Goal: Communication & Community: Answer question/provide support

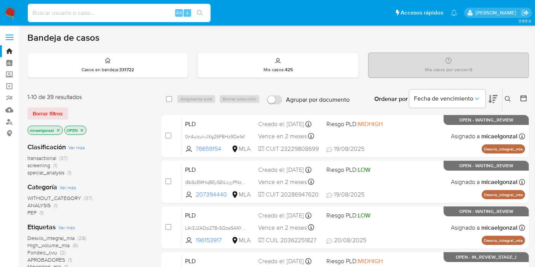
click at [97, 11] on input at bounding box center [119, 13] width 183 height 10
paste input "IVGBJwPo0I4hslnFrXw5UXr0"
type input "IVGBJwPo0I4hslnFrXw5UXr0"
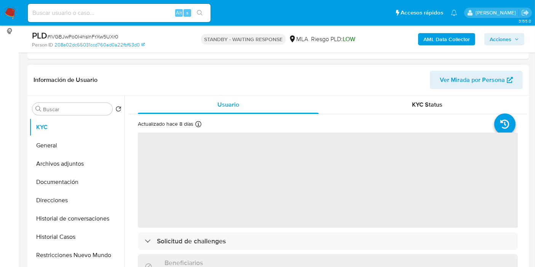
scroll to position [127, 0]
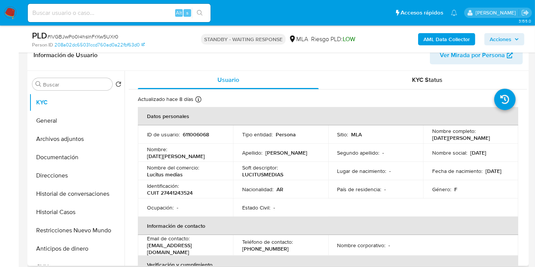
select select "10"
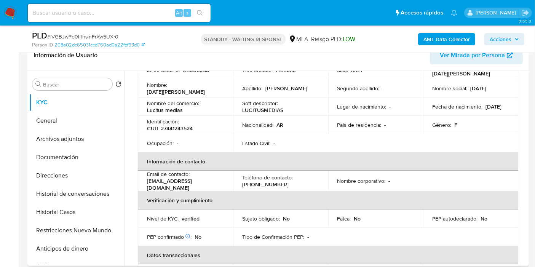
scroll to position [0, 0]
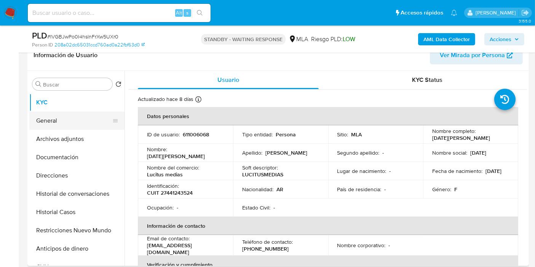
click at [59, 121] on button "General" at bounding box center [73, 120] width 89 height 18
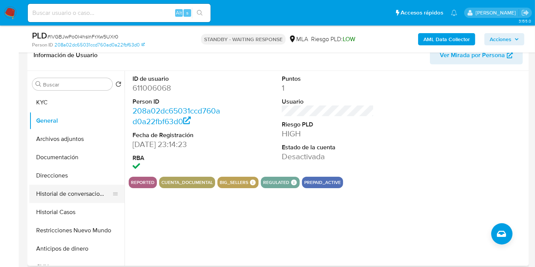
click at [45, 202] on button "Historial de conversaciones" at bounding box center [73, 194] width 89 height 18
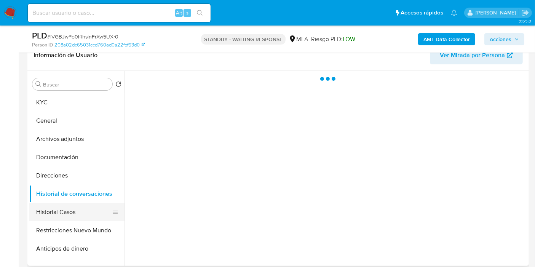
click at [45, 204] on button "Historial Casos" at bounding box center [73, 212] width 89 height 18
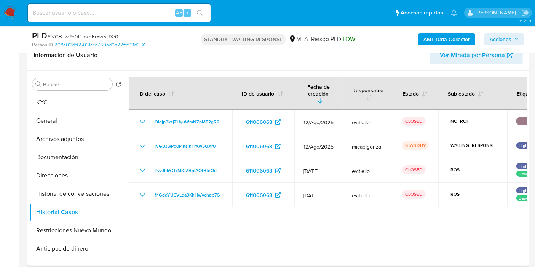
drag, startPoint x: 276, startPoint y: 226, endPoint x: 253, endPoint y: 220, distance: 24.1
click at [276, 226] on div at bounding box center [325, 168] width 402 height 195
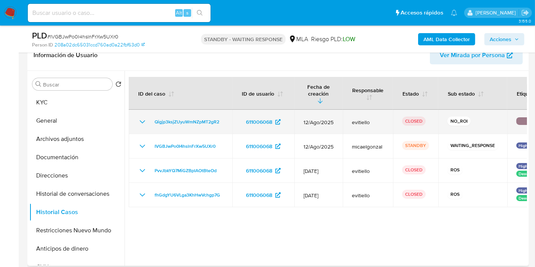
click at [139, 117] on icon "Mostrar/Ocultar" at bounding box center [142, 121] width 9 height 9
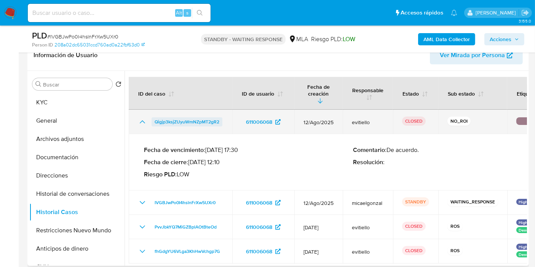
click at [193, 117] on span "Qigjp3ksjZUyuWmNZpMT2gR2" at bounding box center [186, 121] width 65 height 9
click at [141, 117] on icon "Mostrar/Ocultar" at bounding box center [142, 121] width 9 height 9
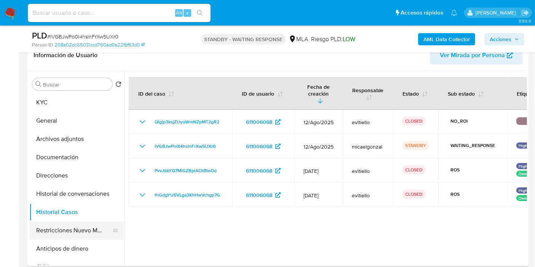
click at [49, 230] on button "Restricciones Nuevo Mundo" at bounding box center [73, 230] width 89 height 18
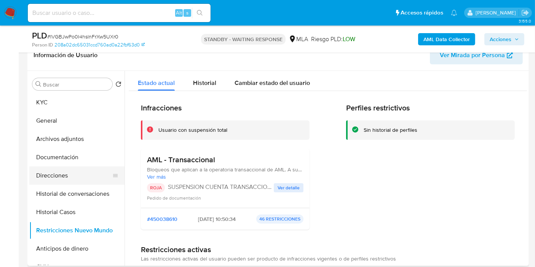
click at [65, 167] on button "Direcciones" at bounding box center [73, 175] width 89 height 18
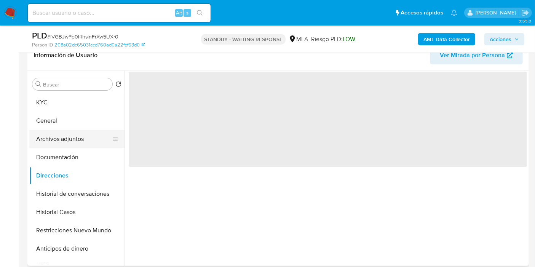
click at [75, 143] on button "Archivos adjuntos" at bounding box center [73, 139] width 89 height 18
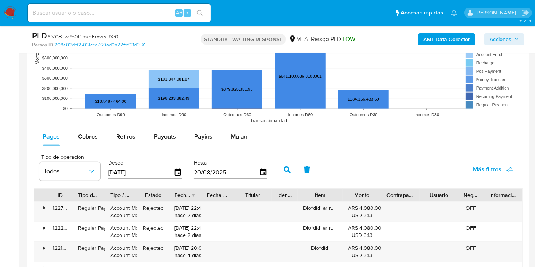
scroll to position [803, 0]
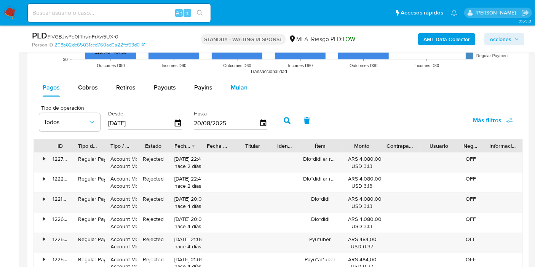
click at [245, 86] on button "Mulan" at bounding box center [238, 87] width 35 height 18
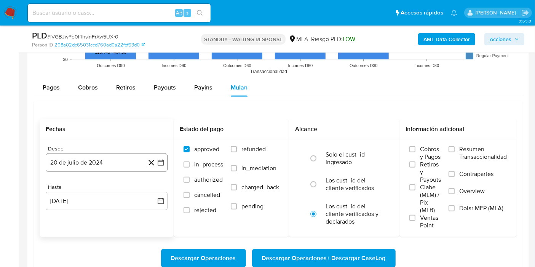
click at [164, 164] on icon "button" at bounding box center [161, 163] width 8 height 8
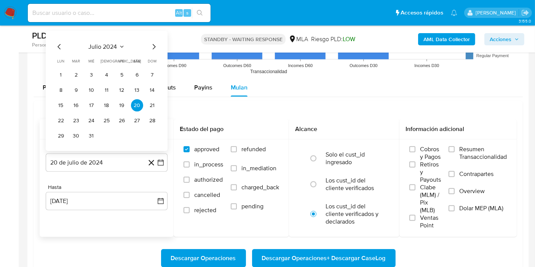
click at [110, 45] on span "julio 2024" at bounding box center [103, 47] width 29 height 8
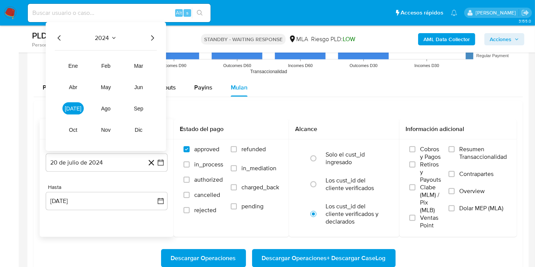
click at [153, 38] on icon "Año siguiente" at bounding box center [152, 37] width 9 height 9
click at [73, 112] on button "jul" at bounding box center [72, 108] width 21 height 12
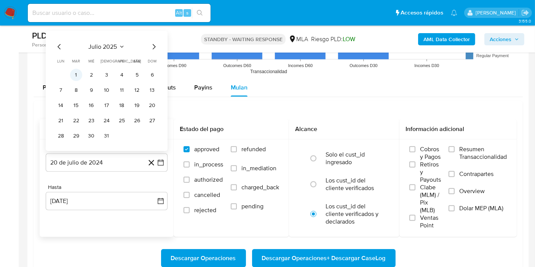
click at [73, 72] on button "1" at bounding box center [76, 75] width 12 height 12
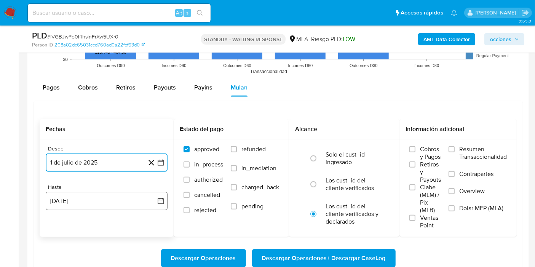
click at [159, 198] on icon "button" at bounding box center [161, 201] width 8 height 8
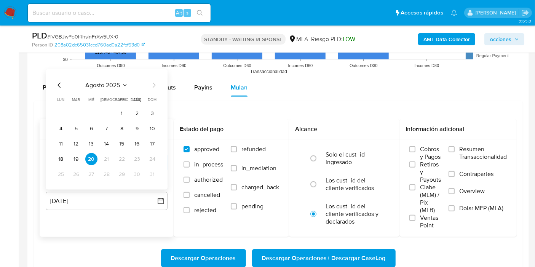
click at [59, 84] on icon "Mes anterior" at bounding box center [59, 85] width 9 height 9
click at [110, 173] on button "31" at bounding box center [106, 174] width 12 height 12
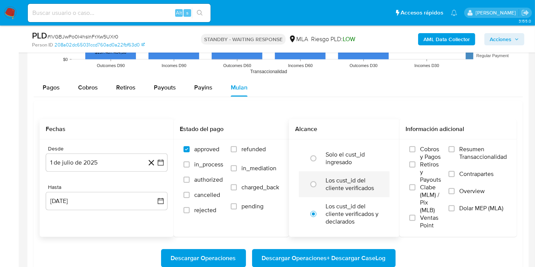
click at [350, 184] on label "Los cust_id del cliente verificados" at bounding box center [351, 184] width 53 height 15
click at [319, 184] on input "radio" at bounding box center [313, 184] width 12 height 12
radio input "true"
click at [482, 205] on span "Dolar MEP (MLA)" at bounding box center [481, 208] width 44 height 8
click at [454, 205] on input "Dolar MEP (MLA)" at bounding box center [451, 208] width 6 height 6
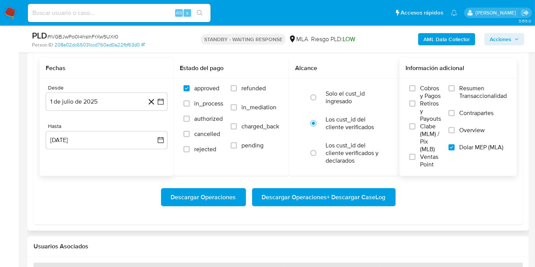
scroll to position [845, 0]
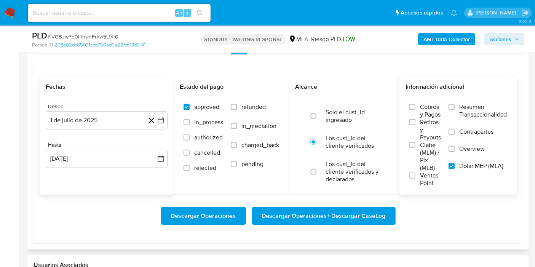
click at [324, 210] on span "Descargar Operaciones + Descargar CaseLog" at bounding box center [324, 215] width 124 height 17
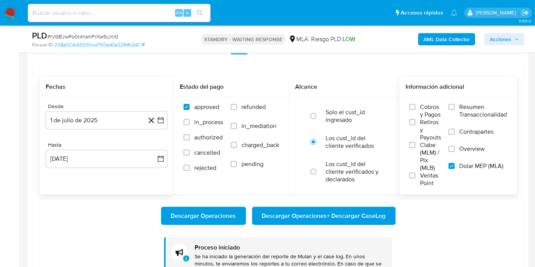
click at [137, 17] on input at bounding box center [119, 13] width 183 height 10
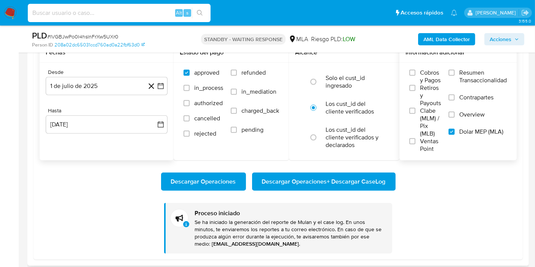
scroll to position [930, 0]
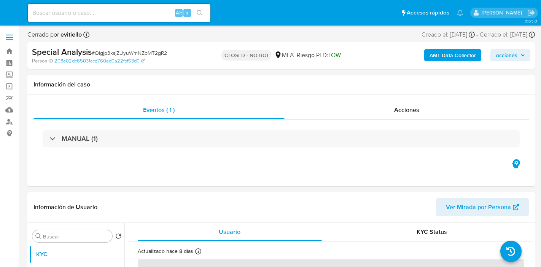
select select "10"
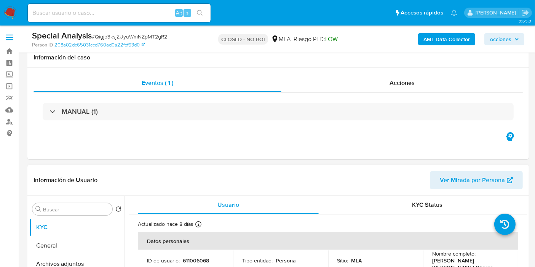
scroll to position [127, 0]
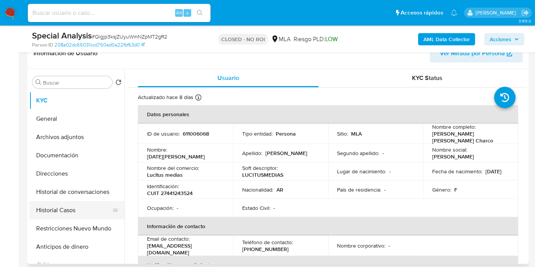
click at [70, 208] on button "Historial Casos" at bounding box center [73, 210] width 89 height 18
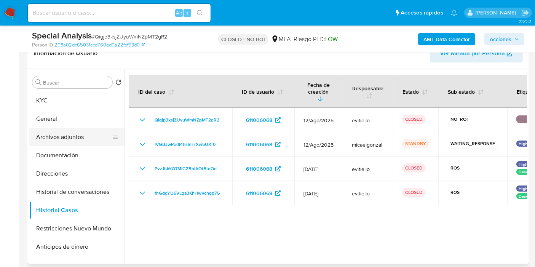
click at [67, 137] on button "Archivos adjuntos" at bounding box center [73, 137] width 89 height 18
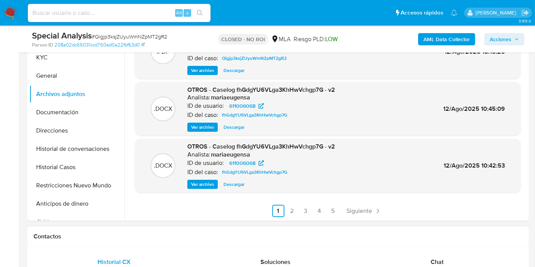
scroll to position [211, 0]
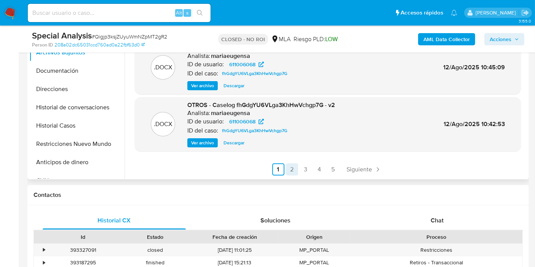
click at [294, 166] on link "2" at bounding box center [292, 169] width 12 height 12
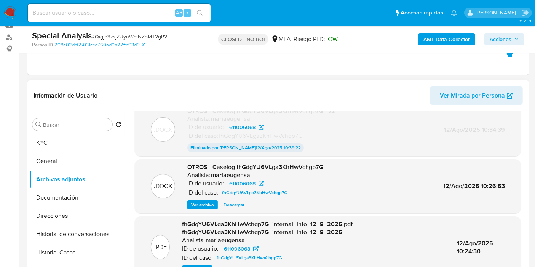
scroll to position [127, 0]
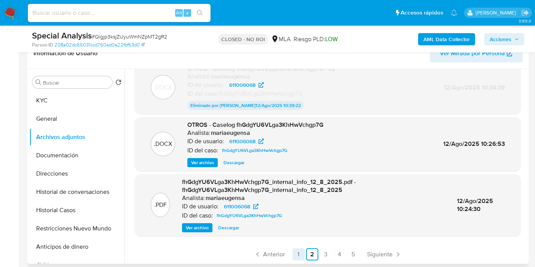
click at [299, 255] on link "1" at bounding box center [298, 254] width 12 height 12
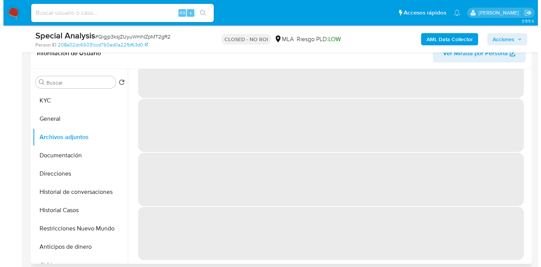
scroll to position [0, 0]
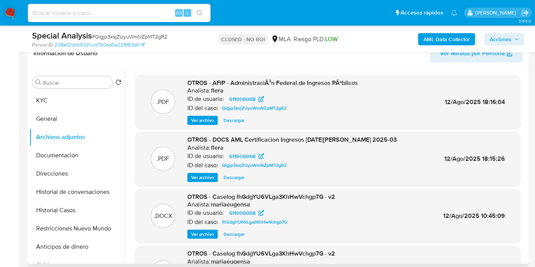
click at [212, 233] on span "Ver archivo" at bounding box center [202, 234] width 23 height 8
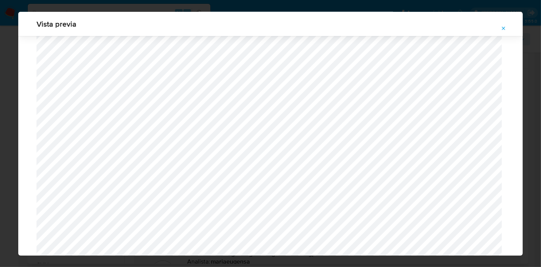
scroll to position [323, 0]
click at [0, 132] on div "Vista previa" at bounding box center [270, 133] width 541 height 267
click at [143, 12] on div "Vista previa" at bounding box center [270, 24] width 505 height 24
click at [148, 6] on div "Vista previa" at bounding box center [270, 133] width 541 height 267
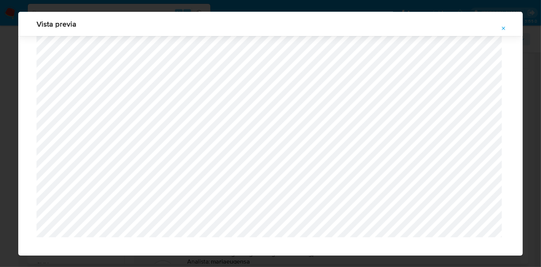
click at [505, 28] on icon "Attachment preview" at bounding box center [504, 28] width 6 height 6
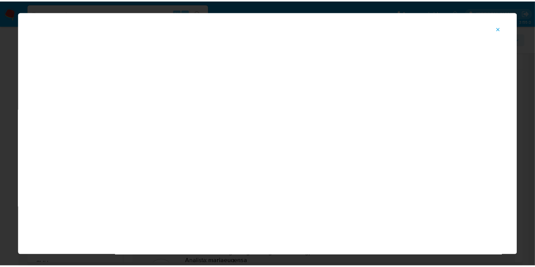
scroll to position [39, 0]
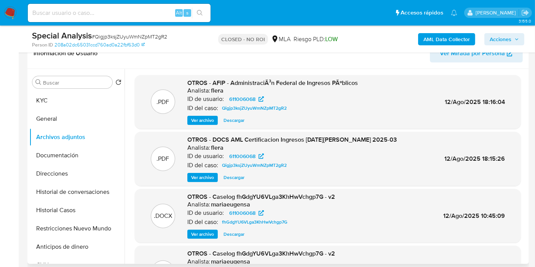
click at [115, 10] on input at bounding box center [119, 13] width 183 height 10
paste input "nA3xfBALhtYFbsftHK6v5eCJ"
type input "nA3xfBALhtYFbsftHK6v5eCJ"
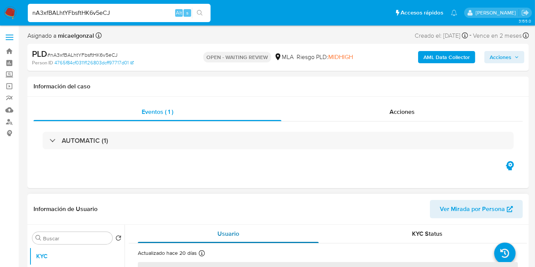
scroll to position [84, 0]
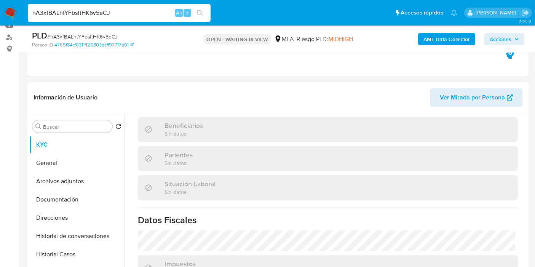
select select "10"
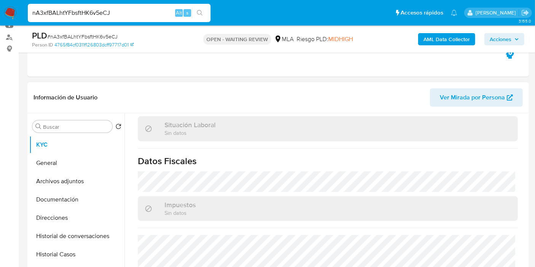
scroll to position [211, 0]
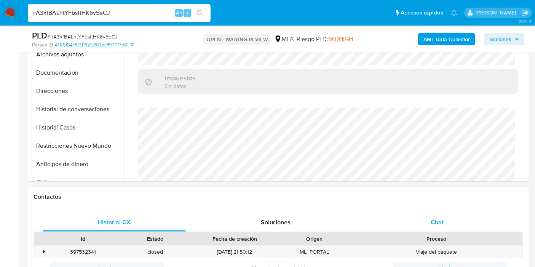
click at [421, 213] on div "Chat" at bounding box center [436, 222] width 143 height 18
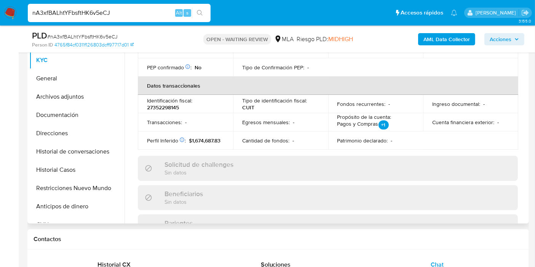
scroll to position [29, 0]
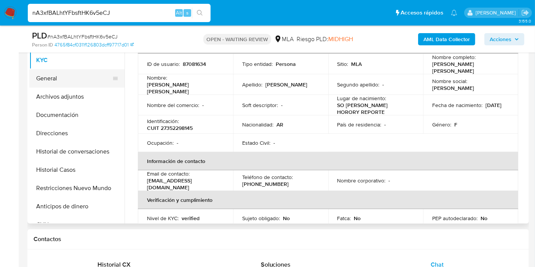
click at [79, 74] on button "General" at bounding box center [73, 78] width 89 height 18
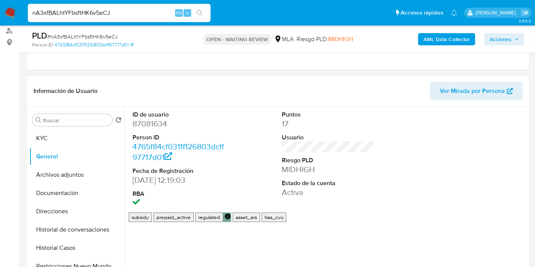
scroll to position [127, 0]
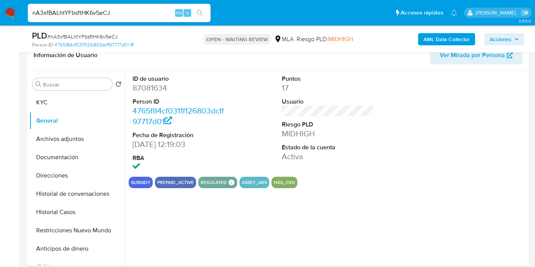
click at [166, 86] on dd "87081634" at bounding box center [178, 88] width 92 height 11
click at [160, 86] on dd "87081634" at bounding box center [178, 88] width 92 height 11
copy dd "87081634"
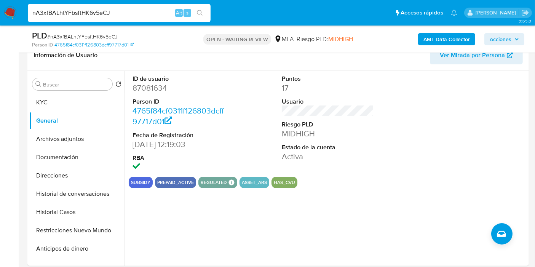
click at [101, 34] on span "# nA3xfBALhtYFbsftHK6v5eCJ" at bounding box center [82, 37] width 70 height 8
copy span "nA3xfBALhtYFbsftHK6v5eCJ"
click at [5, 11] on img at bounding box center [10, 12] width 13 height 13
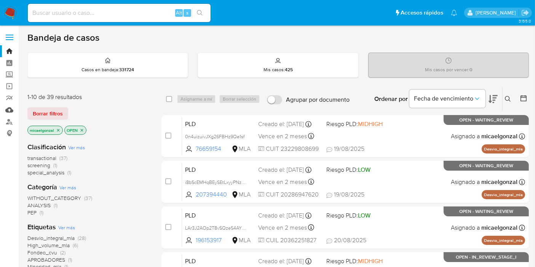
click at [11, 107] on link "Mulan" at bounding box center [45, 110] width 91 height 12
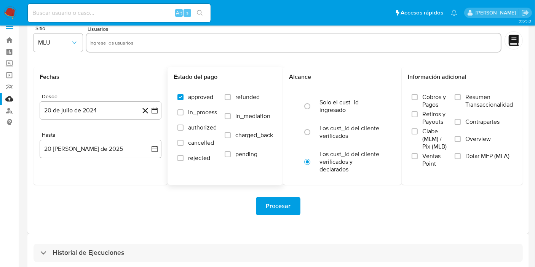
scroll to position [21, 0]
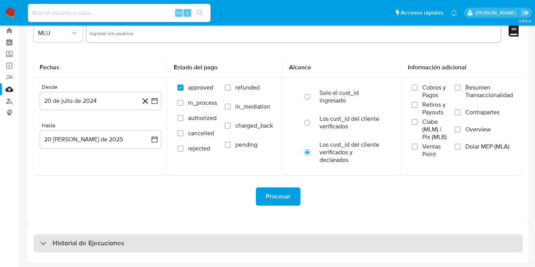
click at [90, 235] on div "Historial de Ejecuciones" at bounding box center [277, 243] width 489 height 18
select select "10"
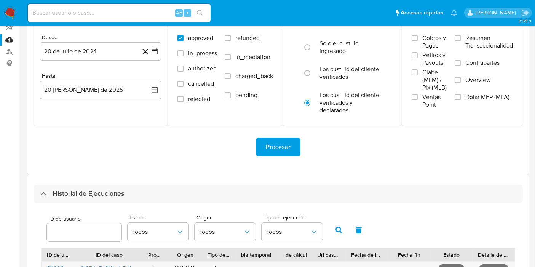
scroll to position [190, 0]
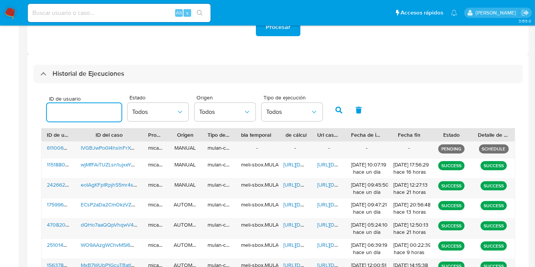
click at [88, 108] on input "number" at bounding box center [84, 112] width 75 height 10
click at [343, 107] on button "button" at bounding box center [339, 110] width 20 height 18
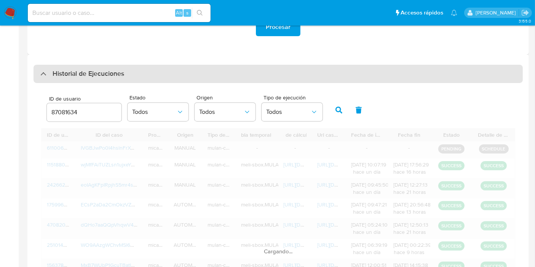
scroll to position [127, 0]
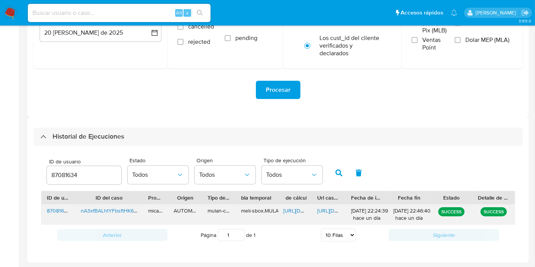
click at [294, 210] on span "https://docs.google.com/spreadsheets/d/1SC_htEvLBGHXuQR4uh7xfs1KxbjY-KNoTIKqXuV…" at bounding box center [309, 211] width 53 height 8
click at [331, 207] on span "https://docs.google.com/document/d/1P0AgGzzvcJclJZh_tGQndyD61o17oqhx6P4qtzUcIec…" at bounding box center [343, 211] width 53 height 8
click at [70, 171] on input "87081634" at bounding box center [84, 175] width 75 height 10
click at [339, 172] on icon "button" at bounding box center [338, 172] width 7 height 7
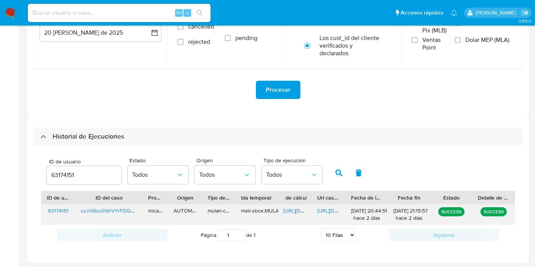
click at [288, 211] on span "https://docs.google.com/spreadsheets/d/16bqJsmvAAN92Y4hU8_Kmnhj7AnhhnsdWFLRLWku…" at bounding box center [309, 211] width 53 height 8
click at [335, 209] on span "https://docs.google.com/document/d/1SPAbs28g3khumqWsGdlUIri-XtG5HdtdtMuzRo4yO6A…" at bounding box center [343, 211] width 53 height 8
click at [77, 174] on input "63174151" at bounding box center [84, 175] width 75 height 10
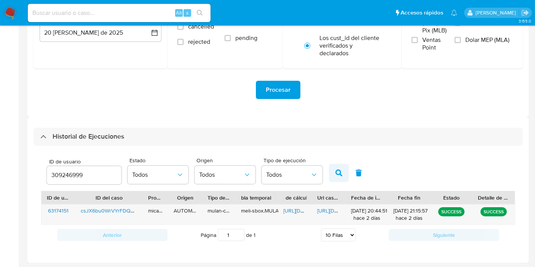
click at [331, 169] on button "button" at bounding box center [339, 173] width 20 height 18
click at [285, 210] on span "https://docs.google.com/spreadsheets/d/1j8djpHcWrPDIveK27jz7ZmWG5vLlnLPuNionuIk…" at bounding box center [309, 211] width 53 height 8
click at [334, 210] on span "https://docs.google.com/document/d/1PUDzAEgsrRN8fmkox8lId2wxY7FIL07ARSXuP7mGNmY…" at bounding box center [343, 211] width 53 height 8
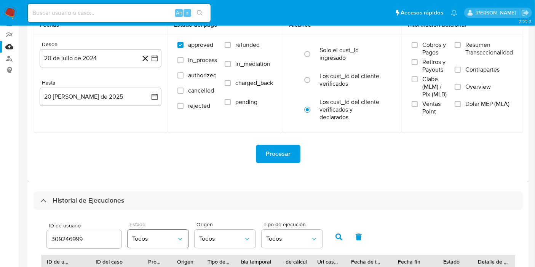
scroll to position [84, 0]
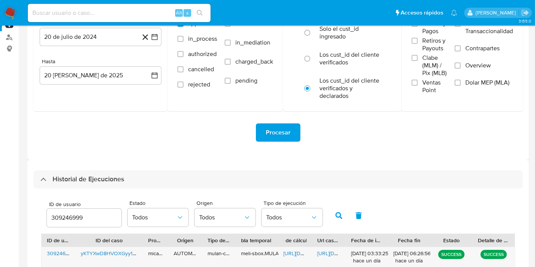
click at [87, 217] on input "309246999" at bounding box center [84, 218] width 75 height 10
click at [77, 211] on div "309246999" at bounding box center [84, 218] width 75 height 18
click at [64, 221] on input "309246999" at bounding box center [84, 218] width 75 height 10
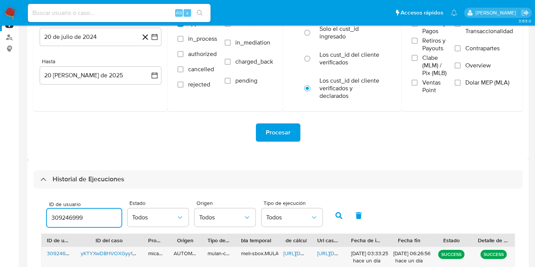
paste input "227473950"
click at [339, 215] on icon "button" at bounding box center [338, 215] width 7 height 7
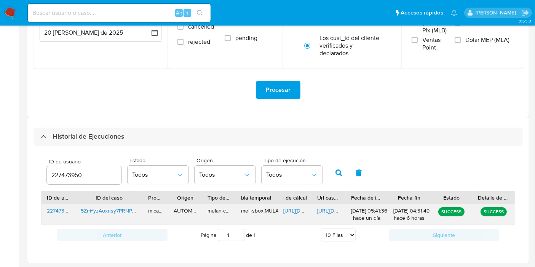
click at [279, 214] on div "https://docs.google.com/spreadsheets/d/1UgWYnFWYlAeMVCPI6_Qs5dx4O4yJpJVk2kvwKCa…" at bounding box center [295, 214] width 34 height 20
click at [296, 209] on span "https://docs.google.com/spreadsheets/d/1UgWYnFWYlAeMVCPI6_Qs5dx4O4yJpJVk2kvwKCa…" at bounding box center [309, 211] width 53 height 8
click at [337, 212] on span "https://docs.google.com/document/d/1i-T_fu3N__XE4wS1J_QyaY2CrUxgjxjAe4n7EXBrN1o…" at bounding box center [343, 211] width 53 height 8
click at [79, 173] on input "227473950" at bounding box center [84, 175] width 75 height 10
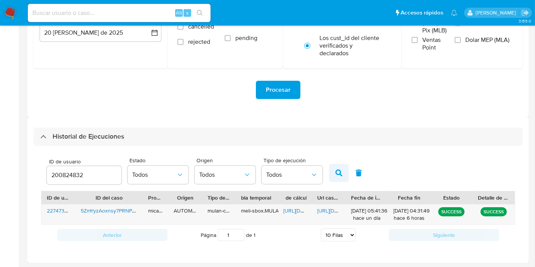
click at [336, 171] on icon "button" at bounding box center [338, 172] width 7 height 7
click at [290, 213] on span "https://docs.google.com/spreadsheets/d/1ZylsrFgU7Wq6R80n7gIJTL5UX93YM5rjudTWgbC…" at bounding box center [309, 211] width 53 height 8
click at [326, 207] on span "https://docs.google.com/document/d/1XWM17DrPXkJidRMDtxoDJV1s5qycgUS73l7rQh73_fs…" at bounding box center [343, 211] width 53 height 8
click at [79, 178] on input "200824832" at bounding box center [84, 175] width 75 height 10
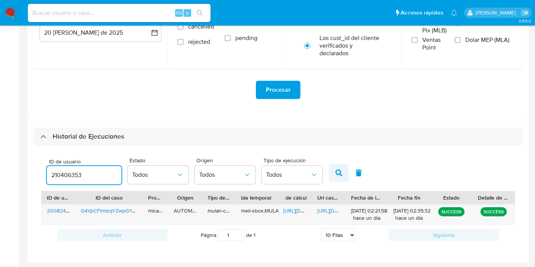
click at [332, 172] on button "button" at bounding box center [339, 173] width 20 height 18
click at [303, 211] on span "https://docs.google.com/spreadsheets/d/1REIO0jetX7nNXqV0DDd-NGUfCtgGmIHMN4e5vsR…" at bounding box center [309, 211] width 53 height 8
click at [336, 213] on span "https://docs.google.com/document/d/15fvkyXWTmNhoS--zAGksRb1rgJd8u8BQnscecp9O3L8…" at bounding box center [343, 211] width 53 height 8
click at [78, 178] on input "210406353" at bounding box center [84, 175] width 75 height 10
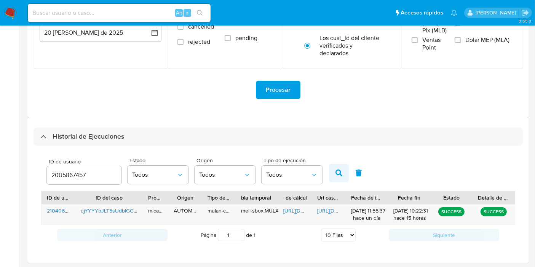
click at [340, 173] on icon "button" at bounding box center [338, 172] width 7 height 7
click at [301, 208] on span "https://docs.google.com/spreadsheets/d/1vL0_y6SgZ9-DNUlL6rl0CxYzyOTxrrisIgFEKsg…" at bounding box center [309, 211] width 53 height 8
click at [336, 212] on span "https://docs.google.com/document/d/1P78lU5UJ35eJb3TddhpQlplQLEY3hwkMJZ3rrY1eu_s…" at bounding box center [343, 211] width 53 height 8
click at [87, 179] on input "2005867457" at bounding box center [84, 175] width 75 height 10
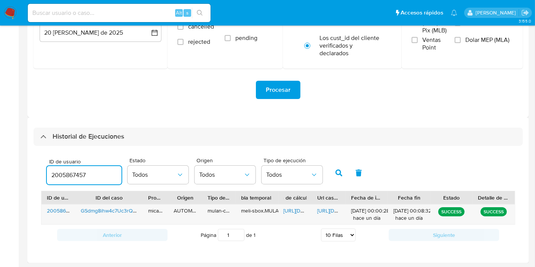
click at [87, 179] on input "2005867457" at bounding box center [84, 175] width 75 height 10
click at [78, 179] on input "2005867457" at bounding box center [84, 175] width 75 height 10
click at [335, 169] on icon "button" at bounding box center [338, 172] width 7 height 7
click at [331, 177] on button "button" at bounding box center [339, 173] width 20 height 18
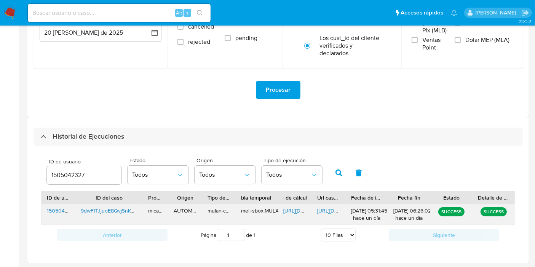
click at [323, 213] on span "https://docs.google.com/document/d/1HZGNAZIPP8p3GbSeaznMJWNOx9jJfFzbFb2xujRy0o8…" at bounding box center [343, 211] width 53 height 8
click at [301, 207] on span "https://docs.google.com/spreadsheets/d/1xBPEGldeG4rO6ueoMQSqNgIG3_XQcGdG_uSLLvH…" at bounding box center [309, 211] width 53 height 8
click at [60, 173] on input "1505042327" at bounding box center [84, 175] width 75 height 10
click at [335, 174] on icon "button" at bounding box center [338, 172] width 7 height 7
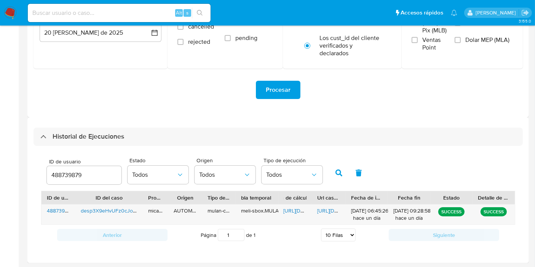
click at [335, 174] on icon "button" at bounding box center [338, 172] width 7 height 7
click at [293, 214] on div "https://docs.google.com/spreadsheets/d/1Y0RX0IFw2wE_BfdEwW7qBLHugvuWQikay-r0dPq…" at bounding box center [295, 214] width 34 height 20
click at [299, 209] on span "https://docs.google.com/spreadsheets/d/1Y0RX0IFw2wE_BfdEwW7qBLHugvuWQikay-r0dPq…" at bounding box center [309, 211] width 53 height 8
click at [330, 208] on span "https://docs.google.com/document/d/1w0FWXlZdLHSkSKGX8kLWrU62froNfDMMuDPGAR28r4w…" at bounding box center [343, 211] width 53 height 8
click at [67, 176] on input "488739879" at bounding box center [84, 175] width 75 height 10
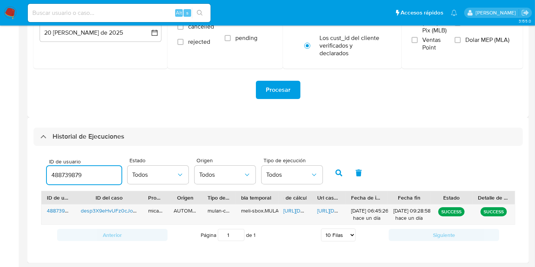
click at [67, 176] on input "488739879" at bounding box center [84, 175] width 75 height 10
click at [339, 170] on icon "button" at bounding box center [338, 172] width 7 height 7
click at [306, 212] on span "https://docs.google.com/spreadsheets/d/1k07ezMCQISZfxQp4QWWKW-O61QbH-hdXbMjgFk5…" at bounding box center [309, 211] width 53 height 8
click at [324, 210] on span "https://docs.google.com/document/d/1ZVuBHN_OjozNLa-BY-Y7Kg_0e0JJ_FML2qqEFbTzIP4…" at bounding box center [343, 211] width 53 height 8
click at [75, 164] on span "ID de usuario" at bounding box center [86, 162] width 75 height 6
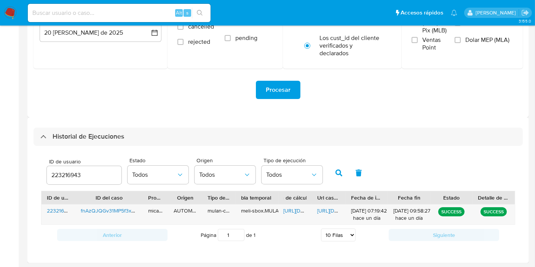
click at [75, 170] on input "223216943" at bounding box center [84, 175] width 75 height 10
click at [70, 171] on input "223216943" at bounding box center [84, 175] width 75 height 10
paste input "32661642"
click at [337, 174] on icon "button" at bounding box center [338, 172] width 7 height 7
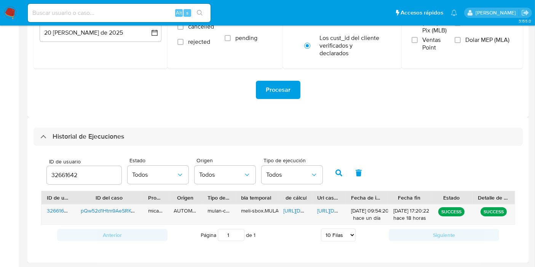
click at [329, 180] on button "button" at bounding box center [339, 173] width 20 height 18
click at [300, 211] on span "https://docs.google.com/spreadsheets/d/1nOeRMO3ebvQ7VTC7dOua2RaRBDTKSeDqci19MVW…" at bounding box center [309, 211] width 53 height 8
click at [325, 209] on span "https://docs.google.com/document/d/1OALb6HKu3j0laYDOfz5GLy9Qazkkw9b1GI1DeZKMP0M…" at bounding box center [343, 211] width 53 height 8
click at [52, 170] on input "32661642" at bounding box center [84, 175] width 75 height 10
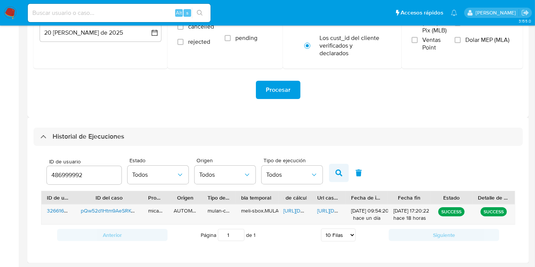
click at [334, 168] on button "button" at bounding box center [339, 173] width 20 height 18
click at [338, 170] on icon "button" at bounding box center [338, 172] width 7 height 7
click at [301, 209] on span "https://docs.google.com/spreadsheets/d/1yQPoXiAevt2998oustOiOjl22IpsD63ScOLGrBE…" at bounding box center [309, 211] width 53 height 8
click at [313, 207] on div "https://docs.google.com/document/d/1CeK1fbtV9kFJd57K2przeEkgnHM27ZdZMySD9IY8aio…" at bounding box center [329, 214] width 34 height 20
click at [322, 210] on span "https://docs.google.com/document/d/1CeK1fbtV9kFJd57K2przeEkgnHM27ZdZMySD9IY8aio…" at bounding box center [343, 211] width 53 height 8
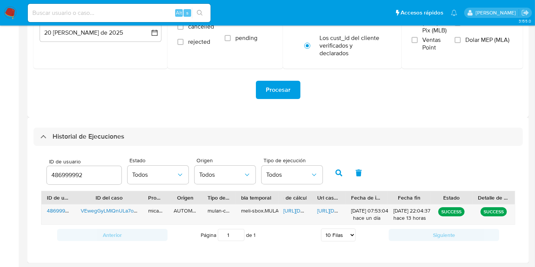
click at [91, 179] on input "486999992" at bounding box center [84, 175] width 75 height 10
click at [70, 177] on input "486999992" at bounding box center [84, 175] width 75 height 10
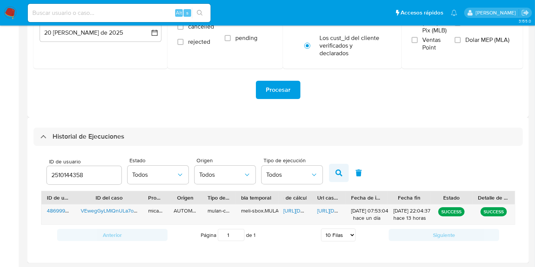
click at [337, 170] on icon "button" at bounding box center [338, 172] width 7 height 7
click at [292, 212] on span "https://docs.google.com/spreadsheets/d/1K6fCQFXaUTu8bDzIfkLuCxDr8mqVYXFvzSYmmHn…" at bounding box center [309, 211] width 53 height 8
click at [331, 216] on div "https://docs.google.com/document/d/1zWtWJ7EjukydW79G1cx7cF28bjkVqC8AxjnB8Y-Quds…" at bounding box center [329, 214] width 34 height 20
click at [326, 210] on span "https://docs.google.com/document/d/1zWtWJ7EjukydW79G1cx7cF28bjkVqC8AxjnB8Y-Quds…" at bounding box center [343, 211] width 53 height 8
click at [60, 171] on input "2510144358" at bounding box center [84, 175] width 75 height 10
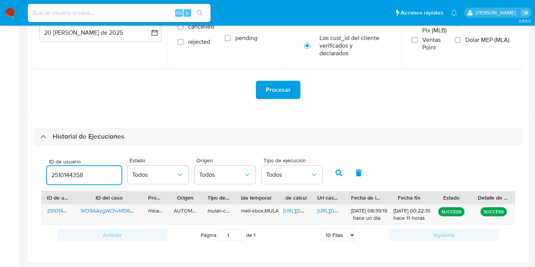
click at [60, 171] on input "2510144358" at bounding box center [84, 175] width 75 height 10
click at [326, 173] on div "ID de usuario 156378005 Estado Todos Origen Todos Tipo de ejecución Todos" at bounding box center [278, 171] width 474 height 37
click at [338, 173] on icon "button" at bounding box center [338, 172] width 7 height 7
click at [333, 210] on span "https://docs.google.com/document/d/1AyICNyuIBMdFnVtutPtb77Ae0A1QchhMvOO962LQeXU…" at bounding box center [343, 211] width 53 height 8
click at [303, 209] on span "https://docs.google.com/spreadsheets/d/17buAqy2V1QIXRVlnHw4eeK457pzt2iiAu7aPgaW…" at bounding box center [309, 211] width 53 height 8
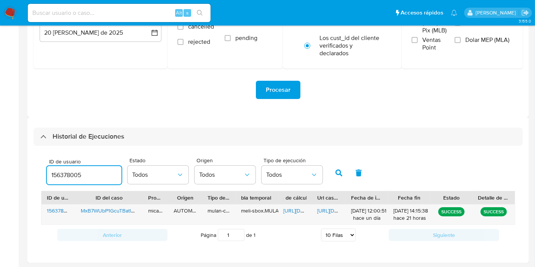
click at [77, 173] on input "156378005" at bounding box center [84, 175] width 75 height 10
drag, startPoint x: 326, startPoint y: 174, endPoint x: 332, endPoint y: 174, distance: 6.1
click at [327, 174] on div "ID de usuario 180913155 Estado Todos Origen Todos Tipo de ejecución Todos" at bounding box center [278, 171] width 474 height 37
click at [335, 173] on icon "button" at bounding box center [338, 172] width 7 height 7
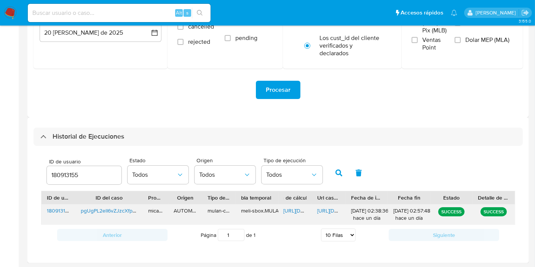
click at [301, 212] on span "https://docs.google.com/spreadsheets/d/1y_ic-XnsU5kdU1IzeMgjMXtDvLGUIarbrhck3x2…" at bounding box center [309, 211] width 53 height 8
click at [333, 213] on span "https://docs.google.com/document/d/1gjT7_U8j0hR5SjAG8eexVbRXbjfOE_MhhYaIrXK_fUA…" at bounding box center [343, 211] width 53 height 8
click at [65, 186] on div "ID de usuario 180913155 Estado Todos Origen Todos Tipo de ejecución Todos" at bounding box center [184, 172] width 283 height 29
click at [74, 179] on input "180913155" at bounding box center [84, 175] width 75 height 10
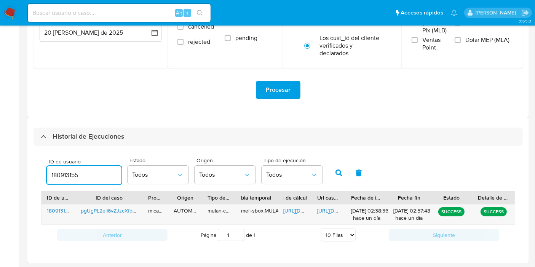
paste input "259073930"
click at [336, 174] on icon "button" at bounding box center [338, 172] width 7 height 7
click at [304, 209] on span "https://docs.google.com/spreadsheets/d/1v2P6HzDL5lCdUggmY2ckIeOBE-6SKGbG29ckx4i…" at bounding box center [309, 211] width 53 height 8
click at [338, 216] on div "https://docs.google.com/document/d/1pRRbsTvhTPGZed-oIuREjCEa6kDB2NMzTN5sV-C-Paw…" at bounding box center [329, 214] width 34 height 20
click at [338, 213] on span "https://docs.google.com/document/d/1pRRbsTvhTPGZed-oIuREjCEa6kDB2NMzTN5sV-C-Paw…" at bounding box center [343, 211] width 53 height 8
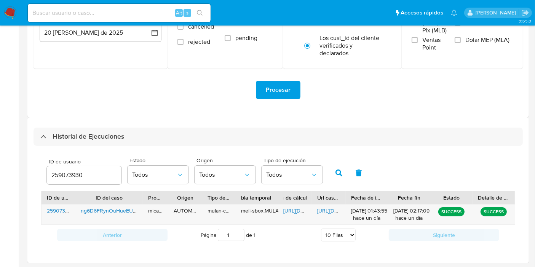
click at [68, 176] on input "259073930" at bounding box center [84, 175] width 75 height 10
click at [333, 175] on button "button" at bounding box center [339, 173] width 20 height 18
click at [295, 208] on span "https://docs.google.com/spreadsheets/d/1mPZAOG5dcL60pLI2PRxpE7-MQSSIwzhEXo-VKBu…" at bounding box center [309, 211] width 53 height 8
click at [320, 209] on span "https://docs.google.com/document/d/1G8XrZ8_ja-cQnjl1tuSl-GZM66tKnZhcCXygWfxu1K4…" at bounding box center [343, 211] width 53 height 8
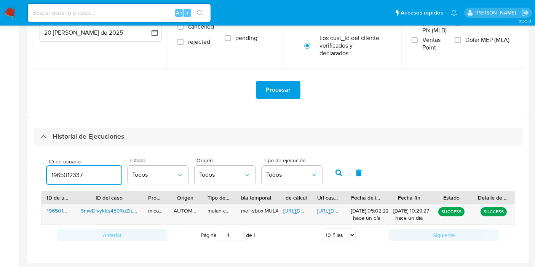
click at [86, 176] on input "1965012337" at bounding box center [84, 175] width 75 height 10
click at [329, 177] on button "button" at bounding box center [339, 173] width 20 height 18
click at [325, 165] on div "ID de usuario 181036121 Estado Todos Origen Todos Tipo de ejecución Todos" at bounding box center [278, 171] width 474 height 37
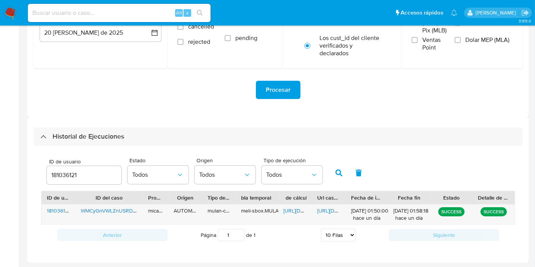
click at [336, 170] on icon "button" at bounding box center [338, 172] width 7 height 7
click at [302, 211] on span "https://docs.google.com/spreadsheets/d/19zCYldGpziKRyRmCcEQFjIPStgUHHZAPc2bBVbT…" at bounding box center [309, 211] width 53 height 8
click at [324, 217] on div "https://docs.google.com/document/d/1xxtQi490qS705jNeGzqjpe-HHOfifdSe1_NkxLc5TrA…" at bounding box center [329, 214] width 34 height 20
click at [327, 213] on span "https://docs.google.com/document/d/1xxtQi490qS705jNeGzqjpe-HHOfifdSe1_NkxLc5TrA…" at bounding box center [343, 211] width 53 height 8
click at [294, 205] on div "https://docs.google.com/spreadsheets/d/19zCYldGpziKRyRmCcEQFjIPStgUHHZAPc2bBVbT…" at bounding box center [295, 214] width 34 height 20
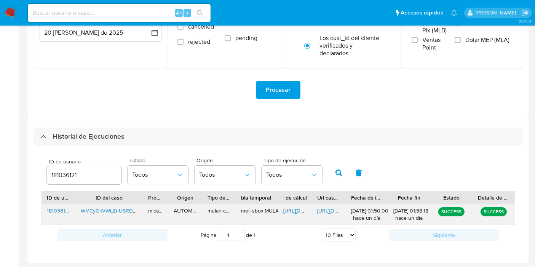
drag, startPoint x: 335, startPoint y: 217, endPoint x: 333, endPoint y: 209, distance: 8.7
click at [335, 215] on div "https://docs.google.com/document/d/1xxtQi490qS705jNeGzqjpe-HHOfifdSe1_NkxLc5TrA…" at bounding box center [329, 214] width 34 height 20
click at [333, 208] on span "https://docs.google.com/document/d/1xxtQi490qS705jNeGzqjpe-HHOfifdSe1_NkxLc5TrA…" at bounding box center [343, 211] width 53 height 8
click at [72, 177] on input "181036121" at bounding box center [84, 175] width 75 height 10
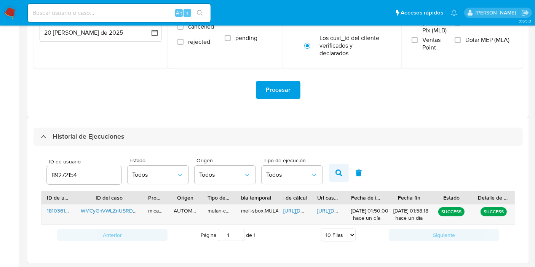
click at [337, 177] on button "button" at bounding box center [339, 173] width 20 height 18
click at [294, 213] on span "https://docs.google.com/spreadsheets/d/1aath1qlNckfdR2Un8vFSwKAPqLERogH6Ya4bFMs…" at bounding box center [309, 211] width 53 height 8
click at [337, 211] on span "https://docs.google.com/document/d/1kUs-HBsOvMWWWmjXwdX9HujltC1jXfivHbYYnl-mTgc…" at bounding box center [343, 211] width 53 height 8
click at [76, 169] on div "89272154" at bounding box center [84, 175] width 75 height 18
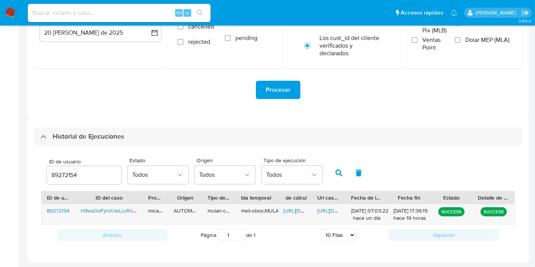
click at [76, 169] on div "89272154" at bounding box center [84, 175] width 75 height 18
click at [71, 173] on input "89272154" at bounding box center [84, 175] width 75 height 10
paste input "7586897"
click at [334, 178] on button "button" at bounding box center [339, 173] width 20 height 18
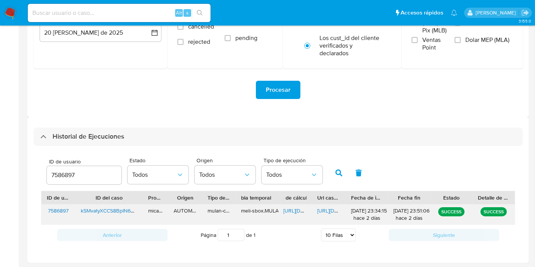
click at [298, 209] on span "https://docs.google.com/spreadsheets/d/1SZVLLni3vFYTM3i7QglCywu-nGH8q0Aeu6PWdax…" at bounding box center [309, 211] width 53 height 8
click at [330, 213] on span "https://docs.google.com/document/d/1gm1DIeBJA2GiIHVvYiT20GQ3Y8-FrEZPKXjJkvSjSrc…" at bounding box center [343, 211] width 53 height 8
click at [68, 173] on input "7586897" at bounding box center [84, 175] width 75 height 10
click at [341, 169] on button "button" at bounding box center [339, 173] width 20 height 18
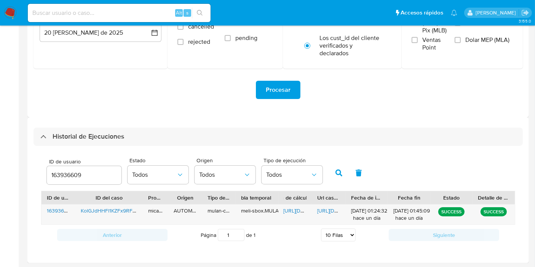
click at [340, 169] on button "button" at bounding box center [339, 173] width 20 height 18
click at [297, 211] on span "https://docs.google.com/spreadsheets/d/1drQWE81nv1hsx6j9qXEbz1ry3nKT8Q0EY8PBuJV…" at bounding box center [309, 211] width 53 height 8
click at [331, 215] on div "https://docs.google.com/document/d/1oZwH6aDsyCMNfxStB_LHQ0nnukvAEKmNjrrkSrnfLPo…" at bounding box center [329, 214] width 34 height 20
click at [328, 212] on span "https://docs.google.com/document/d/1oZwH6aDsyCMNfxStB_LHQ0nnukvAEKmNjrrkSrnfLPo…" at bounding box center [343, 211] width 53 height 8
click at [77, 177] on input "163936609" at bounding box center [84, 175] width 75 height 10
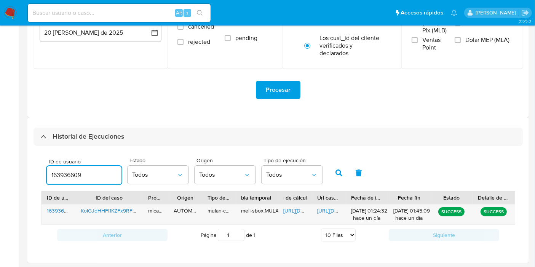
click at [77, 177] on input "163936609" at bounding box center [84, 175] width 75 height 10
click at [344, 170] on button "button" at bounding box center [339, 173] width 20 height 18
click at [338, 174] on icon "button" at bounding box center [338, 172] width 7 height 7
click at [282, 212] on div "https://docs.google.com/spreadsheets/d/10OjqJQnslIJLUBXpDhE9_5Ytudvps6kSp7DL59-…" at bounding box center [295, 214] width 34 height 20
click at [286, 210] on span "https://docs.google.com/spreadsheets/d/10OjqJQnslIJLUBXpDhE9_5Ytudvps6kSp7DL59-…" at bounding box center [309, 211] width 53 height 8
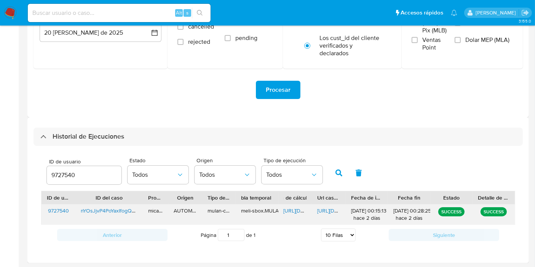
click at [334, 207] on span "https://docs.google.com/document/d/12h_hyessiI4z-XiJDrIhj698BeR-JsKvArm9B4XmL3Y…" at bounding box center [343, 211] width 53 height 8
click at [84, 173] on input "9727540" at bounding box center [84, 175] width 75 height 10
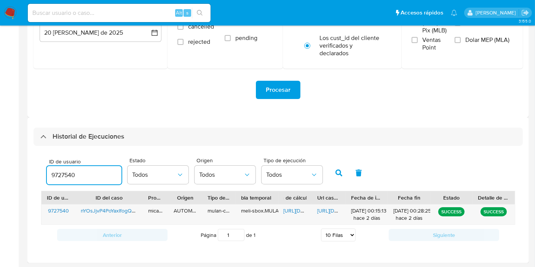
click at [84, 173] on input "9727540" at bounding box center [84, 175] width 75 height 10
click at [338, 174] on icon "button" at bounding box center [338, 172] width 7 height 7
click at [339, 173] on icon "button" at bounding box center [338, 172] width 7 height 7
click at [291, 213] on span "https://docs.google.com/spreadsheets/d/1hD33o_5ywuwoWOUDkc7jP_fnfHo8M2R10eV7lds…" at bounding box center [309, 211] width 53 height 8
click at [330, 211] on span "https://docs.google.com/document/d/1BQ1MeJwROjnhoIHqYExrzVgI7ZN0KLJel8LLVnEW2wk…" at bounding box center [343, 211] width 53 height 8
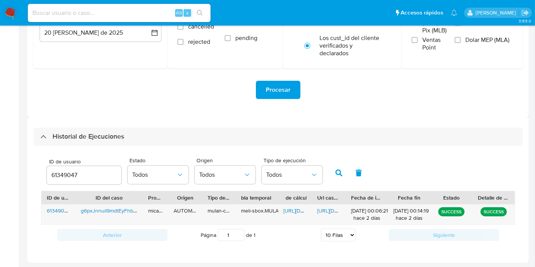
click at [71, 174] on input "61349047" at bounding box center [84, 175] width 75 height 10
click at [345, 175] on button "button" at bounding box center [339, 173] width 20 height 18
click at [336, 175] on icon "button" at bounding box center [338, 172] width 7 height 7
click at [299, 208] on span "https://docs.google.com/spreadsheets/d/1xLk1oPiR0Rml2P0obsnXAPzT6g4aIFX6WNXH23A…" at bounding box center [309, 211] width 53 height 8
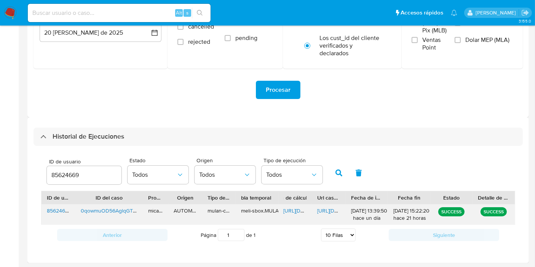
click at [329, 213] on span "https://docs.google.com/document/d/1JAfggWIZ37cFfnaSrscHjF6rQgAsWXLijpfFekRpTrs…" at bounding box center [343, 211] width 53 height 8
click at [94, 182] on div "85624669" at bounding box center [84, 175] width 75 height 18
click at [89, 178] on input "85624669" at bounding box center [84, 175] width 75 height 10
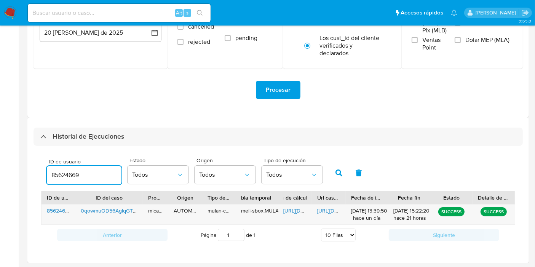
paste input "47082038"
click at [337, 174] on icon "button" at bounding box center [338, 172] width 7 height 7
click at [293, 212] on span "https://docs.google.com/spreadsheets/d/1hRlv5YxztvlUcJDMMBgER0NxoAvFizPp3f1tcbj…" at bounding box center [309, 211] width 53 height 8
click at [331, 211] on span "https://docs.google.com/document/d/1M85g7Sler2WR7CD4b7uJJ7ZWY_wDLMVYzlZ3y2ObNMc…" at bounding box center [343, 211] width 53 height 8
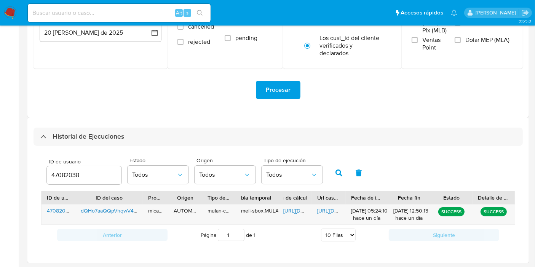
click at [76, 175] on input "47082038" at bounding box center [84, 175] width 75 height 10
click at [336, 174] on icon "button" at bounding box center [338, 172] width 7 height 7
click at [335, 174] on icon "button" at bounding box center [338, 172] width 7 height 7
click at [302, 207] on span "https://docs.google.com/spreadsheets/d/1g7x7sbtFgiZRB9_c4Tjtk1zhncuGYVPe4-O9Zdt…" at bounding box center [309, 211] width 53 height 8
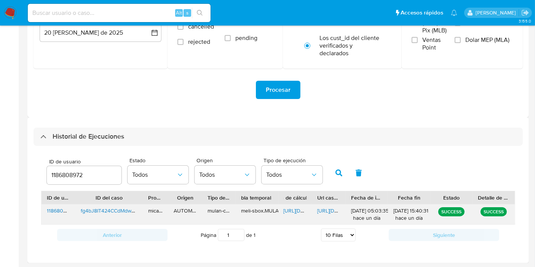
click at [341, 208] on span "https://docs.google.com/document/d/1_QVskpyaJe4MxH1UUQS7J_aUAuDXQ1ZD8aaQ7qpwPlc…" at bounding box center [343, 211] width 53 height 8
click at [73, 174] on input "1186808972" at bounding box center [84, 175] width 75 height 10
click at [65, 182] on div "1186808972" at bounding box center [84, 175] width 75 height 18
click at [68, 178] on input "1186808972" at bounding box center [84, 175] width 75 height 10
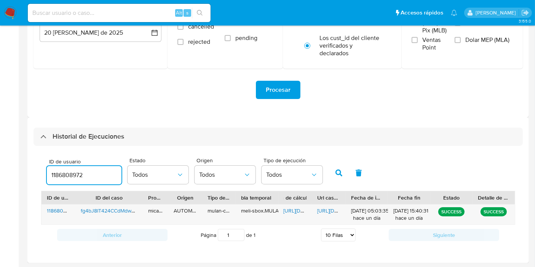
click at [68, 178] on input "1186808972" at bounding box center [84, 175] width 75 height 10
paste input "413934541"
click at [345, 172] on button "button" at bounding box center [339, 173] width 20 height 18
click at [337, 173] on icon "button" at bounding box center [338, 172] width 7 height 7
click at [296, 213] on span "https://docs.google.com/spreadsheets/d/11bIOEvHQXJUxEmehC1i7nMMO6el6bq95-FMfMVX…" at bounding box center [309, 211] width 53 height 8
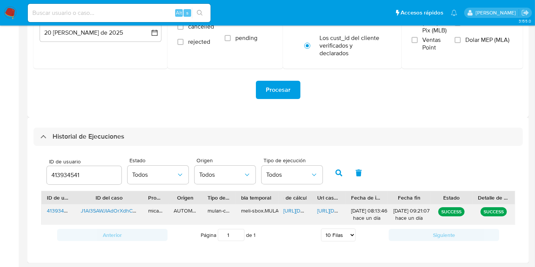
click at [340, 213] on span "https://docs.google.com/document/d/161GA4l0HNEdnjW4zeIB_cG1Yy384iJLU3mOMHLRANQQ…" at bounding box center [343, 211] width 53 height 8
click at [47, 175] on input "413934541" at bounding box center [84, 175] width 75 height 10
click at [68, 175] on input "413934541" at bounding box center [84, 175] width 75 height 10
click at [339, 173] on icon "button" at bounding box center [338, 172] width 7 height 7
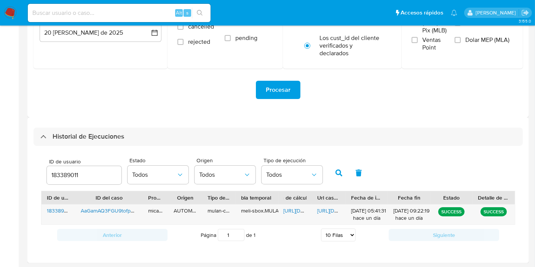
click at [339, 173] on icon "button" at bounding box center [338, 172] width 7 height 7
click at [294, 209] on span "https://docs.google.com/spreadsheets/d/1mvNtkUzklKkLr-AWjFKjO5ZrFzTq2D-WiIqstUs…" at bounding box center [309, 211] width 53 height 8
click at [338, 210] on span "https://docs.google.com/document/d/15QlcLRqih9yyVOS-iqW-nRYQ3Mi67xYB-dbxTsA9JlI…" at bounding box center [343, 211] width 53 height 8
click at [72, 171] on input "183389011" at bounding box center [84, 175] width 75 height 10
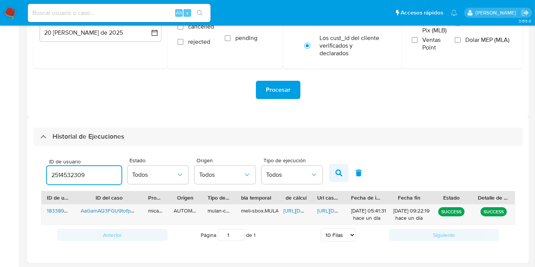
click at [331, 174] on button "button" at bounding box center [339, 173] width 20 height 18
click at [332, 177] on button "button" at bounding box center [339, 173] width 20 height 18
click at [306, 213] on span "https://docs.google.com/spreadsheets/d/1i7rR9Rz2fXZ8O_k9YnrpKfz4jSsaRDQm-CYcQVk…" at bounding box center [309, 211] width 53 height 8
click at [323, 209] on span "https://docs.google.com/document/d/1d2ahz8SdlHr9thw69WxXWjaLGc_b6gUm7rYBSffgBgE…" at bounding box center [343, 211] width 53 height 8
click at [83, 176] on input "2514532309" at bounding box center [84, 175] width 75 height 10
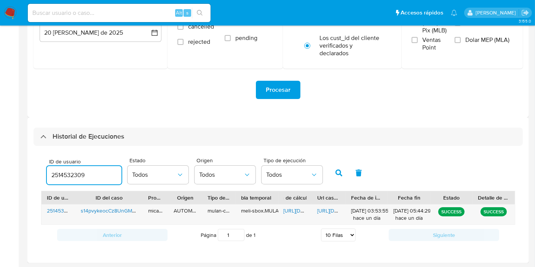
click at [83, 176] on input "2514532309" at bounding box center [84, 175] width 75 height 10
click at [342, 181] on button "button" at bounding box center [339, 173] width 20 height 18
click at [334, 177] on button "button" at bounding box center [339, 173] width 20 height 18
click at [324, 211] on span "https://docs.google.com/document/d/1YHdfTuYCVWOEEUpJmxf8pCZUCrrvJpdVd4hr5GKOS70…" at bounding box center [343, 211] width 53 height 8
click at [294, 211] on span "https://docs.google.com/spreadsheets/d/1FOBANzQeCVOoLhultBbVylwEysTpVsILGozu8_D…" at bounding box center [309, 211] width 53 height 8
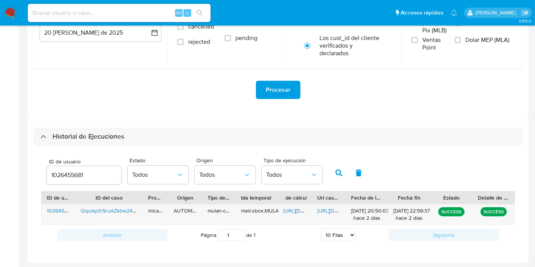
click at [65, 162] on span "ID de usuario" at bounding box center [86, 162] width 75 height 6
click at [65, 170] on input "1026455681" at bounding box center [84, 175] width 75 height 10
click at [67, 173] on input "1026455681" at bounding box center [84, 175] width 75 height 10
paste input "215860213"
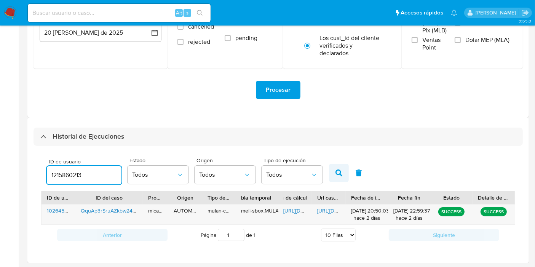
click at [336, 175] on icon "button" at bounding box center [338, 172] width 7 height 7
click at [296, 212] on span "https://docs.google.com/spreadsheets/d/1of4-QYE187ABLl0ZRKZxEU1M-HGfXweK0fioTBq…" at bounding box center [309, 211] width 53 height 8
click at [329, 206] on div "https://docs.google.com/document/d/1so0dV7PqASCW_TjO53Lg2z1c4ZuczIVvhFlyz0s-SYw…" at bounding box center [329, 214] width 34 height 20
click at [328, 212] on span "https://docs.google.com/document/d/1so0dV7PqASCW_TjO53Lg2z1c4ZuczIVvhFlyz0s-SYw…" at bounding box center [343, 211] width 53 height 8
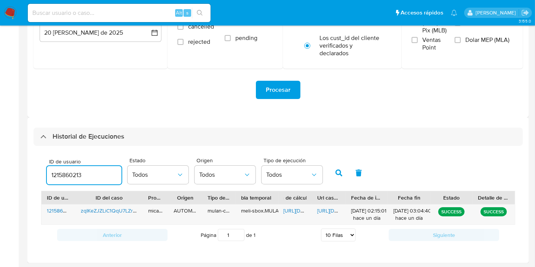
click at [90, 177] on input "1215860213" at bounding box center [84, 175] width 75 height 10
click at [71, 173] on input "1215860213" at bounding box center [84, 175] width 75 height 10
click at [335, 171] on icon "button" at bounding box center [338, 172] width 7 height 7
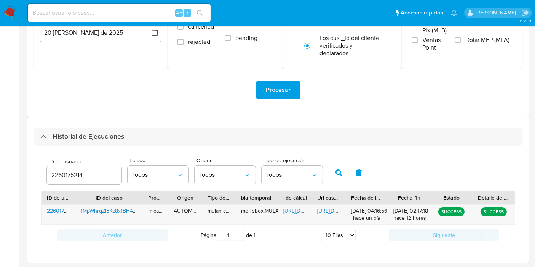
click at [333, 170] on button "button" at bounding box center [339, 173] width 20 height 18
click at [298, 216] on div "https://docs.google.com/spreadsheets/d/1NUHvYQcUstytOM0erlwjGpq7CadQ1JySd-L-fjI…" at bounding box center [295, 214] width 34 height 20
click at [299, 213] on span "https://docs.google.com/spreadsheets/d/1NUHvYQcUstytOM0erlwjGpq7CadQ1JySd-L-fjI…" at bounding box center [309, 211] width 53 height 8
click at [330, 210] on span "https://docs.google.com/document/d/1nucHABHSho_3gxlrrFS_mCFkJq6qYWLY2yUpmwUk7fQ…" at bounding box center [343, 211] width 53 height 8
click at [64, 171] on input "2260175214" at bounding box center [84, 175] width 75 height 10
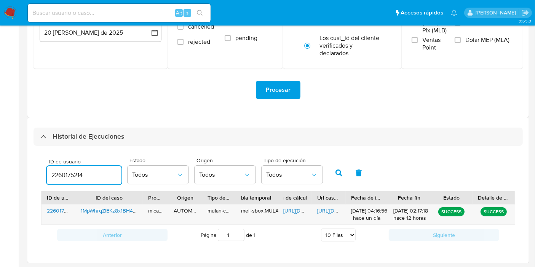
click at [64, 171] on input "2260175214" at bounding box center [84, 175] width 75 height 10
click at [336, 172] on icon "button" at bounding box center [338, 172] width 7 height 7
click at [285, 209] on span "https://docs.google.com/spreadsheets/d/1YayrbFmY-2Aa5pdzZ8bbbHXOqeF-Cs1HU3wrxo2…" at bounding box center [309, 211] width 53 height 8
click at [330, 216] on div "https://docs.google.com/document/d/1wvs8LtdRhxEoowQqWJJkfJYS9lMT2YHw2r4_xigcYg0…" at bounding box center [329, 214] width 34 height 20
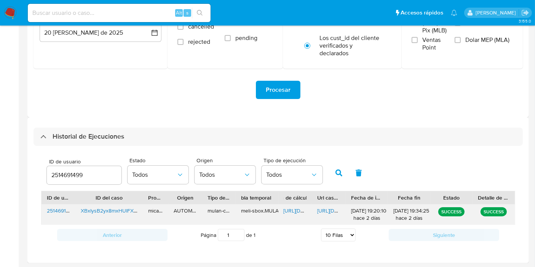
click at [333, 212] on span "https://docs.google.com/document/d/1wvs8LtdRhxEoowQqWJJkfJYS9lMT2YHw2r4_xigcYg0…" at bounding box center [343, 211] width 53 height 8
click at [66, 170] on input "2514691499" at bounding box center [84, 175] width 75 height 10
click at [64, 171] on input "2514691499" at bounding box center [84, 175] width 75 height 10
click at [57, 176] on input "2514691499" at bounding box center [84, 175] width 75 height 10
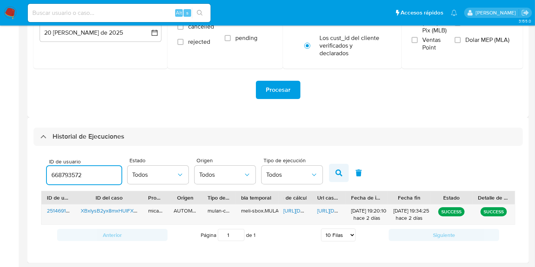
click at [337, 172] on icon "button" at bounding box center [338, 172] width 7 height 7
click at [290, 210] on span "https://docs.google.com/spreadsheets/d/1dowsjjsIYaBjFs1-6v_rQ1iADH4MER-OECAatnh…" at bounding box center [309, 211] width 53 height 8
click at [339, 212] on span "https://docs.google.com/document/d/1h53Fj7r6O19MVgT2kK5BKoBEbg38nYwnWnReg5wdom8…" at bounding box center [343, 211] width 53 height 8
click at [87, 175] on input "668793572" at bounding box center [84, 175] width 75 height 10
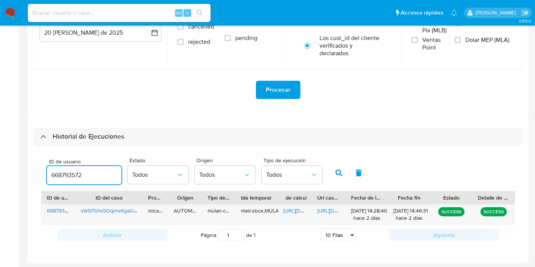
click at [87, 175] on input "668793572" at bounding box center [84, 175] width 75 height 10
click at [330, 168] on button "button" at bounding box center [339, 173] width 20 height 18
click at [332, 174] on button "button" at bounding box center [339, 173] width 20 height 18
click at [295, 212] on span "https://docs.google.com/spreadsheets/d/1YBkXgUYJeuHc6u3azJHzR-DdAtXiMWwo2SQLm_1…" at bounding box center [309, 211] width 53 height 8
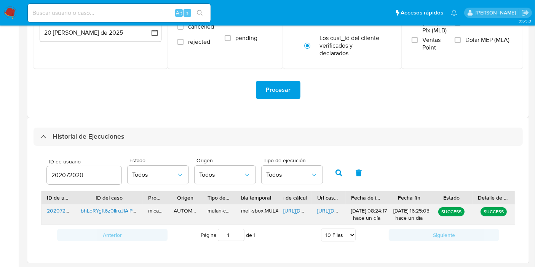
click at [329, 211] on span "https://docs.google.com/document/d/1WAKMSGeJUQbyrT2QQHWHIkQ-eWyTsavVS6XuTyMHE0w…" at bounding box center [343, 211] width 53 height 8
click at [80, 178] on input "202072020" at bounding box center [84, 175] width 75 height 10
click at [333, 181] on button "button" at bounding box center [339, 173] width 20 height 18
click at [335, 176] on icon "button" at bounding box center [338, 172] width 7 height 7
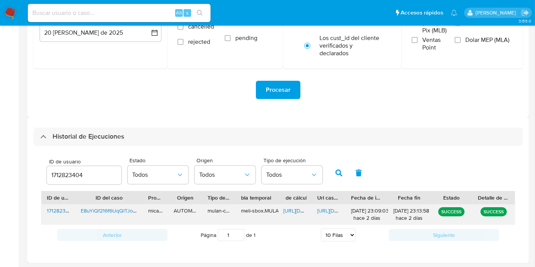
click at [292, 208] on span "https://docs.google.com/spreadsheets/d/1zSWVTbZ4t9WmzR64Z_u1YfR_8o-mEOC76dQxQ0H…" at bounding box center [309, 211] width 53 height 8
click at [324, 210] on span "https://docs.google.com/document/d/1ypE2P7xxbcG_uSeAke0iN1HXV9whB3rNm26J53BnKCg…" at bounding box center [343, 211] width 53 height 8
click at [74, 177] on input "1712823404" at bounding box center [84, 175] width 75 height 10
click at [339, 182] on button "button" at bounding box center [339, 173] width 20 height 18
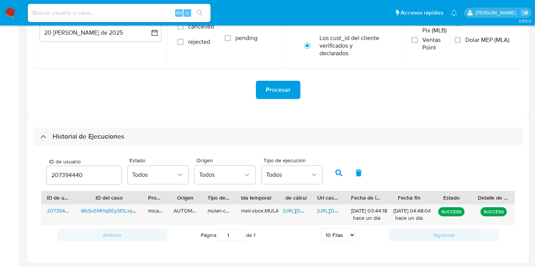
click at [337, 177] on button "button" at bounding box center [339, 173] width 20 height 18
click at [291, 210] on span "https://docs.google.com/spreadsheets/d/1AtBCZdns_nOwyRxZXZS2gPl58kPC61qihPCifOZ…" at bounding box center [309, 211] width 53 height 8
click at [317, 205] on div "https://docs.google.com/document/d/1bGIbssSgO9sypkboEhySSLmpXApmRF_8-9YNsMm5Slo…" at bounding box center [329, 214] width 34 height 20
click at [321, 212] on span "https://docs.google.com/document/d/1bGIbssSgO9sypkboEhySSLmpXApmRF_8-9YNsMm5Slo…" at bounding box center [343, 211] width 53 height 8
click at [95, 182] on div "207394440" at bounding box center [84, 175] width 75 height 18
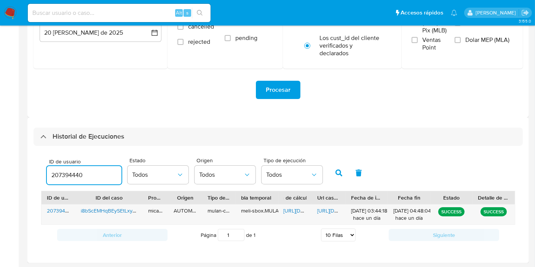
click at [94, 177] on input "207394440" at bounding box center [84, 175] width 75 height 10
paste input "79151046"
click at [335, 175] on icon "button" at bounding box center [338, 172] width 7 height 7
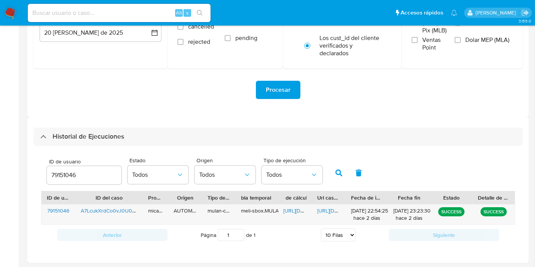
click at [335, 175] on icon "button" at bounding box center [338, 172] width 7 height 7
click at [295, 208] on span "https://docs.google.com/spreadsheets/d/1v9vY0s4zNEaFeJOU5cTX68nQODZoz9IAxhRP2pD…" at bounding box center [309, 211] width 53 height 8
click at [334, 210] on span "https://docs.google.com/document/d/15rFGL7fzfui25L3yOMtAtmA1dzQtqK1z5Nf-JOvqOr8…" at bounding box center [343, 211] width 53 height 8
click at [78, 177] on input "79151046" at bounding box center [84, 175] width 75 height 10
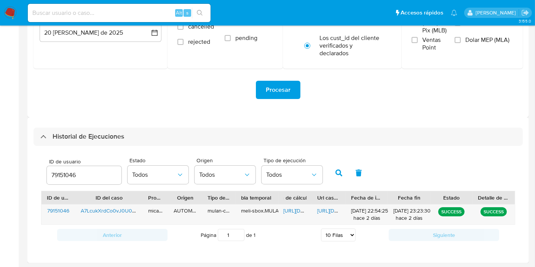
click at [65, 169] on div "79151046" at bounding box center [84, 175] width 75 height 18
click at [63, 169] on div "79151046" at bounding box center [84, 175] width 75 height 18
click at [74, 174] on input "79151046" at bounding box center [84, 175] width 75 height 10
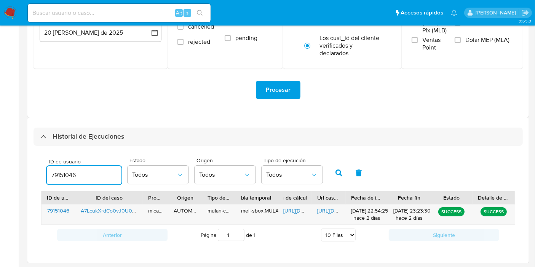
click at [74, 174] on input "79151046" at bounding box center [84, 175] width 75 height 10
paste input "19926882"
click at [333, 171] on button "button" at bounding box center [339, 173] width 20 height 18
click at [302, 217] on div "https://docs.google.com/spreadsheets/d/1jVqooPsKdGhc-UPM1r9OT_IwkKwNzZfHSAPvEWh…" at bounding box center [295, 214] width 34 height 20
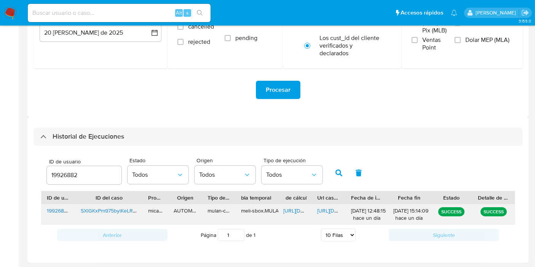
click at [302, 213] on span "https://docs.google.com/spreadsheets/d/1jVqooPsKdGhc-UPM1r9OT_IwkKwNzZfHSAPvEWh…" at bounding box center [309, 211] width 53 height 8
click at [342, 208] on span "https://docs.google.com/document/d/1li1n38mUIygWdYy27QmflcZCUXPFS7KXzqc63Xu2AmQ…" at bounding box center [343, 211] width 53 height 8
drag, startPoint x: 81, startPoint y: 185, endPoint x: 77, endPoint y: 178, distance: 8.0
click at [81, 182] on div "ID de usuario 19926882" at bounding box center [84, 172] width 75 height 27
click at [77, 178] on input "19926882" at bounding box center [84, 175] width 75 height 10
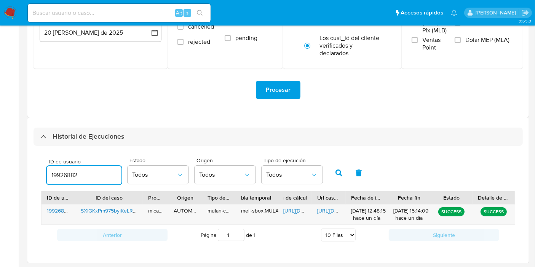
click at [77, 178] on input "19926882" at bounding box center [84, 175] width 75 height 10
click at [68, 175] on input "19926882" at bounding box center [84, 175] width 75 height 10
paste input "2740574"
drag, startPoint x: 326, startPoint y: 175, endPoint x: 331, endPoint y: 174, distance: 5.1
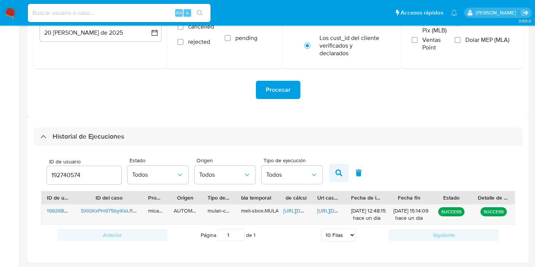
click at [331, 174] on div "ID de usuario 192740574 Estado Todos Origen Todos Tipo de ejecución Todos" at bounding box center [278, 171] width 474 height 37
click at [331, 174] on button "button" at bounding box center [339, 173] width 20 height 18
click at [333, 180] on button "button" at bounding box center [339, 173] width 20 height 18
click at [292, 212] on span "https://docs.google.com/spreadsheets/d/1LjekFmJpmm8VFO3zauFK1XuHU2aB_Nbtv0LAKG4…" at bounding box center [309, 211] width 53 height 8
click at [324, 208] on span "https://docs.google.com/document/d/1rNlS-Ok9qRDRnf8SJ7F2ooMyfunytV51xwNqdW_bZDU…" at bounding box center [343, 211] width 53 height 8
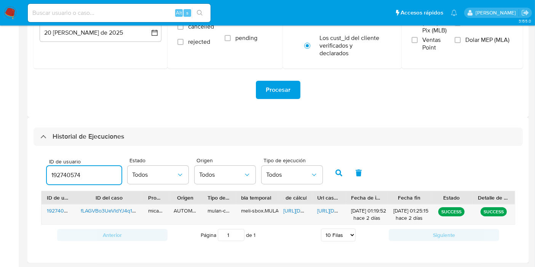
click at [67, 176] on input "192740574" at bounding box center [84, 175] width 75 height 10
click at [339, 170] on icon "button" at bounding box center [338, 172] width 7 height 7
click at [300, 214] on div "https://docs.google.com/spreadsheets/d/1e7jFEbk2pmOntsL1ec8UUT39OBwptzAz1swRxLF…" at bounding box center [295, 214] width 34 height 20
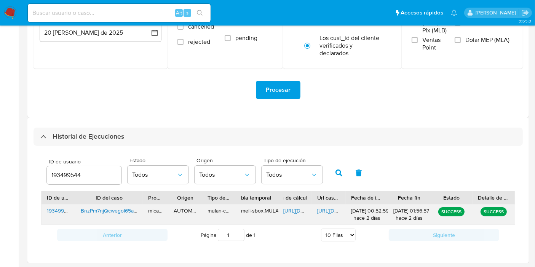
click at [299, 209] on span "https://docs.google.com/spreadsheets/d/1e7jFEbk2pmOntsL1ec8UUT39OBwptzAz1swRxLF…" at bounding box center [309, 211] width 53 height 8
click at [336, 212] on span "https://docs.google.com/document/d/1Auai_luVQ1kQ1QFWloiTu9ns7dA5KzTjIaPWu4ABzm4…" at bounding box center [343, 211] width 53 height 8
click at [84, 168] on div "193499544" at bounding box center [84, 175] width 75 height 18
drag, startPoint x: 84, startPoint y: 168, endPoint x: 79, endPoint y: 171, distance: 6.0
click at [80, 170] on div "193499544" at bounding box center [84, 175] width 75 height 18
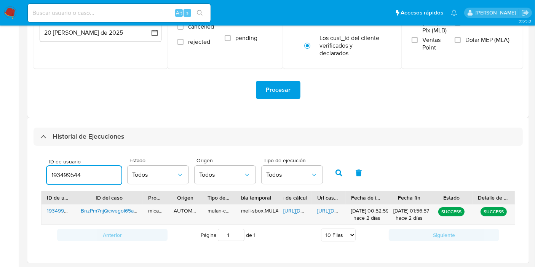
click at [78, 172] on input "193499544" at bounding box center [84, 175] width 75 height 10
paste input "94268581"
click at [335, 172] on icon "button" at bounding box center [338, 172] width 7 height 7
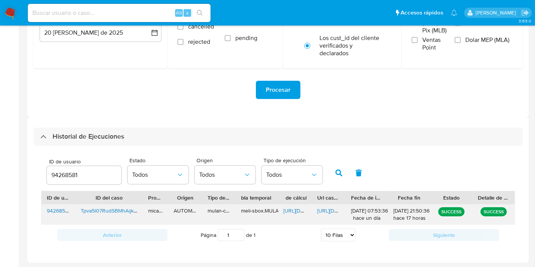
click at [294, 211] on span "https://docs.google.com/spreadsheets/d/1s7oYmmTVUxV6Tzp2YGKmaMWycmnkRFThBes_Geh…" at bounding box center [309, 211] width 53 height 8
click at [335, 210] on span "https://docs.google.com/document/d/1bPXPUJhWn1juv_BaTxUXWwsaSHbBkdIj-17esrDUa-A…" at bounding box center [343, 211] width 53 height 8
click at [78, 169] on div "94268581" at bounding box center [84, 175] width 75 height 18
click at [72, 173] on input "94268581" at bounding box center [84, 175] width 75 height 10
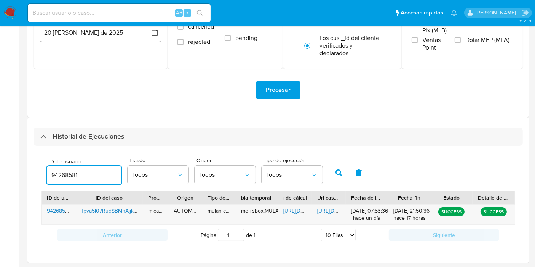
paste input "45387022"
click at [339, 177] on button "button" at bounding box center [339, 173] width 20 height 18
click at [336, 170] on icon "button" at bounding box center [338, 172] width 7 height 7
click at [300, 212] on span "https://docs.google.com/spreadsheets/d/1kt3FTY8-ZRaTNnP2Snzr8Whmp0A6qRzse-TtrGq…" at bounding box center [309, 211] width 53 height 8
click at [333, 212] on span "https://docs.google.com/document/d/1jf1lOtBMw2lwP9jd9ad0PR2_1iGScYmv_XVLb-R1CY0…" at bounding box center [343, 211] width 53 height 8
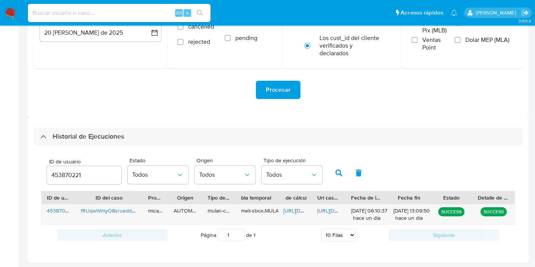
click at [81, 181] on div "453870221" at bounding box center [84, 175] width 75 height 18
click at [59, 173] on input "453870221" at bounding box center [84, 175] width 75 height 10
paste input "631082195"
click at [337, 173] on icon "button" at bounding box center [338, 172] width 7 height 7
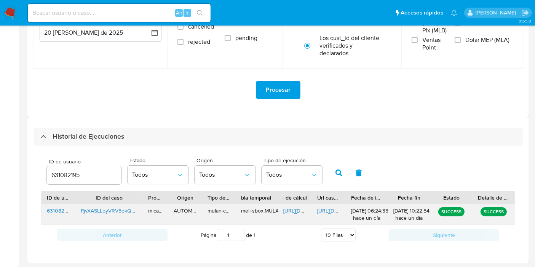
click at [303, 211] on span "https://docs.google.com/spreadsheets/d/1b7QqkGchQuLmXHj8jcHnY7a5nC4nHJLs1a3BiHn…" at bounding box center [309, 211] width 53 height 8
click at [332, 209] on span "https://docs.google.com/document/d/1gDskWE-rXnoEmanPXFZ2hNlYG6lKfwoYNmTeFc62RSo…" at bounding box center [343, 211] width 53 height 8
click at [83, 169] on div "631082195" at bounding box center [84, 175] width 75 height 18
click at [80, 170] on input "631082195" at bounding box center [84, 175] width 75 height 10
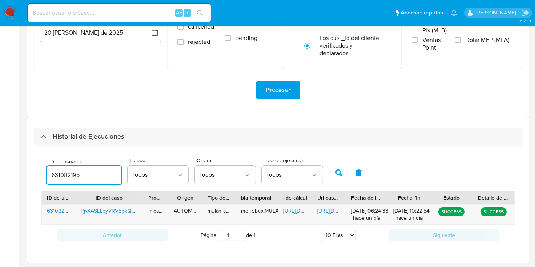
click at [70, 179] on input "631082195" at bounding box center [84, 175] width 75 height 10
paste input "1127608969"
click at [332, 173] on button "button" at bounding box center [339, 173] width 20 height 18
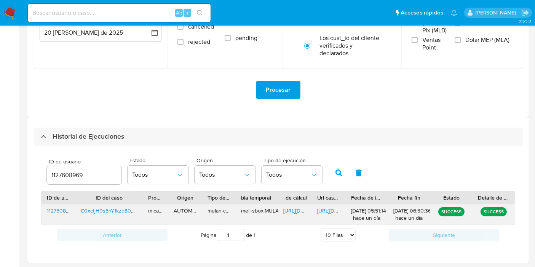
click at [303, 211] on span "https://docs.google.com/spreadsheets/d/1ZUVg-yNlRrISu23Vvp-xgUwHqCZCxcs5qfxhetU…" at bounding box center [309, 211] width 53 height 8
click at [328, 213] on span "https://docs.google.com/document/d/1nKBuuYxf5p3QRNwXLgY0MPEio1z1qmf0al77CoL7wVg…" at bounding box center [343, 211] width 53 height 8
click at [54, 175] on input "1127608969" at bounding box center [84, 175] width 75 height 10
click at [338, 169] on icon "button" at bounding box center [338, 172] width 7 height 7
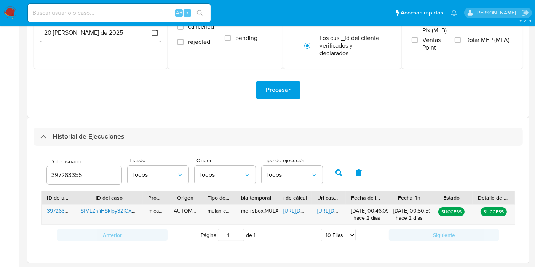
click at [338, 169] on icon "button" at bounding box center [338, 172] width 7 height 7
click at [300, 212] on span "https://docs.google.com/spreadsheets/d/1vZ3YUKEcOt5SjRDfEk6EFDtomA1pgBOVfsSCXok…" at bounding box center [309, 211] width 53 height 8
click at [326, 211] on span "https://docs.google.com/document/d/182xxtj-TwsXNTrzgMMJVCbnVV3mZHPFi3dxdqaU-XGE…" at bounding box center [343, 211] width 53 height 8
click at [77, 179] on input "397263355" at bounding box center [84, 175] width 75 height 10
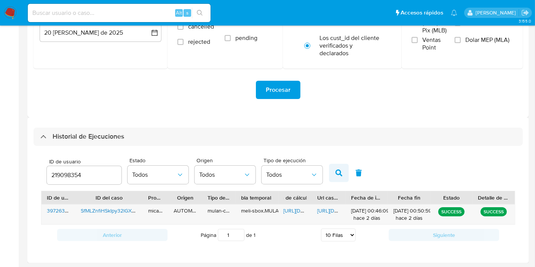
click at [335, 168] on button "button" at bounding box center [339, 173] width 20 height 18
click at [299, 209] on span "https://docs.google.com/spreadsheets/d/1YVMscGBtXL3hCX7uKoldP3zKX2SHvUvopMWcp83…" at bounding box center [309, 211] width 53 height 8
click at [336, 211] on span "https://docs.google.com/document/d/1IODd9oulPL5e1QIvl7RsouIzCNtOImuzuDWDQtemsQI…" at bounding box center [343, 211] width 53 height 8
click at [93, 172] on input "219098354" at bounding box center [84, 175] width 75 height 10
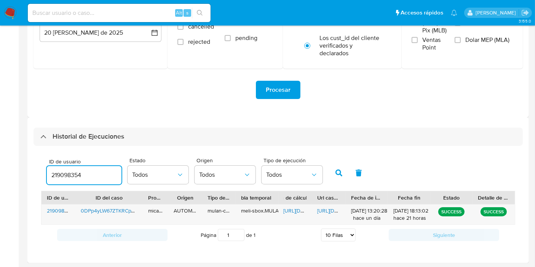
click at [93, 172] on input "219098354" at bounding box center [84, 175] width 75 height 10
click at [339, 171] on icon "button" at bounding box center [338, 172] width 7 height 7
click at [340, 171] on icon "button" at bounding box center [338, 172] width 7 height 7
click at [288, 210] on span "https://docs.google.com/spreadsheets/d/1Js3mFmotDIMS0oO2t2j4I2fOaszcRg0_TdnNzk-…" at bounding box center [309, 211] width 53 height 8
click at [331, 213] on span "https://docs.google.com/document/d/1vv9cJQXc8y-6IkDcfEIZ8oQorTu76y6-mhs5qM5sXfg…" at bounding box center [343, 211] width 53 height 8
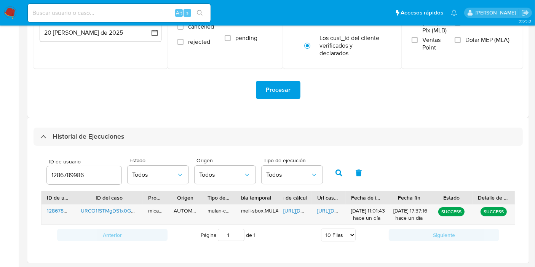
click at [49, 180] on div "1286789986" at bounding box center [84, 175] width 75 height 18
click at [69, 178] on input "1286789986" at bounding box center [84, 175] width 75 height 10
paste input "276511835"
click at [341, 179] on button "button" at bounding box center [339, 173] width 20 height 18
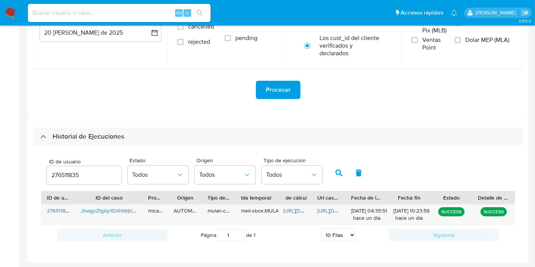
click at [341, 179] on button "button" at bounding box center [339, 173] width 20 height 18
click at [299, 208] on span "https://docs.google.com/spreadsheets/d/1qe2uBGxzPhFwWGtVHgi-Hv-NRJCdrszEPQgj9e9…" at bounding box center [309, 211] width 53 height 8
click at [330, 209] on span "https://docs.google.com/document/d/1QUexFgiQ84ALifYbFIgecQjISNy-1mVotaLWZ9IFygw…" at bounding box center [343, 211] width 53 height 8
click at [75, 175] on input "276511835" at bounding box center [84, 175] width 75 height 10
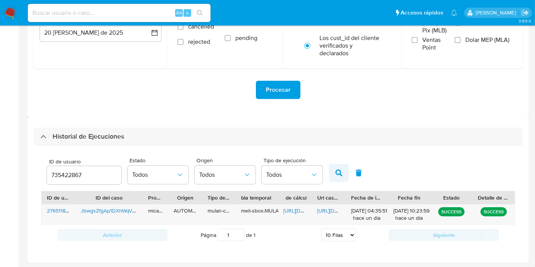
click at [335, 169] on button "button" at bounding box center [339, 173] width 20 height 18
click at [335, 171] on icon "button" at bounding box center [338, 172] width 7 height 7
click at [297, 213] on span "https://docs.google.com/spreadsheets/d/1S7ibXMJLAzI53ZiTgyxVngRBiEaZ79e2C64geLK…" at bounding box center [309, 211] width 53 height 8
click at [322, 211] on span "https://docs.google.com/document/d/1IeaTVvu5asmejoqrKk1hp8_SdHnswgah2S-sxVBMeyg…" at bounding box center [343, 211] width 53 height 8
click at [80, 174] on input "735422867" at bounding box center [84, 175] width 75 height 10
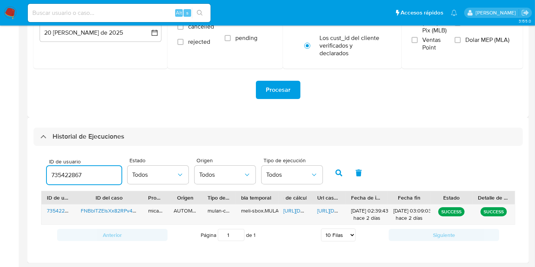
click at [80, 174] on input "735422867" at bounding box center [84, 175] width 75 height 10
click at [338, 175] on icon "button" at bounding box center [338, 172] width 7 height 7
click at [307, 207] on span "https://docs.google.com/spreadsheets/d/1EhkOWCdIoLorKHwN9ClTq4EOSPBZjmtQXn21N8c…" at bounding box center [309, 211] width 53 height 8
click at [334, 212] on span "https://docs.google.com/document/d/1wsRekftEOSiHQOCWUoTDxar0fle-AzZS0Yg86VIStIQ…" at bounding box center [343, 211] width 53 height 8
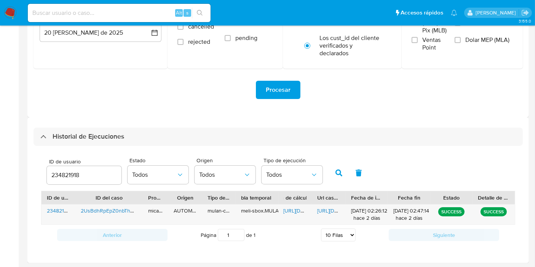
drag, startPoint x: 65, startPoint y: 162, endPoint x: 64, endPoint y: 169, distance: 6.2
click at [65, 162] on span "ID de usuario" at bounding box center [86, 162] width 75 height 6
click at [65, 170] on input "234821918" at bounding box center [84, 175] width 75 height 10
click at [64, 169] on div "234821918" at bounding box center [84, 175] width 75 height 18
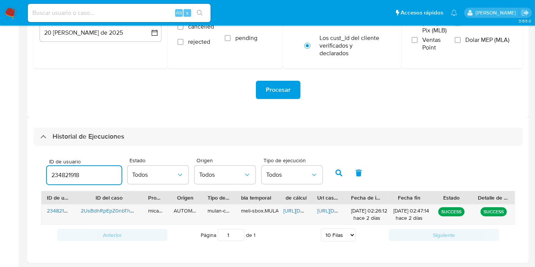
click at [63, 180] on input "234821918" at bounding box center [84, 175] width 75 height 10
paste input "51887745"
type input "251887745"
click at [339, 179] on button "button" at bounding box center [339, 173] width 20 height 18
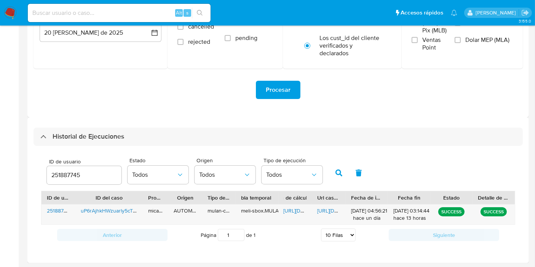
click at [339, 179] on button "button" at bounding box center [339, 173] width 20 height 18
click at [294, 211] on span "https://docs.google.com/spreadsheets/d/1RaghA3h4kupRE1GjXOY3yqVMPLqu0MGphd7oqjH…" at bounding box center [309, 211] width 53 height 8
click at [325, 213] on span "https://docs.google.com/document/d/178E3QKtozfqHYGyDadHEhf8FHn3HnmIwaQoH85qbC24…" at bounding box center [343, 211] width 53 height 8
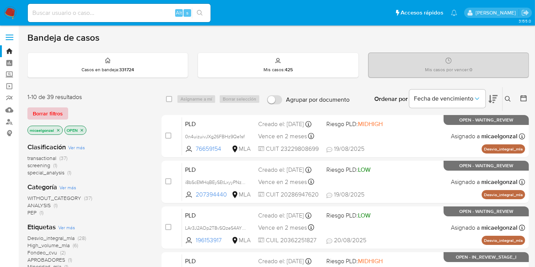
click at [54, 113] on span "Borrar filtros" at bounding box center [48, 113] width 30 height 11
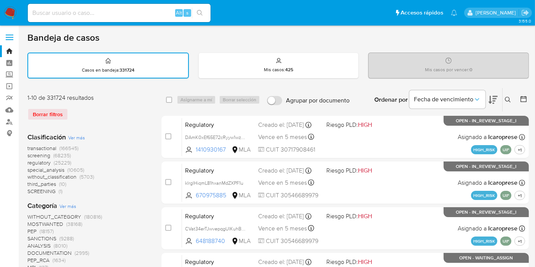
click at [509, 98] on icon at bounding box center [508, 100] width 6 height 6
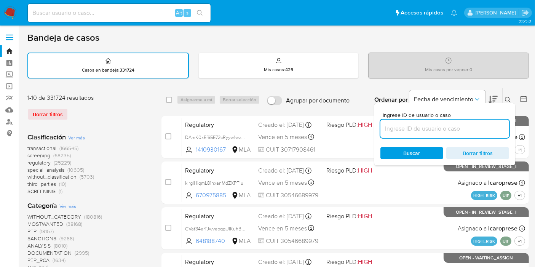
click at [410, 129] on input at bounding box center [444, 129] width 129 height 10
type input "nA3xfBALhtYFbsftHK6v5eCJ"
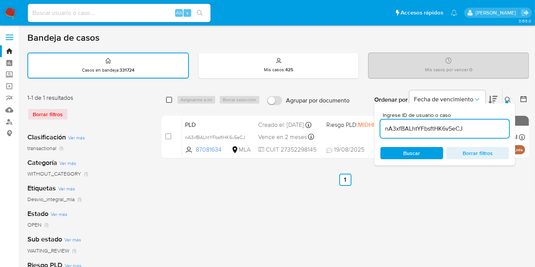
click at [172, 100] on input "checkbox" at bounding box center [169, 100] width 6 height 6
checkbox input "true"
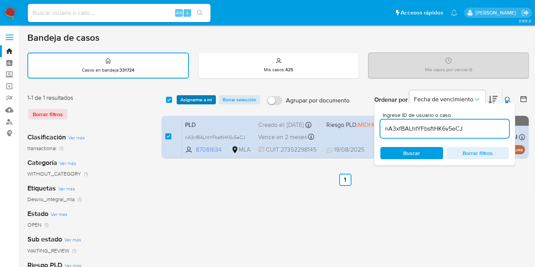
click at [189, 99] on span "Asignarme a mí" at bounding box center [196, 100] width 32 height 8
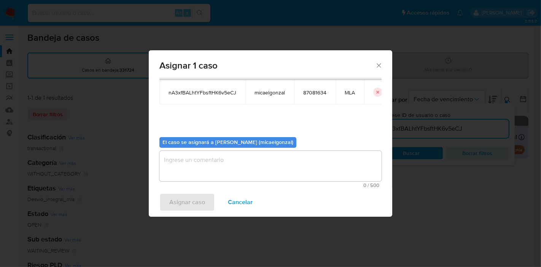
scroll to position [39, 0]
click at [213, 155] on textarea "assign-modal" at bounding box center [270, 165] width 222 height 30
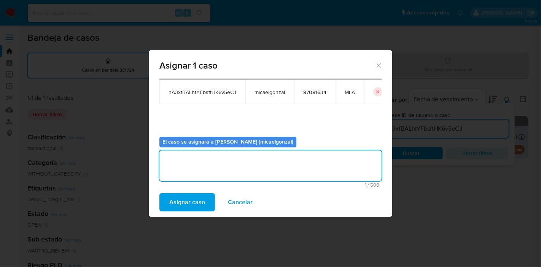
click at [180, 206] on span "Asignar caso" at bounding box center [187, 202] width 36 height 17
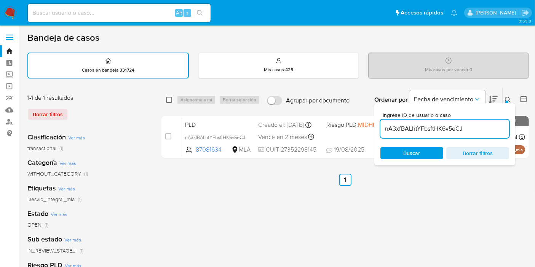
click at [171, 97] on input "checkbox" at bounding box center [169, 100] width 6 height 6
checkbox input "true"
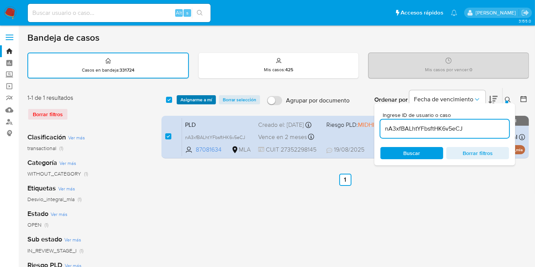
click at [179, 96] on button "Asignarme a mí" at bounding box center [196, 99] width 39 height 9
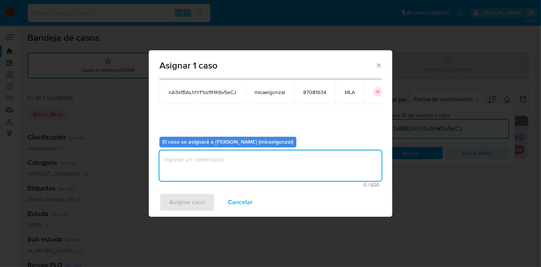
click at [231, 179] on textarea "assign-modal" at bounding box center [270, 165] width 222 height 30
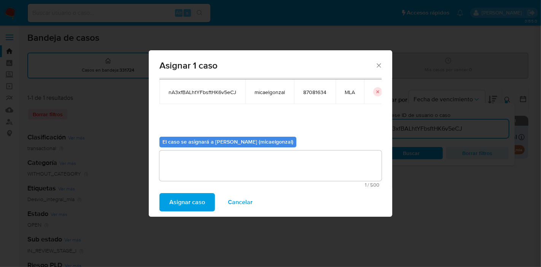
click at [198, 197] on span "Asignar caso" at bounding box center [187, 202] width 36 height 17
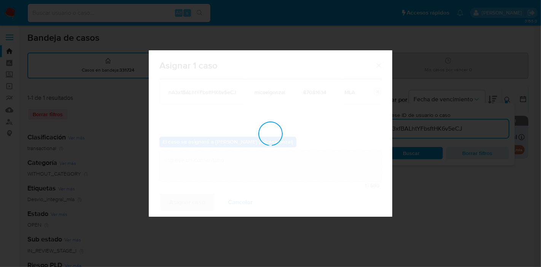
checkbox input "false"
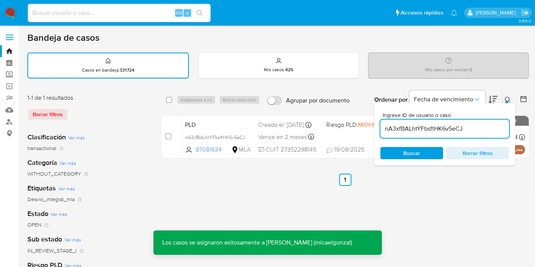
click at [154, 13] on input at bounding box center [119, 13] width 183 height 10
paste input "nA3xfBALhtYFbsftHK6v5eCJ"
type input "nA3xfBALhtYFbsftHK6v5eCJ"
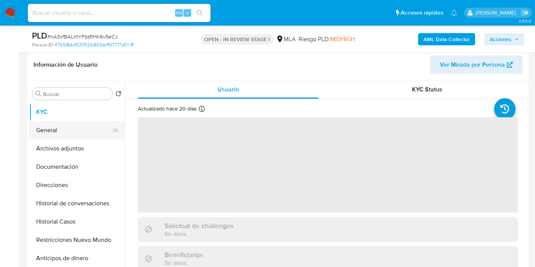
scroll to position [169, 0]
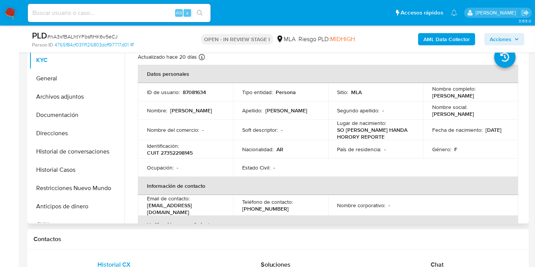
select select "10"
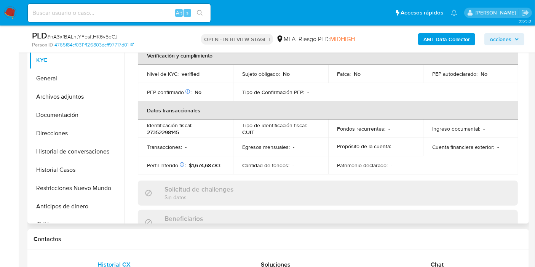
scroll to position [296, 0]
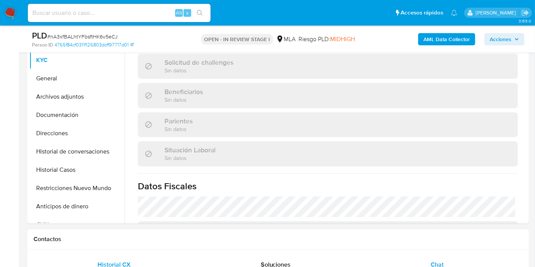
click at [442, 260] on span "Chat" at bounding box center [436, 264] width 13 height 9
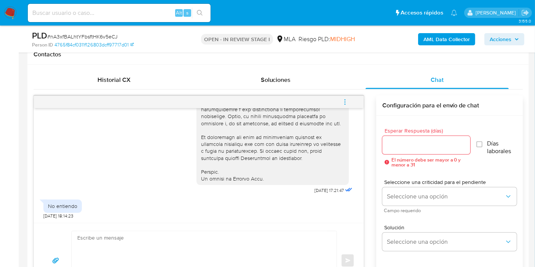
scroll to position [380, 0]
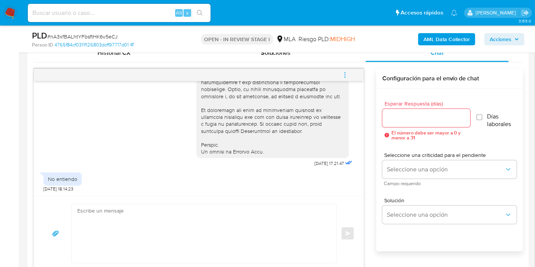
click at [121, 209] on textarea at bounding box center [202, 233] width 250 height 59
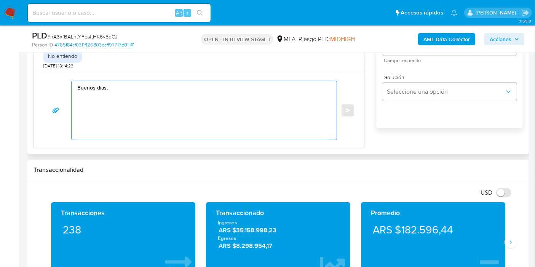
scroll to position [465, 0]
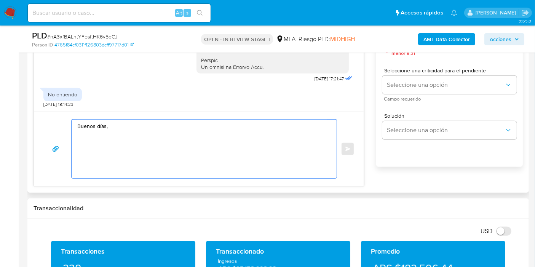
click at [143, 134] on textarea "Buenos días," at bounding box center [202, 148] width 250 height 59
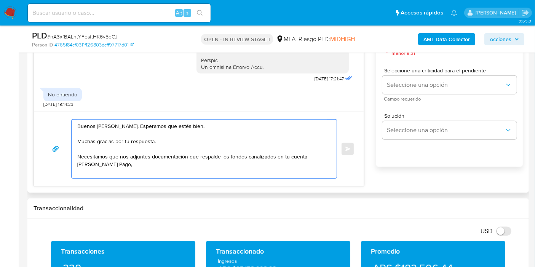
click at [219, 156] on textarea "Buenos días, Luciana. Esperamos que estés bien. Muchas gracias por tu respuesta…" at bounding box center [202, 148] width 250 height 59
click at [266, 170] on textarea "Buenos días, Luciana. Esperamos que estés bien. Muchas gracias por tu respuesta…" at bounding box center [202, 148] width 250 height 59
paste textarea "Resumen de Comprobantes Electrónicos emitidos de los períodos 2024 y 2025 Si ti…"
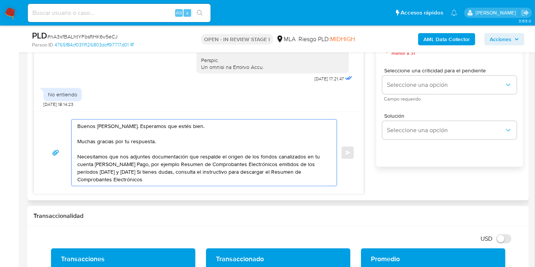
click at [167, 164] on textarea "Buenos días, Luciana. Esperamos que estés bien. Muchas gracias por tu respuesta…" at bounding box center [202, 152] width 250 height 66
click at [167, 162] on textarea "Buenos días, Luciana. Esperamos que estés bien. Muchas gracias por tu respuesta…" at bounding box center [202, 152] width 250 height 66
click at [235, 170] on textarea "Buenos días, Luciana. Esperamos que estés bien. Muchas gracias por tu respuesta…" at bounding box center [202, 152] width 250 height 66
click at [290, 162] on textarea "Buenos días, Luciana. Esperamos que estés bien. Muchas gracias por tu respuesta…" at bounding box center [202, 152] width 250 height 66
click at [174, 162] on textarea "Buenos días, Luciana. Esperamos que estés bien. Muchas gracias por tu respuesta…" at bounding box center [202, 152] width 250 height 66
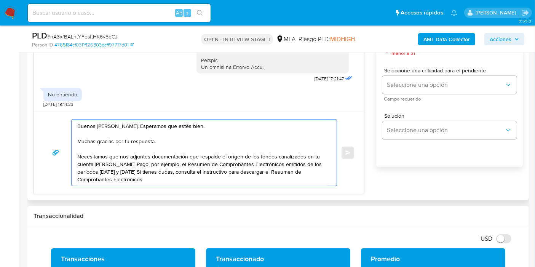
click at [173, 181] on textarea "Buenos días, Luciana. Esperamos que estés bien. Muchas gracias por tu respuesta…" at bounding box center [202, 152] width 250 height 66
paste textarea "https://www.mercadopago.com.ar/ayuda/30181"
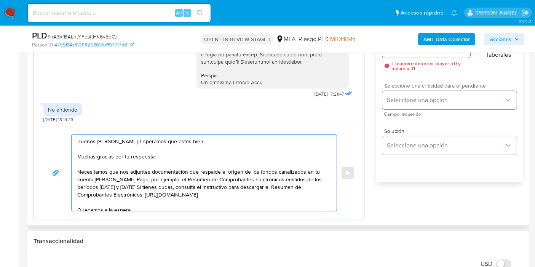
scroll to position [380, 0]
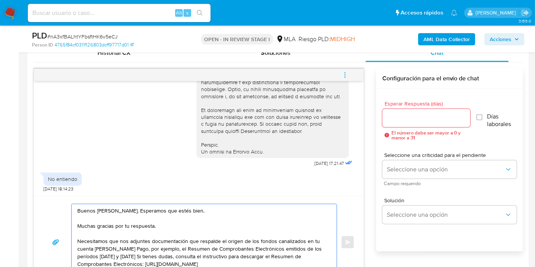
type textarea "Buenos días, Luciana. Esperamos que estés bien. Muchas gracias por tu respuesta…"
click at [425, 111] on div at bounding box center [426, 118] width 88 height 18
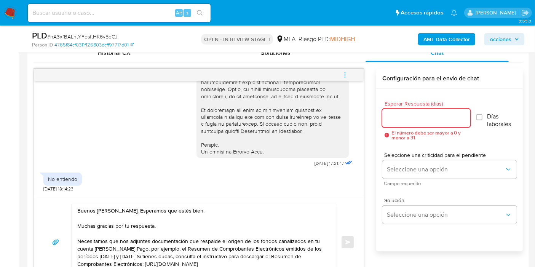
click at [419, 122] on input "Esperar Respuesta (días)" at bounding box center [426, 118] width 88 height 10
type input "4"
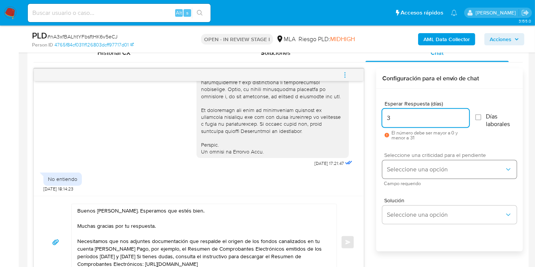
type input "3"
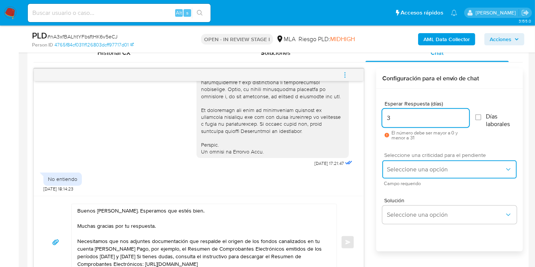
click at [409, 171] on span "Seleccione una opción" at bounding box center [446, 170] width 118 height 8
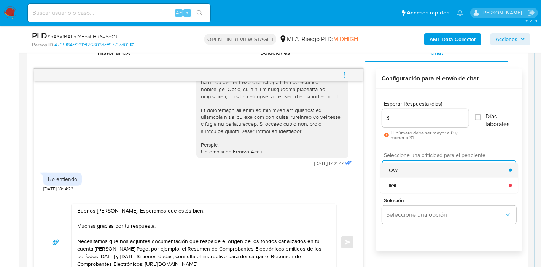
click at [409, 170] on div "LOW" at bounding box center [447, 169] width 123 height 15
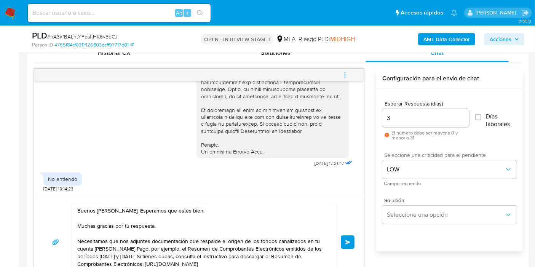
click at [345, 242] on span "Enviar" at bounding box center [347, 242] width 5 height 5
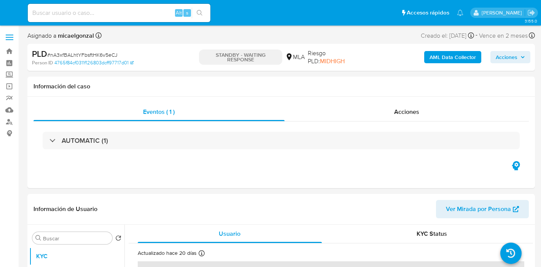
select select "10"
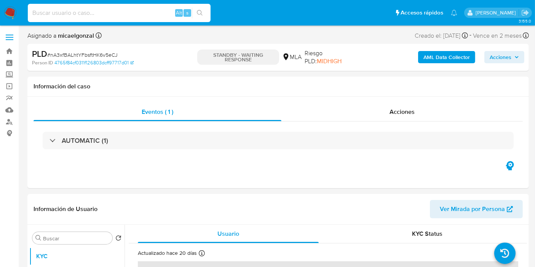
click at [109, 10] on input at bounding box center [119, 13] width 183 height 10
click at [163, 14] on input at bounding box center [119, 13] width 183 height 10
paste input "csJX6bu0WrVYrFDQV0b0b9Ux"
type input "csJX6bu0WrVYrFDQV0b0b9Ux"
select select "10"
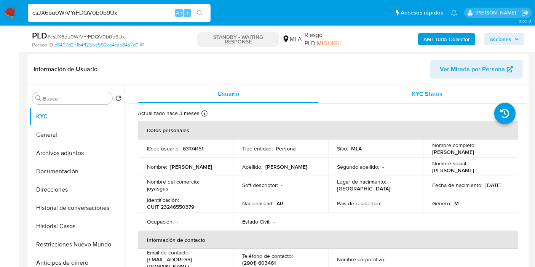
scroll to position [127, 0]
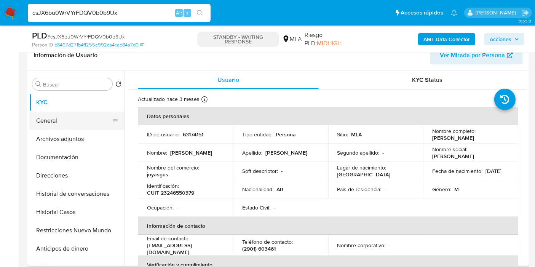
click at [56, 114] on button "General" at bounding box center [73, 120] width 89 height 18
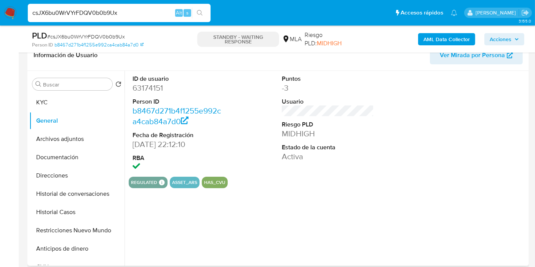
click at [154, 91] on dd "63174151" at bounding box center [178, 88] width 92 height 11
click at [156, 88] on dd "63174151" at bounding box center [178, 88] width 92 height 11
copy dd "63174151"
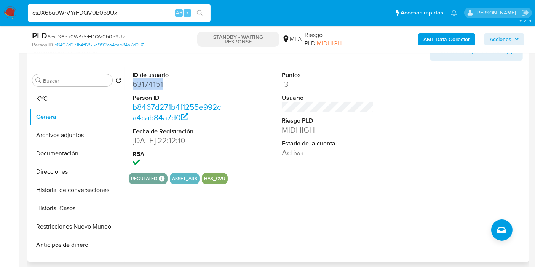
scroll to position [84, 0]
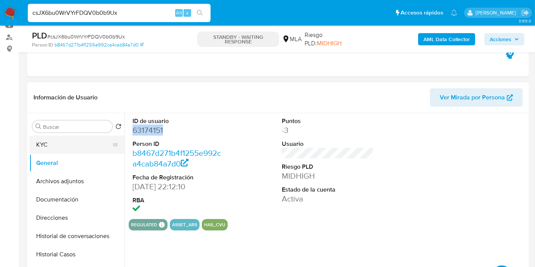
drag, startPoint x: 58, startPoint y: 155, endPoint x: 62, endPoint y: 151, distance: 6.2
click at [62, 151] on ul "KYC General Archivos adjuntos Documentación Direcciones Historial de conversaci…" at bounding box center [76, 221] width 95 height 172
click at [63, 150] on button "KYC" at bounding box center [73, 144] width 89 height 18
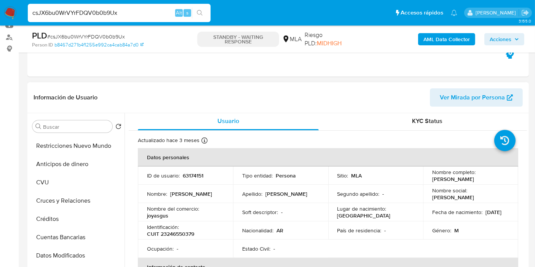
scroll to position [0, 0]
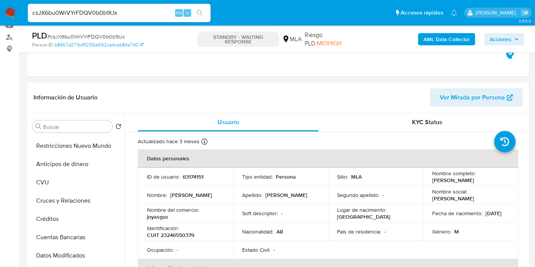
click at [182, 235] on p "CUIT 23246550379" at bounding box center [170, 234] width 47 height 7
copy p "23246550379"
click at [104, 12] on input "csJX6bu0WrVYrFDQV0b0b9Ux" at bounding box center [119, 13] width 183 height 10
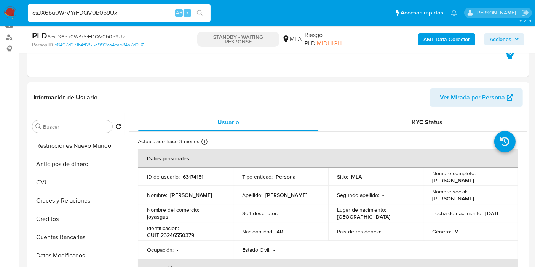
paste input "yKTYXwD8HVOXGyy1RUL5s7pO"
type input "yKTYXwD8HVOXGyy1RUL5s7pO"
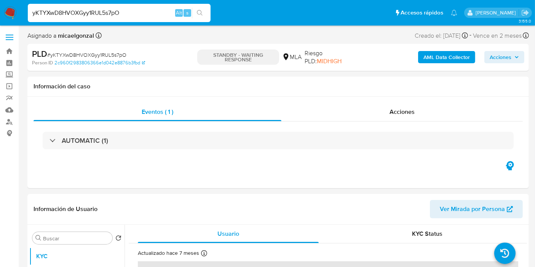
select select "10"
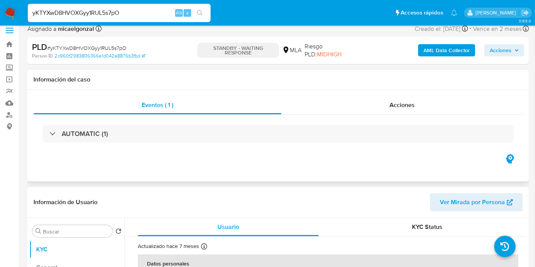
scroll to position [84, 0]
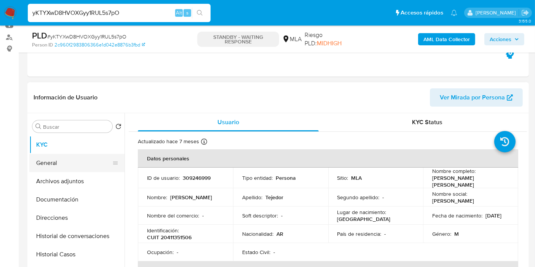
click at [59, 164] on button "General" at bounding box center [73, 163] width 89 height 18
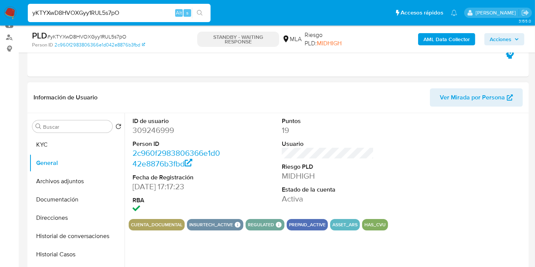
click at [165, 131] on dd "309246999" at bounding box center [178, 130] width 92 height 11
copy dd "309246999"
click at [42, 146] on button "KYC" at bounding box center [73, 144] width 89 height 18
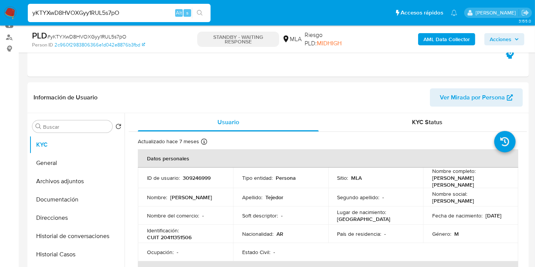
click at [149, 12] on input "yKTYXwD8HVOXGyy1RUL5s7pO" at bounding box center [119, 13] width 183 height 10
paste input "5ZmYyzAoxnsy7PRNPqzRcaXm"
type input "5ZmYyzAoxnsy7PRNPqzRcaXm"
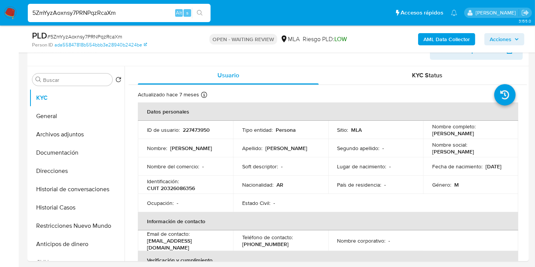
scroll to position [169, 0]
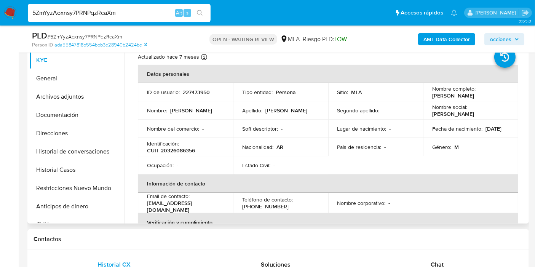
select select "10"
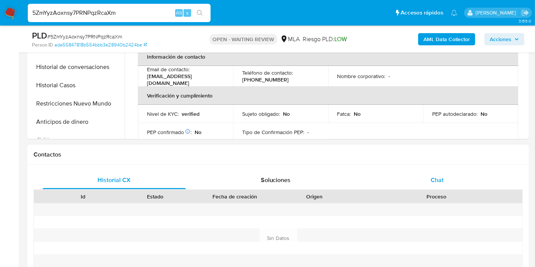
click at [452, 183] on div "Chat" at bounding box center [436, 180] width 143 height 18
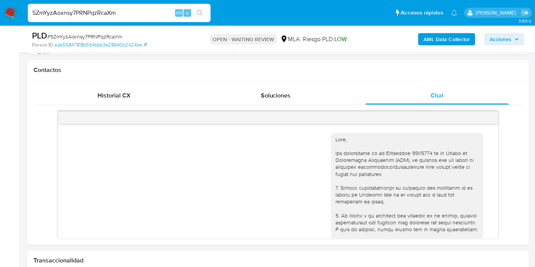
scroll to position [374, 0]
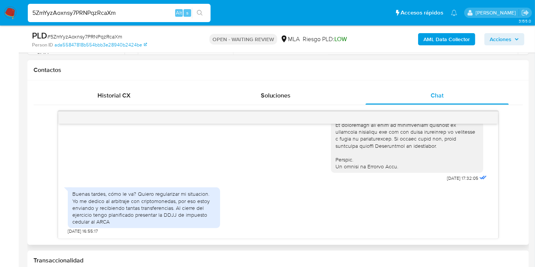
click at [134, 184] on div "Buenas tardes, cómo le va? Quiero regularizar mi situacion. Yo me dedico al arb…" at bounding box center [144, 208] width 152 height 51
click at [130, 201] on div "Buenas tardes, cómo le va? Quiero regularizar mi situacion. Yo me dedico al arb…" at bounding box center [143, 207] width 143 height 35
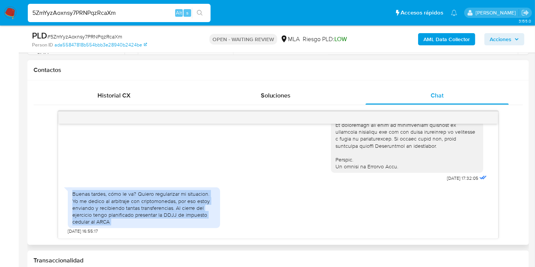
click at [130, 201] on div "Buenas tardes, cómo le va? Quiero regularizar mi situacion. Yo me dedico al arb…" at bounding box center [143, 207] width 143 height 35
click at [152, 206] on div "Buenas tardes, cómo le va? Quiero regularizar mi situacion. Yo me dedico al arb…" at bounding box center [143, 207] width 143 height 35
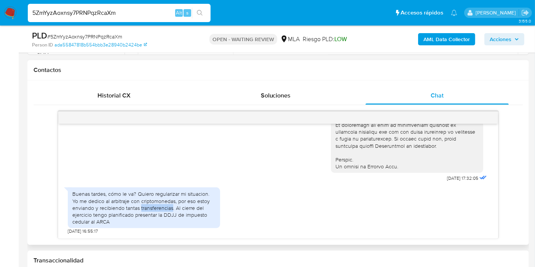
click at [152, 206] on div "Buenas tardes, cómo le va? Quiero regularizar mi situacion. Yo me dedico al arb…" at bounding box center [143, 207] width 143 height 35
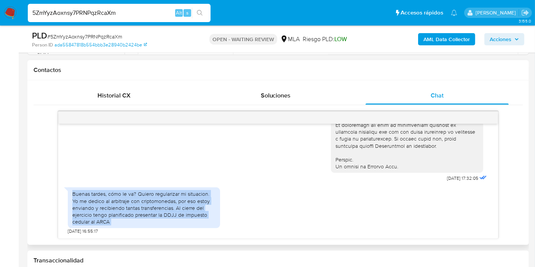
click at [152, 206] on div "Buenas tardes, cómo le va? Quiero regularizar mi situacion. Yo me dedico al arb…" at bounding box center [143, 207] width 143 height 35
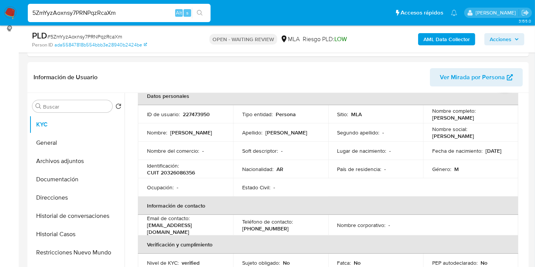
scroll to position [84, 0]
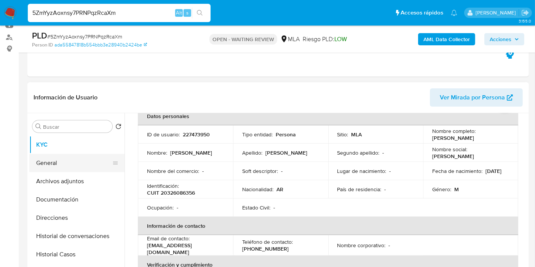
click at [80, 167] on button "General" at bounding box center [73, 163] width 89 height 18
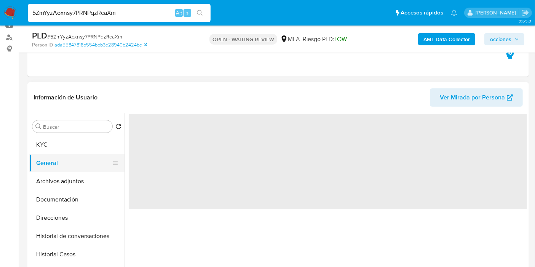
scroll to position [0, 0]
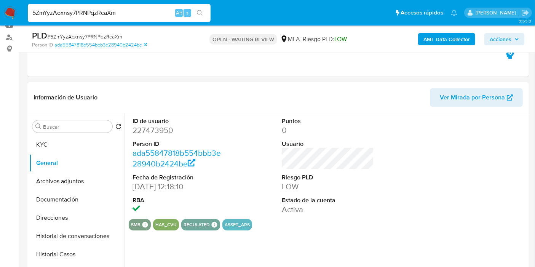
click at [157, 130] on dd "227473950" at bounding box center [178, 130] width 92 height 11
copy dd "227473950"
click at [66, 247] on button "Historial Casos" at bounding box center [73, 254] width 89 height 18
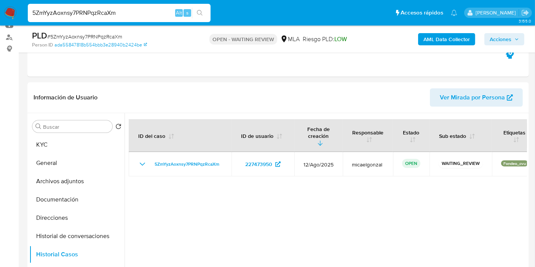
click at [88, 34] on span "# 5ZmYyzAoxnsy7PRNPqzRcaXm" at bounding box center [84, 37] width 75 height 8
copy span "5ZmYyzAoxnsy7PRNPqzRcaXm"
click at [12, 13] on img at bounding box center [10, 12] width 13 height 13
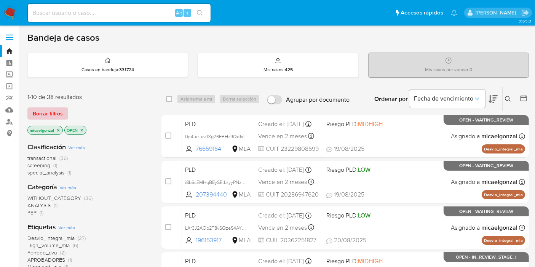
click at [41, 111] on span "Borrar filtros" at bounding box center [48, 113] width 30 height 11
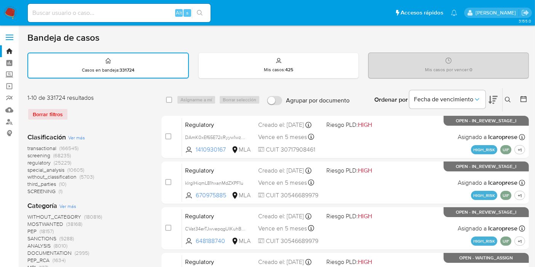
click at [501, 99] on div "Ordenar por Fecha de vencimiento" at bounding box center [435, 100] width 134 height 24
click at [506, 100] on icon at bounding box center [508, 100] width 6 height 6
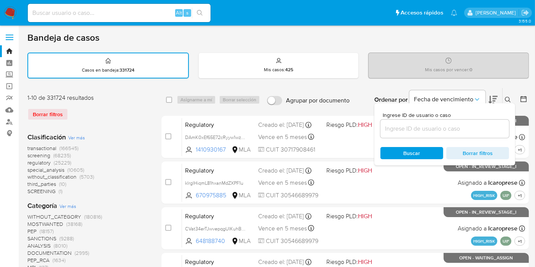
click at [466, 127] on input at bounding box center [444, 129] width 129 height 10
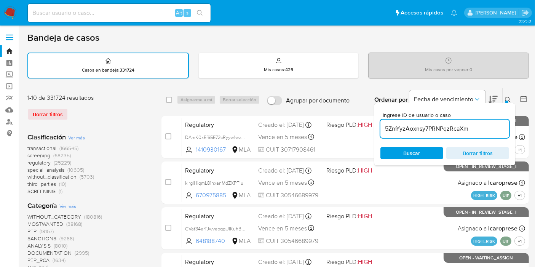
type input "5ZmYyzAoxnsy7PRNPqzRcaXm"
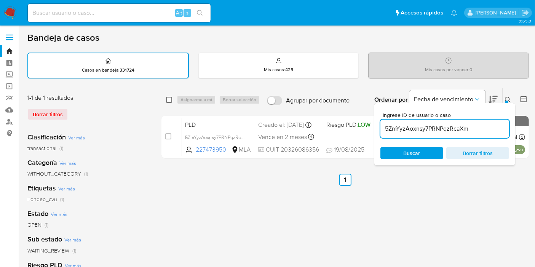
click at [168, 95] on div "select-all-cases-checkbox Asignarme a mí Borrar selección Agrupar por documento…" at bounding box center [344, 100] width 367 height 24
click at [165, 98] on div "select-all-cases-checkbox Asignarme a mí Borrar selección Agrupar por documento…" at bounding box center [344, 100] width 367 height 24
click at [174, 98] on div "select-all-cases-checkbox" at bounding box center [170, 99] width 9 height 9
click at [172, 98] on input "checkbox" at bounding box center [169, 100] width 6 height 6
checkbox input "true"
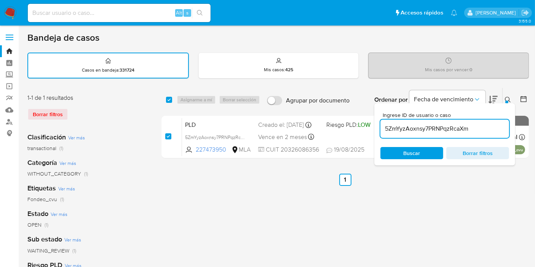
checkbox input "true"
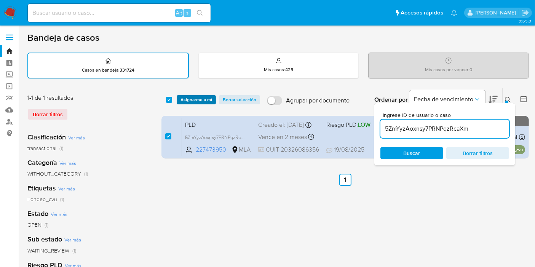
click at [197, 98] on span "Asignarme a mí" at bounding box center [196, 100] width 32 height 8
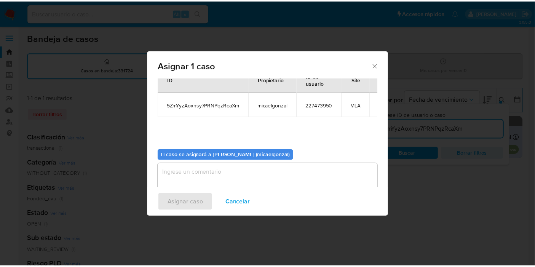
scroll to position [39, 0]
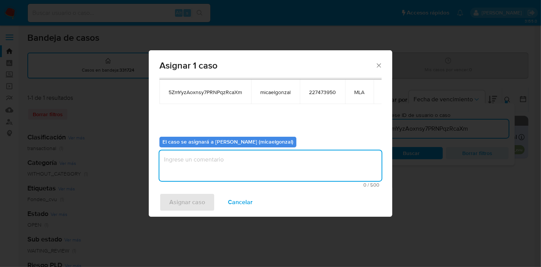
click at [218, 169] on textarea "assign-modal" at bounding box center [270, 165] width 222 height 30
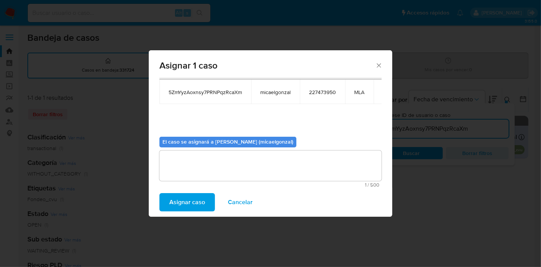
click at [183, 200] on span "Asignar caso" at bounding box center [187, 202] width 36 height 17
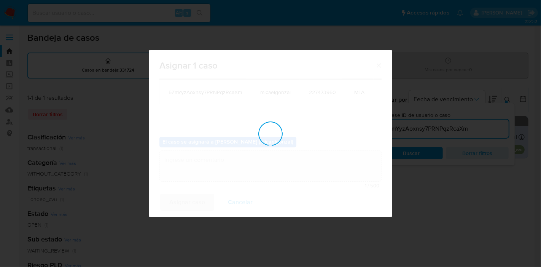
checkbox input "false"
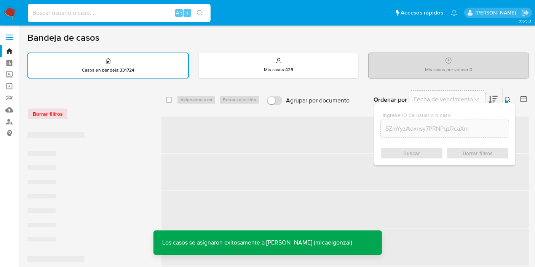
click at [70, 10] on input at bounding box center [119, 13] width 183 height 10
paste input "5ZmYyzAoxnsy7PRNPqzRcaXm"
type input "5ZmYyzAoxnsy7PRNPqzRcaXm"
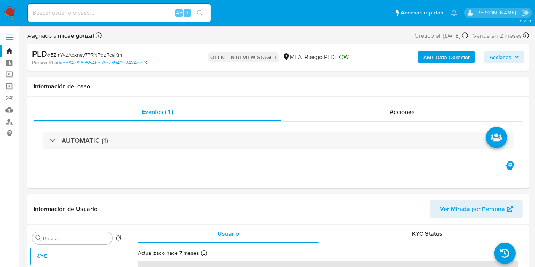
select select "10"
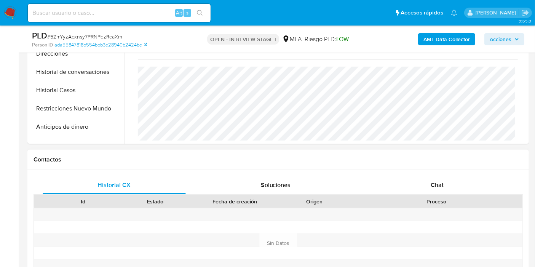
scroll to position [296, 0]
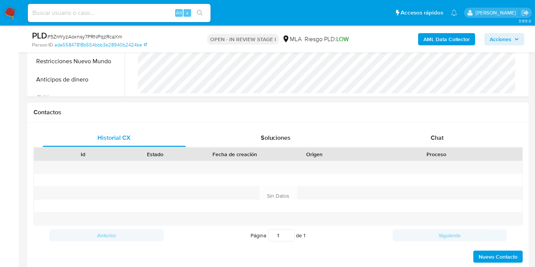
click at [456, 164] on div at bounding box center [436, 167] width 172 height 13
click at [462, 139] on div "Chat" at bounding box center [436, 138] width 143 height 18
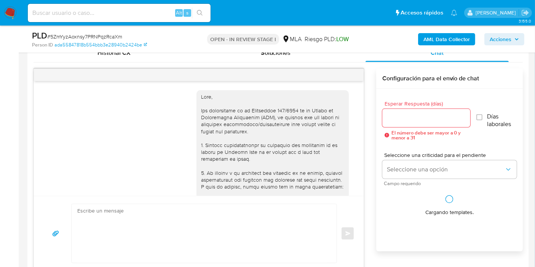
scroll to position [374, 0]
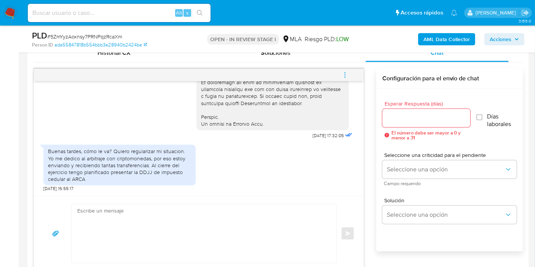
click at [139, 239] on textarea at bounding box center [202, 233] width 250 height 59
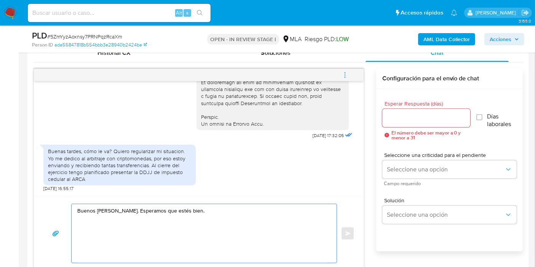
click at [107, 207] on textarea "Buenos días, Adrian. Esperamos que estés bien." at bounding box center [202, 233] width 250 height 59
click at [112, 209] on textarea "Buenos días, Adrian. Esperamos que estés bien." at bounding box center [202, 233] width 250 height 59
click at [0, 0] on lt-span "Adrián" at bounding box center [0, 0] width 0 height 0
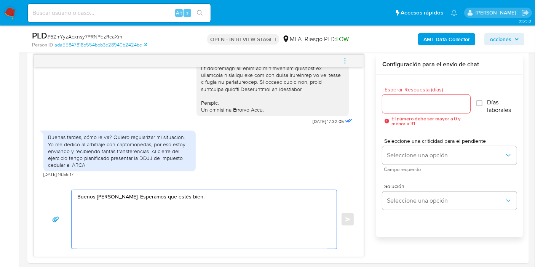
scroll to position [423, 0]
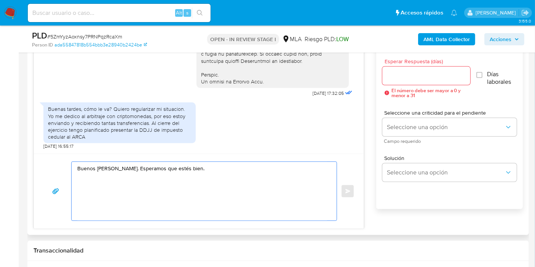
click at [195, 184] on textarea "Buenos días, Adrián. Esperamos que estés bien." at bounding box center [202, 191] width 250 height 59
paste textarea "- Certificación contable de ingresos legalizada ante el Consejo Profesional de …"
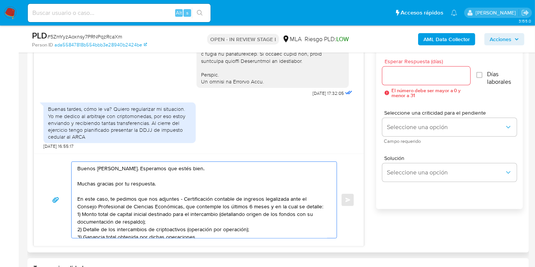
scroll to position [18, 0]
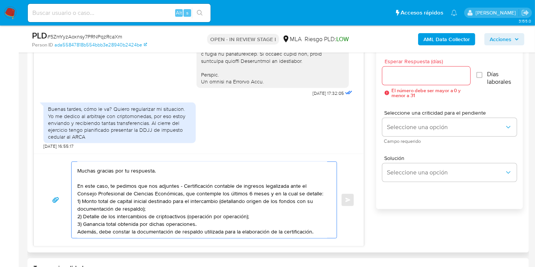
click at [181, 176] on textarea "Buenos días, Adrián. Esperamos que estés bien. Muchas gracias por tu respuesta.…" at bounding box center [202, 200] width 250 height 76
click at [220, 182] on textarea "Buenos días, Adrián. Esperamos que estés bien. Muchas gracias por tu respuesta.…" at bounding box center [202, 200] width 250 height 76
click at [251, 192] on textarea "Buenos días, Adrián. Esperamos que estés bien. Muchas gracias por tu respuesta.…" at bounding box center [202, 200] width 250 height 76
click at [115, 187] on textarea "Buenos días, Adrián. Esperamos que estés bien. Muchas gracias por tu respuesta.…" at bounding box center [202, 200] width 250 height 76
click at [214, 191] on textarea "Buenos días, Adrián. Esperamos que estés bien. Muchas gracias por tu respuesta.…" at bounding box center [202, 200] width 250 height 76
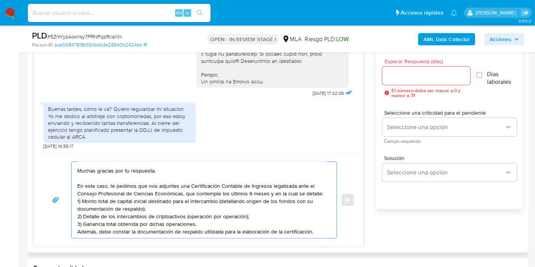
scroll to position [21, 0]
drag, startPoint x: 314, startPoint y: 221, endPoint x: 330, endPoint y: 224, distance: 16.3
click at [319, 222] on textarea "Buenos días, Adrián. Esperamos que estés bien. Muchas gracias por tu respuesta.…" at bounding box center [202, 200] width 250 height 76
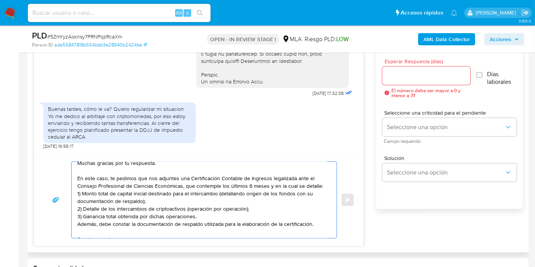
scroll to position [0, 0]
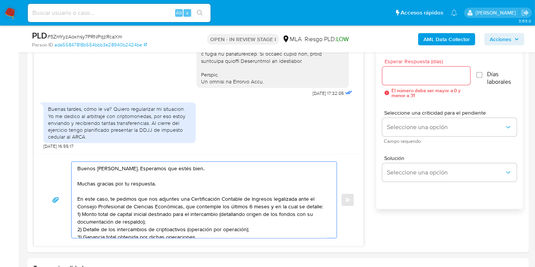
type textarea "Buenos días, Adrián. Esperamos que estés bien. Muchas gracias por tu respuesta.…"
click at [86, 16] on input at bounding box center [119, 13] width 183 height 10
click at [175, 221] on textarea "Buenos días, Adrián. Esperamos que estés bien. Muchas gracias por tu respuesta.…" at bounding box center [202, 200] width 250 height 76
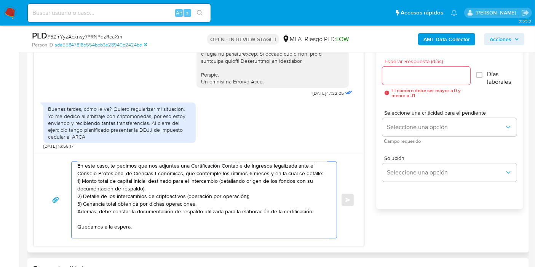
scroll to position [16, 0]
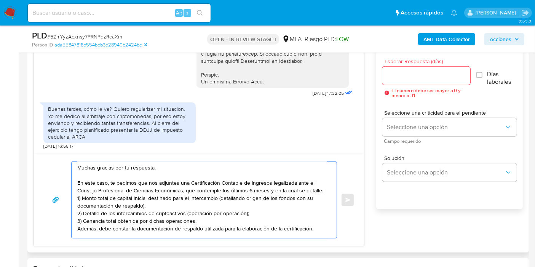
click at [397, 65] on div "Esperar Respuesta (días) El número debe ser mayor a 0 y menor a 31" at bounding box center [426, 78] width 88 height 39
click at [396, 73] on input "Esperar Respuesta (días)" at bounding box center [426, 76] width 88 height 10
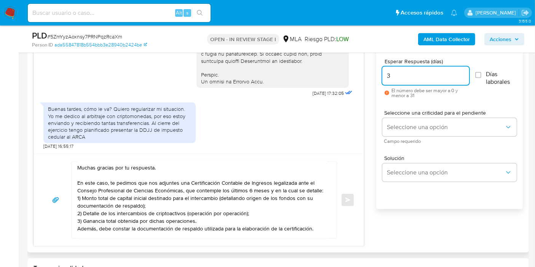
type input "3"
click at [184, 205] on textarea "Buenos días, Adrián. Esperamos que estés bien. Muchas gracias por tu respuesta.…" at bounding box center [202, 200] width 250 height 76
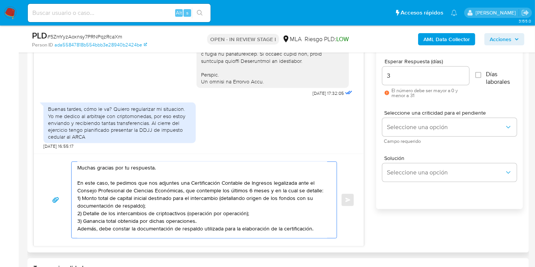
click at [145, 168] on textarea "Buenos días, Adrián. Esperamos que estés bien. Muchas gracias por tu respuesta.…" at bounding box center [202, 200] width 250 height 76
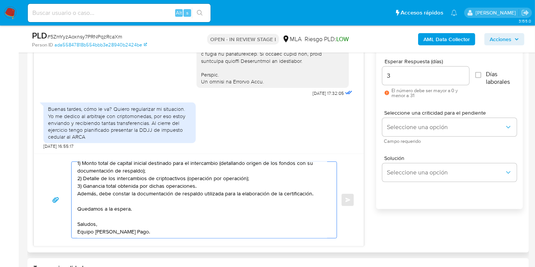
scroll to position [59, 0]
click at [76, 185] on div "Buenos días, Adrián. Esperamos que estés bien. Muchas gracias por tu respuesta.…" at bounding box center [202, 200] width 261 height 76
click at [79, 185] on textarea "Buenos días, Adrián. Esperamos que estés bien. Muchas gracias por tu respuesta.…" at bounding box center [202, 200] width 250 height 76
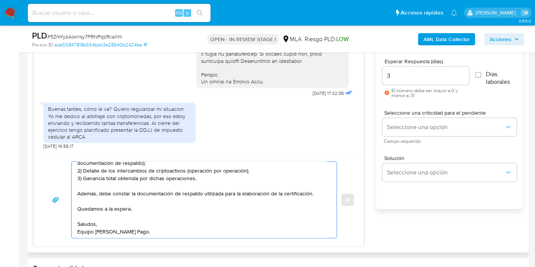
scroll to position [380, 0]
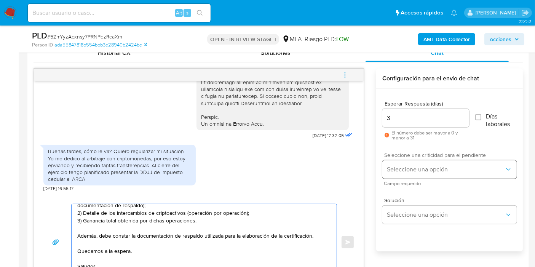
type textarea "Buenos días, Adrián. Esperamos que estés bien. Muchas gracias por tu respuesta.…"
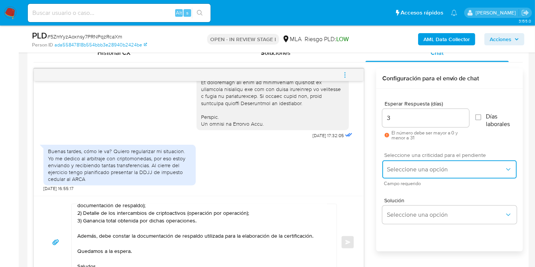
click at [404, 162] on button "Seleccione una opción" at bounding box center [449, 169] width 134 height 18
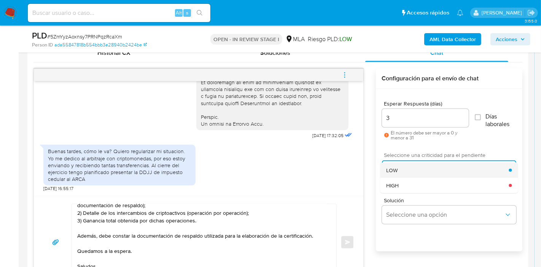
click at [414, 170] on div "LOW" at bounding box center [447, 169] width 123 height 15
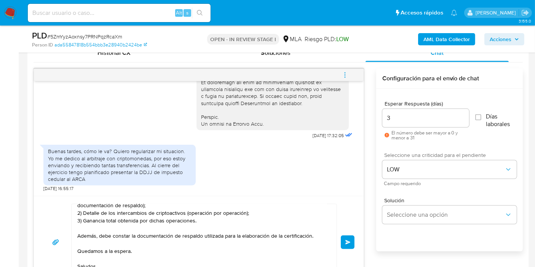
click at [349, 238] on button "Enviar" at bounding box center [348, 242] width 14 height 14
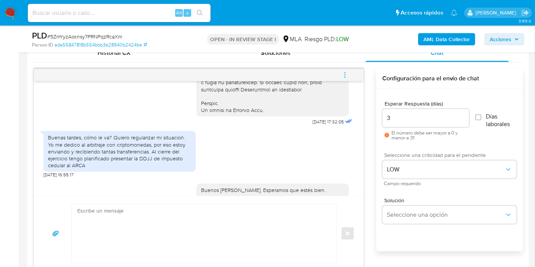
scroll to position [549, 0]
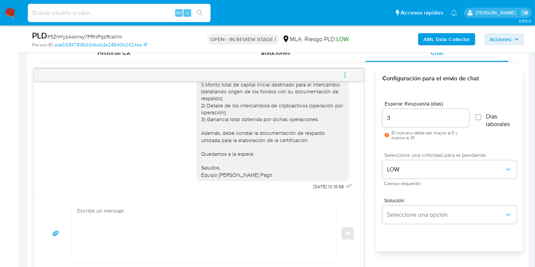
click at [143, 11] on input at bounding box center [119, 13] width 183 height 10
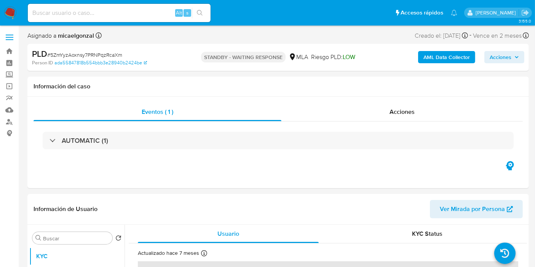
select select "10"
click at [142, 13] on input at bounding box center [119, 13] width 183 height 10
paste input "G4VpCFImIzqYZwpGYacPpSPi"
type input "G4VpCFImIzqYZwpGYacPpSPi"
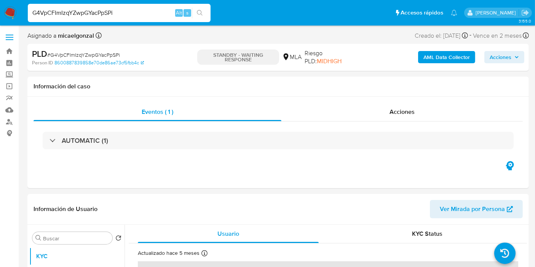
select select "10"
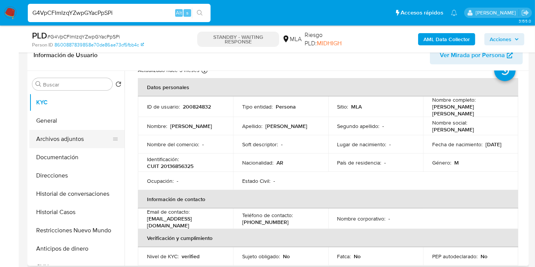
scroll to position [42, 0]
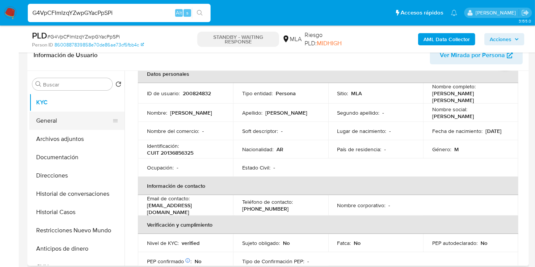
click at [59, 123] on button "General" at bounding box center [73, 120] width 89 height 18
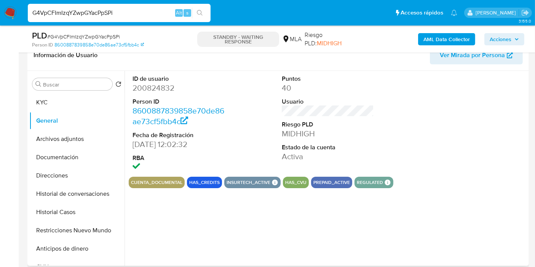
click at [138, 85] on dd "200824832" at bounding box center [178, 88] width 92 height 11
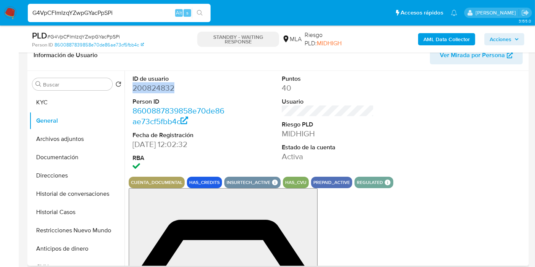
copy dd "200824832"
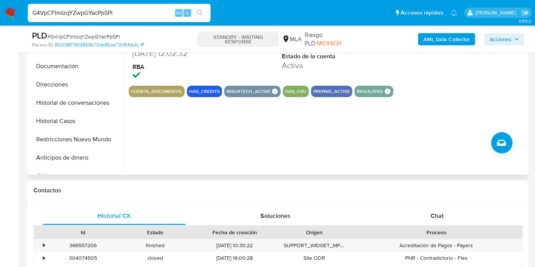
scroll to position [253, 0]
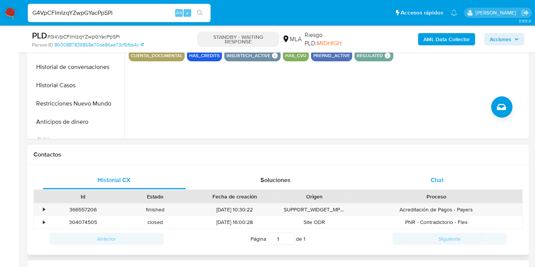
drag, startPoint x: 362, startPoint y: 187, endPoint x: 378, endPoint y: 181, distance: 17.2
click at [367, 184] on button "Chat" at bounding box center [436, 180] width 161 height 18
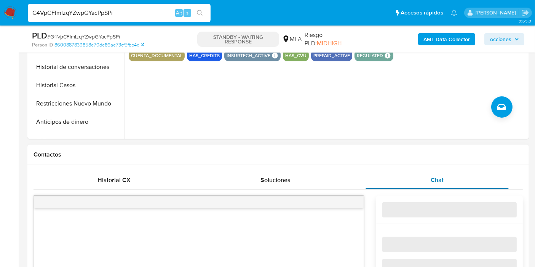
click at [381, 180] on div "Chat" at bounding box center [436, 180] width 143 height 18
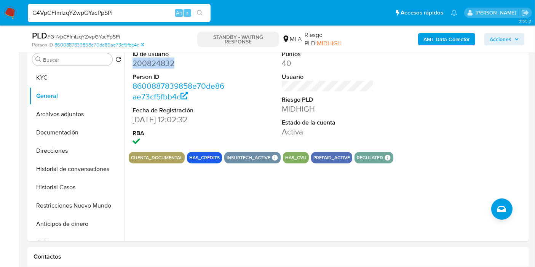
scroll to position [127, 0]
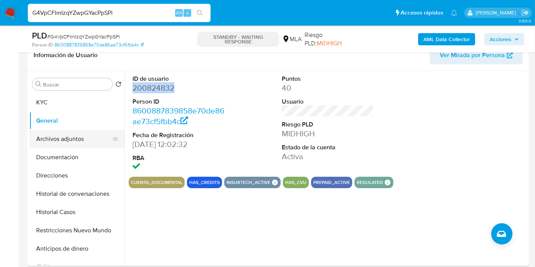
click at [73, 134] on button "Archivos adjuntos" at bounding box center [73, 139] width 89 height 18
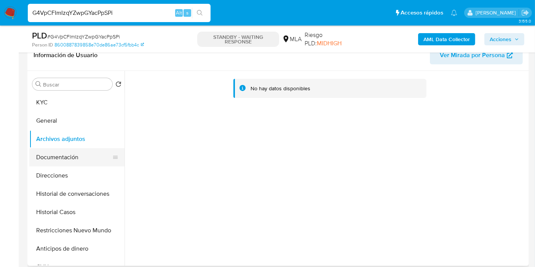
click at [81, 156] on button "Documentación" at bounding box center [73, 157] width 89 height 18
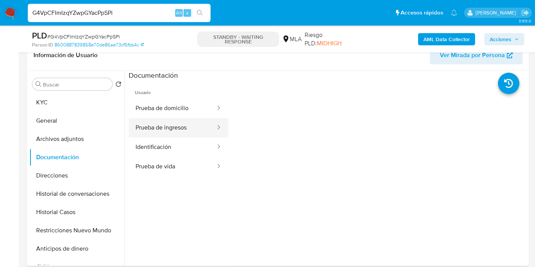
click at [189, 126] on button "Prueba de ingresos" at bounding box center [173, 127] width 88 height 19
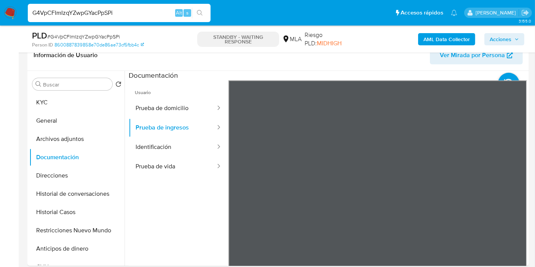
click at [72, 113] on button "General" at bounding box center [73, 120] width 89 height 18
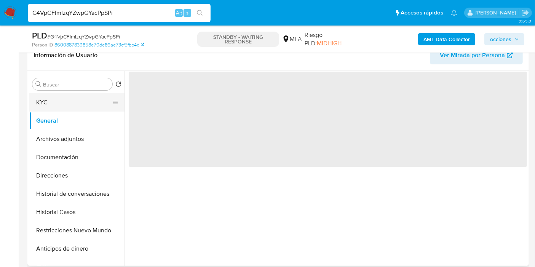
click at [77, 105] on button "KYC" at bounding box center [73, 102] width 89 height 18
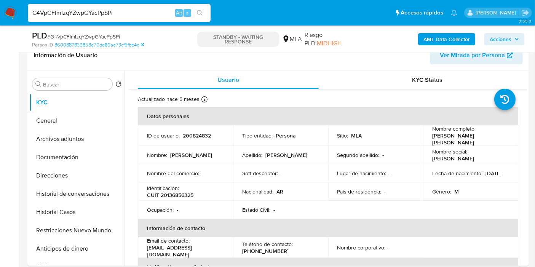
click at [139, 15] on input "G4VpCFImIzqYZwpGYacPpSPi" at bounding box center [119, 13] width 183 height 10
paste input "ujYYYYbJLT5sUdblGGUqjz8n"
type input "ujYYYYbJLT5sUdblGGUqjz8n"
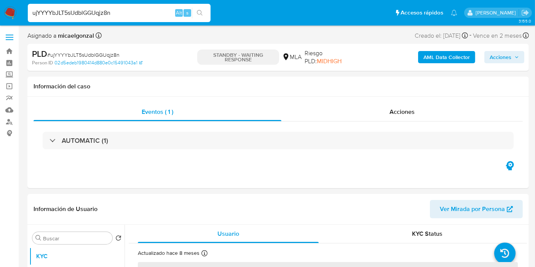
select select "10"
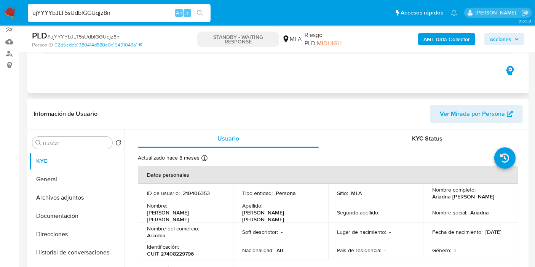
scroll to position [169, 0]
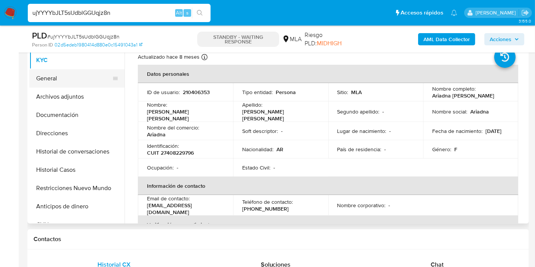
click at [91, 74] on button "General" at bounding box center [73, 78] width 89 height 18
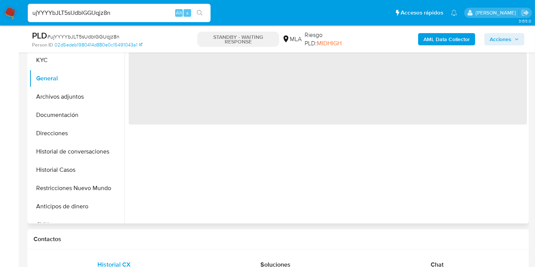
scroll to position [127, 0]
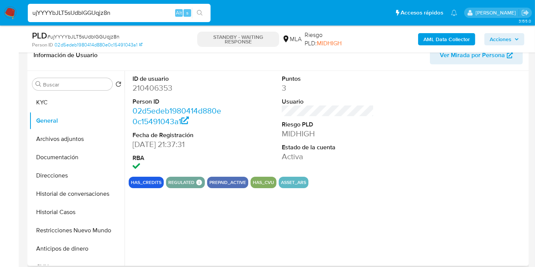
click at [158, 94] on dl "ID de usuario 210406353 Person ID 02d5edeb1980414d880e0c15491043a1 Fecha de Reg…" at bounding box center [178, 124] width 92 height 98
drag, startPoint x: 158, startPoint y: 94, endPoint x: 153, endPoint y: 89, distance: 6.5
click at [153, 89] on dd "210406353" at bounding box center [178, 88] width 92 height 11
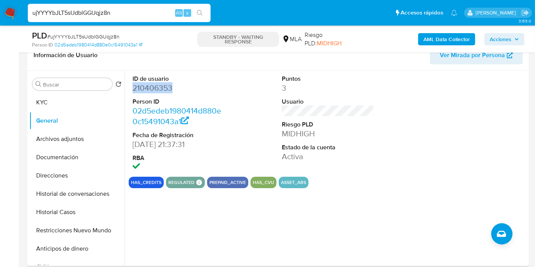
copy dd "210406353"
click at [85, 101] on button "KYC" at bounding box center [73, 102] width 89 height 18
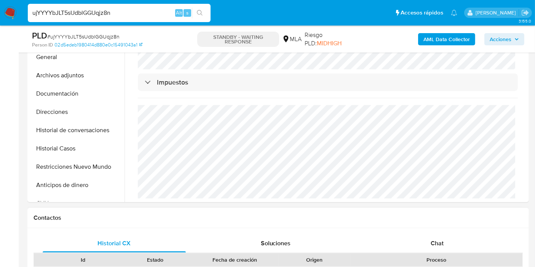
scroll to position [253, 0]
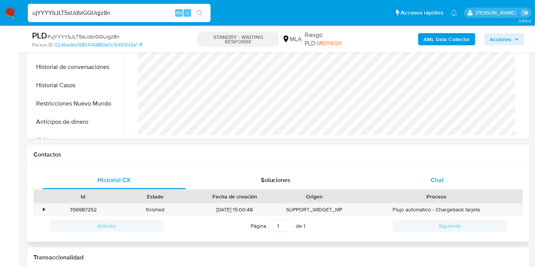
drag, startPoint x: 445, startPoint y: 194, endPoint x: 450, endPoint y: 179, distance: 15.9
click at [446, 193] on div "Proceso" at bounding box center [435, 197] width 161 height 8
click at [450, 179] on div "Chat" at bounding box center [436, 180] width 143 height 18
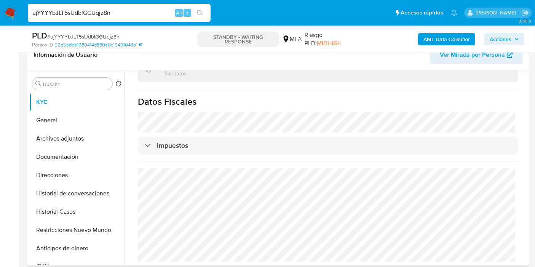
scroll to position [127, 0]
click at [48, 140] on button "Archivos adjuntos" at bounding box center [73, 139] width 89 height 18
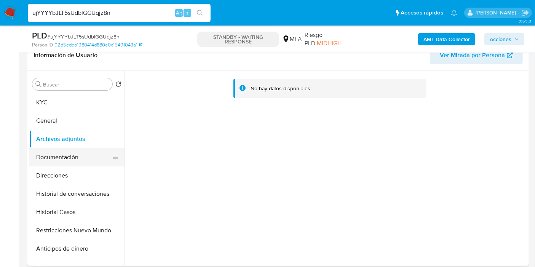
click at [52, 155] on button "Documentación" at bounding box center [73, 157] width 89 height 18
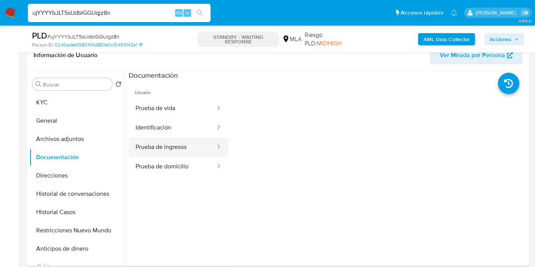
click at [168, 149] on button "Prueba de ingresos" at bounding box center [173, 146] width 88 height 19
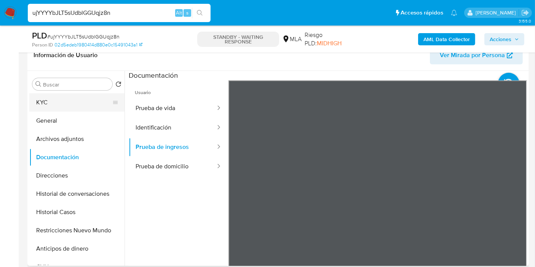
click at [59, 107] on button "KYC" at bounding box center [73, 102] width 89 height 18
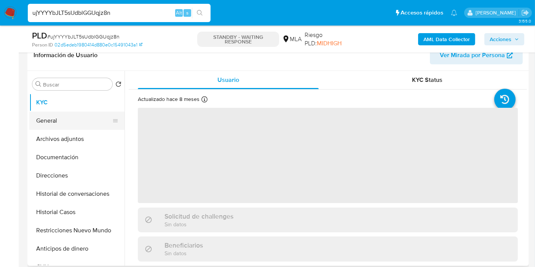
click at [57, 120] on button "General" at bounding box center [73, 120] width 89 height 18
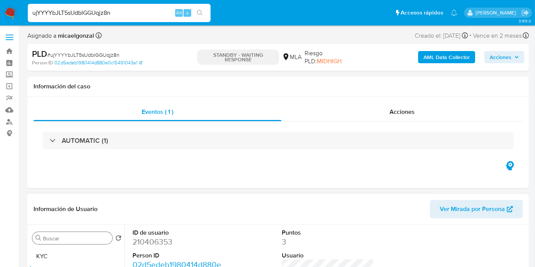
drag, startPoint x: 55, startPoint y: 255, endPoint x: 75, endPoint y: 239, distance: 26.2
click at [56, 252] on button "KYC" at bounding box center [76, 256] width 95 height 18
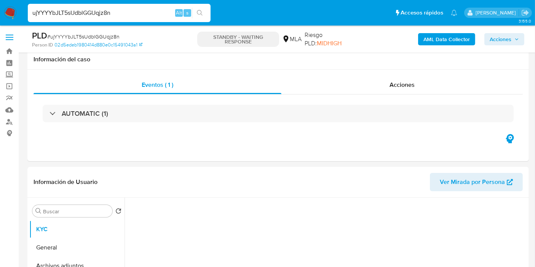
scroll to position [169, 0]
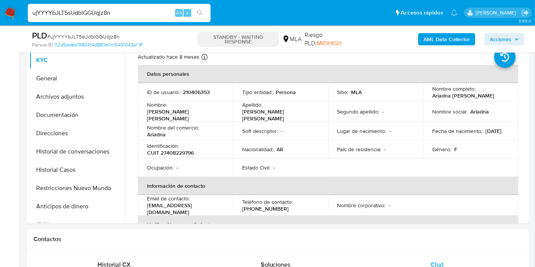
click at [132, 14] on input "ujYYYYbJLT5sUdblGGUqjz8n" at bounding box center [119, 13] width 183 height 10
paste input "GSdmg8ihw4c7Uc3rQ6AoTXGE"
type input "GSdmg8ihw4c7Uc3rQ6AoTXGE"
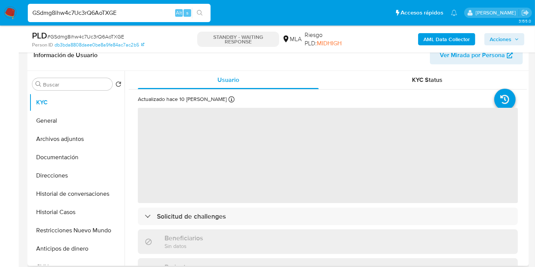
scroll to position [211, 0]
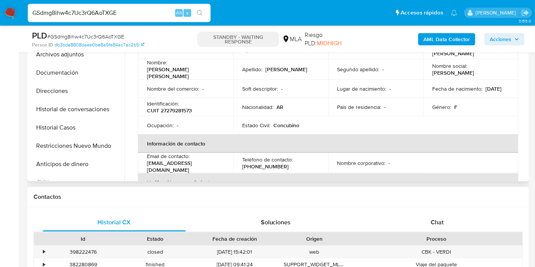
select select "10"
click at [470, 222] on div "Chat" at bounding box center [436, 222] width 143 height 18
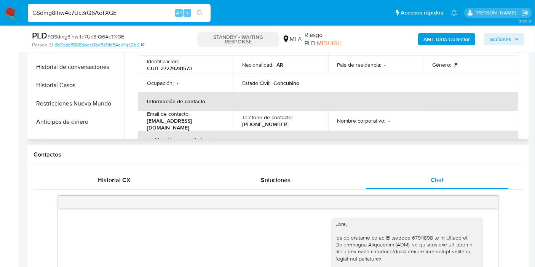
scroll to position [127, 0]
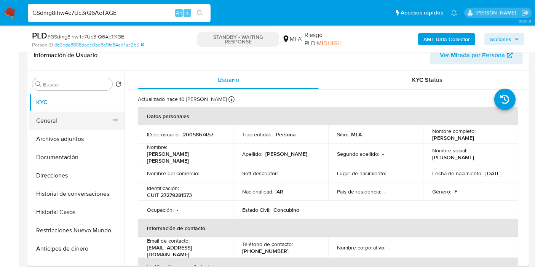
click at [66, 119] on button "General" at bounding box center [73, 120] width 89 height 18
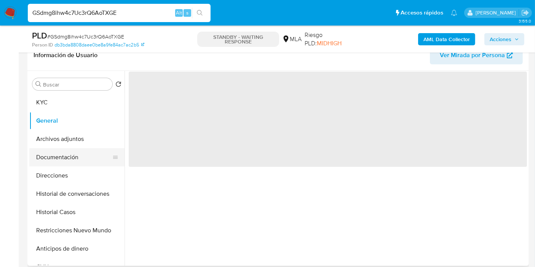
click at [81, 151] on button "Documentación" at bounding box center [73, 157] width 89 height 18
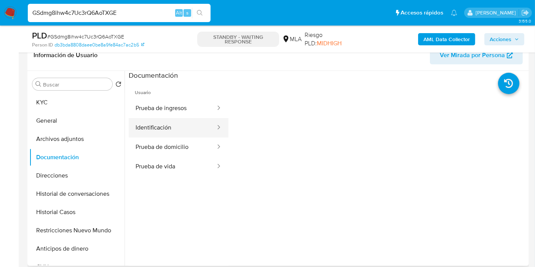
click at [183, 122] on button "Identificación" at bounding box center [173, 127] width 88 height 19
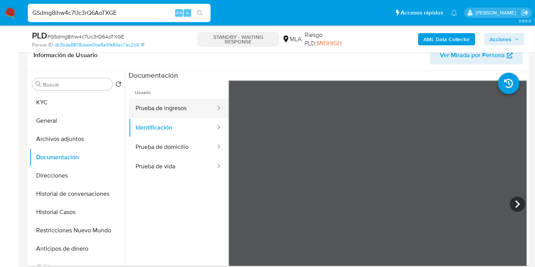
click at [191, 110] on button "Prueba de ingresos" at bounding box center [173, 108] width 88 height 19
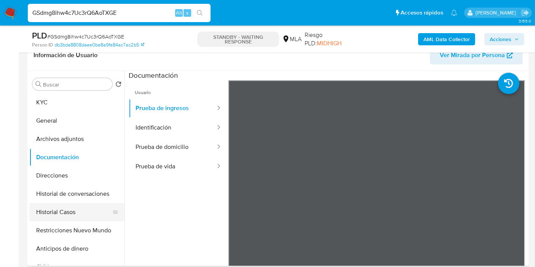
click at [51, 208] on button "Historial Casos" at bounding box center [73, 212] width 89 height 18
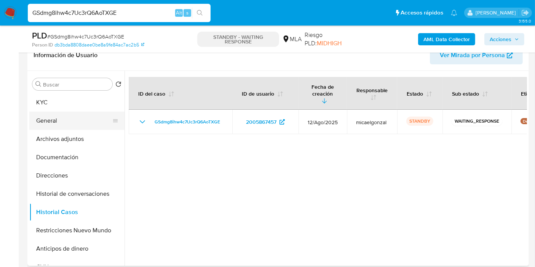
click at [81, 121] on button "General" at bounding box center [73, 120] width 89 height 18
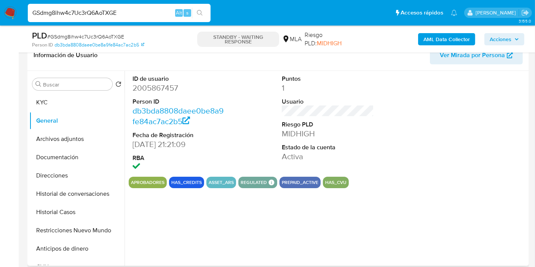
click at [158, 90] on dd "2005867457" at bounding box center [178, 88] width 92 height 11
copy dd "2005867457"
click at [107, 17] on input "GSdmg8ihw4c7Uc3rQ6AoTXGE" at bounding box center [119, 13] width 183 height 10
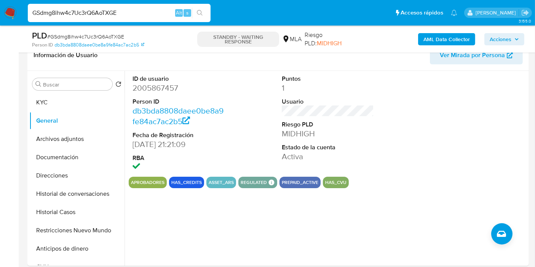
click at [107, 17] on input "GSdmg8ihw4c7Uc3rQ6AoTXGE" at bounding box center [119, 13] width 183 height 10
paste input "9dwFfTJjuoE8QvjSnKQF1MGK"
type input "9dwFfTJjuoE8QvjSnKQF1MGK"
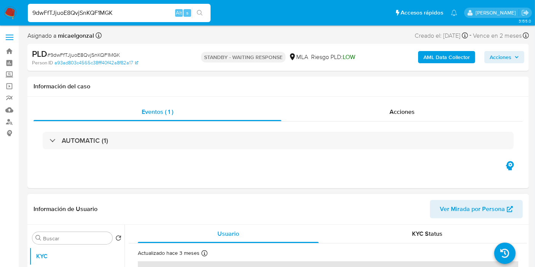
select select "10"
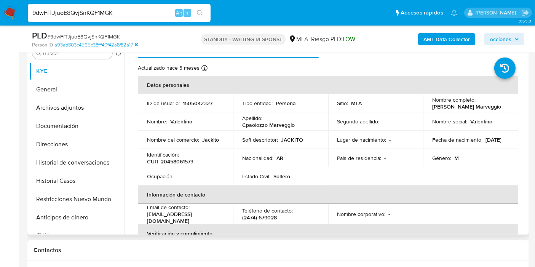
scroll to position [169, 0]
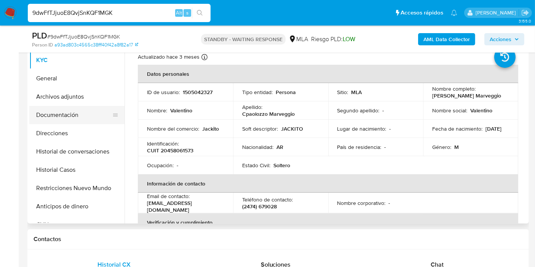
click at [74, 108] on button "Documentación" at bounding box center [73, 115] width 89 height 18
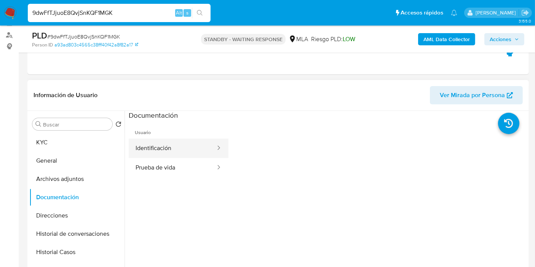
scroll to position [84, 0]
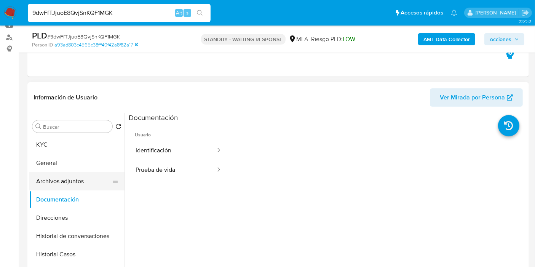
click at [60, 172] on button "Archivos adjuntos" at bounding box center [73, 181] width 89 height 18
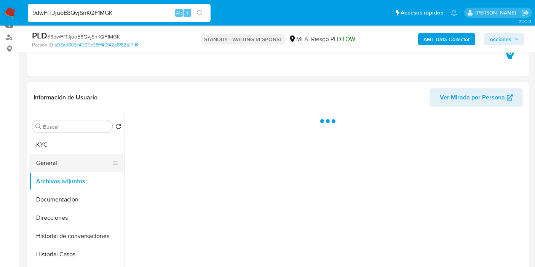
click at [71, 159] on button "General" at bounding box center [73, 163] width 89 height 18
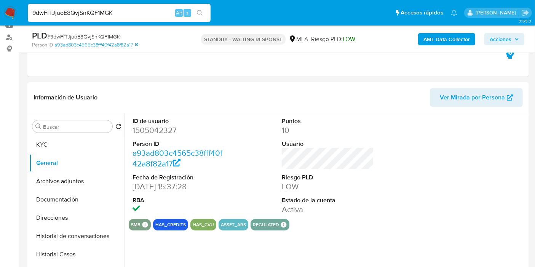
click at [152, 133] on dd "1505042327" at bounding box center [178, 130] width 92 height 11
copy dd "1505042327"
click at [83, 190] on button "Documentación" at bounding box center [73, 199] width 89 height 18
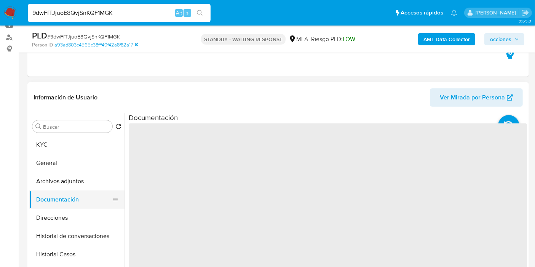
click at [71, 199] on button "Documentación" at bounding box center [73, 199] width 89 height 18
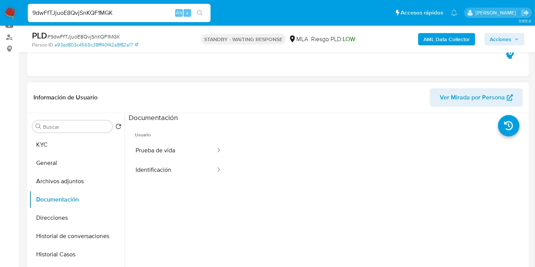
click at [176, 193] on ul "Usuario Prueba de vida Identificación" at bounding box center [179, 232] width 100 height 219
click at [185, 175] on button "Identificación" at bounding box center [173, 169] width 88 height 19
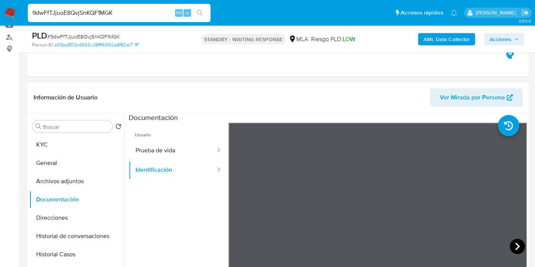
click at [511, 240] on icon at bounding box center [516, 246] width 15 height 15
click at [236, 240] on icon at bounding box center [237, 246] width 15 height 15
click at [53, 153] on button "KYC" at bounding box center [73, 144] width 89 height 18
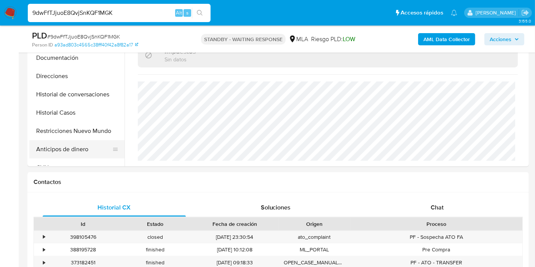
scroll to position [127, 0]
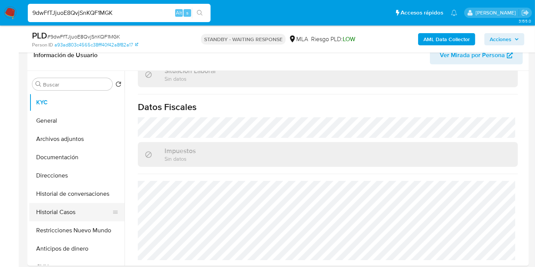
click at [65, 209] on button "Historial Casos" at bounding box center [73, 212] width 89 height 18
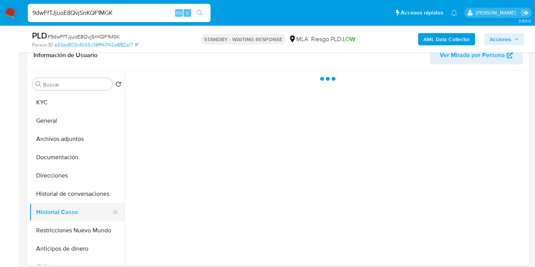
scroll to position [0, 0]
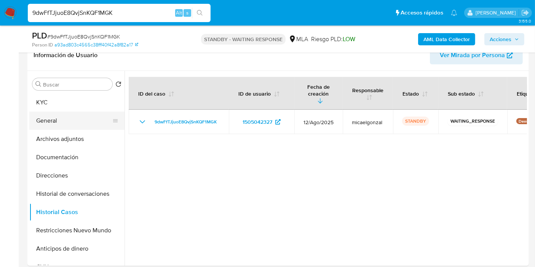
click at [65, 126] on button "General" at bounding box center [73, 120] width 89 height 18
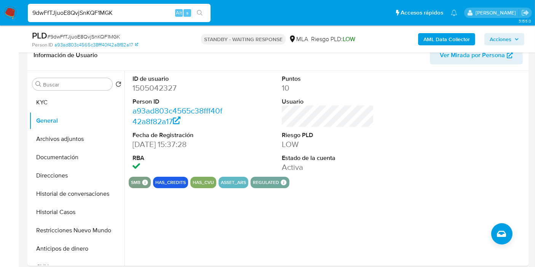
click at [109, 10] on input "9dwFfTJjuoE8QvjSnKQF1MGK" at bounding box center [119, 13] width 183 height 10
paste input "desp3X9eHvUFz0cJoqUTutvF"
type input "desp3X9eHvUFz0cJoqUTutvF"
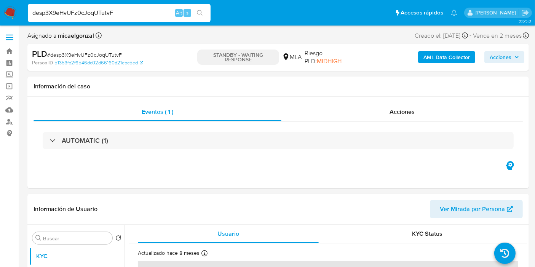
select select "10"
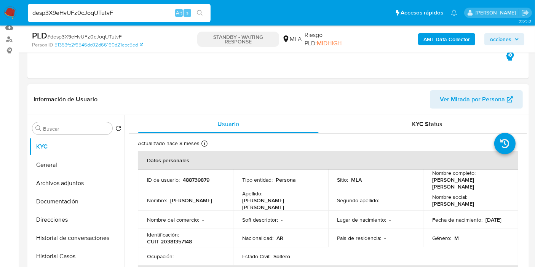
scroll to position [42, 0]
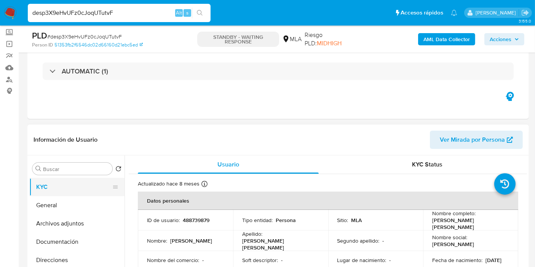
click at [54, 189] on button "KYC" at bounding box center [73, 187] width 89 height 18
drag, startPoint x: 50, startPoint y: 201, endPoint x: 237, endPoint y: 108, distance: 208.1
click at [51, 201] on button "General" at bounding box center [76, 205] width 95 height 18
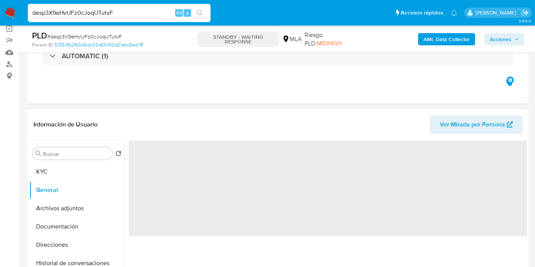
scroll to position [127, 0]
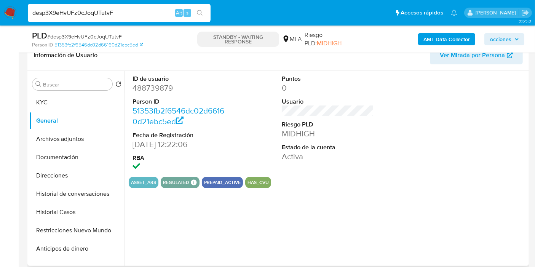
click at [154, 97] on dt "Person ID" at bounding box center [178, 101] width 92 height 8
click at [164, 87] on dd "488739879" at bounding box center [178, 88] width 92 height 11
copy dd "488739879"
click at [79, 14] on input "desp3X9eHvUFz0cJoqUTutvF" at bounding box center [119, 13] width 183 height 10
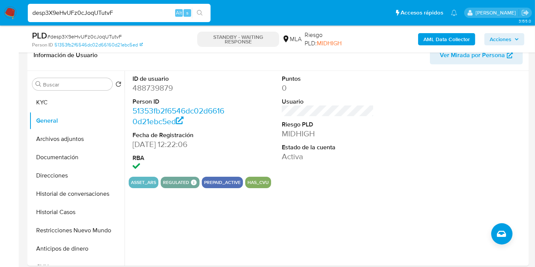
click at [79, 14] on input "desp3X9eHvUFz0cJoqUTutvF" at bounding box center [119, 13] width 183 height 10
paste input "fnAzQJQGv31MP5f3xLZgvEDP"
type input "fnAzQJQGv31MP5f3xLZgvEDP"
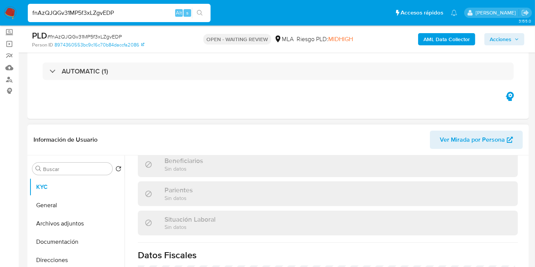
scroll to position [407, 0]
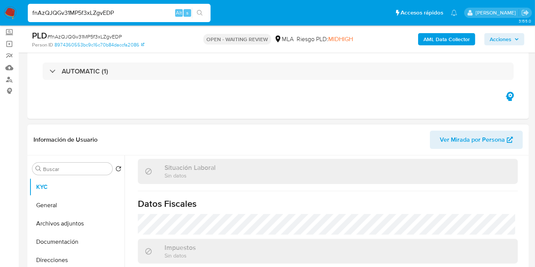
select select "10"
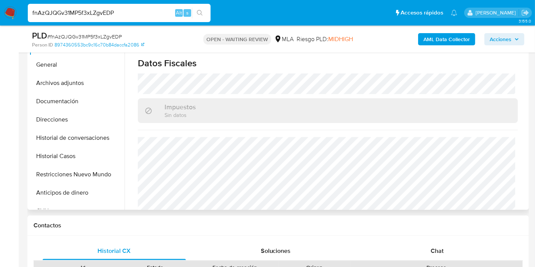
scroll to position [211, 0]
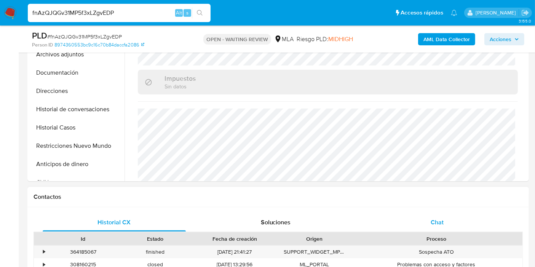
click at [426, 222] on div "Chat" at bounding box center [436, 222] width 143 height 18
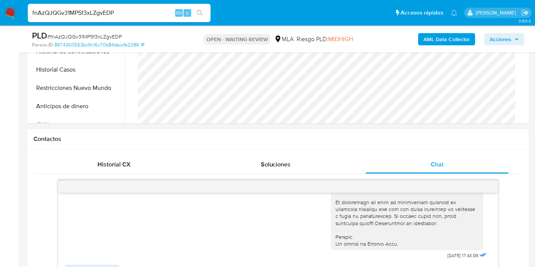
scroll to position [380, 0]
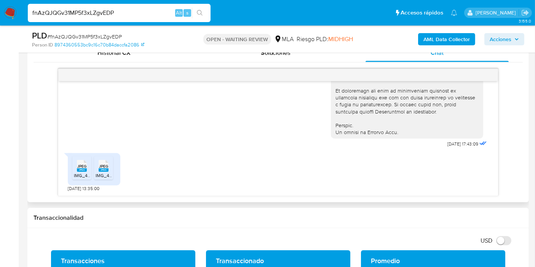
click at [80, 168] on span "JPEG" at bounding box center [81, 166] width 9 height 5
click at [98, 167] on div "JPEG JPEG" at bounding box center [103, 165] width 16 height 15
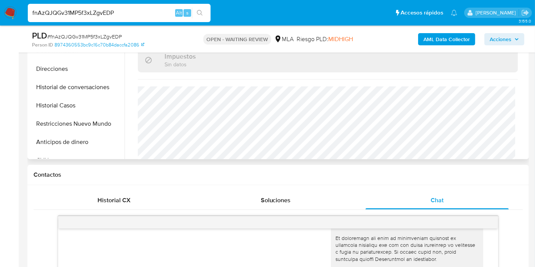
scroll to position [169, 0]
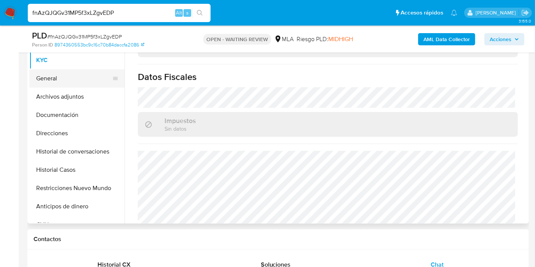
click at [54, 74] on button "General" at bounding box center [73, 78] width 89 height 18
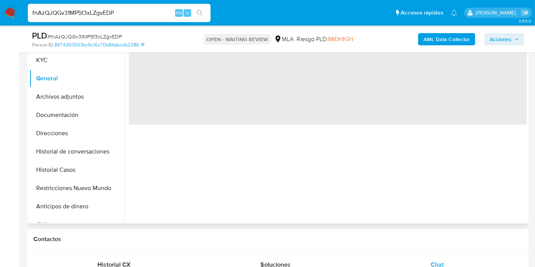
scroll to position [42, 0]
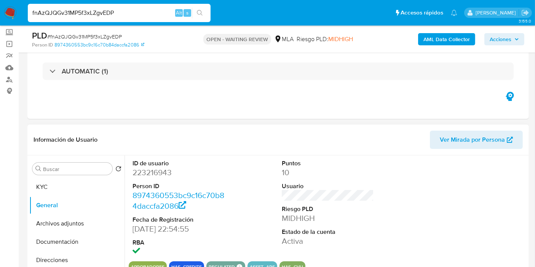
drag, startPoint x: 162, startPoint y: 179, endPoint x: 161, endPoint y: 174, distance: 5.0
click at [162, 179] on dl "ID de usuario 223216943 Person ID 8974360553bc9c16c70b84daccfa2086 Fecha de Reg…" at bounding box center [178, 208] width 92 height 98
click at [161, 173] on dd "223216943" at bounding box center [178, 172] width 92 height 11
copy dd "223216943"
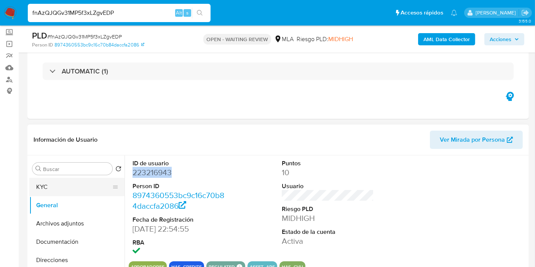
click at [76, 181] on button "KYC" at bounding box center [73, 187] width 89 height 18
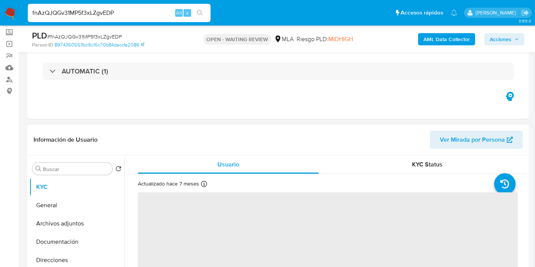
scroll to position [127, 0]
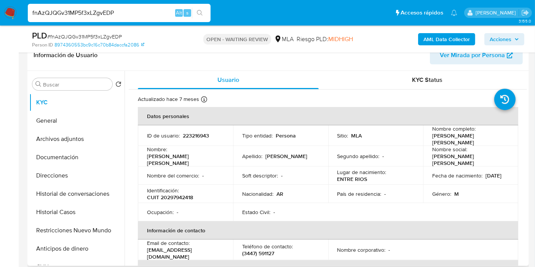
click at [158, 16] on input "fnAzQJQGv31MP5f3xLZgvEDP" at bounding box center [119, 13] width 183 height 10
paste input "pQw52d1Htm9AeSRKQTfMBop5"
type input "pQw52d1Htm9AeSRKQTfMBop5"
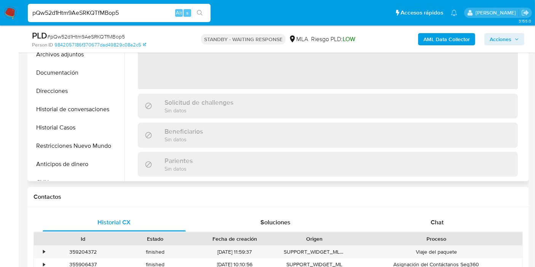
scroll to position [42, 0]
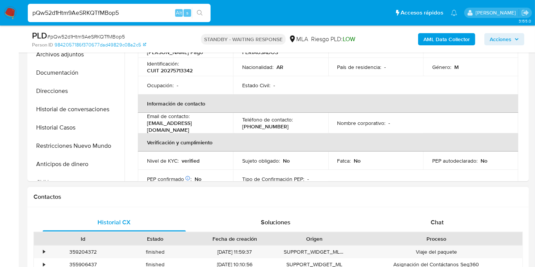
click at [453, 239] on div "Proceso" at bounding box center [435, 239] width 161 height 8
select select "10"
click at [451, 223] on div "Chat" at bounding box center [436, 222] width 143 height 18
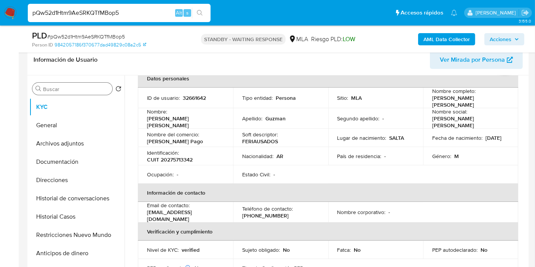
scroll to position [84, 0]
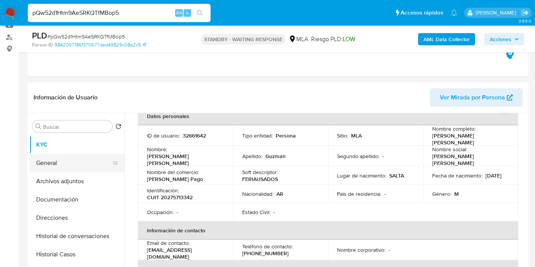
drag, startPoint x: 52, startPoint y: 175, endPoint x: 62, endPoint y: 166, distance: 13.5
click at [52, 175] on button "Archivos adjuntos" at bounding box center [76, 181] width 95 height 18
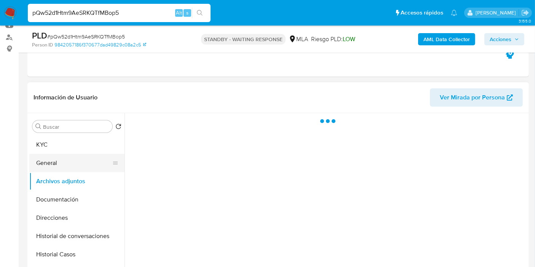
click at [62, 166] on button "General" at bounding box center [73, 163] width 89 height 18
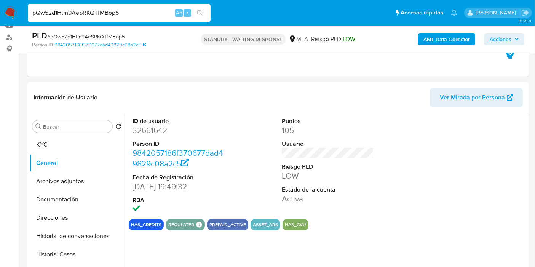
click at [154, 131] on dd "32661642" at bounding box center [178, 130] width 92 height 11
copy dd "32661642"
click at [105, 13] on input "pQw52d1Htm9AeSRKQTfMBop5" at bounding box center [119, 13] width 183 height 10
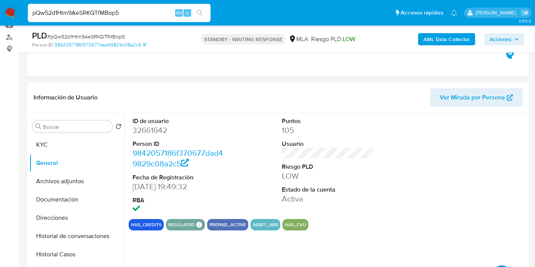
paste input "VEwegGyLMIQnULa7oPSaSjhn"
type input "VEwegGyLMIQnULa7oPSaSjhn"
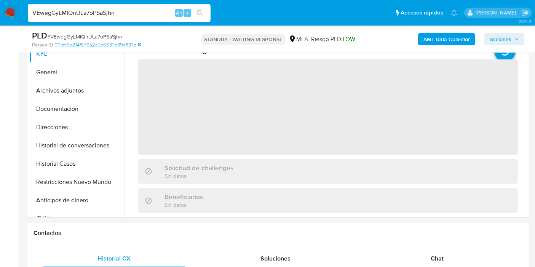
scroll to position [211, 0]
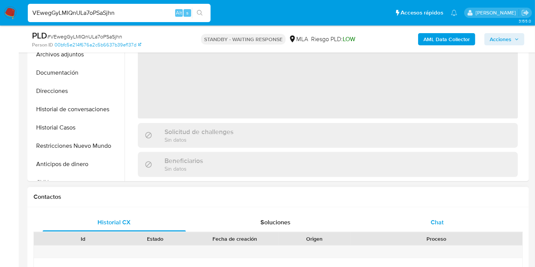
click at [475, 226] on div "Chat" at bounding box center [436, 222] width 143 height 18
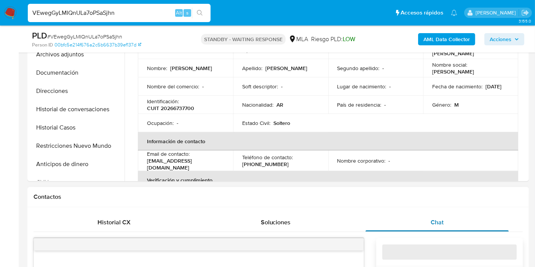
select select "10"
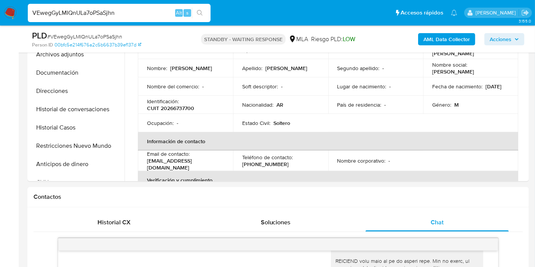
scroll to position [127, 0]
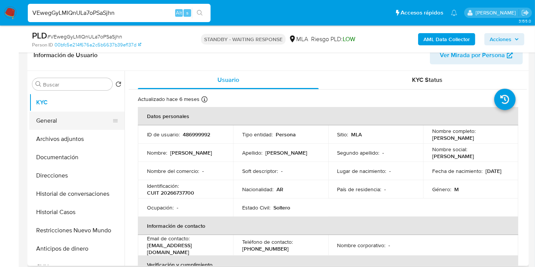
click at [61, 121] on button "General" at bounding box center [73, 120] width 89 height 18
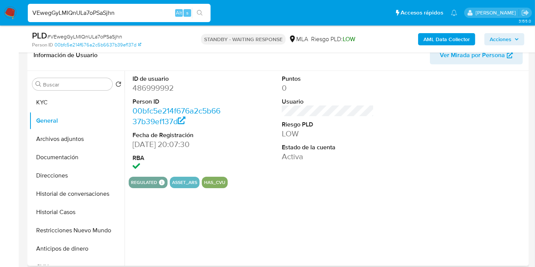
click at [179, 87] on dd "486999992" at bounding box center [178, 88] width 92 height 11
click at [150, 84] on dd "486999992" at bounding box center [178, 88] width 92 height 11
copy dd "486999992"
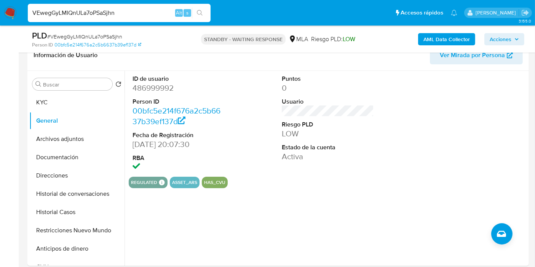
click at [132, 7] on div "VEwegGyLMIQnULa7oPSaSjhn Alt s" at bounding box center [119, 13] width 183 height 18
click at [123, 15] on input "VEwegGyLMIQnULa7oPSaSjhn" at bounding box center [119, 13] width 183 height 10
paste input "WO9AAzgWChvMSl6mQVhkNuwB"
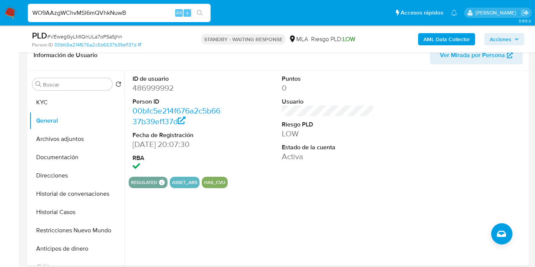
type input "WO9AAzgWChvMSl6mQVhkNuwB"
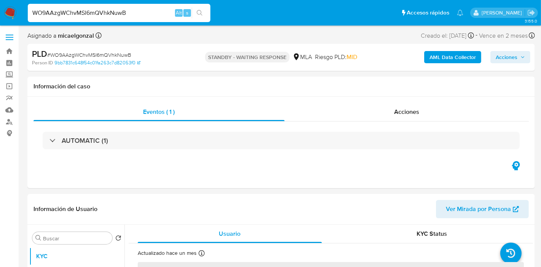
select select "10"
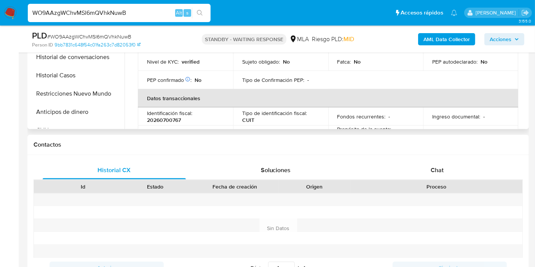
scroll to position [338, 0]
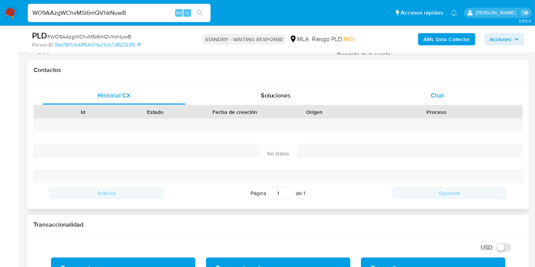
click at [455, 100] on div "Chat" at bounding box center [436, 95] width 143 height 18
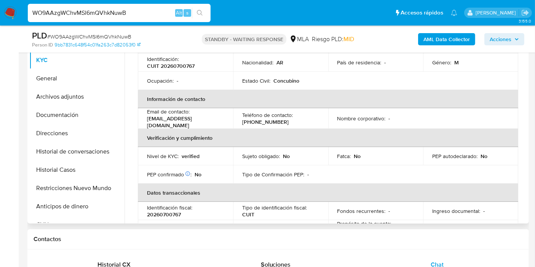
scroll to position [0, 0]
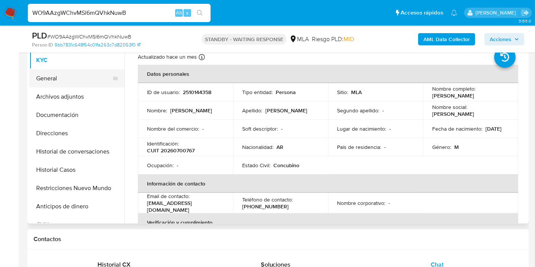
click at [79, 84] on button "General" at bounding box center [73, 78] width 89 height 18
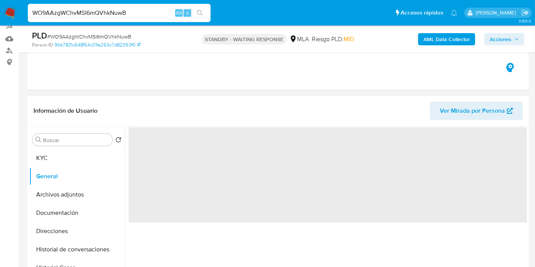
scroll to position [84, 0]
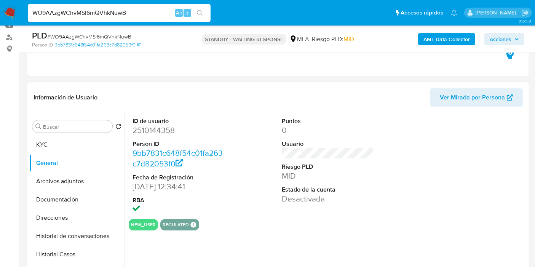
click at [162, 129] on dd "2510144358" at bounding box center [178, 130] width 92 height 11
copy dd "2510144358"
click at [13, 13] on img at bounding box center [10, 12] width 13 height 13
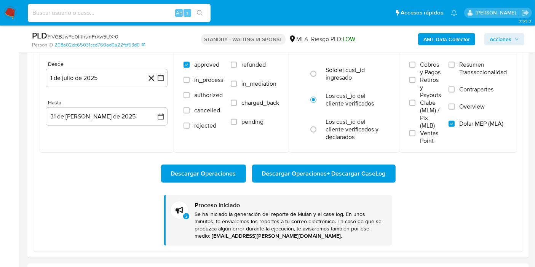
scroll to position [64, 0]
drag, startPoint x: 15, startPoint y: 14, endPoint x: 30, endPoint y: 3, distance: 17.7
click at [15, 14] on img at bounding box center [10, 12] width 13 height 13
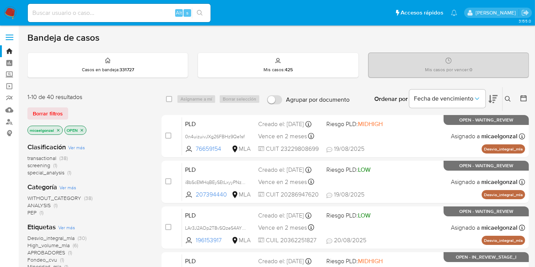
click at [132, 15] on input at bounding box center [119, 13] width 183 height 10
paste input "MxB7WUbP1GcuTBatleBs37Ue"
type input "MxB7WUbP1GcuTBatleBs37Ue"
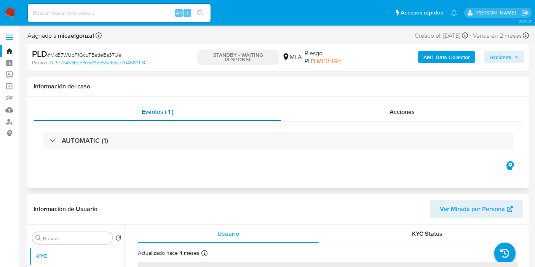
scroll to position [84, 0]
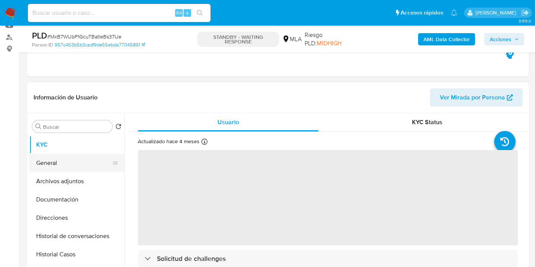
click at [74, 154] on button "General" at bounding box center [73, 163] width 89 height 18
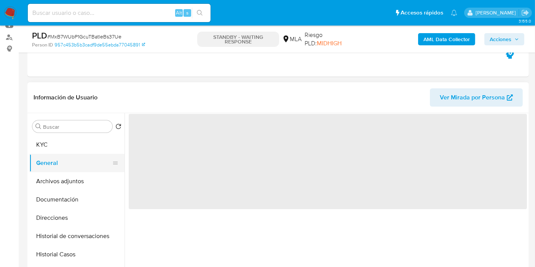
select select "10"
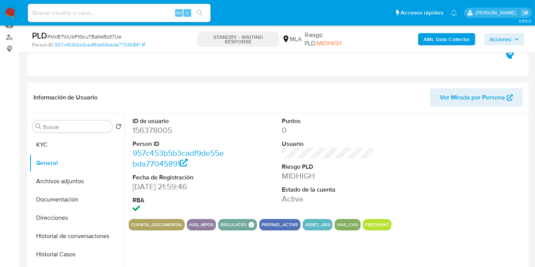
click at [159, 129] on dd "156378005" at bounding box center [178, 130] width 92 height 11
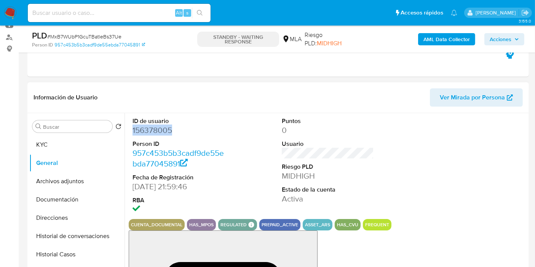
copy dd "156378005"
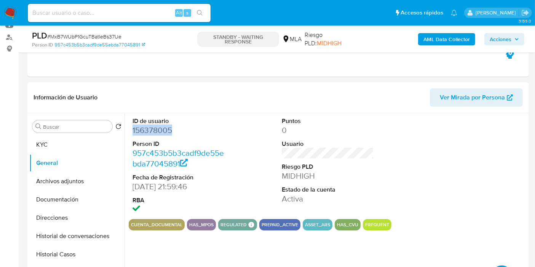
drag, startPoint x: 110, startPoint y: 23, endPoint x: 114, endPoint y: 19, distance: 5.9
click at [111, 21] on div "Alt s" at bounding box center [119, 12] width 183 height 21
click at [123, 11] on input at bounding box center [119, 13] width 183 height 10
paste input "pgUgPL2elI6vZJzcXfpzpACO"
type input "pgUgPL2elI6vZJzcXfpzpACO"
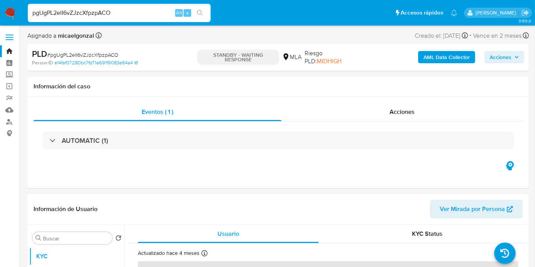
select select "10"
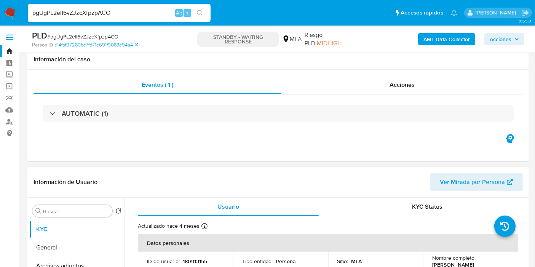
scroll to position [169, 0]
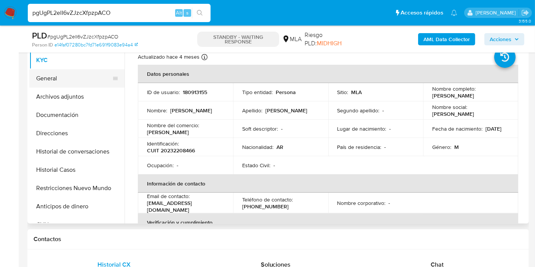
click at [84, 72] on button "General" at bounding box center [73, 78] width 89 height 18
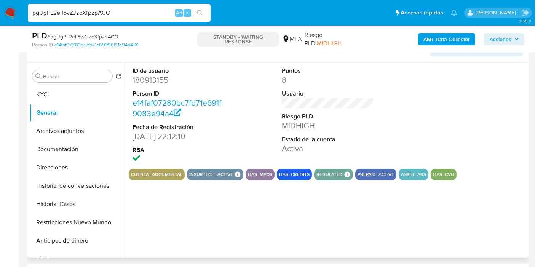
scroll to position [127, 0]
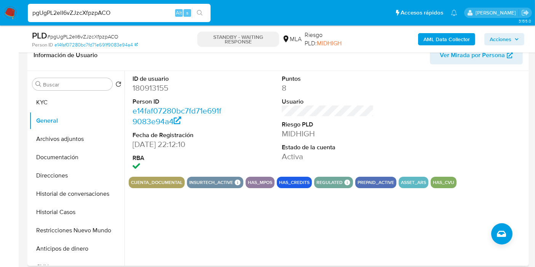
click at [160, 87] on dd "180913155" at bounding box center [178, 88] width 92 height 11
copy dd "180913155"
click at [120, 10] on input "pgUgPL2elI6vZJzcXfpzpACO" at bounding box center [119, 13] width 183 height 10
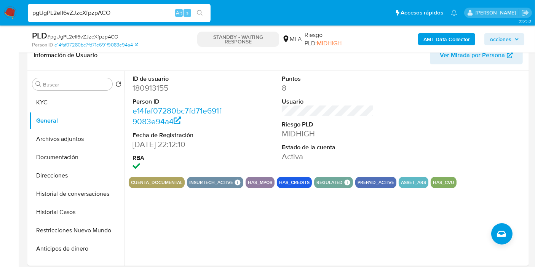
paste input "ng6D6FRynOuHueEUYZcWnWFF"
type input "ng6D6FRynOuHueEUYZcWnWFF"
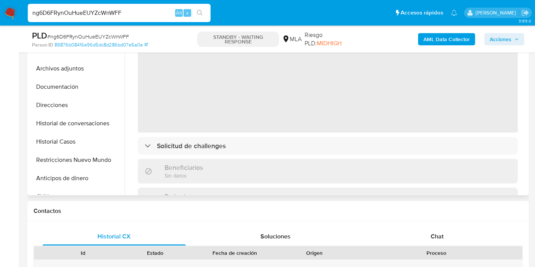
scroll to position [211, 0]
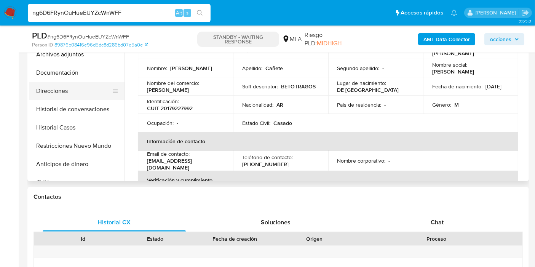
select select "10"
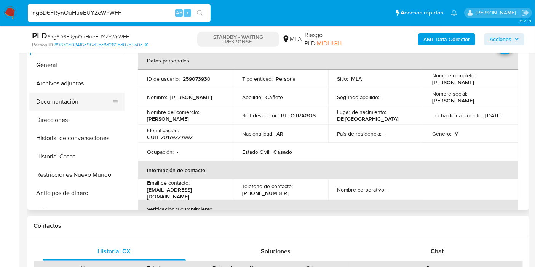
scroll to position [169, 0]
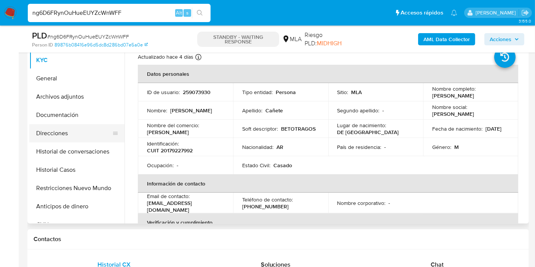
click at [68, 130] on button "Direcciones" at bounding box center [73, 133] width 89 height 18
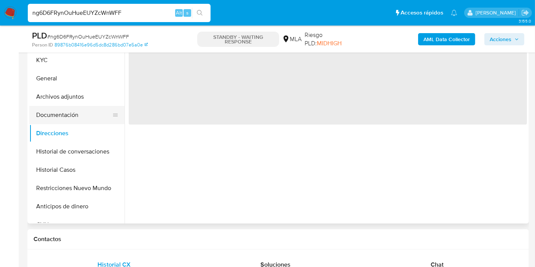
click at [80, 113] on button "Documentación" at bounding box center [73, 115] width 89 height 18
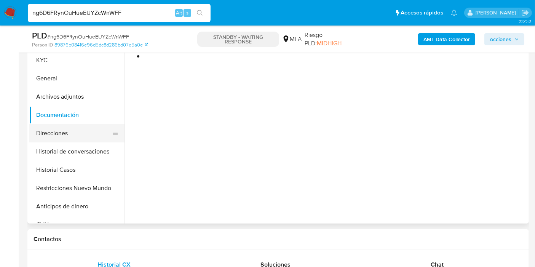
scroll to position [127, 0]
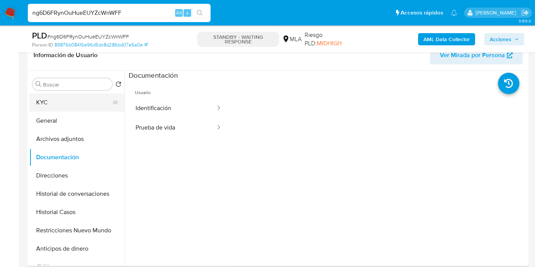
drag, startPoint x: 80, startPoint y: 114, endPoint x: 85, endPoint y: 93, distance: 21.7
click at [81, 110] on ul "KYC General Archivos adjuntos Documentación Direcciones Historial de conversaci…" at bounding box center [76, 179] width 95 height 172
click at [85, 93] on button "KYC" at bounding box center [73, 102] width 89 height 18
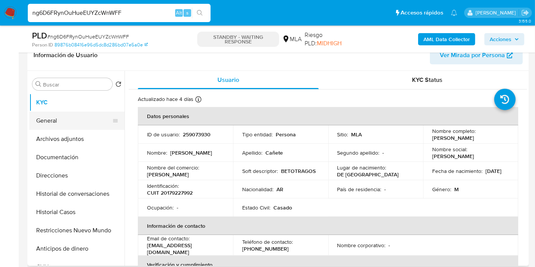
click at [78, 121] on button "General" at bounding box center [73, 120] width 89 height 18
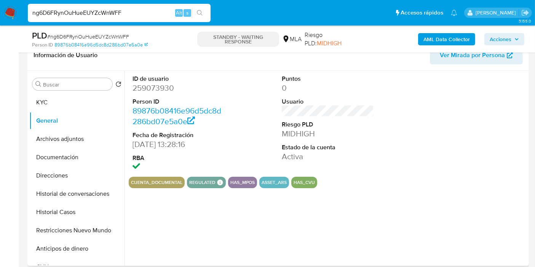
click at [148, 89] on dd "259073930" at bounding box center [178, 88] width 92 height 11
click at [161, 94] on dl "ID de usuario 259073930 Person ID 89876b08416e96d5dc8d286bd07e5a0e Fecha de Reg…" at bounding box center [178, 124] width 92 height 98
drag, startPoint x: 161, startPoint y: 94, endPoint x: 156, endPoint y: 87, distance: 8.0
click at [156, 87] on dd "259073930" at bounding box center [178, 88] width 92 height 11
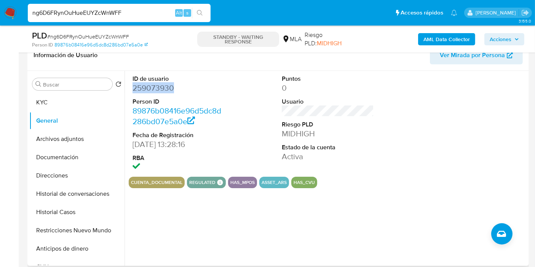
click at [156, 87] on dd "259073930" at bounding box center [178, 88] width 92 height 11
copy dd "259073930"
click at [73, 211] on button "Historial Casos" at bounding box center [73, 212] width 89 height 18
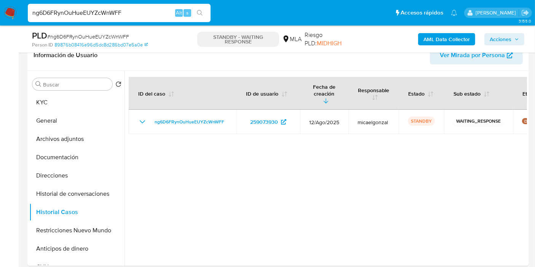
click at [123, 12] on input "ng6D6FRynOuHueEUYZcWnWFF" at bounding box center [119, 13] width 183 height 10
paste input "SmwDlvykKs459RuZtLGV5CFc"
type input "SmwDlvykKs459RuZtLGV5CFc"
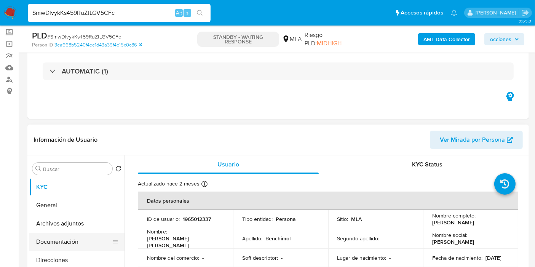
scroll to position [42, 0]
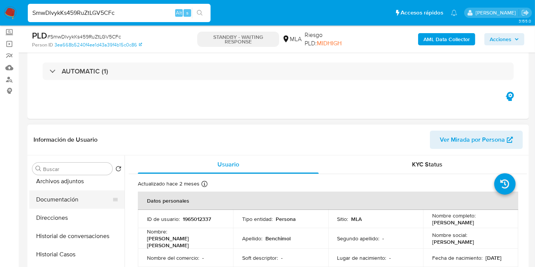
select select "10"
click at [84, 187] on button "Archivos adjuntos" at bounding box center [73, 181] width 89 height 18
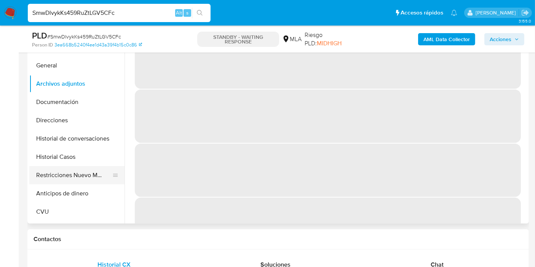
scroll to position [0, 0]
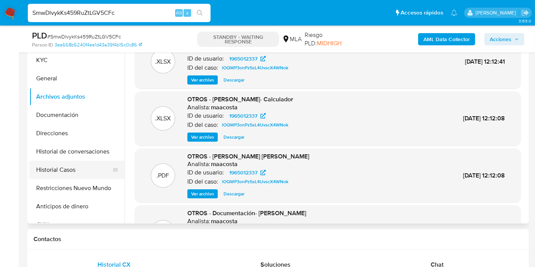
click at [86, 168] on button "Historial Casos" at bounding box center [73, 170] width 89 height 18
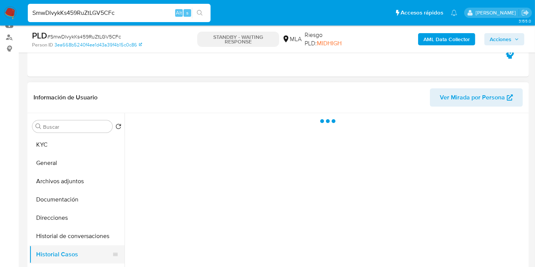
scroll to position [84, 0]
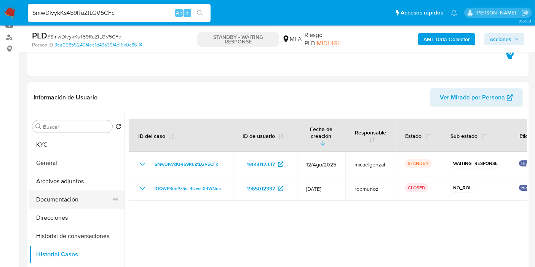
click at [89, 204] on button "Documentación" at bounding box center [73, 199] width 89 height 18
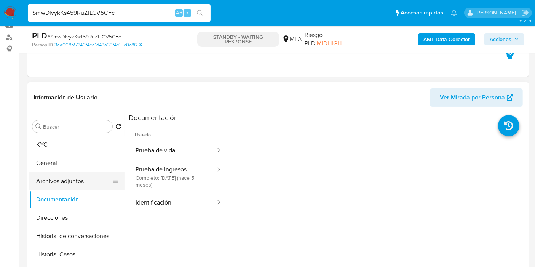
click at [75, 179] on button "Archivos adjuntos" at bounding box center [73, 181] width 89 height 18
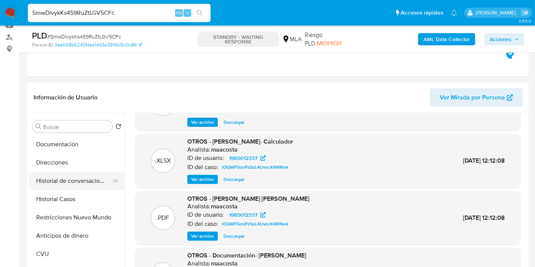
scroll to position [42, 0]
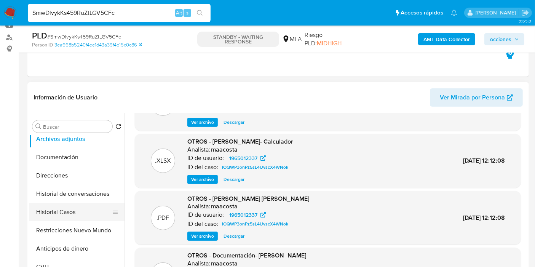
click at [59, 208] on button "Historial Casos" at bounding box center [73, 212] width 89 height 18
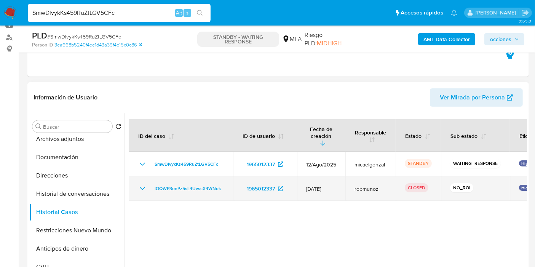
click at [191, 186] on td "lOQWP3onPz5sL4UvscX4WNok" at bounding box center [181, 188] width 104 height 24
click at [198, 184] on span "lOQWP3onPz5sL4UvscX4WNok" at bounding box center [187, 188] width 66 height 9
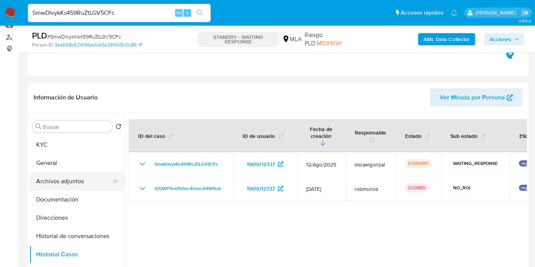
click at [96, 189] on button "Archivos adjuntos" at bounding box center [73, 181] width 89 height 18
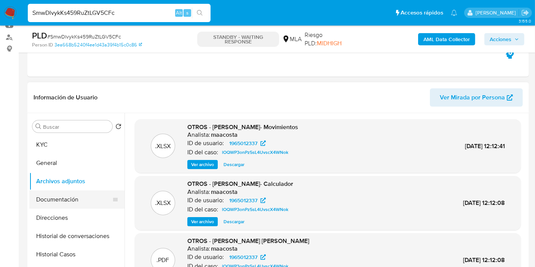
click at [78, 201] on button "Documentación" at bounding box center [73, 199] width 89 height 18
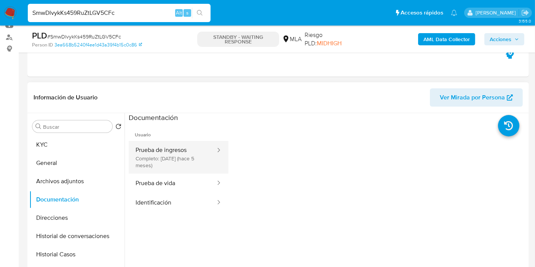
click at [185, 158] on button "Prueba de ingresos Completo: [DATE] (hace 5 meses)" at bounding box center [173, 157] width 88 height 33
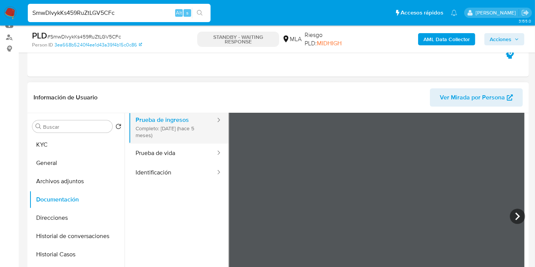
scroll to position [42, 0]
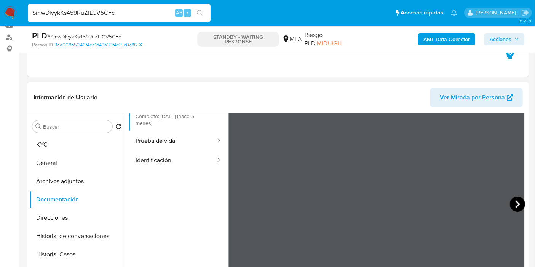
click at [521, 201] on icon at bounding box center [516, 203] width 15 height 15
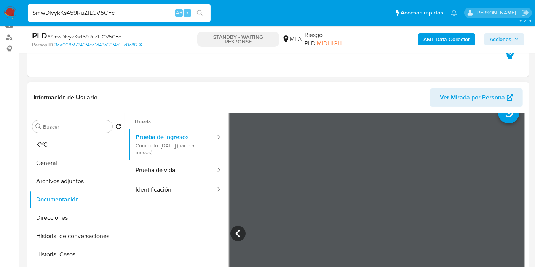
scroll to position [0, 0]
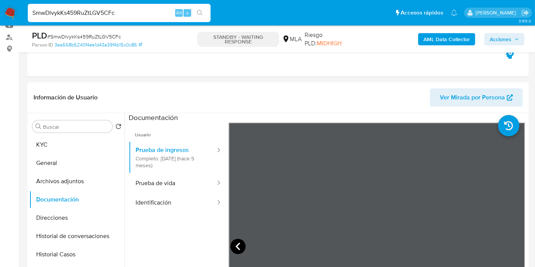
click at [240, 245] on icon at bounding box center [237, 246] width 15 height 15
click at [237, 244] on icon at bounding box center [237, 246] width 5 height 8
click at [240, 246] on icon at bounding box center [237, 246] width 15 height 15
click at [237, 242] on icon at bounding box center [237, 246] width 15 height 15
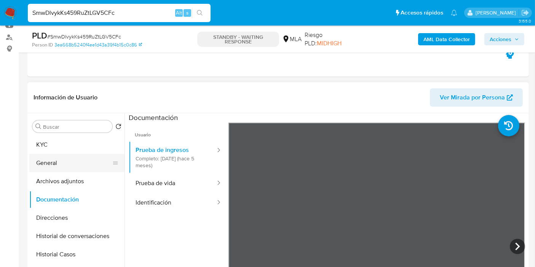
click at [49, 164] on button "General" at bounding box center [73, 163] width 89 height 18
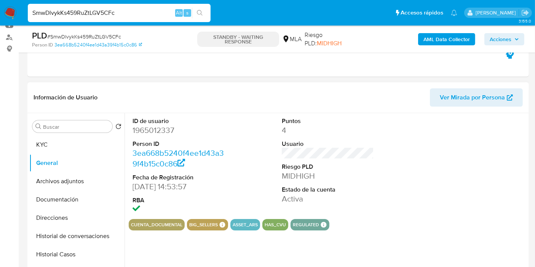
click at [161, 133] on dd "1965012337" at bounding box center [178, 130] width 92 height 11
copy dd "1965012337"
click at [107, 18] on div "SmwDlvykKs459RuZtLGV5CFc Alt s" at bounding box center [119, 13] width 183 height 18
click at [109, 11] on input "SmwDlvykKs459RuZtLGV5CFc" at bounding box center [119, 13] width 183 height 10
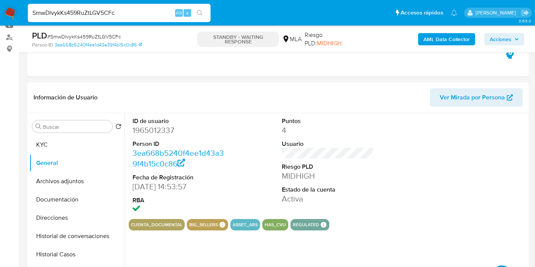
click at [109, 11] on input "SmwDlvykKs459RuZtLGV5CFc" at bounding box center [119, 13] width 183 height 10
paste input "WMCyGnVWLZnUSRD3R31kzPkD"
type input "WMCyGnVWLZnUSRD3R31kzPkD"
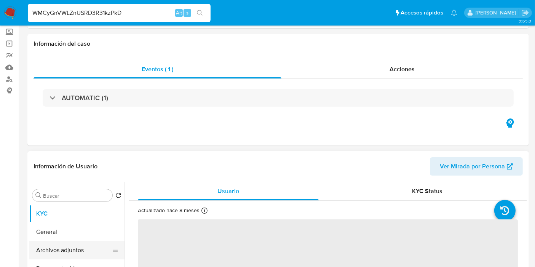
scroll to position [84, 0]
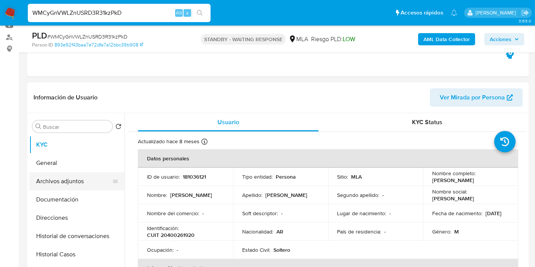
select select "10"
click at [72, 180] on button "Archivos adjuntos" at bounding box center [73, 181] width 89 height 18
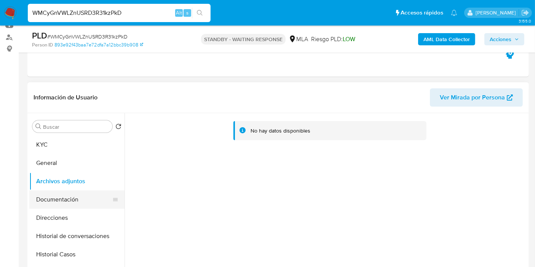
click at [75, 198] on button "Documentación" at bounding box center [73, 199] width 89 height 18
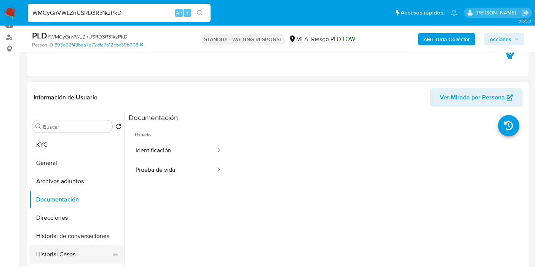
click at [61, 253] on button "Historial Casos" at bounding box center [73, 254] width 89 height 18
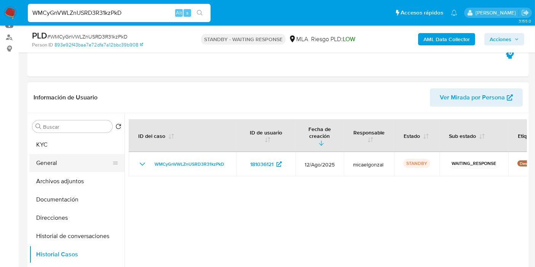
click at [87, 168] on button "General" at bounding box center [73, 163] width 89 height 18
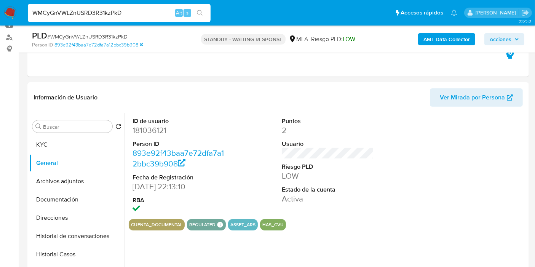
click at [152, 130] on dd "181036121" at bounding box center [178, 130] width 92 height 11
copy dd "181036121"
click at [75, 193] on button "Documentación" at bounding box center [73, 199] width 89 height 18
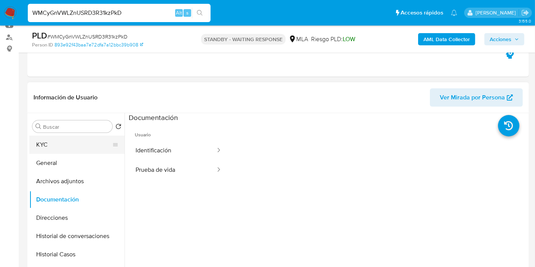
click at [66, 151] on button "KYC" at bounding box center [73, 144] width 89 height 18
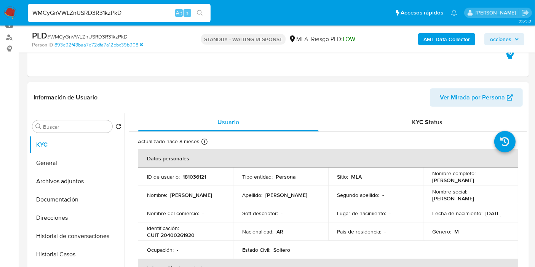
click at [217, 223] on td "Identificación : CUIT 20400261920" at bounding box center [185, 231] width 95 height 18
click at [139, 16] on input "WMCyGnVWLZnUSRD3R31kzPkD" at bounding box center [119, 13] width 183 height 10
paste input "H9wa3xIFjmXrIeLLvRoiDwWT"
type input "H9wa3xIFjmXrIeLLvRoiDwWT"
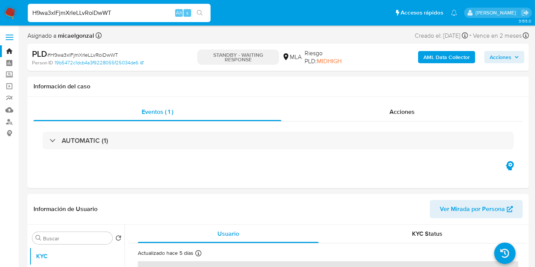
select select "10"
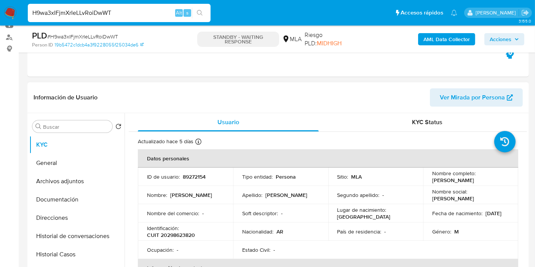
scroll to position [84, 0]
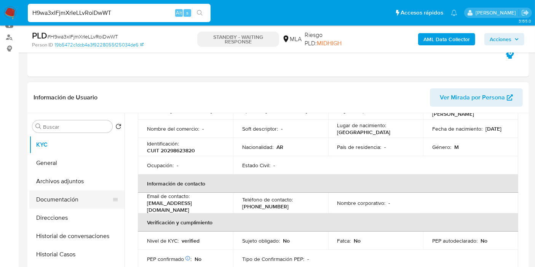
click at [48, 199] on button "Documentación" at bounding box center [73, 199] width 89 height 18
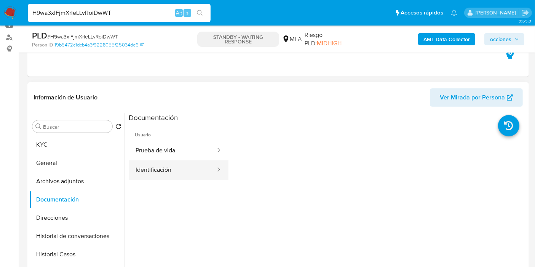
click at [210, 173] on div at bounding box center [216, 170] width 12 height 9
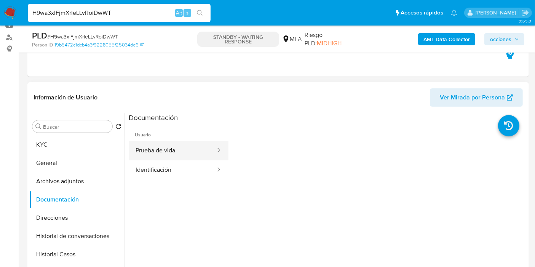
click at [210, 160] on div at bounding box center [216, 169] width 12 height 19
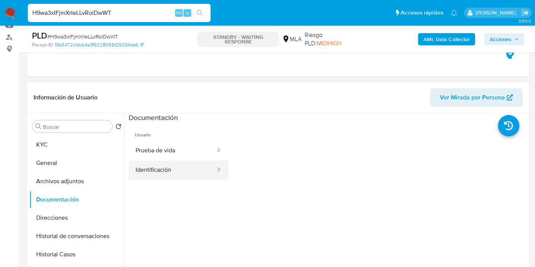
click at [158, 174] on button "Identificación" at bounding box center [173, 169] width 88 height 19
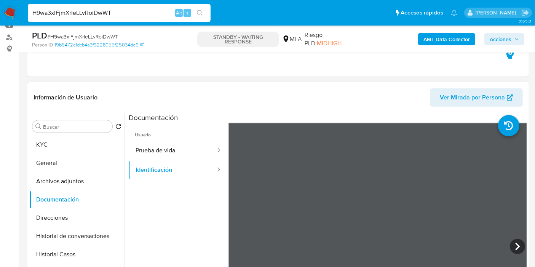
scroll to position [55, 0]
click at [510, 243] on icon at bounding box center [516, 246] width 15 height 15
click at [158, 149] on button "Prueba de vida" at bounding box center [173, 150] width 88 height 19
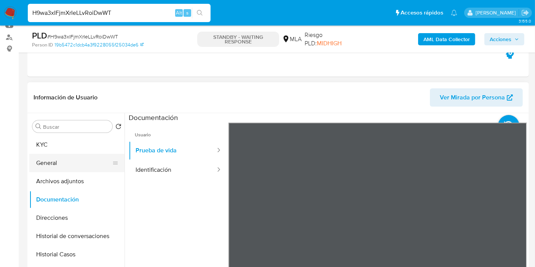
click at [68, 167] on button "General" at bounding box center [73, 163] width 89 height 18
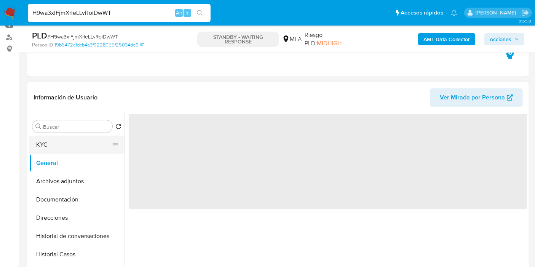
click at [69, 144] on button "KYC" at bounding box center [73, 144] width 89 height 18
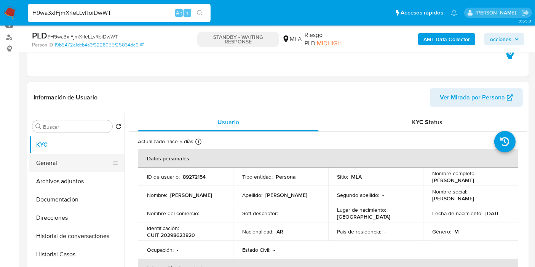
click at [66, 160] on button "General" at bounding box center [73, 163] width 89 height 18
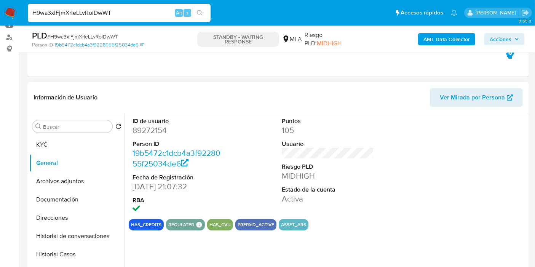
click at [163, 133] on dd "89272154" at bounding box center [178, 130] width 92 height 11
copy dd "89272154"
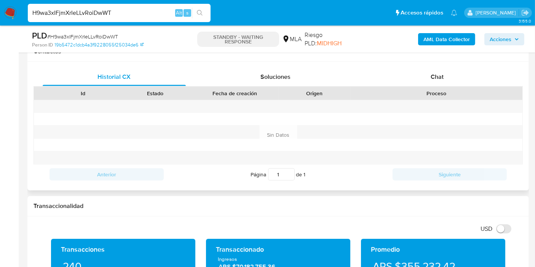
scroll to position [296, 0]
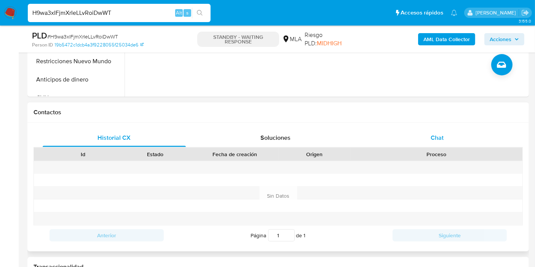
drag, startPoint x: 441, startPoint y: 153, endPoint x: 455, endPoint y: 140, distance: 19.1
click at [441, 153] on div "Proceso" at bounding box center [435, 154] width 161 height 8
click at [455, 140] on div "Chat" at bounding box center [436, 138] width 143 height 18
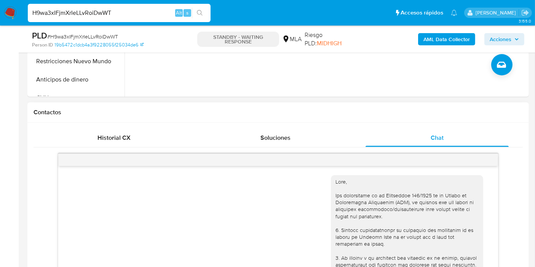
scroll to position [324, 0]
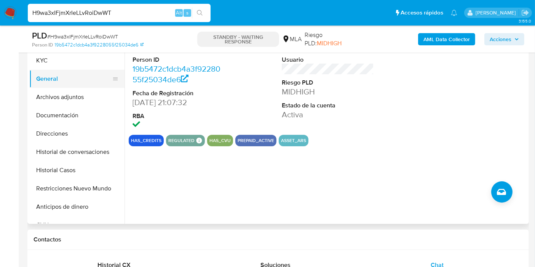
scroll to position [127, 0]
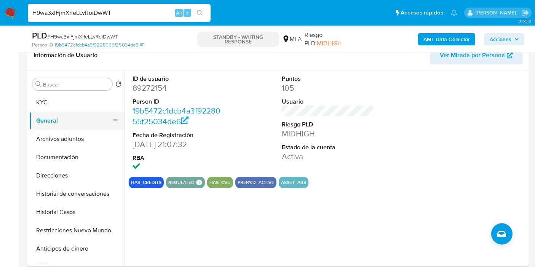
click at [71, 116] on button "General" at bounding box center [73, 120] width 89 height 18
click at [62, 153] on button "Documentación" at bounding box center [73, 157] width 89 height 18
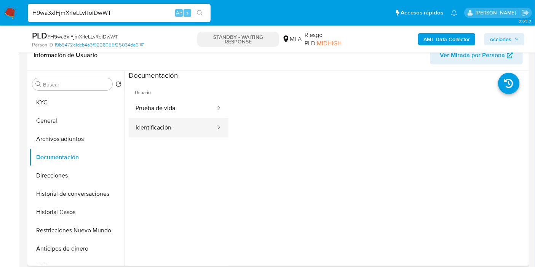
click at [191, 118] on button "Identificación" at bounding box center [173, 127] width 88 height 19
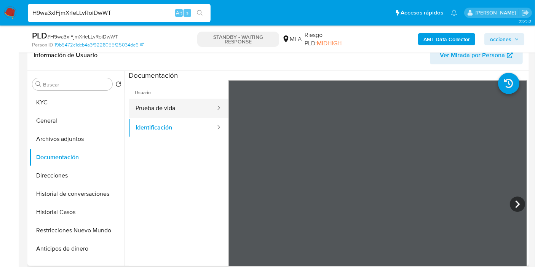
click at [135, 100] on button "Prueba de vida" at bounding box center [173, 108] width 88 height 19
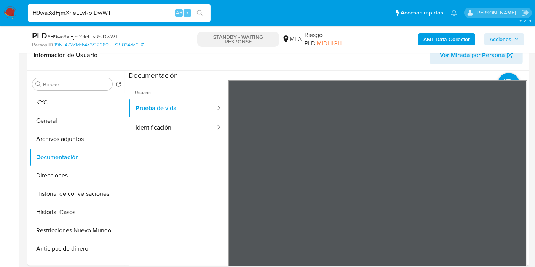
click at [149, 7] on div "H9wa3xIFjmXrIeLLvRoiDwWT Alt s" at bounding box center [119, 13] width 183 height 18
click at [139, 13] on input "H9wa3xIFjmXrIeLLvRoiDwWT" at bounding box center [119, 13] width 183 height 10
paste input "kSMvatyXCCS8BpIN6Qm57DwY"
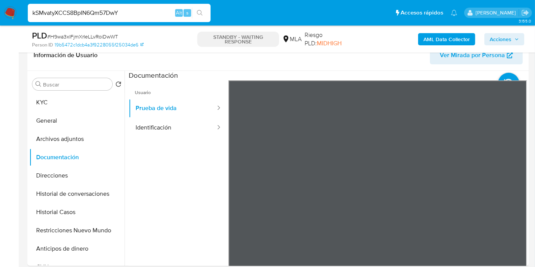
type input "kSMvatyXCCS8BpIN6Qm57DwY"
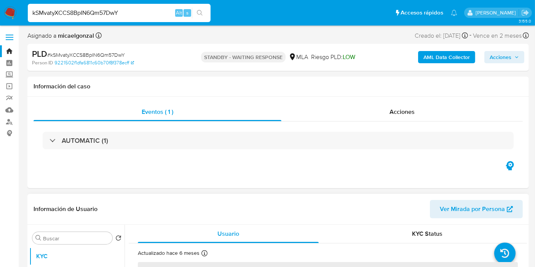
select select "10"
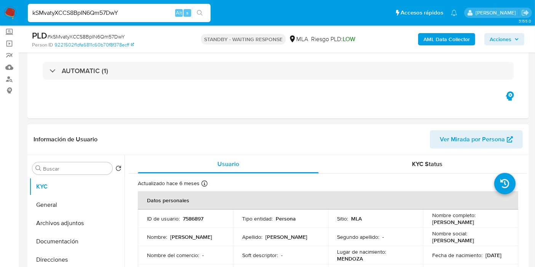
scroll to position [84, 0]
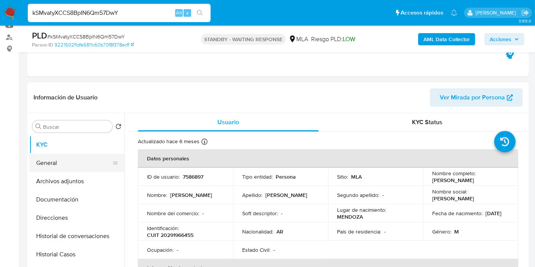
click at [62, 161] on button "General" at bounding box center [73, 163] width 89 height 18
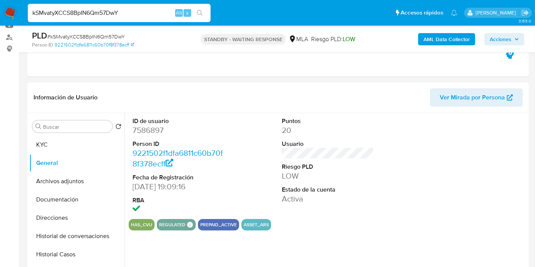
click at [154, 132] on dd "7586897" at bounding box center [178, 130] width 92 height 11
copy dd "7586897"
click at [56, 196] on button "Documentación" at bounding box center [73, 199] width 89 height 18
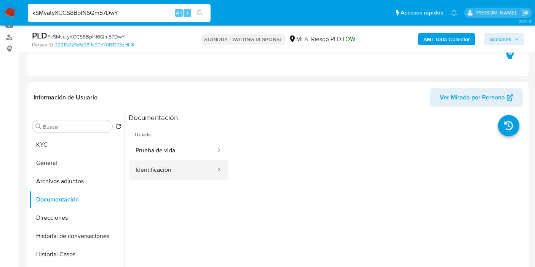
click at [145, 165] on button "Identificación" at bounding box center [173, 169] width 88 height 19
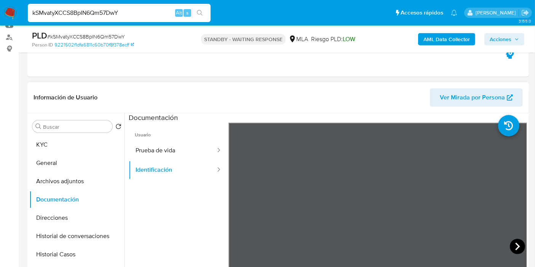
click at [511, 239] on icon at bounding box center [516, 246] width 15 height 15
click at [201, 159] on button "Prueba de vida" at bounding box center [173, 150] width 88 height 19
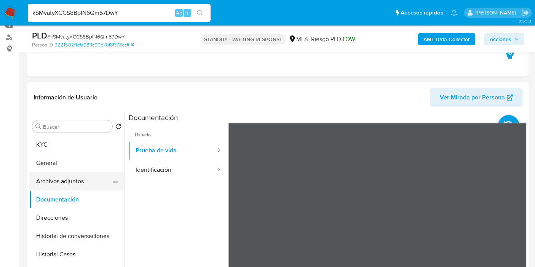
click at [82, 180] on button "Archivos adjuntos" at bounding box center [73, 181] width 89 height 18
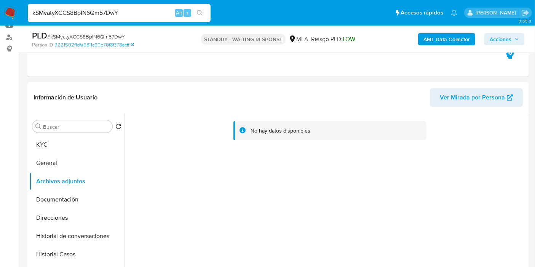
click at [123, 8] on input "kSMvatyXCCS8BpIN6Qm57DwY" at bounding box center [119, 13] width 183 height 10
paste input "KolGJdHHFl1KZFx9RFLLU5gk"
type input "KolGJdHHFl1KZFx9RFLLU5gk"
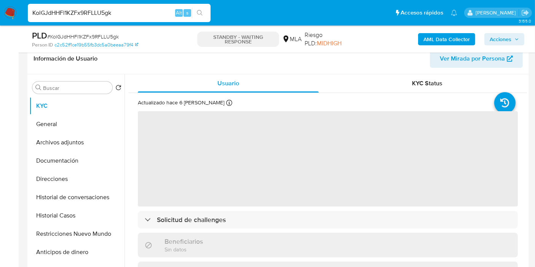
scroll to position [127, 0]
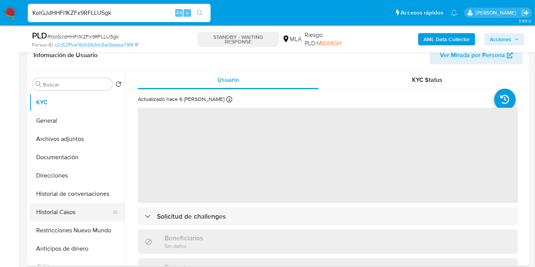
click at [43, 205] on button "Historial Casos" at bounding box center [73, 212] width 89 height 18
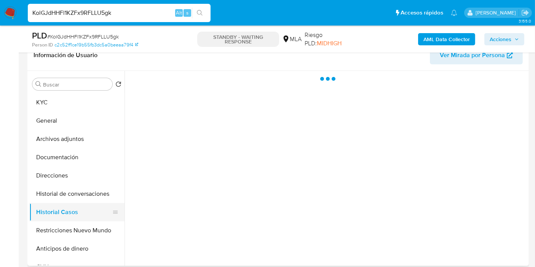
select select "10"
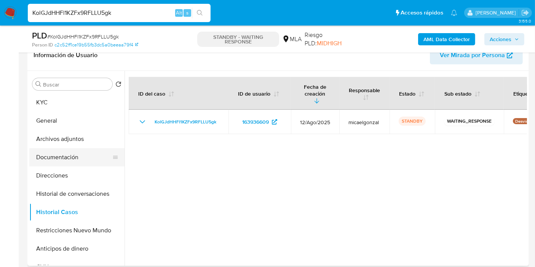
click at [80, 160] on button "Documentación" at bounding box center [73, 157] width 89 height 18
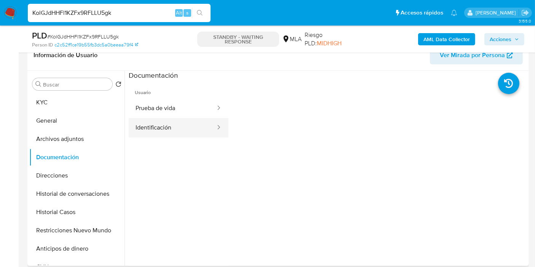
click at [166, 126] on button "Identificación" at bounding box center [173, 127] width 88 height 19
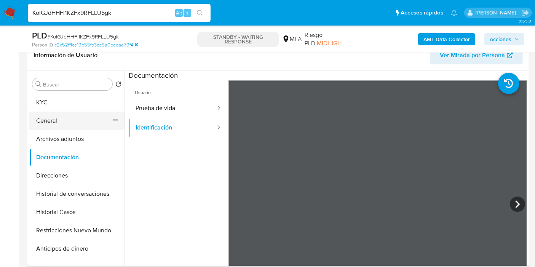
click at [74, 126] on button "General" at bounding box center [73, 120] width 89 height 18
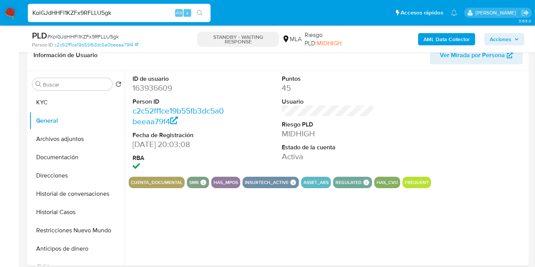
click at [157, 94] on dl "ID de usuario 163936609 Person ID c2c52ff1ce19b55fb3dc5a0beeaa79f4 Fecha de Reg…" at bounding box center [178, 124] width 92 height 98
click at [161, 88] on dd "163936609" at bounding box center [178, 88] width 92 height 11
copy dd "163936609"
click at [106, 17] on input "KolGJdHHFl1KZFx9RFLLU5gk" at bounding box center [119, 13] width 183 height 10
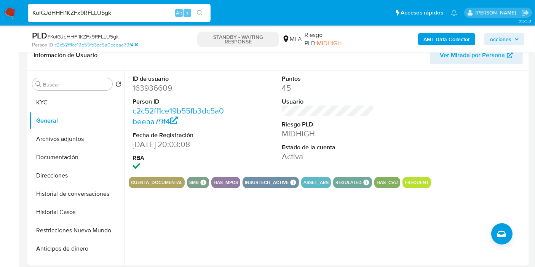
click at [106, 17] on input "KolGJdHHFl1KZFx9RFLLU5gk" at bounding box center [119, 13] width 183 height 10
paste input "nYOsJjvP4PoYaxIfogQXCoeb"
type input "nYOsJjvP4PoYaxIfogQXCoeb"
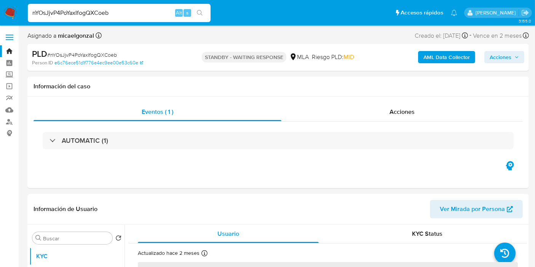
select select "10"
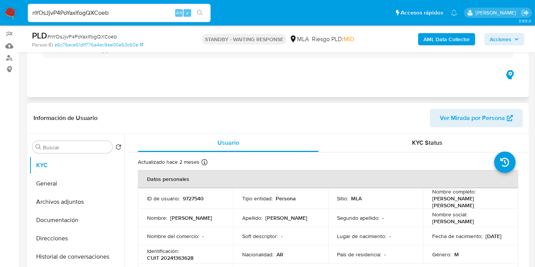
scroll to position [127, 0]
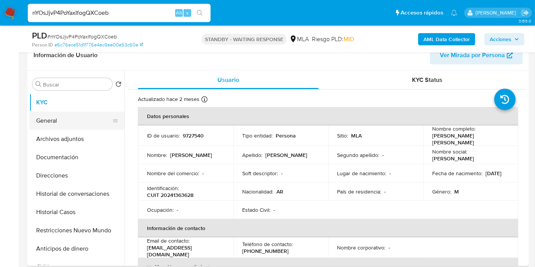
click at [55, 121] on button "General" at bounding box center [73, 120] width 89 height 18
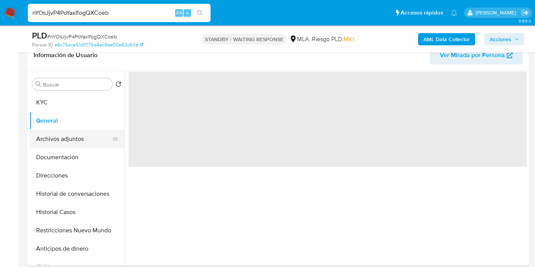
click at [60, 145] on button "Archivos adjuntos" at bounding box center [73, 139] width 89 height 18
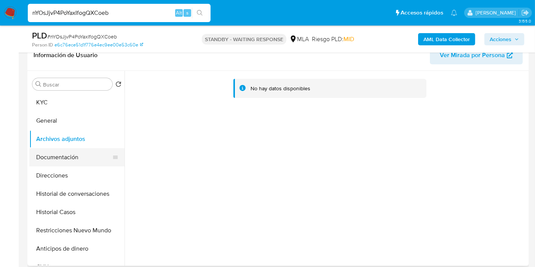
click at [65, 161] on button "Documentación" at bounding box center [73, 157] width 89 height 18
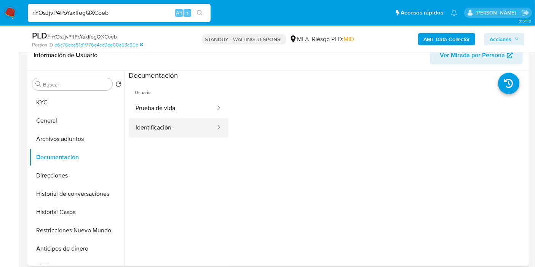
click at [178, 124] on button "Identificación" at bounding box center [173, 127] width 88 height 19
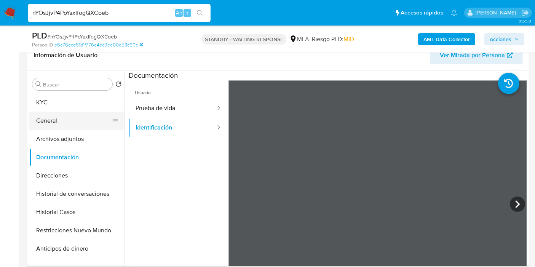
click at [54, 117] on button "General" at bounding box center [73, 120] width 89 height 18
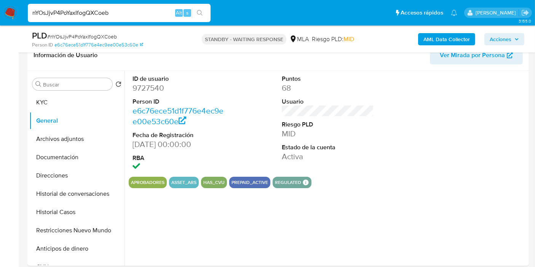
click at [161, 83] on dd "9727540" at bounding box center [178, 88] width 92 height 11
click at [154, 87] on dd "9727540" at bounding box center [178, 88] width 92 height 11
copy dd "9727540"
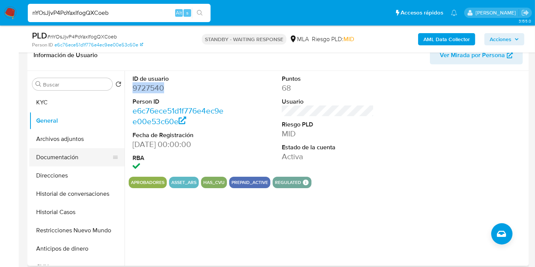
click at [103, 148] on button "Documentación" at bounding box center [73, 157] width 89 height 18
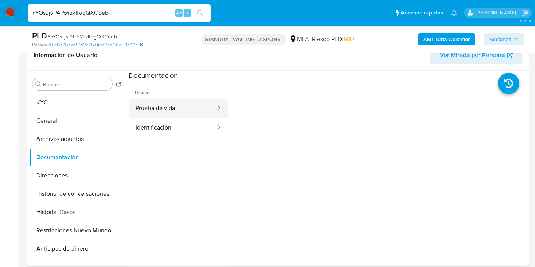
click at [200, 115] on button "Prueba de vida" at bounding box center [173, 108] width 88 height 19
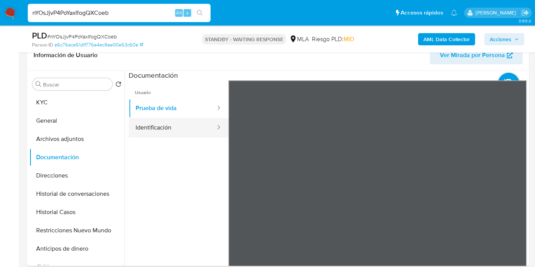
click at [188, 124] on button "Identificación" at bounding box center [173, 127] width 88 height 19
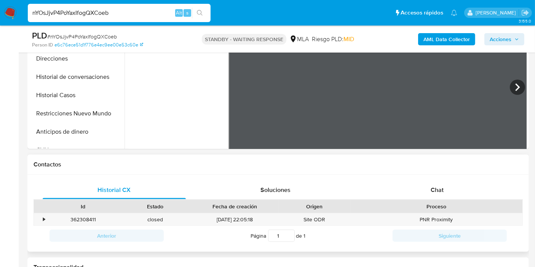
scroll to position [296, 0]
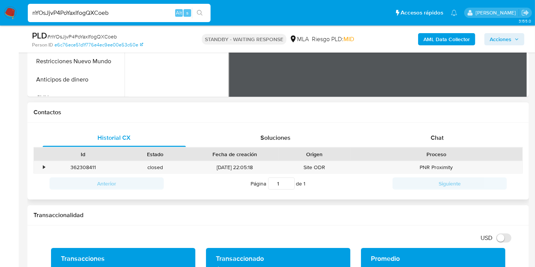
drag, startPoint x: 480, startPoint y: 110, endPoint x: 458, endPoint y: 124, distance: 26.3
click at [477, 112] on h1 "Contactos" at bounding box center [277, 112] width 489 height 8
click at [444, 133] on div "Chat" at bounding box center [436, 138] width 143 height 18
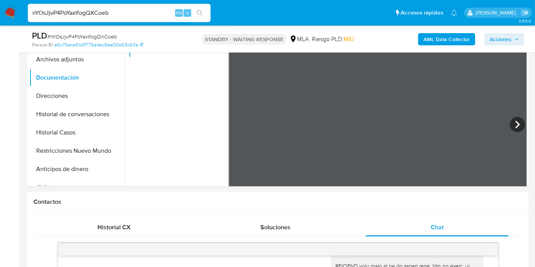
scroll to position [169, 0]
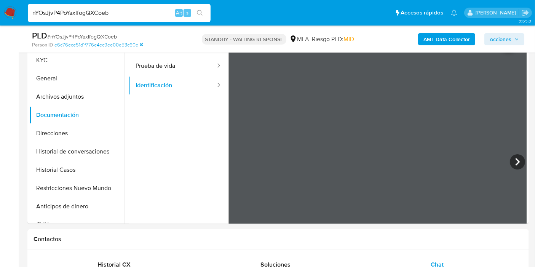
click at [76, 9] on input "nYOsJjvP4PoYaxIfogQXCoeb" at bounding box center [119, 13] width 183 height 10
paste input "g6pxJnnuil9mdtEyFhbA7aNo"
type input "g6pxJnnuil9mdtEyFhbA7aNo"
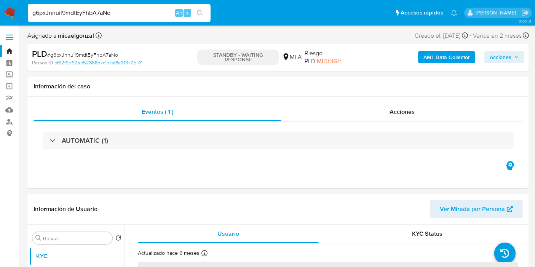
select select "10"
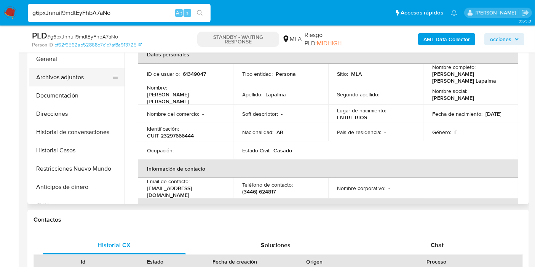
scroll to position [169, 0]
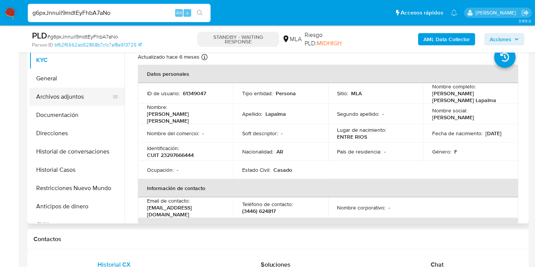
click at [73, 96] on button "Archivos adjuntos" at bounding box center [73, 97] width 89 height 18
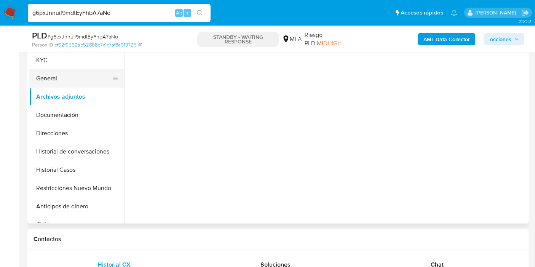
click at [80, 76] on button "General" at bounding box center [73, 78] width 89 height 18
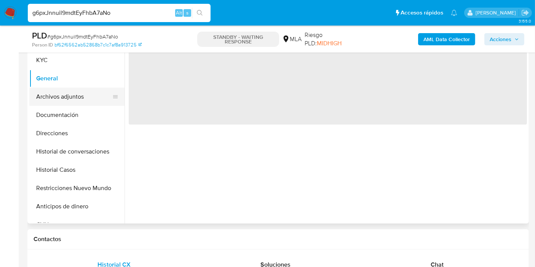
click at [75, 97] on button "Archivos adjuntos" at bounding box center [73, 97] width 89 height 18
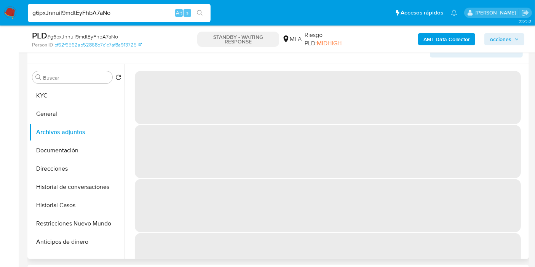
scroll to position [84, 0]
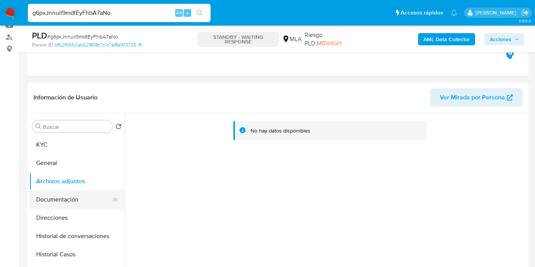
click at [86, 194] on button "Documentación" at bounding box center [73, 199] width 89 height 18
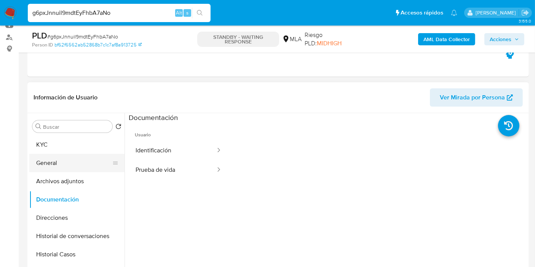
click at [57, 159] on button "General" at bounding box center [73, 163] width 89 height 18
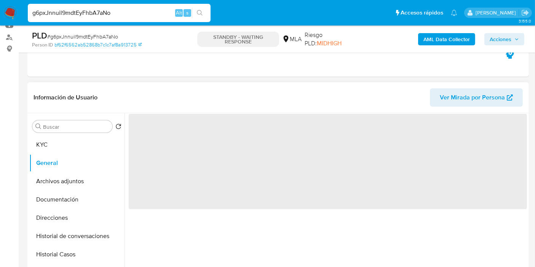
scroll to position [127, 0]
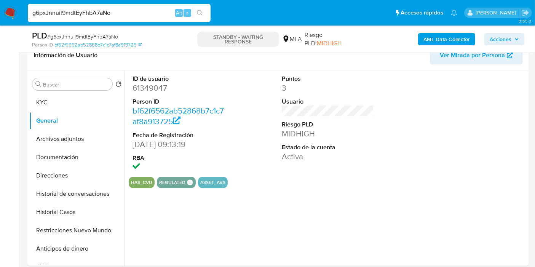
click at [156, 89] on dd "61349047" at bounding box center [178, 88] width 92 height 11
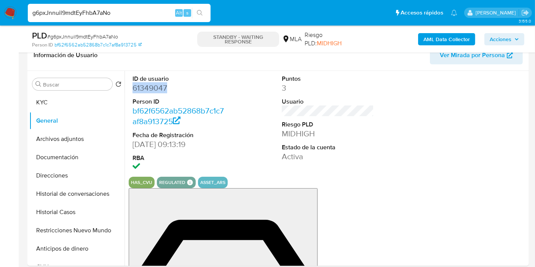
copy dd "61349047"
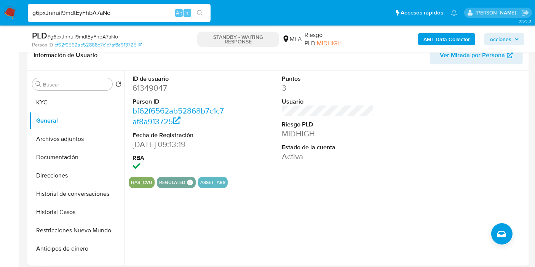
click at [102, 9] on input "g6pxJnnuil9mdtEyFhbA7aNo" at bounding box center [119, 13] width 183 height 10
paste input "0qowmuOD56AglqGTHpUBEWdU"
type input "0qowmuOD56AglqGTHpUBEWdU"
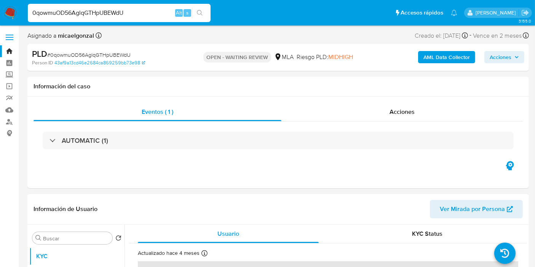
select select "10"
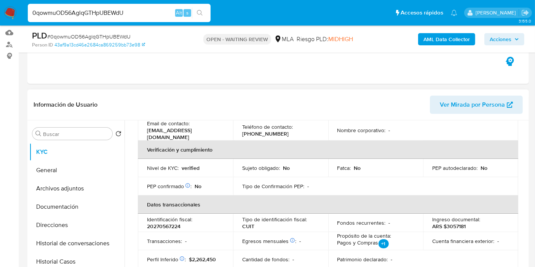
scroll to position [127, 0]
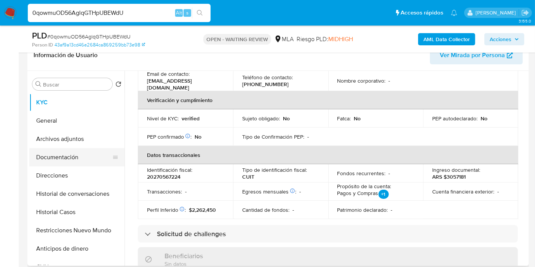
click at [80, 154] on button "Documentación" at bounding box center [73, 157] width 89 height 18
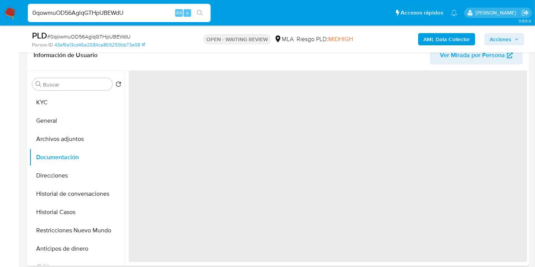
scroll to position [0, 0]
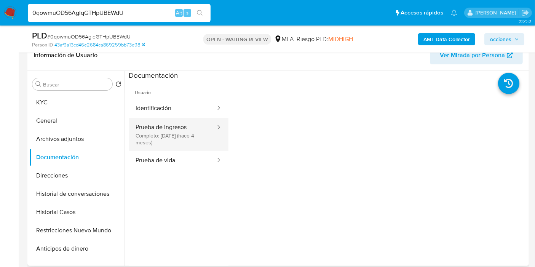
click at [188, 134] on button "Prueba de ingresos Completo: 11/04/2025 (hace 4 meses)" at bounding box center [173, 134] width 88 height 33
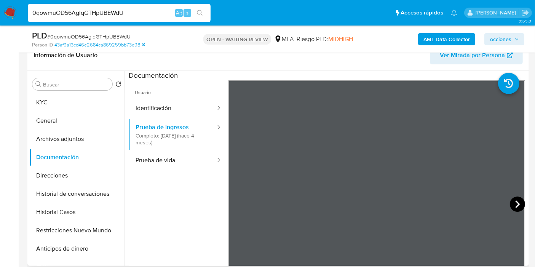
click at [511, 202] on icon at bounding box center [516, 203] width 15 height 15
click at [516, 206] on icon at bounding box center [516, 203] width 15 height 15
click at [512, 204] on icon at bounding box center [516, 203] width 15 height 15
click at [516, 206] on icon at bounding box center [516, 203] width 15 height 15
click at [514, 207] on icon at bounding box center [516, 203] width 15 height 15
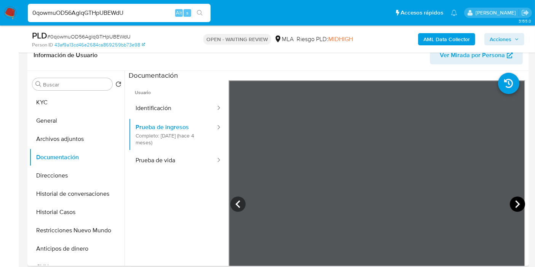
click at [512, 202] on icon at bounding box center [516, 203] width 15 height 15
click at [520, 202] on icon at bounding box center [516, 203] width 15 height 15
drag, startPoint x: 76, startPoint y: 100, endPoint x: 73, endPoint y: 103, distance: 4.3
click at [74, 102] on button "KYC" at bounding box center [73, 102] width 89 height 18
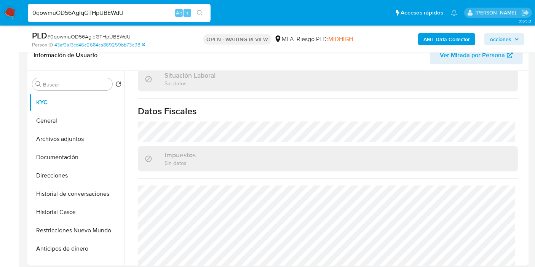
scroll to position [419, 0]
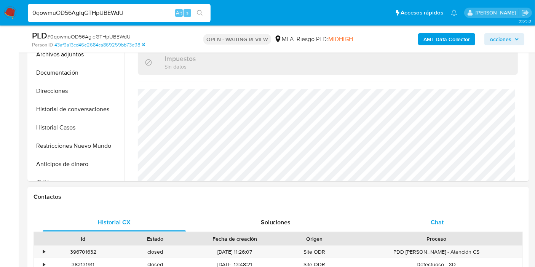
click at [430, 214] on div "Chat" at bounding box center [436, 222] width 143 height 18
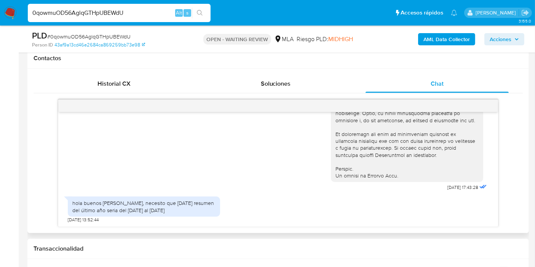
scroll to position [380, 0]
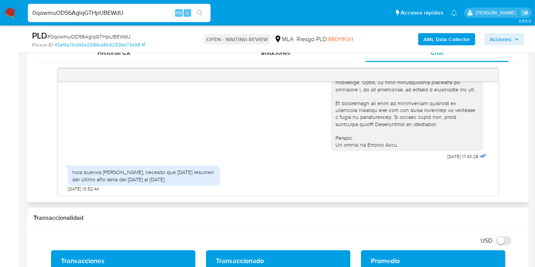
click at [106, 173] on div "hola buenos días, necesito que [DATE] resumen del último año seria del [DATE] a…" at bounding box center [143, 176] width 143 height 14
click at [121, 169] on div "hola buenos días, necesito que [DATE] resumen del último año seria del [DATE] a…" at bounding box center [143, 176] width 143 height 14
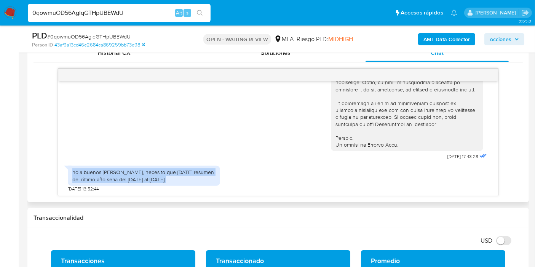
drag, startPoint x: 121, startPoint y: 169, endPoint x: 140, endPoint y: 183, distance: 23.4
click at [121, 170] on div "hola buenos días, necesito que [DATE] resumen del último año seria del [DATE] a…" at bounding box center [143, 176] width 143 height 14
click at [146, 183] on div "hola buenos días, necesito que [DATE] resumen del último año seria del [DATE] a…" at bounding box center [144, 176] width 152 height 20
click at [148, 179] on div "hola buenos días, necesito que [DATE] resumen del último año seria del [DATE] a…" at bounding box center [143, 176] width 143 height 14
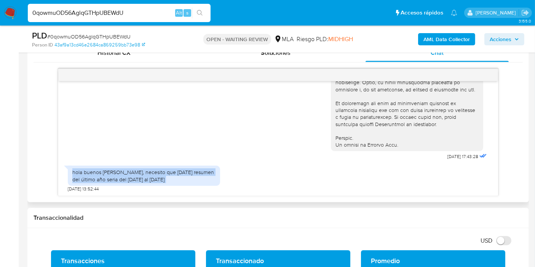
click at [148, 179] on div "hola buenos días, necesito que [DATE] resumen del último año seria del [DATE] a…" at bounding box center [143, 176] width 143 height 14
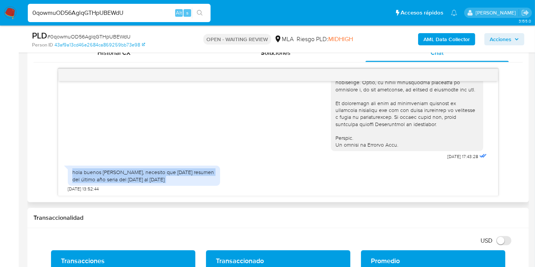
click at [148, 179] on div "hola buenos días, necesito que [DATE] resumen del último año seria del [DATE] a…" at bounding box center [143, 176] width 143 height 14
click at [146, 176] on div "hola buenos días, necesito que [DATE] resumen del último año seria del [DATE] a…" at bounding box center [143, 176] width 143 height 14
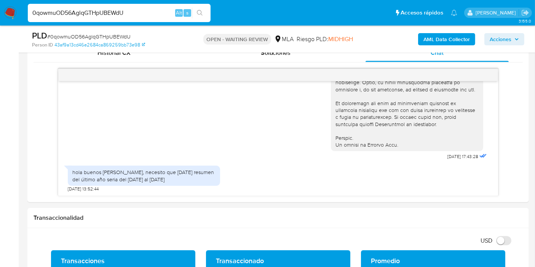
click at [100, 37] on span "# 0qowmuOD56AglqGTHpUBEWdU" at bounding box center [88, 37] width 83 height 8
click at [9, 18] on img at bounding box center [10, 12] width 13 height 13
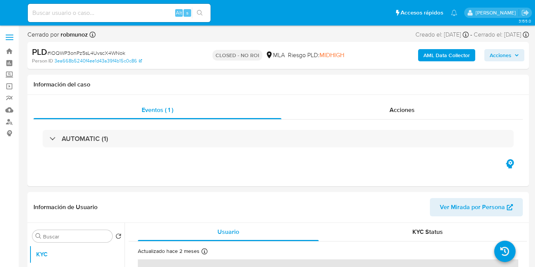
select select "10"
click at [406, 114] on div "Acciones" at bounding box center [401, 110] width 241 height 18
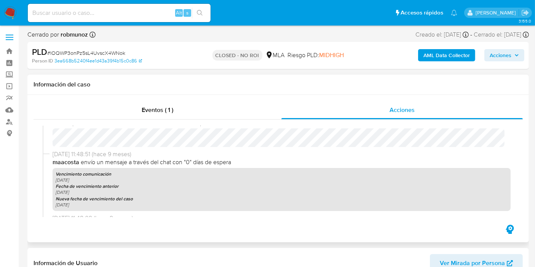
scroll to position [634, 0]
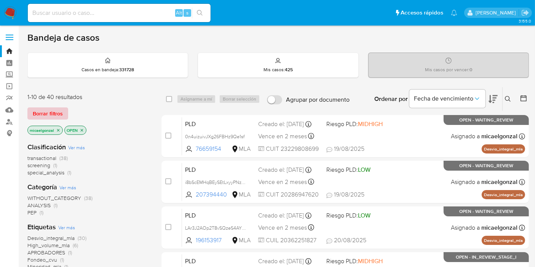
click at [54, 114] on span "Borrar filtros" at bounding box center [48, 113] width 30 height 11
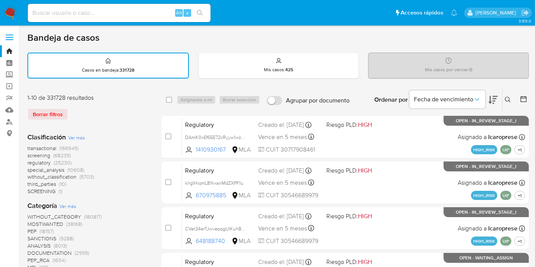
click at [506, 97] on icon at bounding box center [508, 100] width 6 height 6
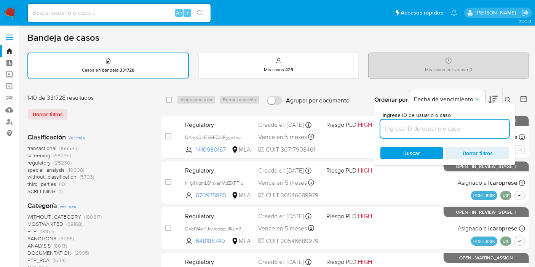
click at [454, 127] on input at bounding box center [444, 129] width 129 height 10
type input "0qowmuOD56AglqGTHpUBEWdU"
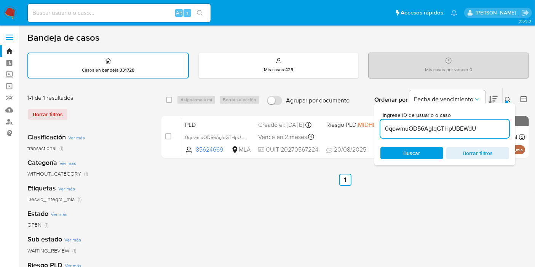
click at [161, 99] on div "select-all-cases-checkbox Asignarme a mí Borrar selección Agrupar por documento…" at bounding box center [344, 100] width 367 height 24
click at [163, 101] on div "select-all-cases-checkbox Asignarme a mí Borrar selección Agrupar por documento…" at bounding box center [344, 100] width 367 height 24
click at [169, 101] on input "checkbox" at bounding box center [169, 100] width 6 height 6
checkbox input "true"
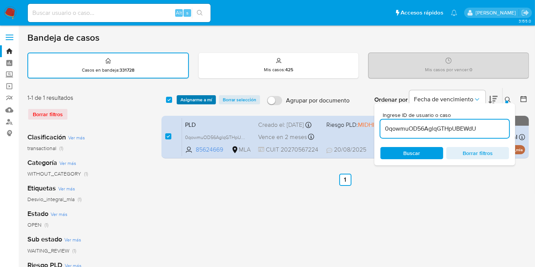
click at [200, 99] on span "Asignarme a mí" at bounding box center [196, 100] width 32 height 8
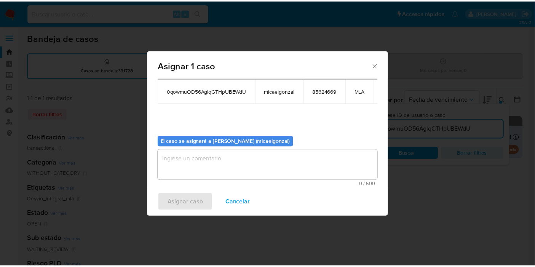
scroll to position [46, 0]
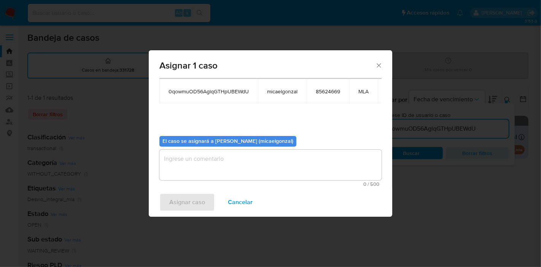
click at [221, 164] on textarea "assign-modal" at bounding box center [270, 165] width 222 height 30
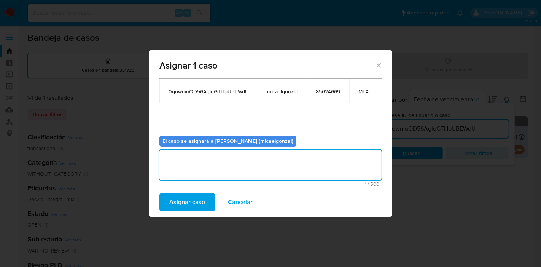
click at [185, 201] on span "Asignar caso" at bounding box center [187, 202] width 36 height 17
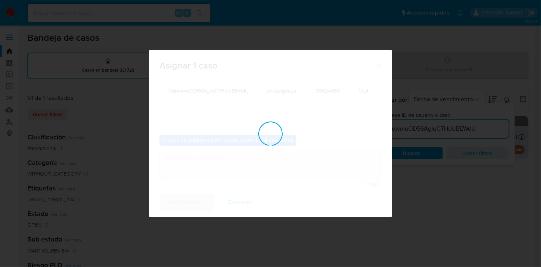
checkbox input "false"
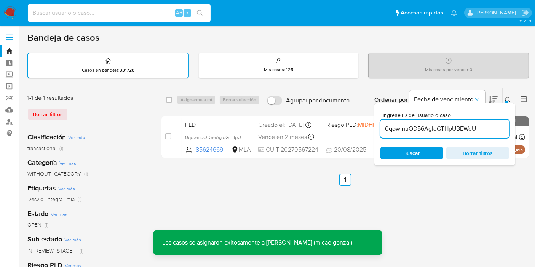
click at [118, 16] on input at bounding box center [119, 13] width 183 height 10
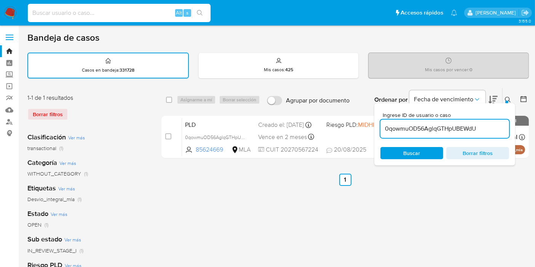
paste input "0qowmuOD56AglqGTHpUBEWdU"
type input "0qowmuOD56AglqGTHpUBEWdU"
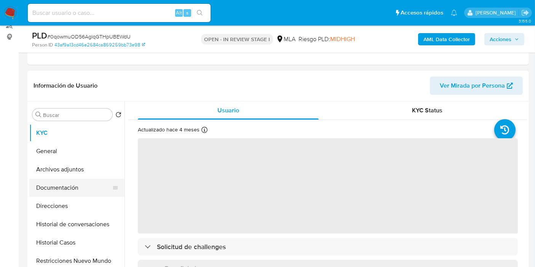
scroll to position [127, 0]
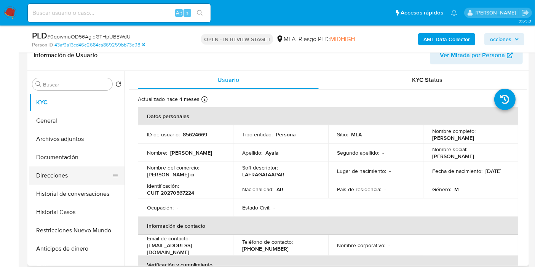
click at [91, 169] on button "Direcciones" at bounding box center [73, 175] width 89 height 18
select select "10"
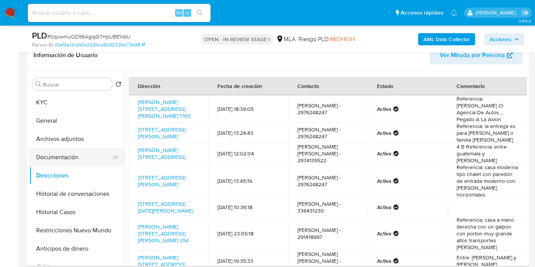
click at [30, 155] on button "Documentación" at bounding box center [73, 157] width 89 height 18
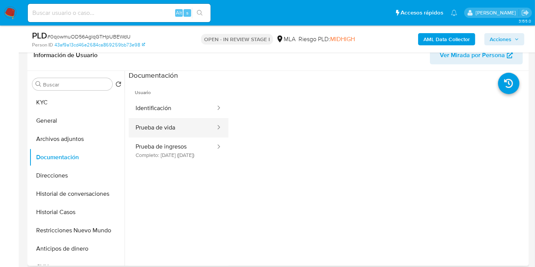
click at [153, 135] on button "Prueba de vida" at bounding box center [173, 127] width 88 height 19
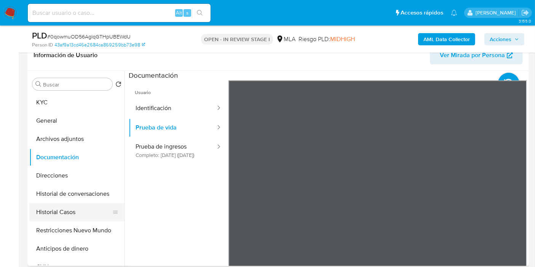
click at [60, 205] on button "Historial Casos" at bounding box center [73, 212] width 89 height 18
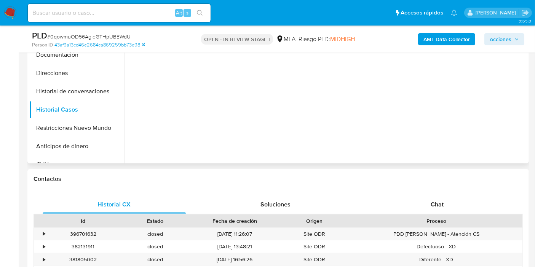
scroll to position [296, 0]
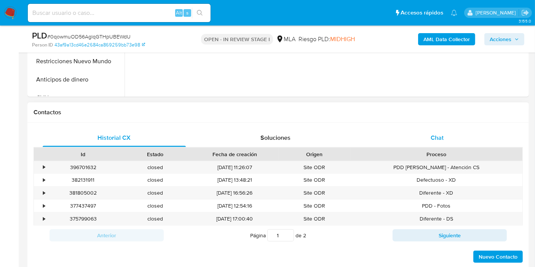
click at [432, 146] on div "Chat" at bounding box center [436, 138] width 143 height 18
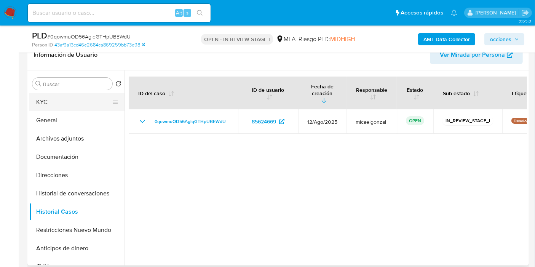
scroll to position [127, 0]
click at [40, 113] on button "General" at bounding box center [73, 120] width 89 height 18
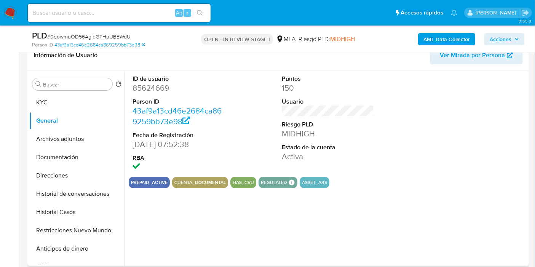
click at [153, 86] on dd "85624669" at bounding box center [178, 88] width 92 height 11
copy dd "85624669"
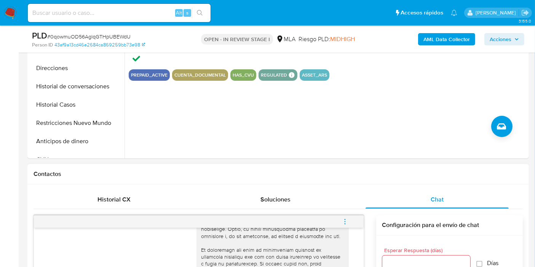
scroll to position [169, 0]
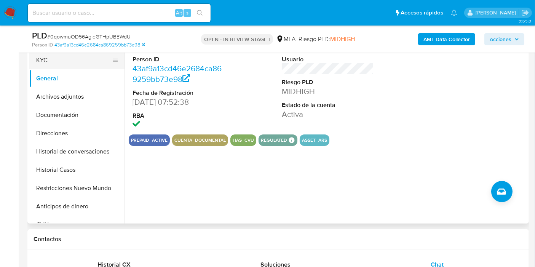
click at [76, 65] on button "KYC" at bounding box center [73, 60] width 89 height 18
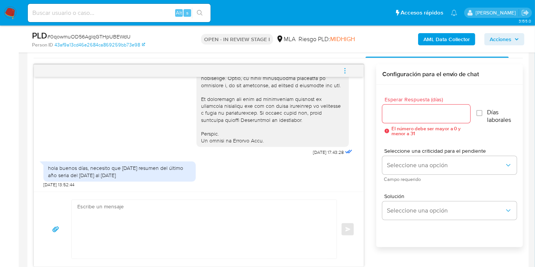
scroll to position [423, 0]
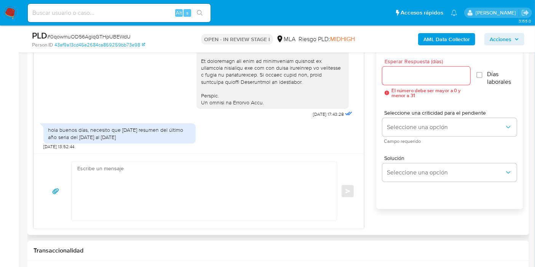
click at [180, 197] on textarea at bounding box center [202, 191] width 250 height 59
type textarea "b"
type textarea "N"
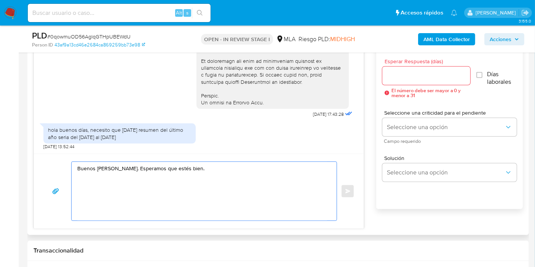
paste textarea "Te pedimos que por favor te pongas en contacto con nosotros a través de nuestro…"
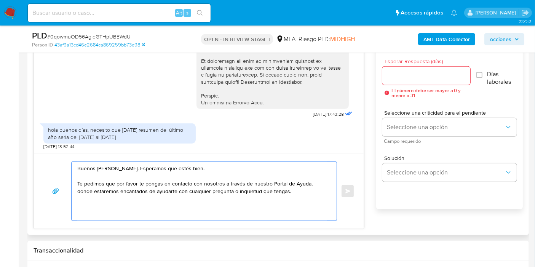
click at [180, 197] on textarea "Buenos días, Juan. Esperamos que estés bien. Te pedimos que por favor te pongas…" at bounding box center [202, 191] width 250 height 59
click at [178, 178] on textarea "Buenos días, Juan. Esperamos que estés bien. Te pedimos que por favor te pongas…" at bounding box center [202, 191] width 250 height 59
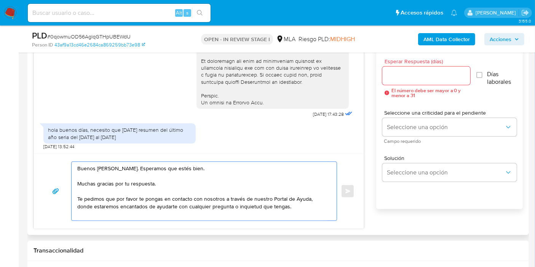
click at [81, 196] on textarea "Buenos días, Juan. Esperamos que estés bien. Muchas gracias por tu respuesta. T…" at bounding box center [202, 191] width 250 height 59
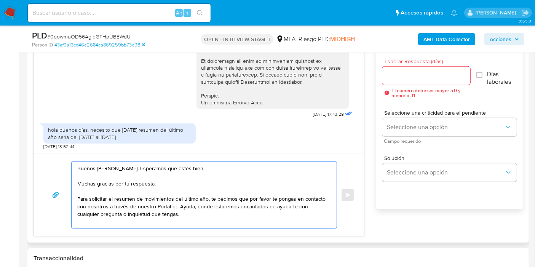
click at [208, 207] on textarea "Buenos días, Juan. Esperamos que estés bien. Muchas gracias por tu respuesta. P…" at bounding box center [202, 195] width 250 height 66
click at [234, 208] on textarea "Buenos días, Juan. Esperamos que estés bien. Muchas gracias por tu respuesta. P…" at bounding box center [202, 195] width 250 height 66
click at [215, 212] on textarea "Buenos días, Juan. Esperamos que estés bien. Muchas gracias por tu respuesta. P…" at bounding box center [202, 195] width 250 height 66
paste textarea "http://mercadolibre.com.ar/ayuda"
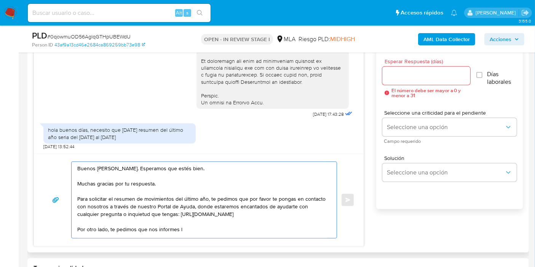
paste textarea "a actividad que realizas a través de tu cuenta. De corresponder a una actividad…"
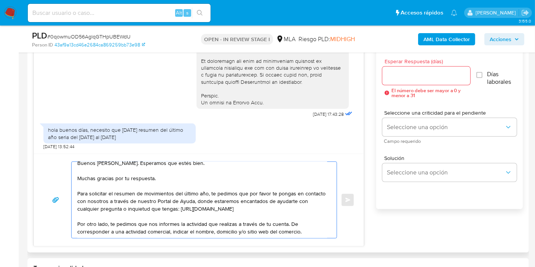
scroll to position [18, 0]
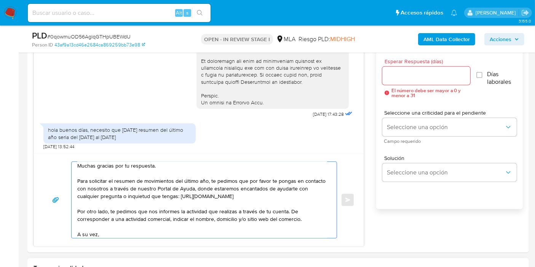
paste textarea "acuerdo a la actividad que realices en tu cuenta, adjunta la siguiente document…"
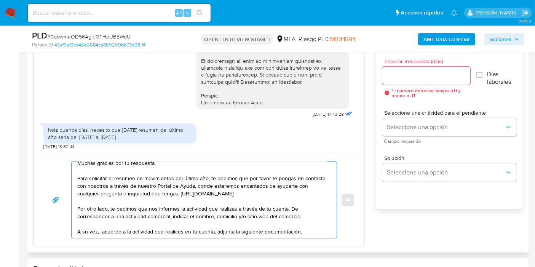
click at [99, 220] on textarea "Buenos días, Juan. Esperamos que estés bien. Muchas gracias por tu respuesta. P…" at bounding box center [202, 200] width 250 height 76
click at [100, 223] on textarea "Buenos días, Juan. Esperamos que estés bien. Muchas gracias por tu respuesta. P…" at bounding box center [202, 200] width 250 height 76
click at [204, 213] on textarea "Buenos días, Juan. Esperamos que estés bien. Muchas gracias por tu respuesta. P…" at bounding box center [202, 200] width 250 height 76
click at [230, 227] on textarea "Buenos días, Juan. Esperamos que estés bien. Muchas gracias por tu respuesta. P…" at bounding box center [202, 200] width 250 height 76
drag, startPoint x: 227, startPoint y: 224, endPoint x: 313, endPoint y: 223, distance: 85.6
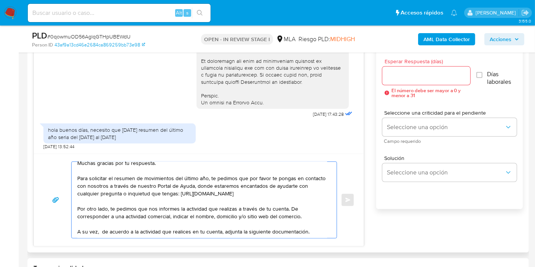
click at [313, 223] on textarea "Buenos días, Juan. Esperamos que estés bien. Muchas gracias por tu respuesta. P…" at bounding box center [202, 200] width 250 height 76
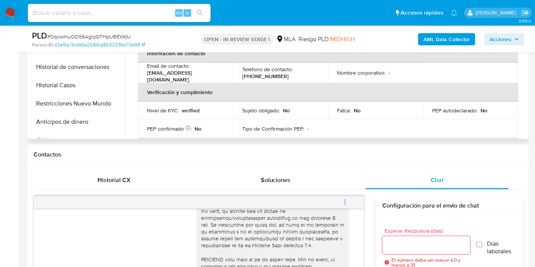
scroll to position [0, 0]
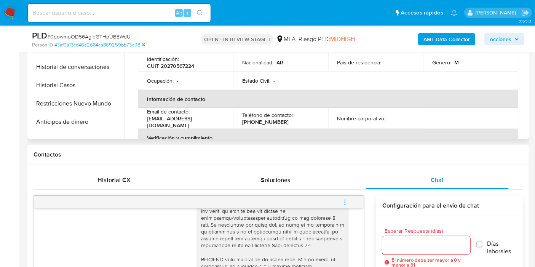
click at [165, 68] on p "CUIT 20270567224" at bounding box center [170, 65] width 47 height 7
copy p "20270567224"
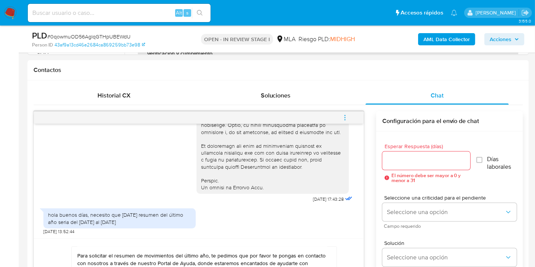
scroll to position [507, 0]
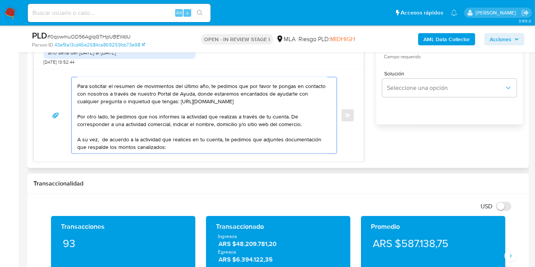
click at [214, 136] on textarea "Buenos días, Juan. Esperamos que estés bien. Muchas gracias por tu respuesta. P…" at bounding box center [202, 115] width 250 height 76
click at [205, 143] on textarea "Buenos días, Juan. Esperamos que estés bien. Muchas gracias por tu respuesta. P…" at bounding box center [202, 115] width 250 height 76
paste textarea "- Últimas 6 Declaraciones Juradas de Ingresos Brutos (donde se visualice la bas…"
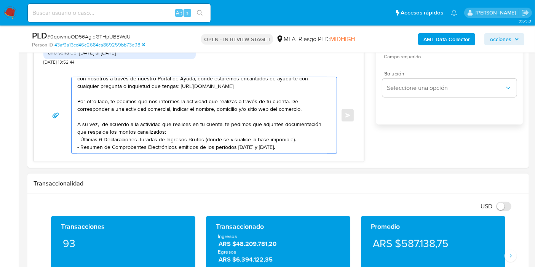
scroll to position [56, 0]
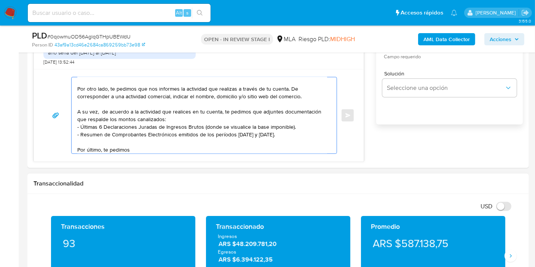
paste textarea "Ricardo Abraham Muñoz"
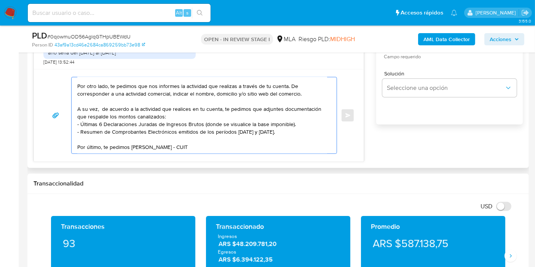
paste textarea "20215400272"
click at [132, 142] on textarea "Buenos días, Juan. Esperamos que estés bien. Muchas gracias por tu respuesta. P…" at bounding box center [202, 115] width 250 height 76
click at [130, 142] on textarea "Buenos días, Juan. Esperamos que estés bien. Muchas gracias por tu respuesta. P…" at bounding box center [202, 115] width 250 height 76
drag, startPoint x: 104, startPoint y: 142, endPoint x: 282, endPoint y: 141, distance: 178.1
click at [282, 141] on textarea "Buenos días, Juan. Esperamos que estés bien. Muchas gracias por tu respuesta. P…" at bounding box center [202, 115] width 250 height 76
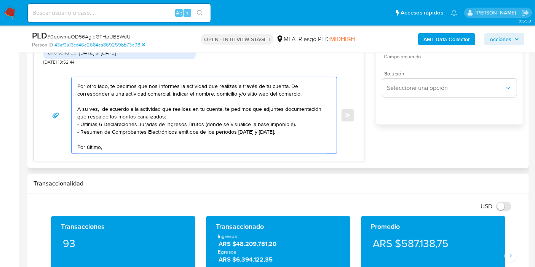
paste textarea "verificamos que, por la actividad que declaras, corresponde que estés inscripto…"
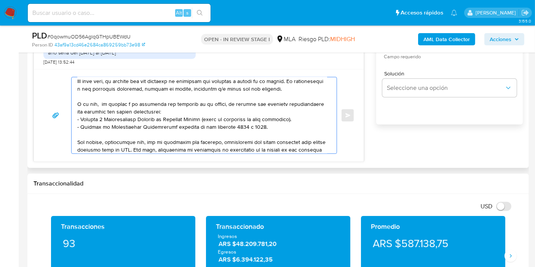
scroll to position [86, 0]
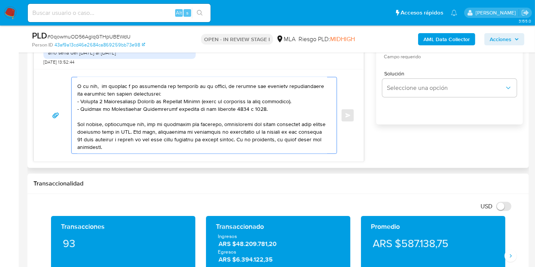
click at [183, 150] on textarea at bounding box center [202, 115] width 250 height 76
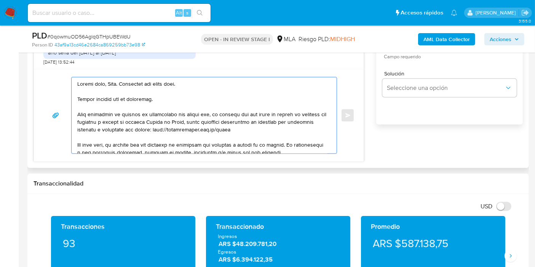
scroll to position [465, 0]
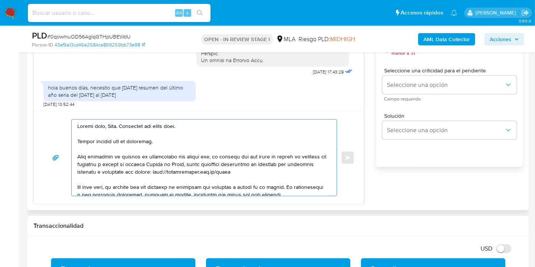
click at [173, 135] on textarea at bounding box center [202, 157] width 250 height 76
drag, startPoint x: 188, startPoint y: 141, endPoint x: 168, endPoint y: 173, distance: 38.1
click at [185, 148] on textarea at bounding box center [202, 157] width 250 height 76
click at [169, 173] on textarea at bounding box center [202, 157] width 250 height 76
click at [78, 167] on textarea at bounding box center [202, 157] width 250 height 76
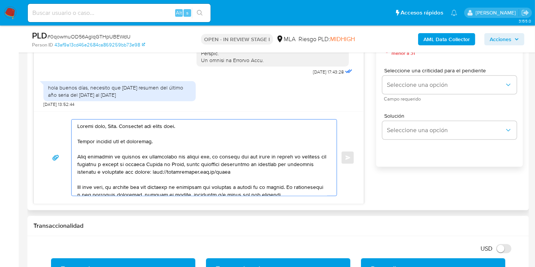
click at [111, 153] on textarea at bounding box center [202, 157] width 250 height 76
click at [205, 165] on textarea at bounding box center [202, 157] width 250 height 76
click at [291, 154] on textarea at bounding box center [202, 157] width 250 height 76
click at [263, 175] on textarea at bounding box center [202, 157] width 250 height 76
click at [278, 167] on textarea at bounding box center [202, 157] width 250 height 76
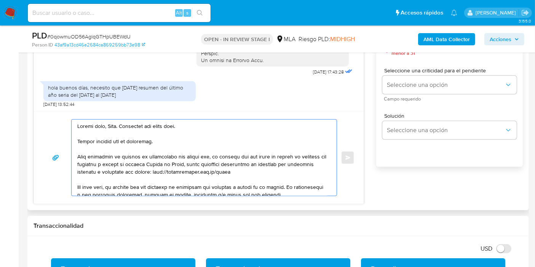
click at [148, 162] on textarea at bounding box center [202, 157] width 250 height 76
drag, startPoint x: 248, startPoint y: 171, endPoint x: 263, endPoint y: 164, distance: 16.3
click at [250, 170] on textarea at bounding box center [202, 157] width 250 height 76
click at [268, 160] on textarea at bounding box center [202, 157] width 250 height 76
click at [276, 174] on textarea at bounding box center [202, 157] width 250 height 76
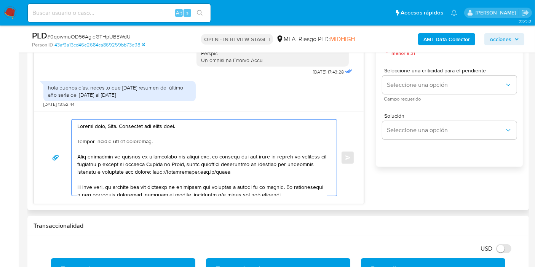
drag, startPoint x: 102, startPoint y: 180, endPoint x: 145, endPoint y: 169, distance: 45.1
click at [102, 179] on textarea at bounding box center [202, 157] width 250 height 76
click at [146, 168] on textarea at bounding box center [202, 157] width 250 height 76
click at [162, 177] on textarea at bounding box center [202, 157] width 250 height 76
click at [199, 166] on textarea at bounding box center [202, 157] width 250 height 76
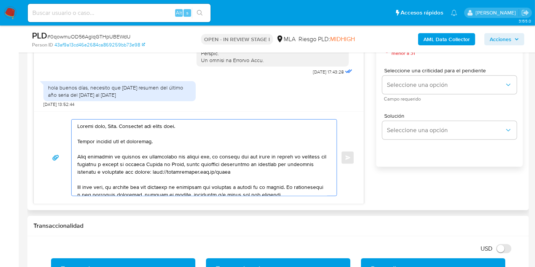
click at [178, 171] on textarea at bounding box center [202, 157] width 250 height 76
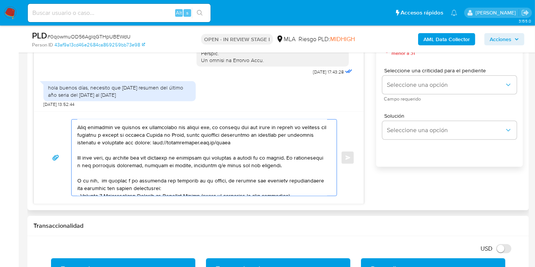
scroll to position [42, 0]
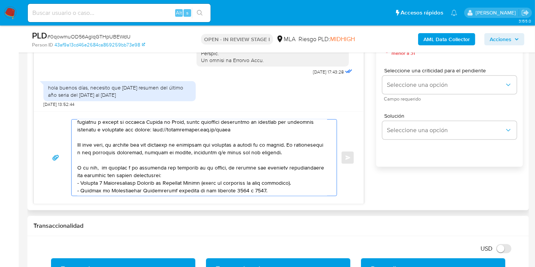
click at [132, 146] on textarea at bounding box center [202, 157] width 250 height 76
drag, startPoint x: 176, startPoint y: 143, endPoint x: 246, endPoint y: 158, distance: 71.2
click at [178, 144] on textarea at bounding box center [202, 157] width 250 height 76
drag, startPoint x: 179, startPoint y: 139, endPoint x: 184, endPoint y: 147, distance: 9.7
click at [180, 141] on textarea at bounding box center [202, 157] width 250 height 76
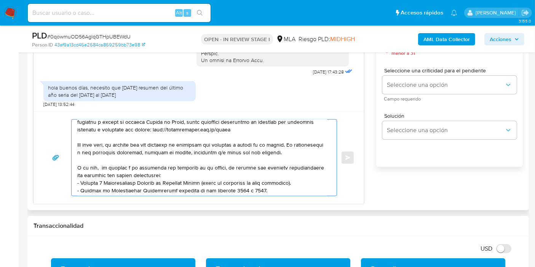
click at [179, 143] on textarea at bounding box center [202, 157] width 250 height 76
click at [177, 142] on textarea at bounding box center [202, 157] width 250 height 76
click at [110, 141] on textarea at bounding box center [202, 157] width 250 height 76
click at [246, 167] on textarea at bounding box center [202, 157] width 250 height 76
click at [287, 154] on textarea at bounding box center [202, 157] width 250 height 76
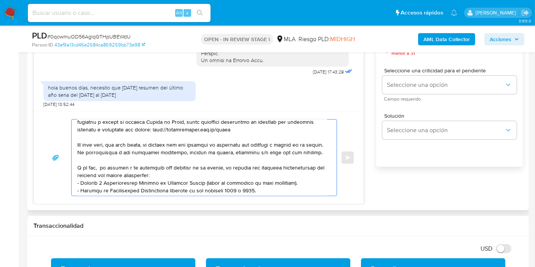
click at [275, 158] on textarea at bounding box center [202, 157] width 250 height 76
click at [206, 162] on textarea at bounding box center [202, 157] width 250 height 76
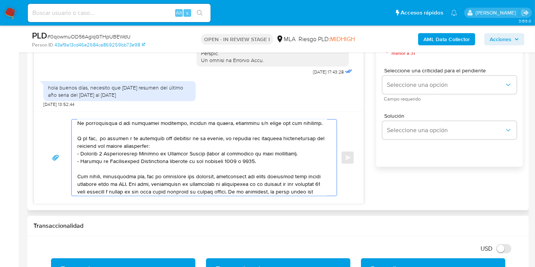
scroll to position [84, 0]
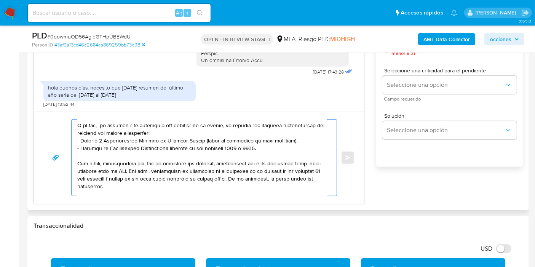
click at [197, 154] on textarea at bounding box center [202, 157] width 250 height 76
click at [273, 128] on textarea at bounding box center [202, 157] width 250 height 76
click at [272, 141] on textarea at bounding box center [202, 157] width 250 height 76
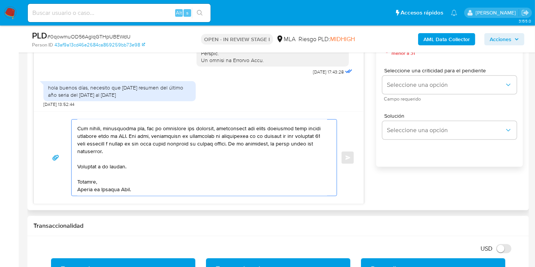
click at [163, 146] on textarea at bounding box center [202, 157] width 250 height 76
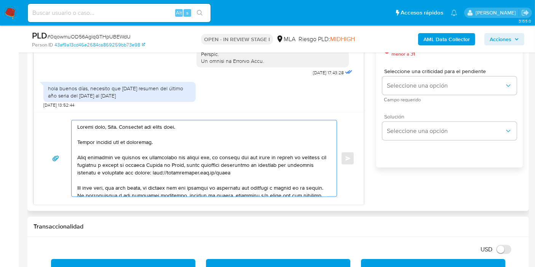
scroll to position [338, 0]
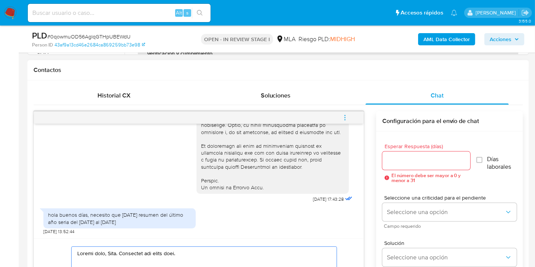
type textarea "Buenos días, Juan. Esperamos que estés bien. Muchas gracias por tu respuesta. P…"
click at [420, 154] on div at bounding box center [426, 160] width 88 height 18
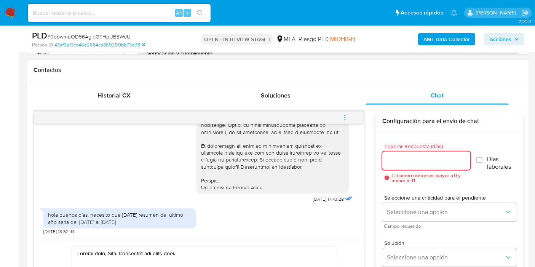
click at [411, 163] on input "Esperar Respuesta (días)" at bounding box center [426, 161] width 88 height 10
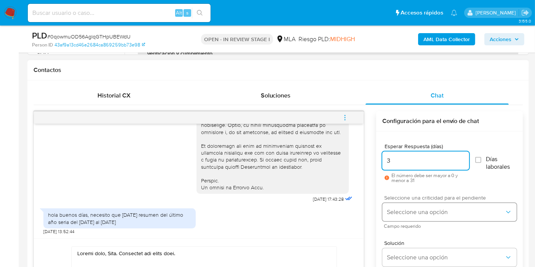
type input "3"
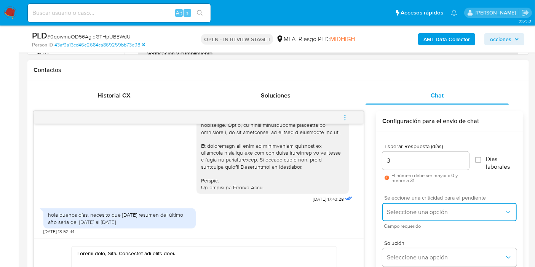
click at [414, 209] on span "Seleccione una opción" at bounding box center [446, 212] width 118 height 8
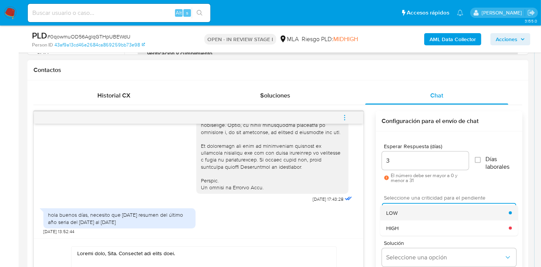
click at [410, 209] on div "LOW" at bounding box center [447, 212] width 123 height 15
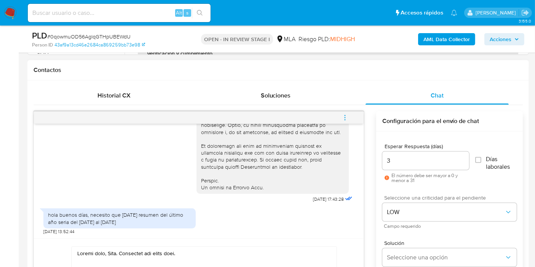
click at [423, 161] on input "3" at bounding box center [425, 161] width 87 height 10
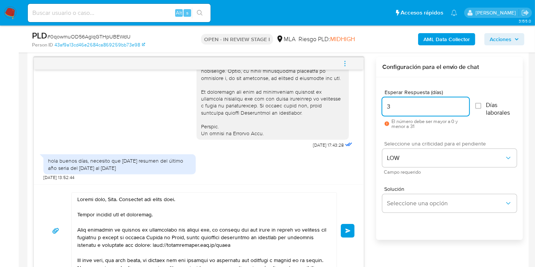
scroll to position [423, 0]
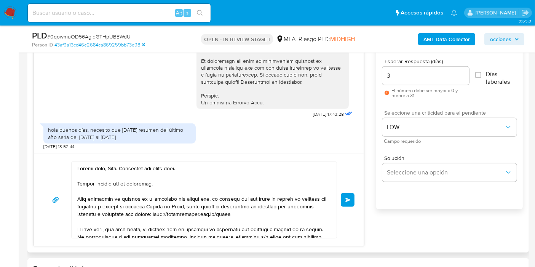
click at [353, 197] on button "Enviar" at bounding box center [348, 200] width 14 height 14
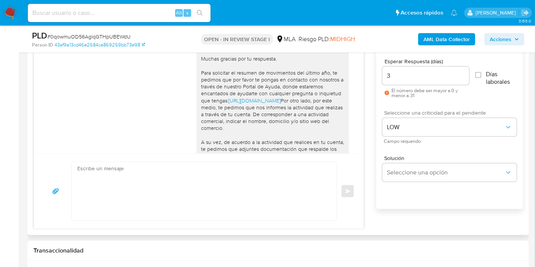
scroll to position [371, 0]
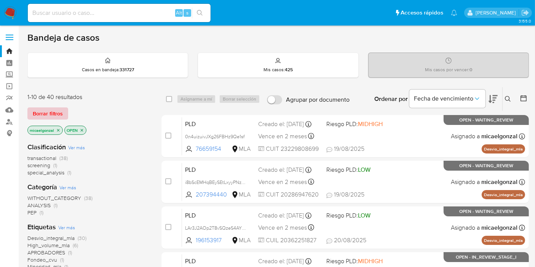
drag, startPoint x: 54, startPoint y: 105, endPoint x: 51, endPoint y: 112, distance: 8.1
click at [53, 105] on div "1-10 de 40 resultados Borrar filtros micaelgonzal OPEN" at bounding box center [88, 114] width 122 height 43
click at [51, 112] on span "Borrar filtros" at bounding box center [48, 113] width 30 height 11
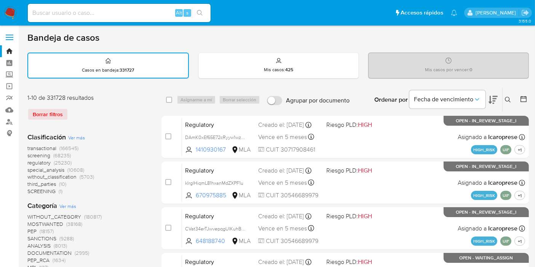
click at [504, 98] on button at bounding box center [508, 99] width 13 height 9
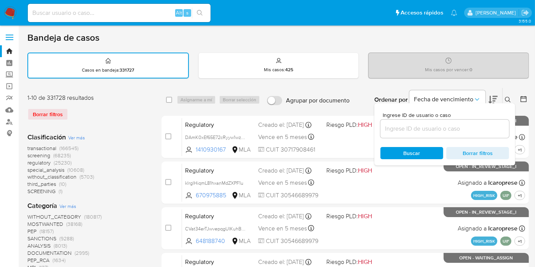
click at [443, 132] on input at bounding box center [444, 129] width 129 height 10
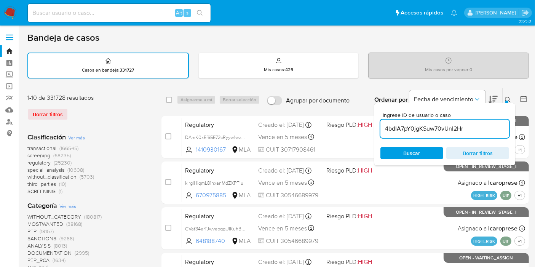
type input "4bdIA7pY0jgKSuw70vUnI2Hr"
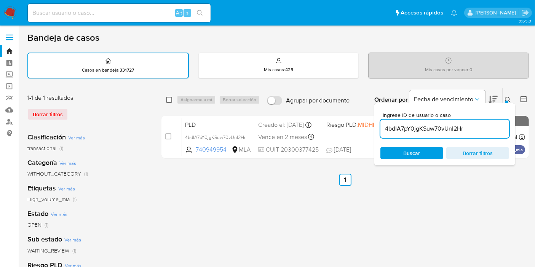
click at [168, 100] on input "checkbox" at bounding box center [169, 100] width 6 height 6
checkbox input "true"
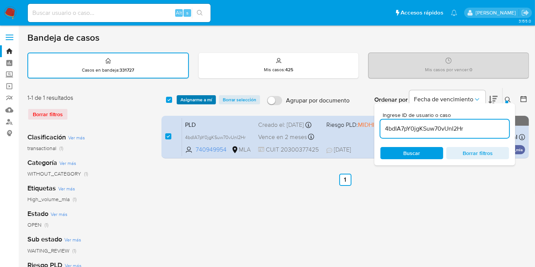
click at [201, 99] on span "Asignarme a mí" at bounding box center [196, 100] width 32 height 8
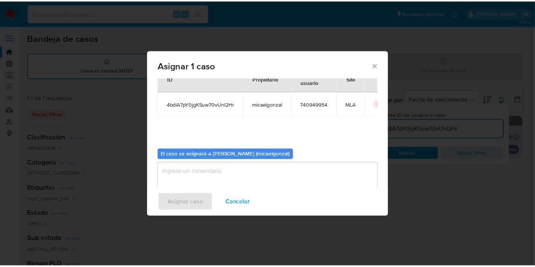
scroll to position [39, 0]
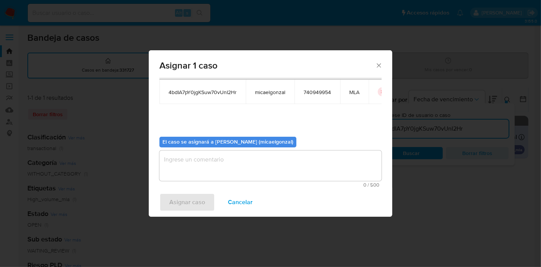
click at [221, 177] on textarea "assign-modal" at bounding box center [270, 165] width 222 height 30
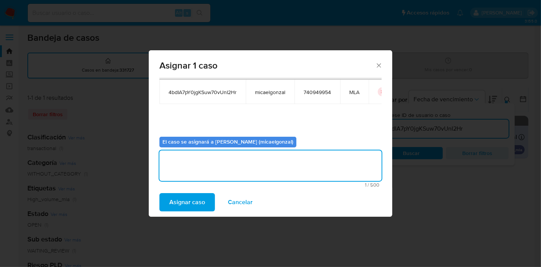
click at [176, 197] on span "Asignar caso" at bounding box center [187, 202] width 36 height 17
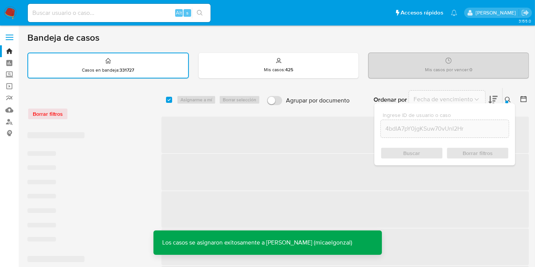
drag, startPoint x: 117, startPoint y: 20, endPoint x: 124, endPoint y: 14, distance: 8.7
click at [118, 19] on div "Alt s" at bounding box center [119, 13] width 183 height 18
click at [124, 15] on input at bounding box center [119, 13] width 183 height 10
paste input "4bdIA7pY0jgKSuw70vUnI2Hr"
type input "4bdIA7pY0jgKSuw70vUnI2Hr"
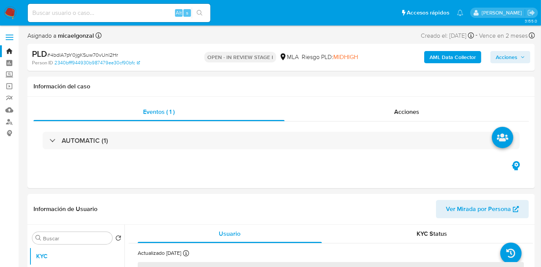
select select "10"
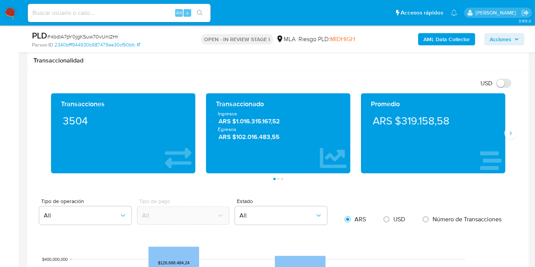
scroll to position [380, 0]
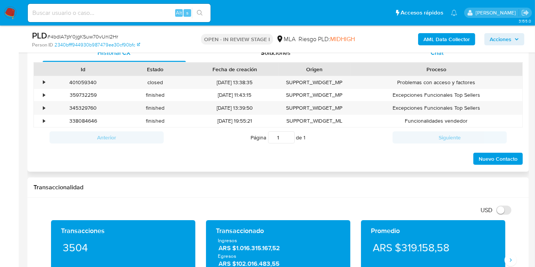
click at [460, 57] on div "Chat" at bounding box center [436, 53] width 143 height 18
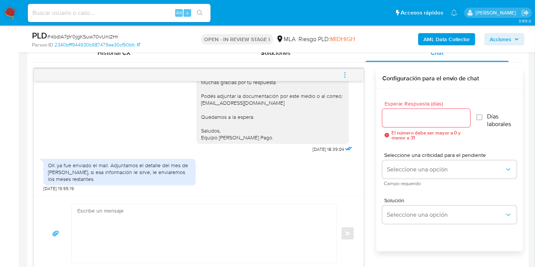
click at [196, 202] on div "Enviar" at bounding box center [198, 233] width 329 height 75
click at [187, 210] on textarea at bounding box center [202, 233] width 250 height 59
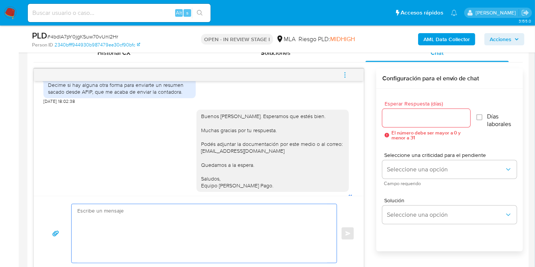
scroll to position [465, 0]
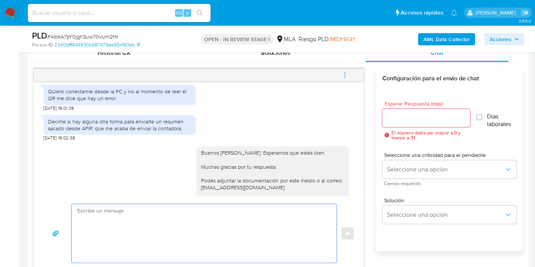
click at [248, 192] on div "Buenos [PERSON_NAME]. Esperamos que estés bien. Muchas gracias por tu respuesta…" at bounding box center [272, 187] width 143 height 76
click at [227, 216] on textarea at bounding box center [202, 233] width 250 height 59
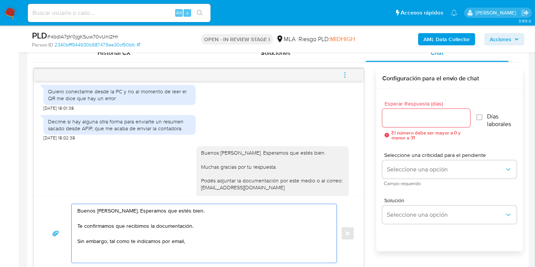
paste textarea "necesitamos que nos envíes el Resumen de Comprobantes Electrónicos Emitidos del…"
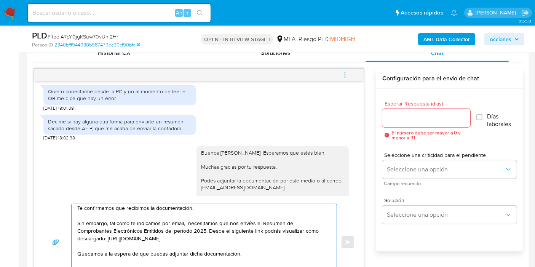
scroll to position [393, 0]
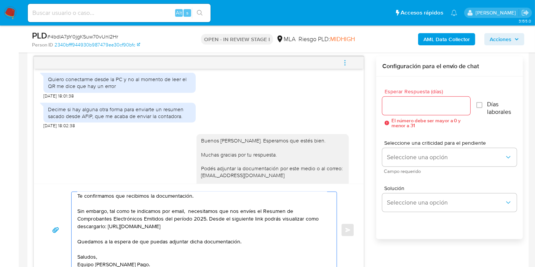
click at [186, 208] on textarea "Buenos [PERSON_NAME]. Esperamos que estés bien. Te confirmamos que recibimos la…" at bounding box center [202, 230] width 250 height 76
click at [187, 208] on textarea "Buenos [PERSON_NAME]. Esperamos que estés bien. Te confirmamos que recibimos la…" at bounding box center [202, 230] width 250 height 76
click at [245, 224] on textarea "Buenos [PERSON_NAME]. Esperamos que estés bien. Te confirmamos que recibimos la…" at bounding box center [202, 230] width 250 height 76
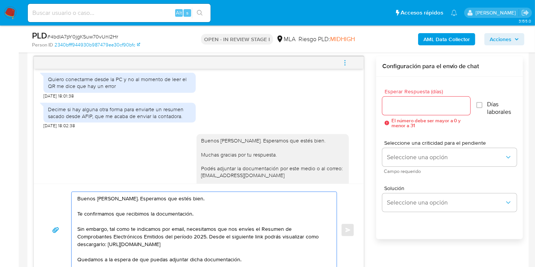
drag, startPoint x: 192, startPoint y: 215, endPoint x: 179, endPoint y: 210, distance: 13.5
click at [183, 212] on textarea "Buenos [PERSON_NAME]. Esperamos que estés bien. Te confirmamos que recibimos la…" at bounding box center [202, 230] width 250 height 76
click at [117, 197] on textarea "Buenos [PERSON_NAME]. Esperamos que estés bien. Te confirmamos que recibimos la…" at bounding box center [202, 230] width 250 height 76
click at [0, 0] on lt-span "[PERSON_NAME] a n" at bounding box center [0, 0] width 0 height 0
click at [161, 214] on textarea "Buenos [PERSON_NAME]. Esperamos que estés bien. Te confirmamos que recibimos la…" at bounding box center [202, 230] width 250 height 76
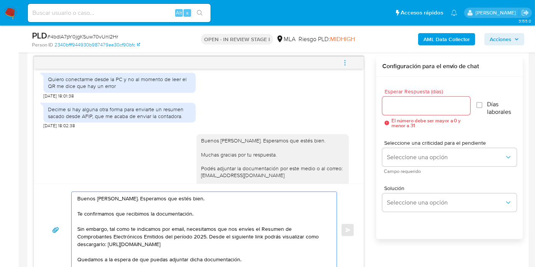
click at [210, 202] on textarea "Buenos [PERSON_NAME]. Esperamos que estés bien. Te confirmamos que recibimos la…" at bounding box center [202, 230] width 250 height 76
click at [238, 206] on textarea "Buenos [PERSON_NAME]. Esperamos que estés bien. Te confirmamos que recibimos la…" at bounding box center [202, 230] width 250 height 76
click at [222, 216] on textarea "Buenos [PERSON_NAME]. Esperamos que estés bien. Te confirmamos que recibimos la…" at bounding box center [202, 230] width 250 height 76
click at [179, 209] on textarea "Buenos [PERSON_NAME]. Esperamos que estés bien. Te confirmamos que recibimos la…" at bounding box center [202, 230] width 250 height 76
click at [159, 225] on textarea "Buenos [PERSON_NAME]. Esperamos que estés bien. Te confirmamos que recibimos la…" at bounding box center [202, 230] width 250 height 76
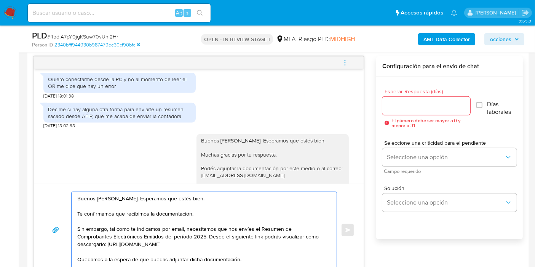
drag, startPoint x: 131, startPoint y: 234, endPoint x: 181, endPoint y: 228, distance: 50.5
click at [131, 234] on textarea "Buenos [PERSON_NAME]. Esperamos que estés bien. Te confirmamos que recibimos la…" at bounding box center [202, 230] width 250 height 76
click at [178, 224] on textarea "Buenos [PERSON_NAME]. Esperamos que estés bien. Te confirmamos que recibimos la…" at bounding box center [202, 230] width 250 height 76
click at [211, 221] on textarea "Buenos [PERSON_NAME]. Esperamos que estés bien. Te confirmamos que recibimos la…" at bounding box center [202, 230] width 250 height 76
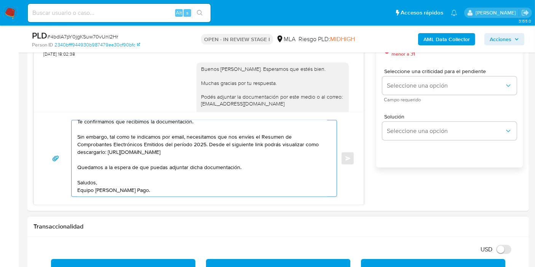
scroll to position [477, 0]
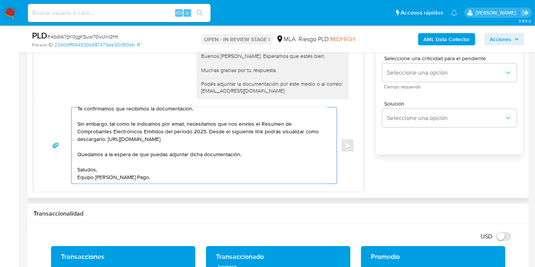
click at [242, 166] on textarea "Buenos [PERSON_NAME]. Esperamos que estés bien. Te confirmamos que recibimos la…" at bounding box center [202, 145] width 250 height 76
click at [247, 178] on textarea "Buenos [PERSON_NAME]. Esperamos que estés bien. Te confirmamos que recibimos la…" at bounding box center [202, 145] width 250 height 76
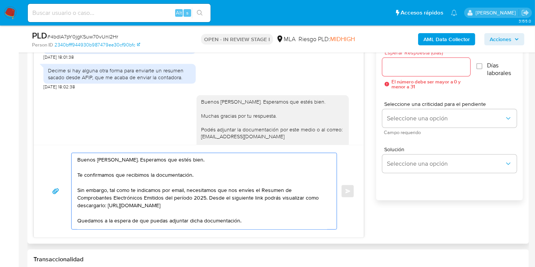
scroll to position [393, 0]
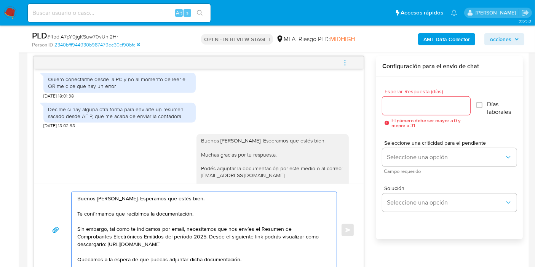
type textarea "Buenos [PERSON_NAME]. Esperamos que estés bien. Te confirmamos que recibimos la…"
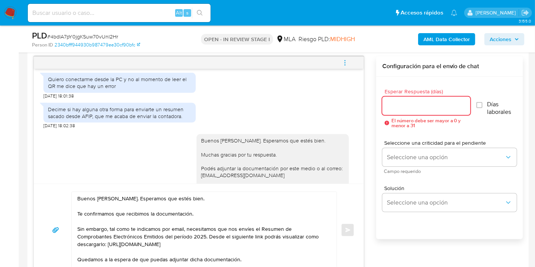
click at [429, 105] on input "Esperar Respuesta (días)" at bounding box center [426, 106] width 88 height 10
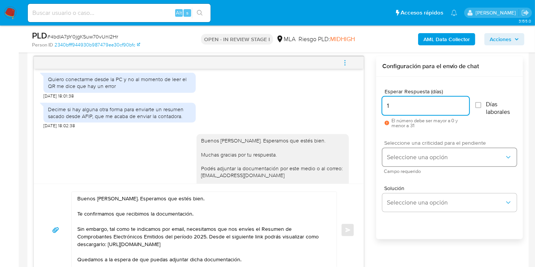
type input "1"
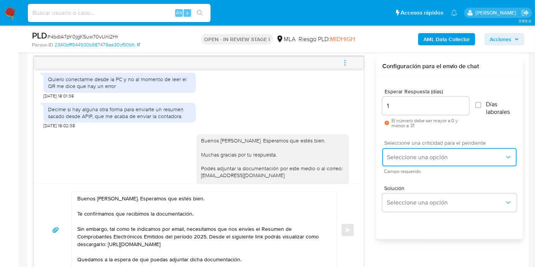
click at [413, 160] on button "Seleccione una opción" at bounding box center [449, 157] width 134 height 18
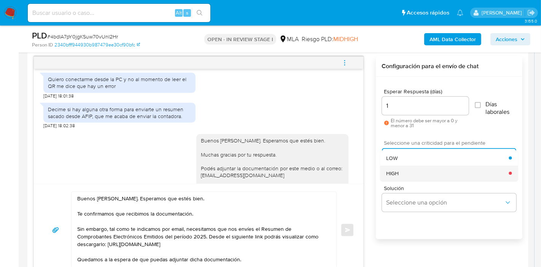
drag, startPoint x: 415, startPoint y: 156, endPoint x: 417, endPoint y: 170, distance: 14.3
click at [417, 170] on ul "LOW HIGH" at bounding box center [449, 165] width 138 height 30
click at [417, 170] on div "HIGH" at bounding box center [447, 173] width 123 height 15
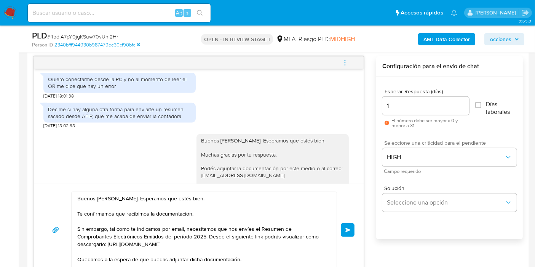
click at [340, 232] on div "Buenos [PERSON_NAME]. Esperamos que estés bien. Te confirmamos que recibimos la…" at bounding box center [198, 229] width 311 height 77
click at [344, 230] on button "Enviar" at bounding box center [348, 230] width 14 height 14
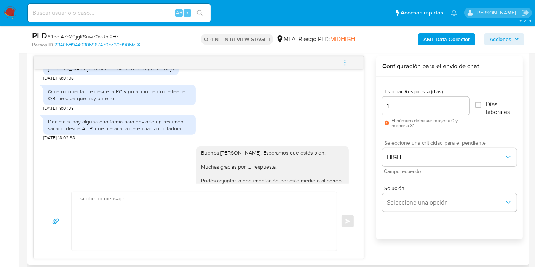
scroll to position [380, 0]
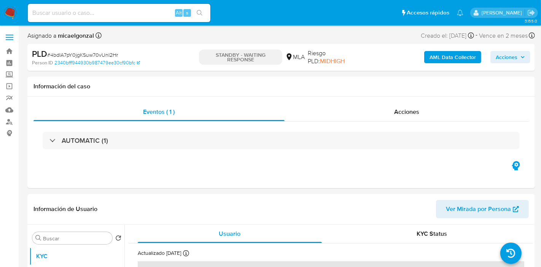
select select "10"
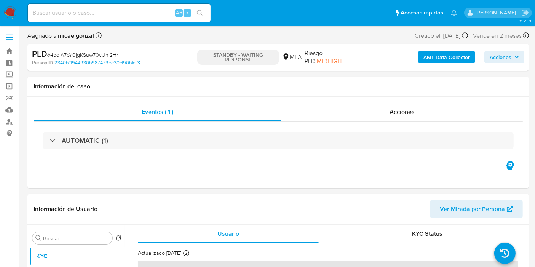
click at [3, 16] on nav "Pausado Ver notificaciones Alt s Accesos rápidos Presiona las siguientes teclas…" at bounding box center [267, 12] width 535 height 25
click at [7, 14] on img at bounding box center [10, 12] width 13 height 13
select select "10"
click at [81, 18] on div "Alt s" at bounding box center [119, 13] width 183 height 18
click at [97, 9] on input at bounding box center [119, 13] width 183 height 10
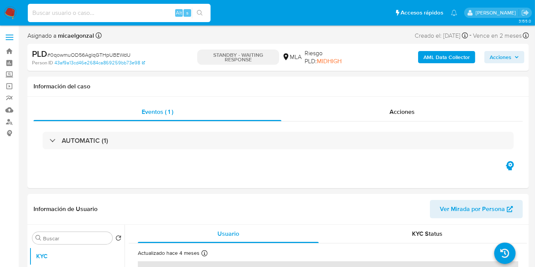
paste input "dQHo7aaQQpVhqwV41jGfnFZt"
type input "dQHo7aaQQpVhqwV41jGfnFZt"
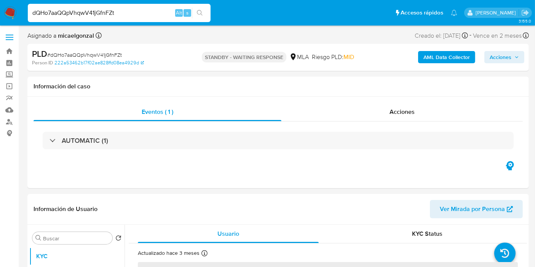
select select "10"
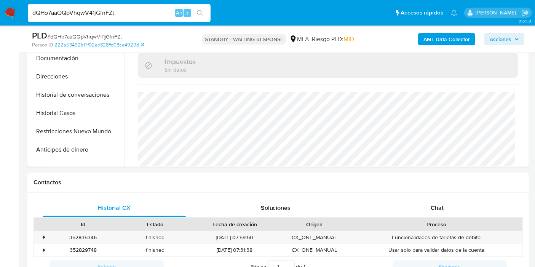
scroll to position [253, 0]
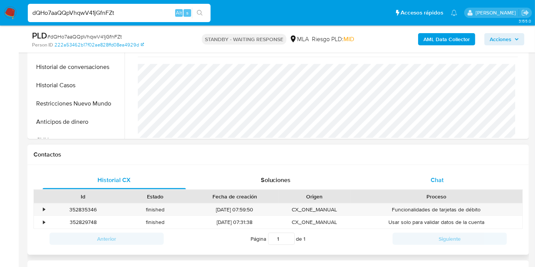
click at [448, 169] on div "Historial CX Soluciones Chat Id Estado Fecha de creación Origen Proceso • 35283…" at bounding box center [277, 210] width 501 height 90
click at [433, 165] on div "Historial CX Soluciones Chat Id Estado Fecha de creación Origen Proceso • 35283…" at bounding box center [277, 210] width 501 height 90
click at [433, 181] on span "Chat" at bounding box center [436, 179] width 13 height 9
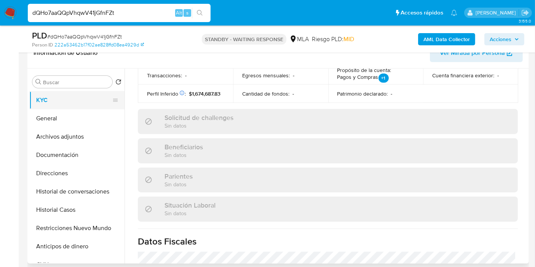
scroll to position [84, 0]
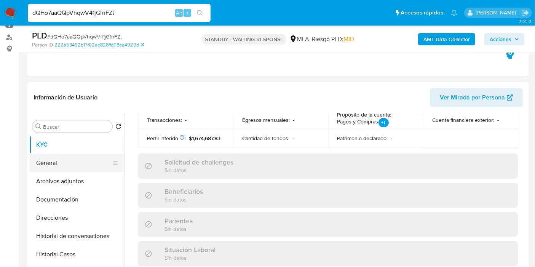
click at [56, 162] on button "General" at bounding box center [73, 163] width 89 height 18
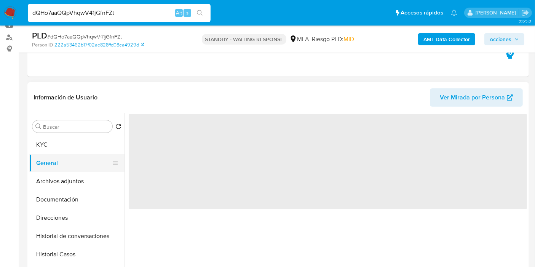
scroll to position [0, 0]
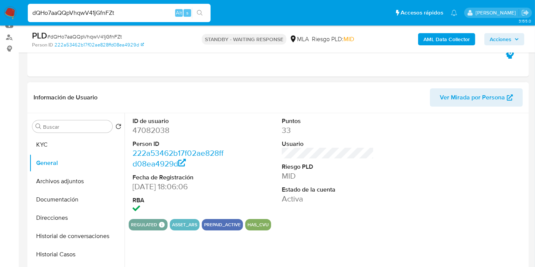
click at [153, 133] on dd "47082038" at bounding box center [178, 130] width 92 height 11
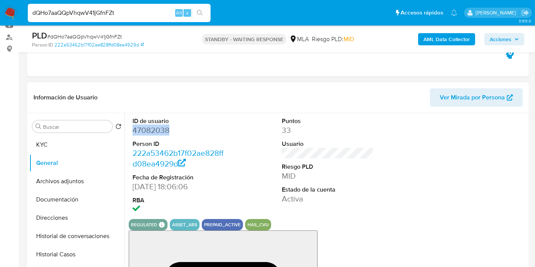
copy dd "47082038"
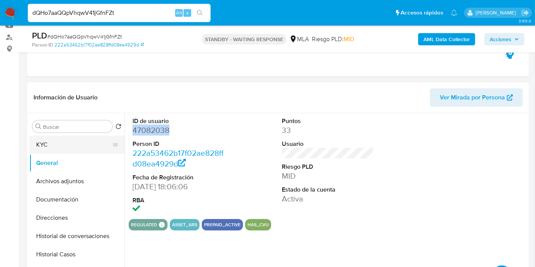
click at [43, 145] on button "KYC" at bounding box center [73, 144] width 89 height 18
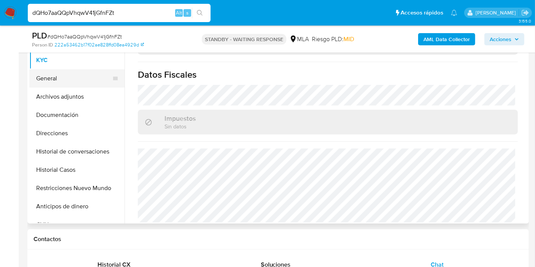
scroll to position [84, 0]
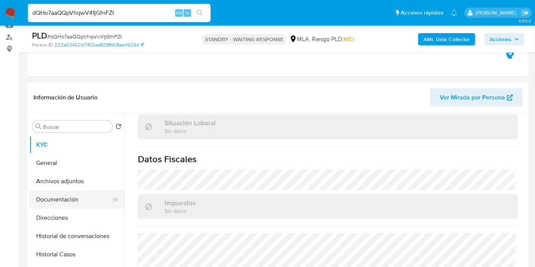
click at [73, 192] on button "Documentación" at bounding box center [73, 199] width 89 height 18
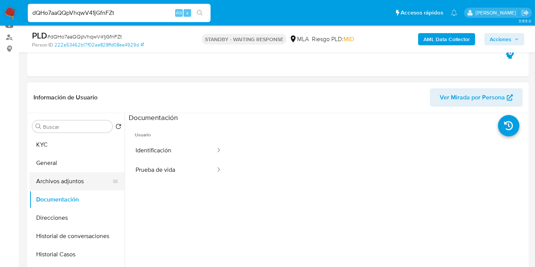
click at [112, 171] on li "General" at bounding box center [76, 163] width 95 height 18
click at [98, 178] on button "Archivos adjuntos" at bounding box center [73, 181] width 89 height 18
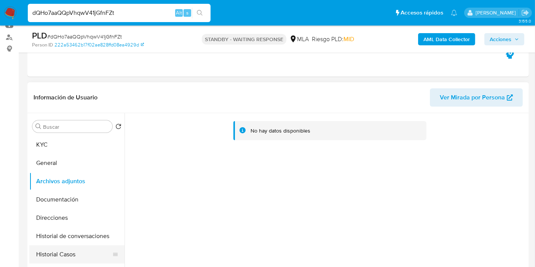
click at [73, 251] on button "Historial Casos" at bounding box center [73, 254] width 89 height 18
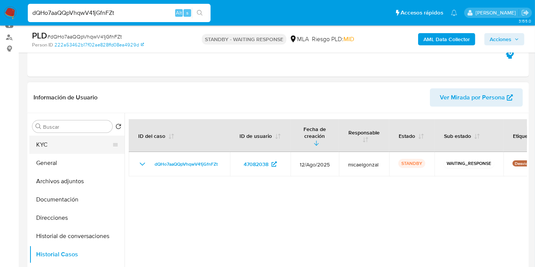
click at [70, 139] on button "KYC" at bounding box center [73, 144] width 89 height 18
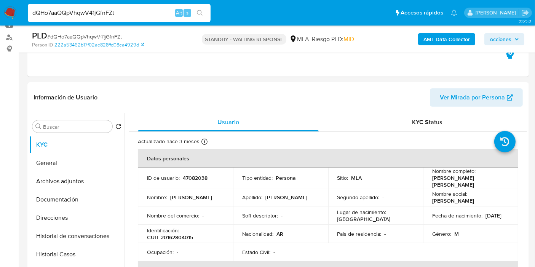
drag, startPoint x: 94, startPoint y: 0, endPoint x: 94, endPoint y: 5, distance: 4.2
click at [94, 2] on nav "Pausado Ver notificaciones dQHo7aaQQpVhqwV41jGfnFZt Alt s Accesos rápidos Presi…" at bounding box center [267, 12] width 535 height 25
click at [95, 7] on div "dQHo7aaQQpVhqwV41jGfnFZt Alt s" at bounding box center [119, 13] width 183 height 18
click at [92, 11] on input "dQHo7aaQQpVhqwV41jGfnFZt" at bounding box center [119, 13] width 183 height 10
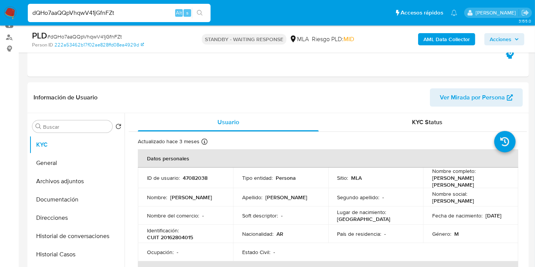
paste input "fg4bJ8IT424CCdMdwzAqrVpC"
type input "fg4bJ8IT424CCdMdwzAqrVpC"
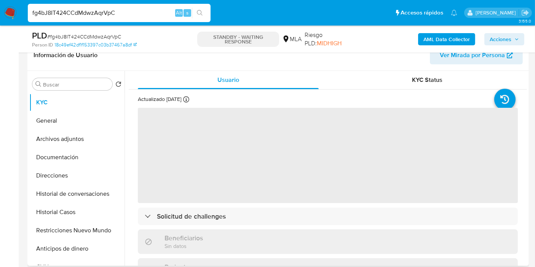
scroll to position [84, 0]
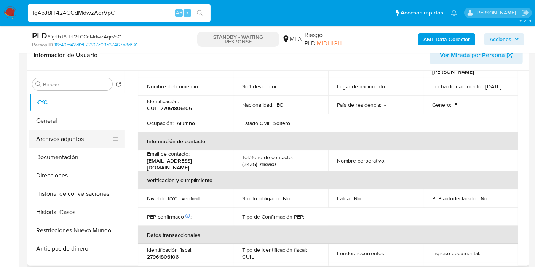
select select "10"
click at [55, 140] on button "Archivos adjuntos" at bounding box center [73, 139] width 89 height 18
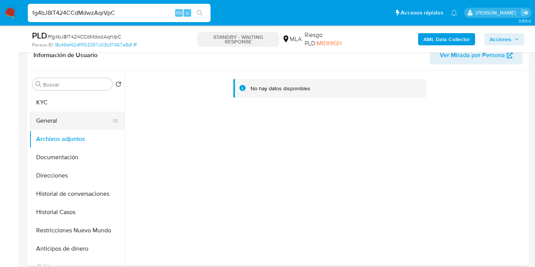
click at [92, 115] on button "General" at bounding box center [73, 120] width 89 height 18
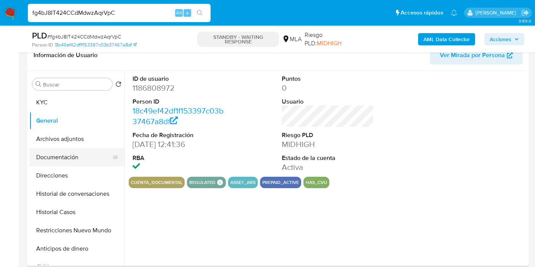
click at [68, 155] on button "Documentación" at bounding box center [73, 157] width 89 height 18
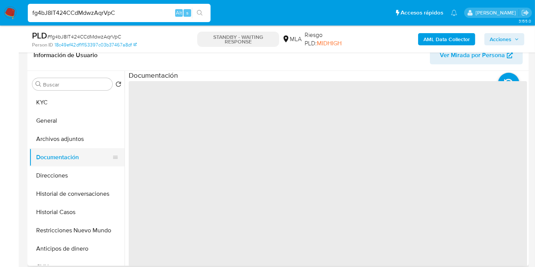
click at [68, 155] on button "Documentación" at bounding box center [73, 157] width 89 height 18
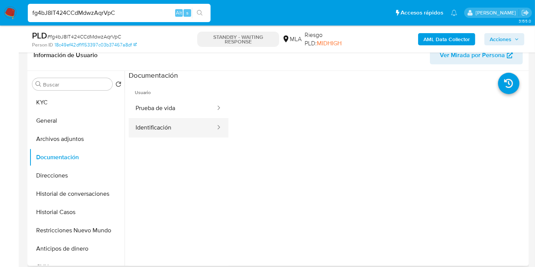
click at [166, 123] on button "Identificación" at bounding box center [173, 127] width 88 height 19
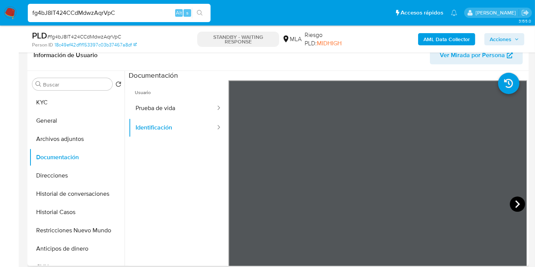
click at [518, 202] on icon at bounding box center [516, 203] width 15 height 15
click at [145, 108] on button "Prueba de vida" at bounding box center [173, 108] width 88 height 19
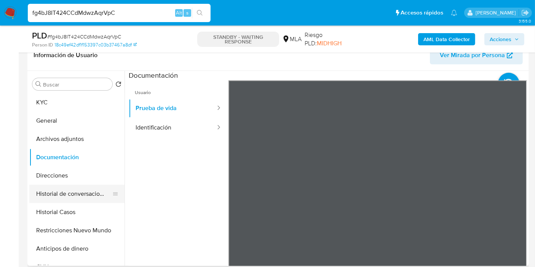
click at [92, 185] on button "Historial de conversaciones" at bounding box center [73, 194] width 89 height 18
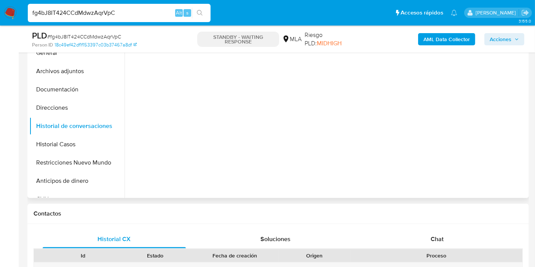
scroll to position [253, 0]
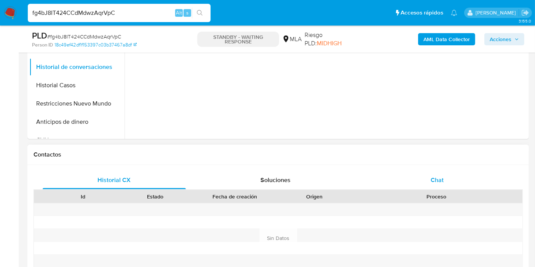
click at [446, 171] on div "Chat" at bounding box center [436, 180] width 143 height 18
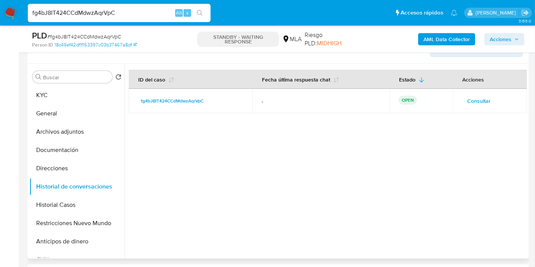
scroll to position [84, 0]
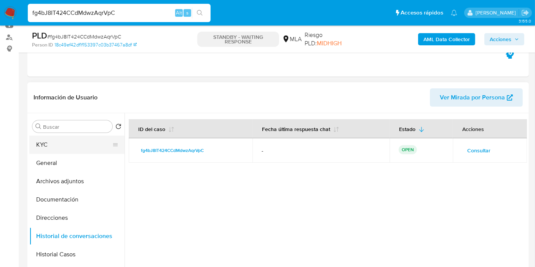
click at [67, 138] on button "KYC" at bounding box center [73, 144] width 89 height 18
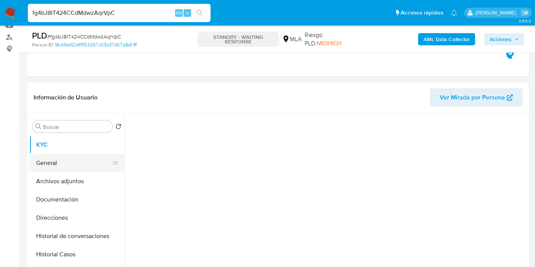
drag, startPoint x: 48, startPoint y: 175, endPoint x: 62, endPoint y: 164, distance: 17.7
click at [51, 173] on button "Archivos adjuntos" at bounding box center [76, 181] width 95 height 18
click at [67, 161] on button "General" at bounding box center [73, 163] width 89 height 18
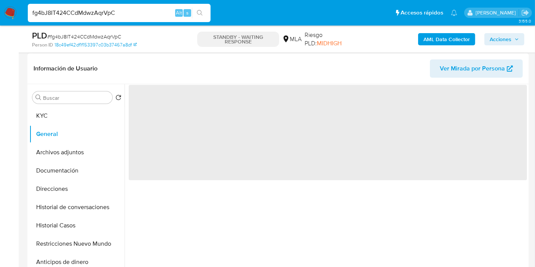
scroll to position [127, 0]
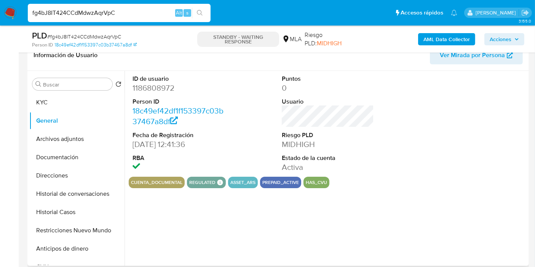
click at [148, 88] on dd "1186808972" at bounding box center [178, 88] width 92 height 11
copy dd "1186808972"
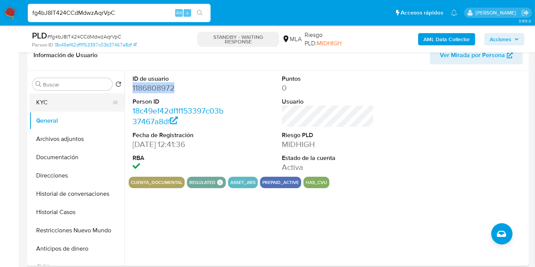
click at [56, 94] on button "KYC" at bounding box center [73, 102] width 89 height 18
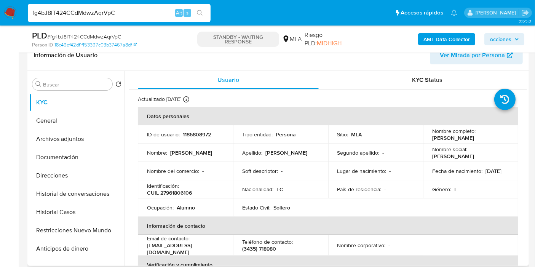
click at [180, 187] on div "Identificación : CUIL 27961806106" at bounding box center [185, 189] width 77 height 14
click at [174, 192] on p "CUIL 27961806106" at bounding box center [169, 192] width 45 height 7
copy p "27961806106"
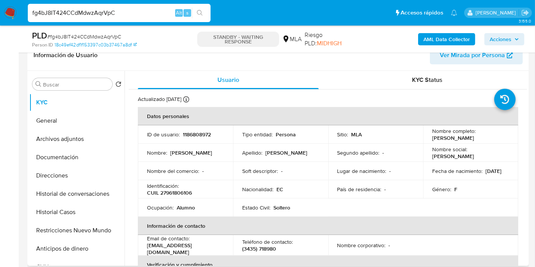
click at [321, 192] on td "Nacionalidad : EC" at bounding box center [280, 189] width 95 height 18
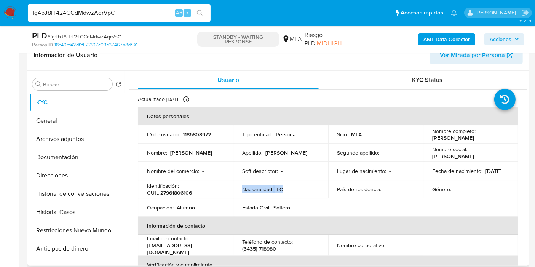
click at [321, 192] on td "Nacionalidad : EC" at bounding box center [280, 189] width 95 height 18
click at [268, 188] on p "Nacionalidad :" at bounding box center [257, 189] width 31 height 7
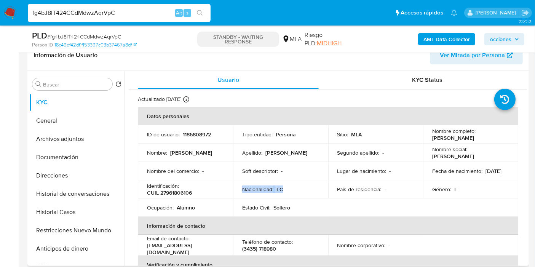
click at [268, 188] on p "Nacionalidad :" at bounding box center [257, 189] width 31 height 7
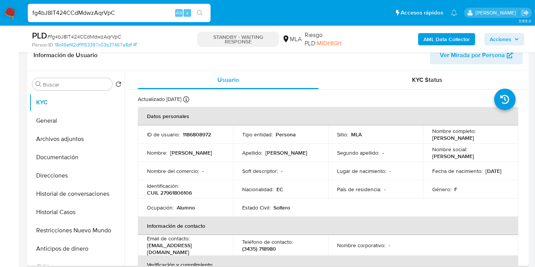
click at [266, 204] on p "Estado Civil :" at bounding box center [256, 207] width 28 height 7
click at [263, 206] on p "Estado Civil :" at bounding box center [256, 207] width 28 height 7
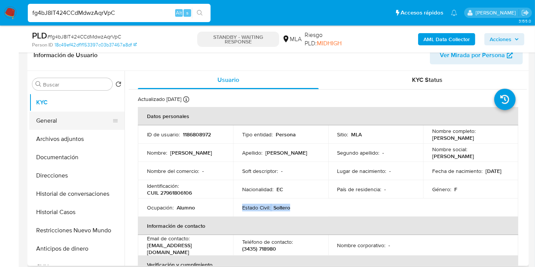
click at [80, 117] on button "General" at bounding box center [73, 120] width 89 height 18
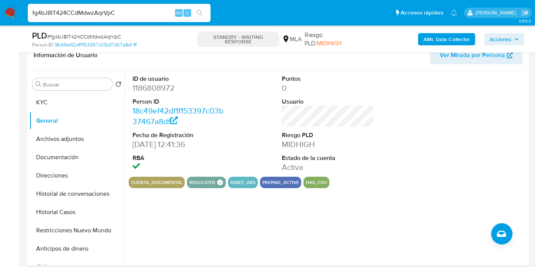
click at [84, 11] on input "fg4bJ8IT424CCdMdwzAqrVpC" at bounding box center [119, 13] width 183 height 10
paste input "J1Al3SAWJIAdOrXdhCqgZdeM"
type input "J1Al3SAWJIAdOrXdhCqgZdeM"
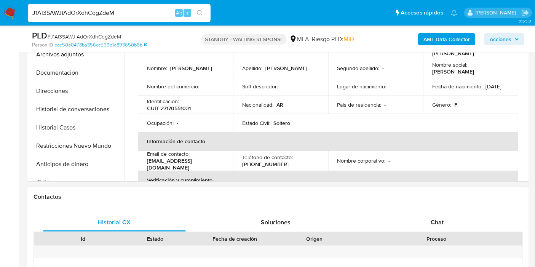
select select "10"
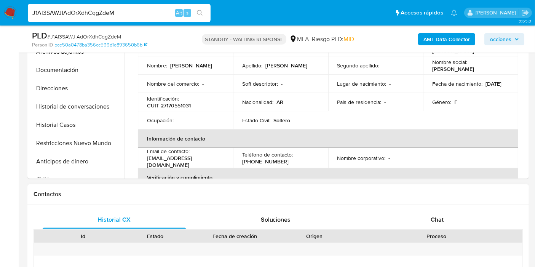
scroll to position [296, 0]
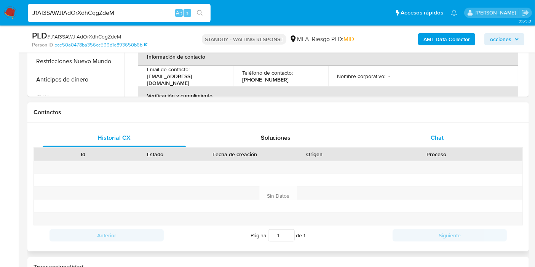
click at [451, 143] on div "Chat" at bounding box center [436, 138] width 143 height 18
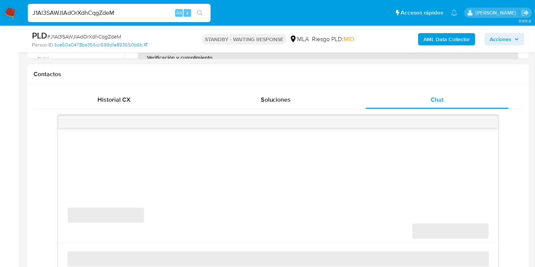
scroll to position [380, 0]
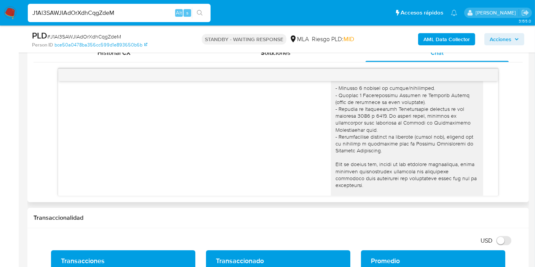
drag, startPoint x: 106, startPoint y: 110, endPoint x: 111, endPoint y: 105, distance: 8.1
click at [111, 105] on div "18/08/2025 17:23:53" at bounding box center [278, 181] width 420 height 417
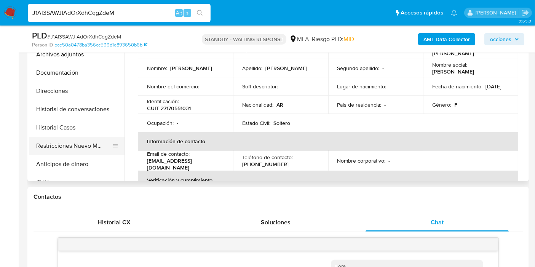
scroll to position [127, 0]
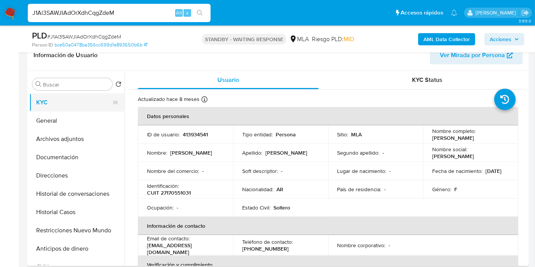
drag, startPoint x: 68, startPoint y: 119, endPoint x: 78, endPoint y: 103, distance: 18.8
click at [78, 103] on ul "KYC General Archivos adjuntos Documentación Direcciones Historial de conversaci…" at bounding box center [76, 179] width 95 height 172
click at [165, 191] on p "CUIT 27170551031" at bounding box center [169, 192] width 44 height 7
copy p "27170551031"
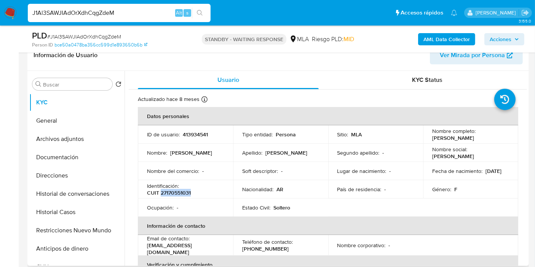
copy p "27170551031"
click at [67, 119] on button "General" at bounding box center [73, 120] width 89 height 18
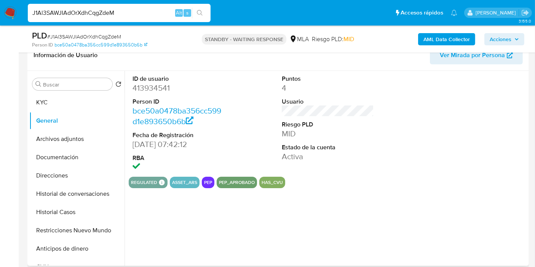
click at [159, 83] on dd "413934541" at bounding box center [178, 88] width 92 height 11
drag, startPoint x: 159, startPoint y: 81, endPoint x: 143, endPoint y: 89, distance: 17.0
click at [143, 89] on dd "413934541" at bounding box center [178, 88] width 92 height 11
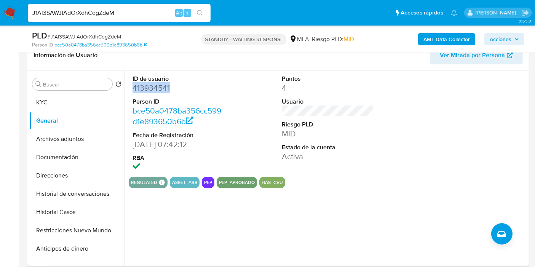
copy dd "413934541"
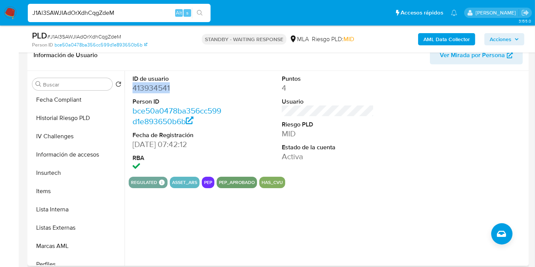
scroll to position [296, 0]
click at [75, 212] on button "Lista Interna" at bounding box center [73, 208] width 89 height 18
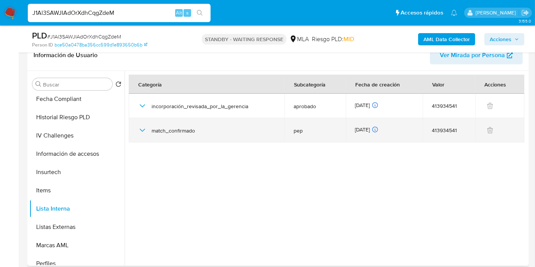
click at [143, 129] on icon "button" at bounding box center [142, 130] width 5 height 3
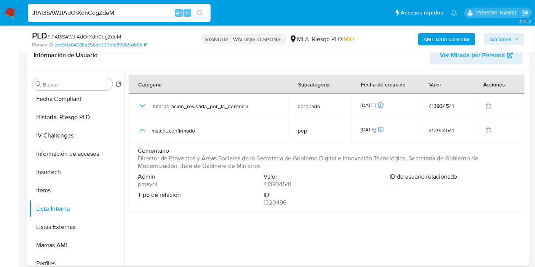
click at [251, 157] on span "Director de Proyectos y Áreas Sociales de la Secretaría de Gobierno Digital e I…" at bounding box center [326, 161] width 376 height 15
drag, startPoint x: 251, startPoint y: 157, endPoint x: 240, endPoint y: 159, distance: 11.6
click at [240, 159] on span "Director de Proyectos y Áreas Sociales de la Secretaría de Gobierno Digital e I…" at bounding box center [326, 161] width 376 height 15
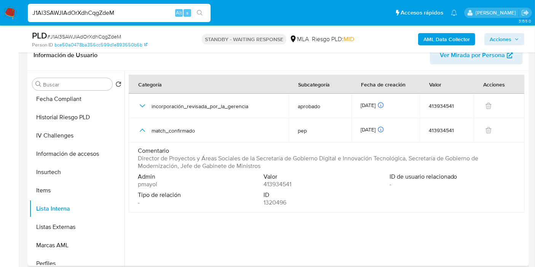
click at [240, 159] on span "Director de Proyectos y Áreas Sociales de la Secretaría de Gobierno Digital e I…" at bounding box center [326, 161] width 376 height 15
click at [178, 149] on span "Comentario" at bounding box center [326, 151] width 376 height 8
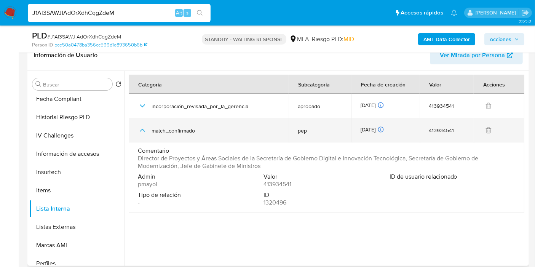
click at [173, 137] on div "match_confirmado" at bounding box center [209, 130] width 142 height 24
click at [140, 134] on div "match_confirmado" at bounding box center [209, 130] width 142 height 24
click at [142, 131] on icon "button" at bounding box center [142, 130] width 9 height 9
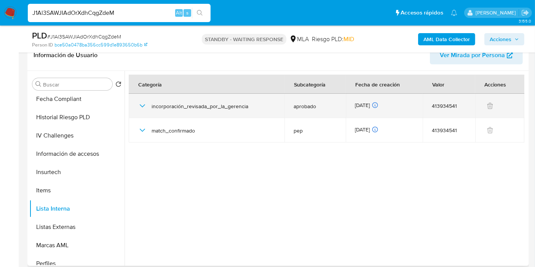
drag, startPoint x: 150, startPoint y: 107, endPoint x: 143, endPoint y: 107, distance: 6.9
click at [148, 107] on div "incorporación_revisada_por_la_gerencia" at bounding box center [206, 106] width 137 height 24
click at [143, 107] on icon "button" at bounding box center [142, 105] width 9 height 9
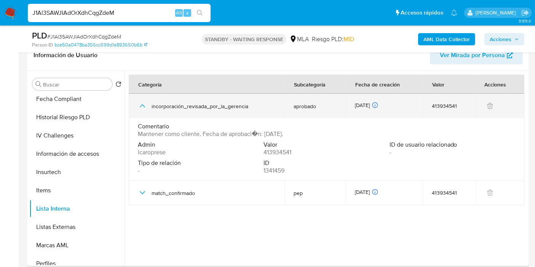
click at [143, 107] on icon "button" at bounding box center [142, 105] width 9 height 9
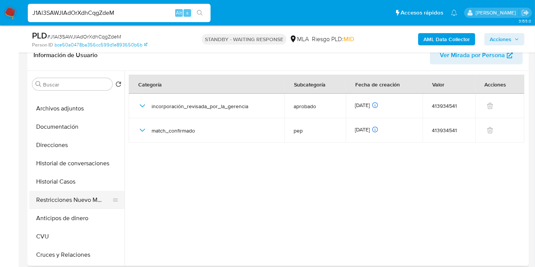
scroll to position [0, 0]
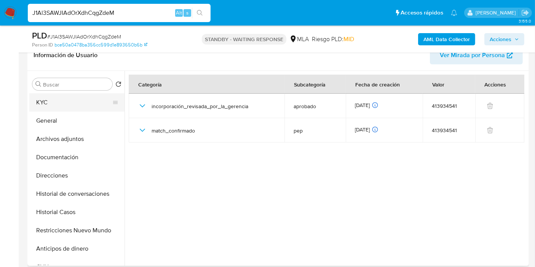
click at [64, 104] on button "KYC" at bounding box center [73, 102] width 89 height 18
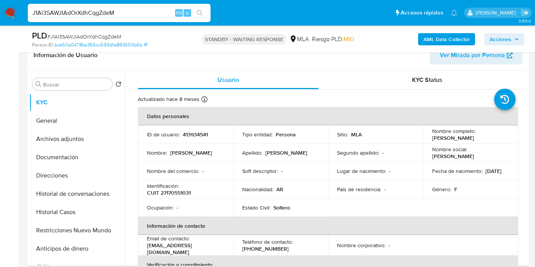
click at [210, 167] on td "Nombre del comercio : -" at bounding box center [185, 171] width 95 height 18
click at [174, 187] on p "Identificación :" at bounding box center [163, 185] width 32 height 7
drag, startPoint x: 477, startPoint y: 142, endPoint x: 431, endPoint y: 140, distance: 46.1
click at [431, 140] on td "Nombre completo : Maria Julia Bava" at bounding box center [470, 134] width 95 height 18
copy p "Maria Julia Bava"
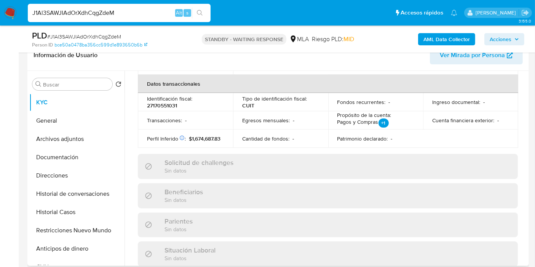
scroll to position [296, 0]
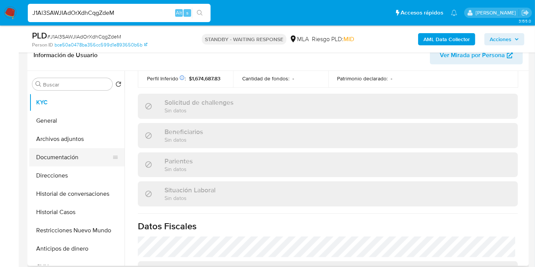
drag, startPoint x: 79, startPoint y: 144, endPoint x: 73, endPoint y: 151, distance: 9.5
click at [78, 144] on button "Archivos adjuntos" at bounding box center [76, 139] width 95 height 18
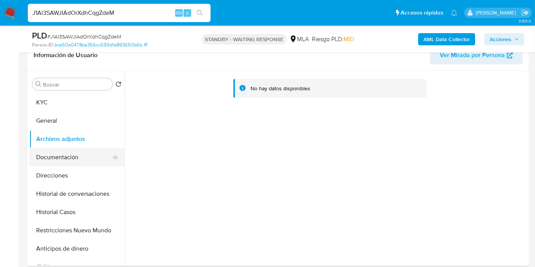
click at [78, 154] on button "Documentación" at bounding box center [73, 157] width 89 height 18
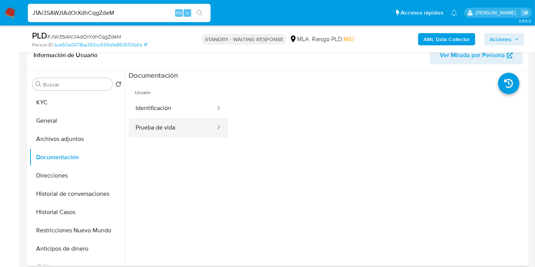
click at [201, 127] on button "Prueba de vida" at bounding box center [173, 127] width 88 height 19
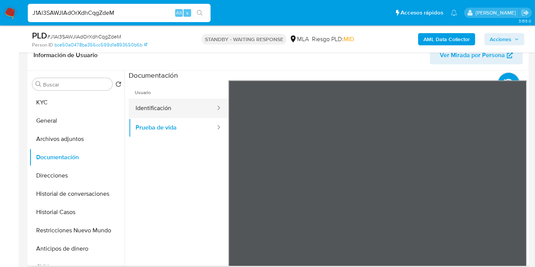
click at [201, 116] on button "Identificación" at bounding box center [173, 108] width 88 height 19
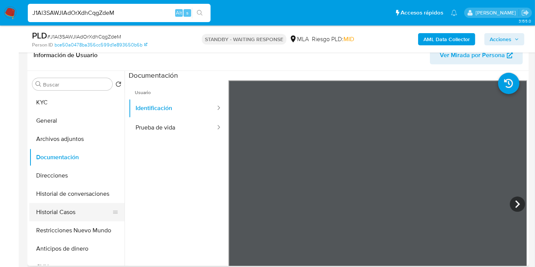
drag, startPoint x: 95, startPoint y: 228, endPoint x: 92, endPoint y: 217, distance: 11.2
click at [94, 224] on button "Restricciones Nuevo Mundo" at bounding box center [76, 230] width 95 height 18
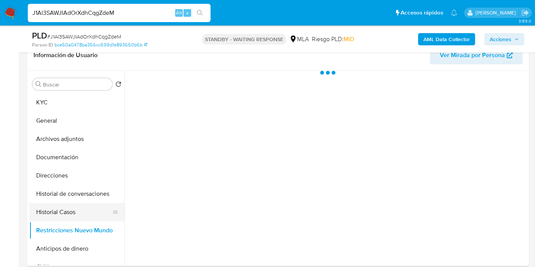
click at [92, 216] on button "Historial Casos" at bounding box center [73, 212] width 89 height 18
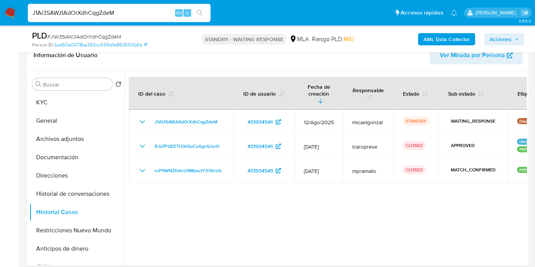
click at [99, 12] on input "J1Al3SAWJIAdOrXdhCqgZdeM" at bounding box center [119, 13] width 183 height 10
paste input "AaGamAQ3FGU9tofpBEGQnBGO"
type input "AaGamAQ3FGU9tofpBEGQnBGO"
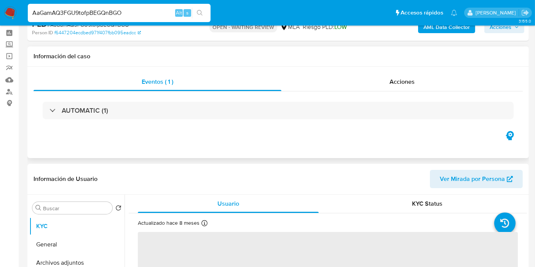
scroll to position [84, 0]
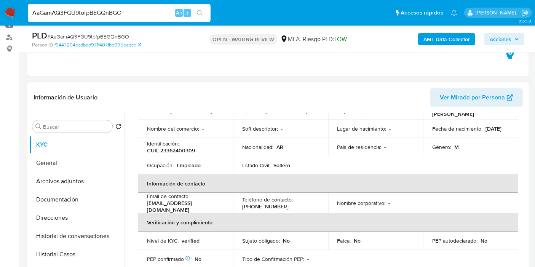
select select "10"
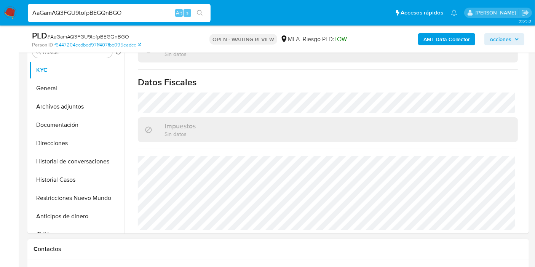
scroll to position [211, 0]
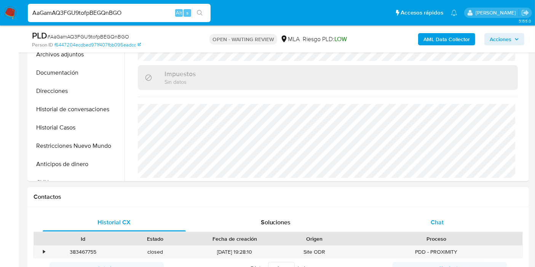
click at [430, 221] on div "Chat" at bounding box center [436, 222] width 143 height 18
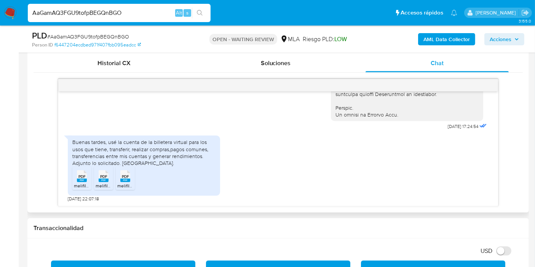
scroll to position [380, 0]
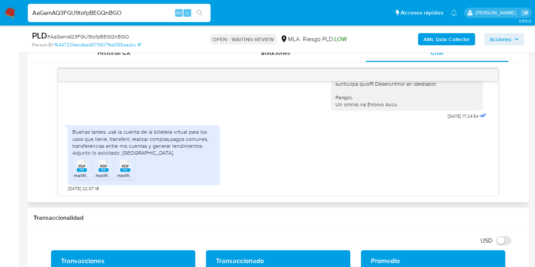
click at [72, 167] on div "Buenas tardes, usé la cuenta de la billetera virtual para los usos que tiene, t…" at bounding box center [144, 155] width 152 height 60
click at [84, 169] on rect at bounding box center [82, 169] width 10 height 3
click at [101, 169] on rect at bounding box center [104, 169] width 10 height 3
click at [124, 169] on rect at bounding box center [125, 169] width 10 height 3
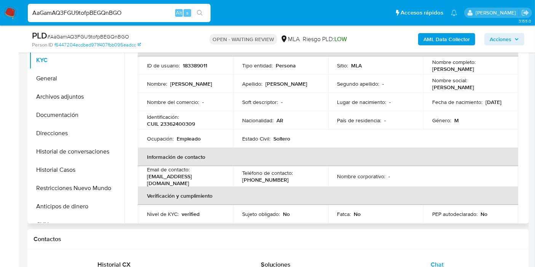
scroll to position [0, 0]
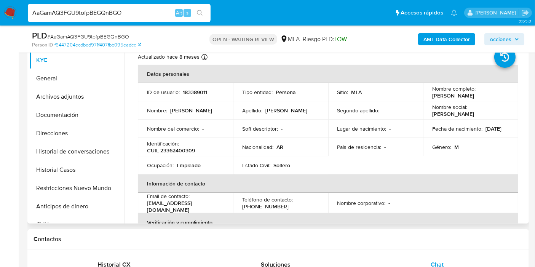
drag, startPoint x: 199, startPoint y: 118, endPoint x: 196, endPoint y: 123, distance: 5.4
click at [199, 118] on td "Nombre : Carlos Agustin" at bounding box center [185, 110] width 95 height 18
click at [177, 155] on td "Identificación : CUIL 23362400309" at bounding box center [185, 147] width 95 height 18
click at [187, 93] on p "183389011" at bounding box center [195, 92] width 24 height 7
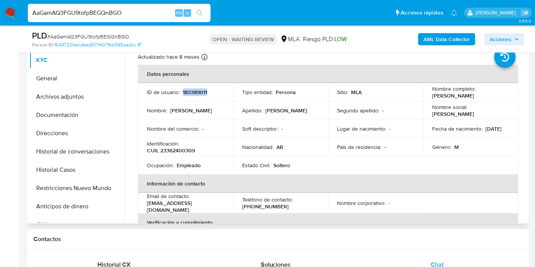
copy p "183389011"
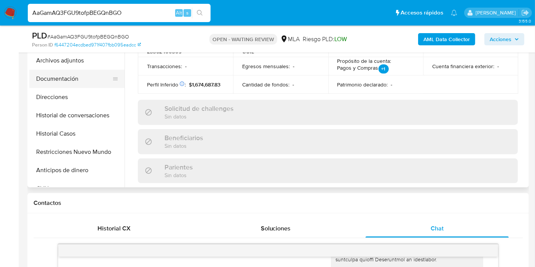
scroll to position [169, 0]
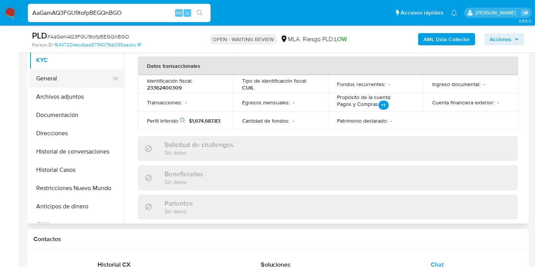
click at [84, 78] on button "General" at bounding box center [73, 78] width 89 height 18
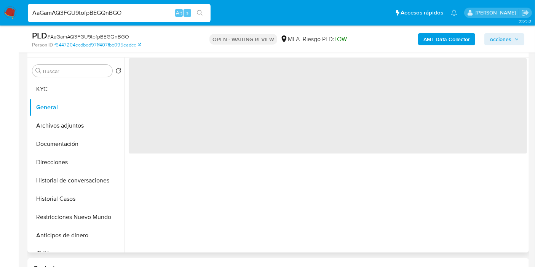
scroll to position [127, 0]
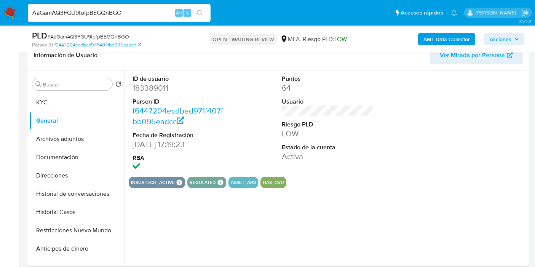
click at [159, 88] on dd "183389011" at bounding box center [178, 88] width 92 height 11
click at [126, 14] on input "AaGamAQ3FGU9tofpBEGQnBGO" at bounding box center [119, 13] width 183 height 10
paste input "s14pvykeocCz8UnGM3zK2mat"
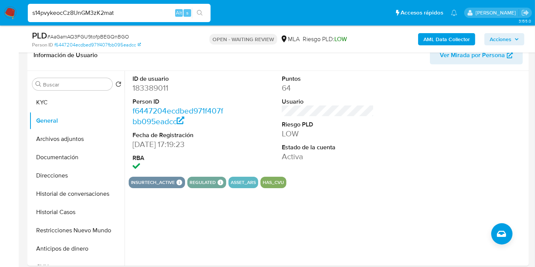
type input "s14pvykeocCz8UnGM3zK2mat"
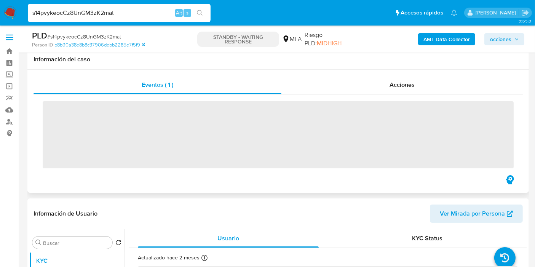
scroll to position [127, 0]
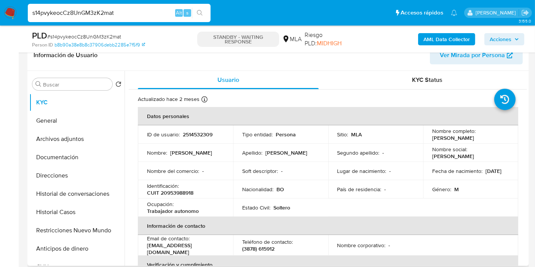
select select "10"
click at [193, 193] on p "CUIT 20953988918" at bounding box center [170, 192] width 46 height 7
click at [180, 192] on p "CUIT 20953988918" at bounding box center [170, 192] width 46 height 7
copy p "20953988918"
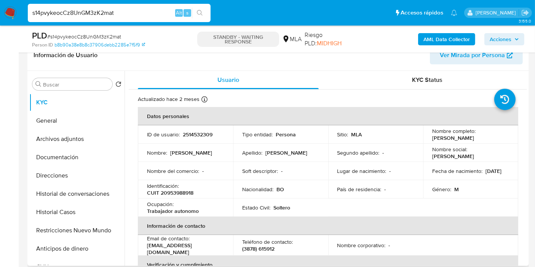
click at [197, 133] on p "2514532309" at bounding box center [198, 134] width 30 height 7
click at [195, 132] on p "2514532309" at bounding box center [198, 134] width 30 height 7
click at [197, 132] on p "2514532309" at bounding box center [198, 134] width 30 height 7
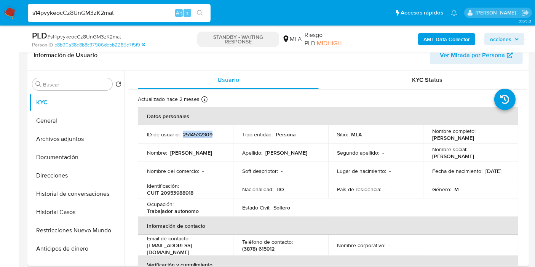
click at [197, 132] on p "2514532309" at bounding box center [198, 134] width 30 height 7
click at [225, 151] on td "Nombre : Jorge Antonio" at bounding box center [185, 152] width 95 height 18
click at [68, 162] on button "Documentación" at bounding box center [73, 157] width 89 height 18
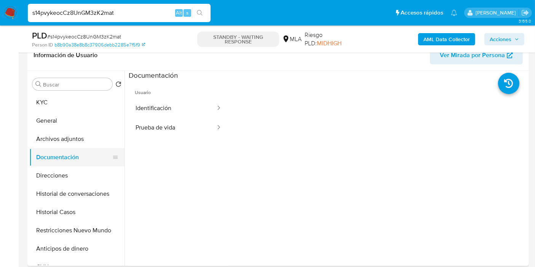
click at [79, 151] on button "Documentación" at bounding box center [73, 157] width 89 height 18
click at [85, 142] on button "Archivos adjuntos" at bounding box center [73, 139] width 89 height 18
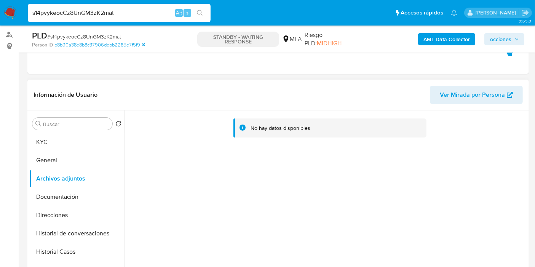
scroll to position [84, 0]
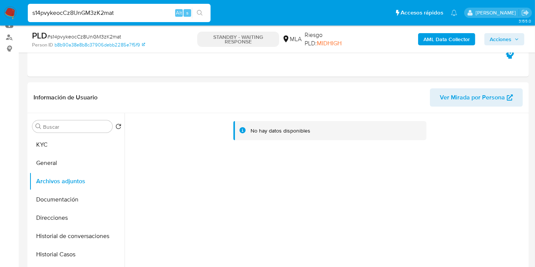
click at [79, 21] on div "s14pvykeocCz8UnGM3zK2mat Alt s" at bounding box center [119, 13] width 183 height 18
click at [84, 16] on input "s14pvykeocCz8UnGM3zK2mat" at bounding box center [119, 13] width 183 height 10
paste input "QquAp3rSruAZkbw24kmvWRqo"
type input "QquAp3rSruAZkbw24kmvWRqo"
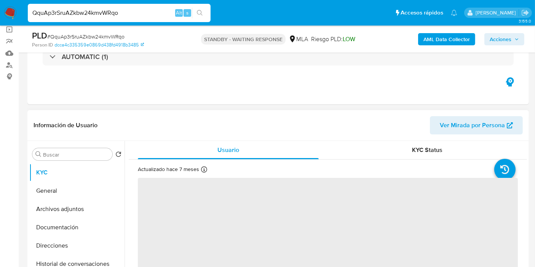
scroll to position [84, 0]
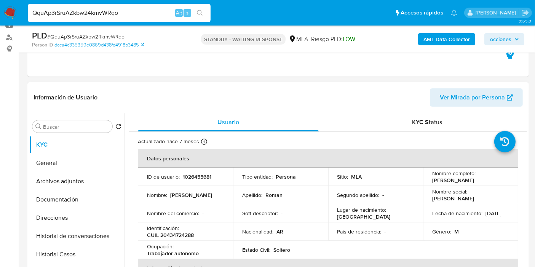
select select "10"
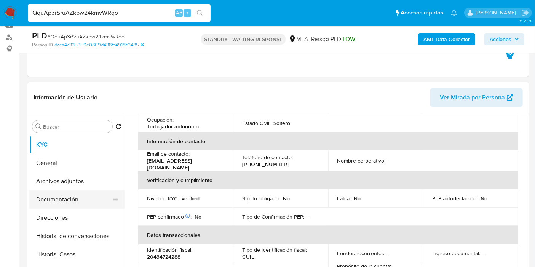
click at [35, 207] on button "Documentación" at bounding box center [73, 199] width 89 height 18
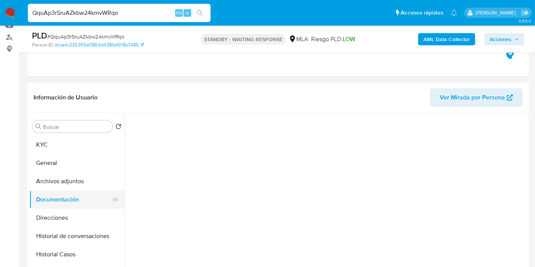
scroll to position [0, 0]
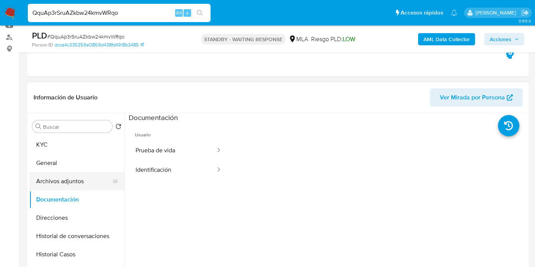
click at [58, 187] on button "Archivos adjuntos" at bounding box center [73, 181] width 89 height 18
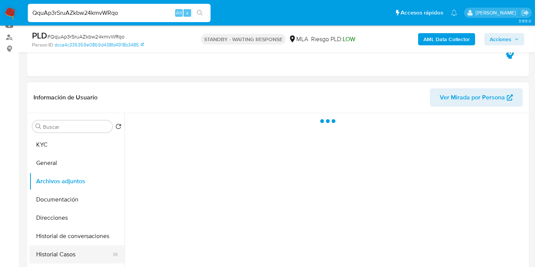
click at [64, 257] on button "Historial Casos" at bounding box center [73, 254] width 89 height 18
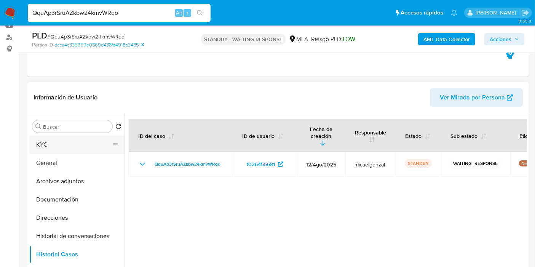
click at [95, 137] on button "KYC" at bounding box center [73, 144] width 89 height 18
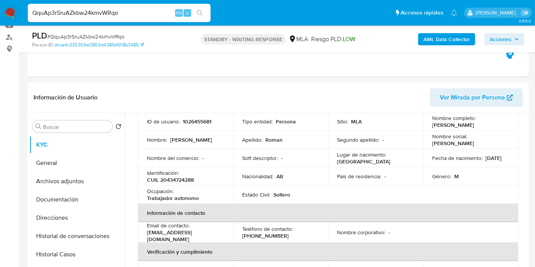
scroll to position [42, 0]
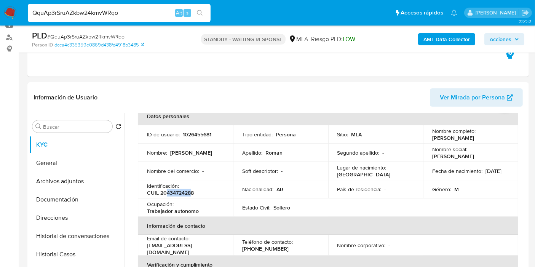
drag, startPoint x: 165, startPoint y: 194, endPoint x: 191, endPoint y: 195, distance: 25.9
click at [191, 195] on p "CUIL 20434724288" at bounding box center [170, 192] width 47 height 7
copy p "43472428"
click at [185, 194] on p "CUIL 20434724288" at bounding box center [170, 192] width 47 height 7
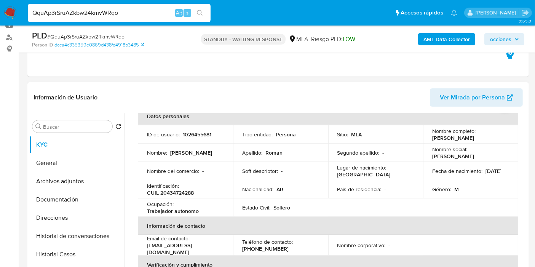
click at [191, 137] on p "1026455681" at bounding box center [197, 134] width 29 height 7
click at [192, 137] on p "1026455681" at bounding box center [197, 134] width 29 height 7
click at [78, 14] on input "QquAp3rSruAZkbw24kmvWRqo" at bounding box center [119, 13] width 183 height 10
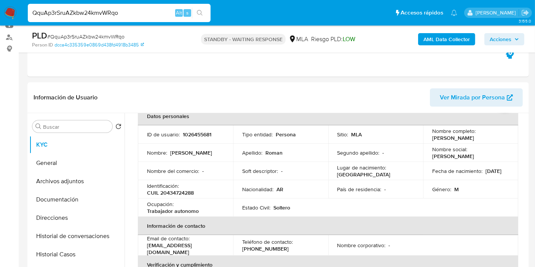
paste input "zqIKeZJZLiC1QqU7LZr13SG8"
type input "zqIKeZJZLiC1QqU7LZr13SG8"
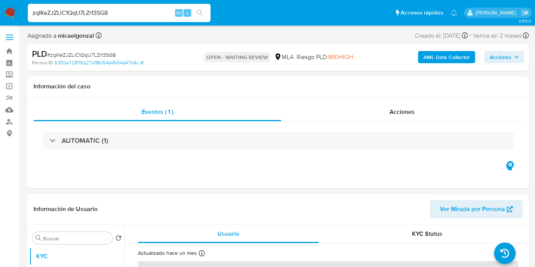
select select "10"
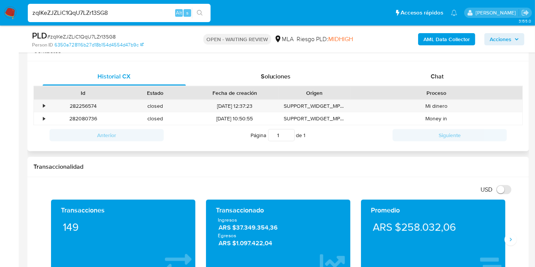
scroll to position [338, 0]
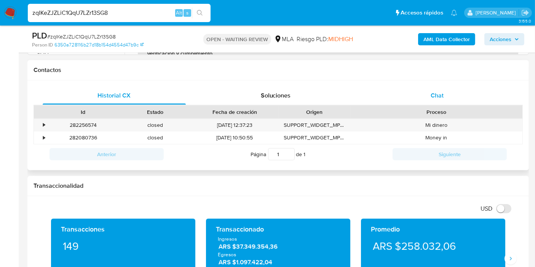
click at [455, 92] on div "Chat" at bounding box center [436, 95] width 143 height 18
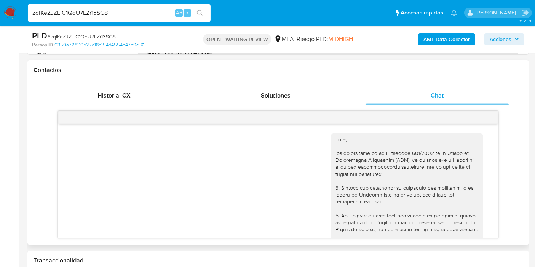
scroll to position [353, 0]
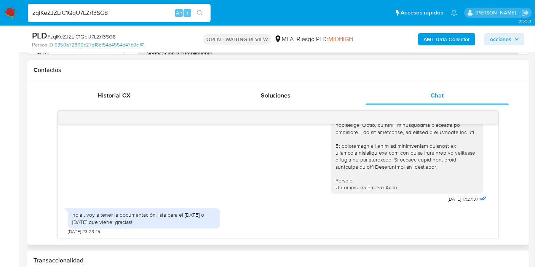
click at [100, 215] on div "hola , voy a tener la documentación lista para el viernes o lunes que viene, gr…" at bounding box center [143, 218] width 143 height 14
click at [108, 211] on div "hola , voy a tener la documentación lista para el viernes o lunes que viene, gr…" at bounding box center [143, 218] width 143 height 14
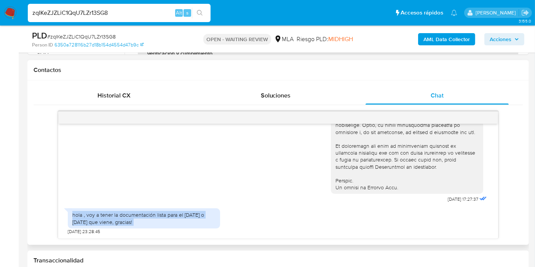
click at [108, 211] on div "hola , voy a tener la documentación lista para el viernes o lunes que viene, gr…" at bounding box center [143, 218] width 143 height 14
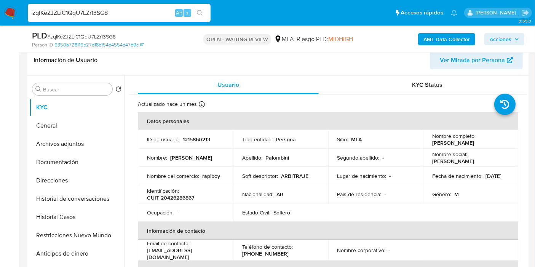
scroll to position [84, 0]
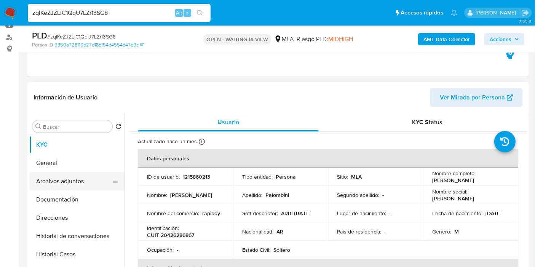
click at [76, 188] on button "Archivos adjuntos" at bounding box center [73, 181] width 89 height 18
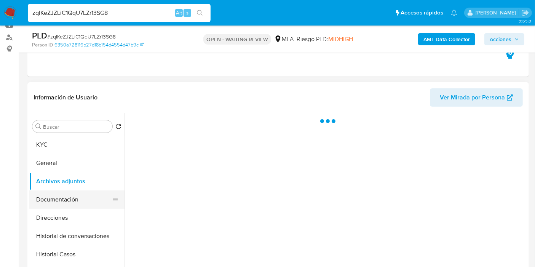
click at [65, 206] on button "Documentación" at bounding box center [73, 199] width 89 height 18
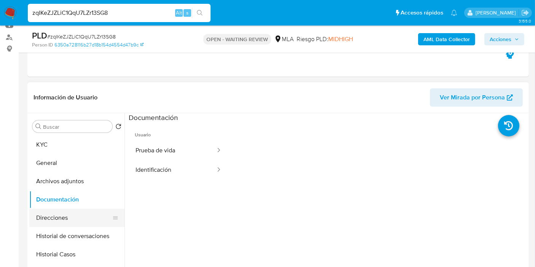
click at [68, 210] on button "Direcciones" at bounding box center [73, 218] width 89 height 18
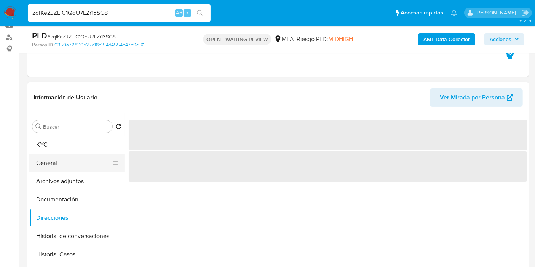
click at [83, 165] on button "General" at bounding box center [73, 163] width 89 height 18
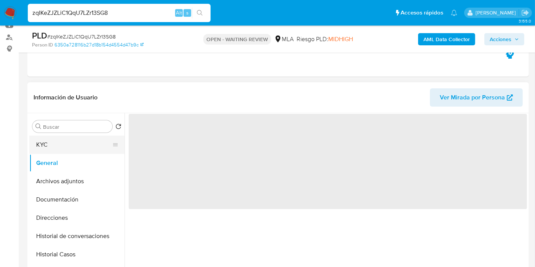
click at [88, 144] on button "KYC" at bounding box center [73, 144] width 89 height 18
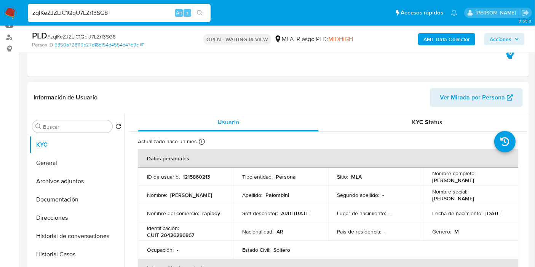
click at [200, 173] on p "1215860213" at bounding box center [196, 176] width 27 height 7
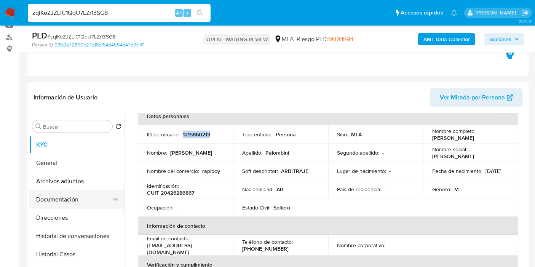
click at [38, 192] on button "Documentación" at bounding box center [73, 199] width 89 height 18
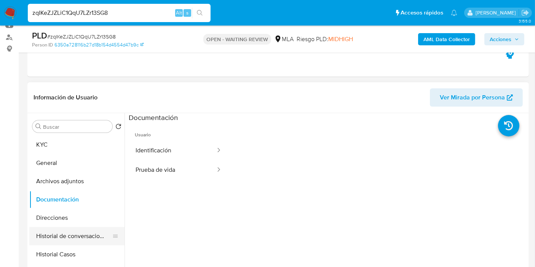
click at [56, 229] on button "Historial de conversaciones" at bounding box center [73, 236] width 89 height 18
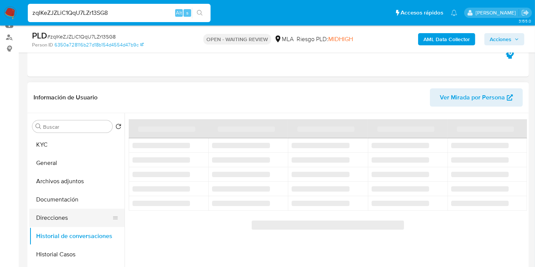
click at [75, 219] on button "Direcciones" at bounding box center [73, 218] width 89 height 18
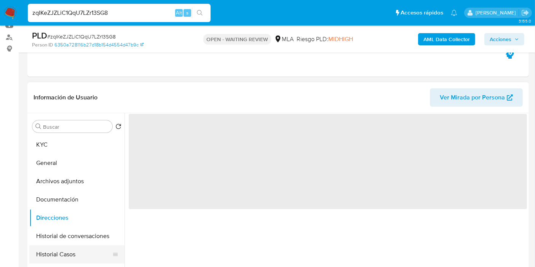
click at [60, 253] on button "Historial Casos" at bounding box center [73, 254] width 89 height 18
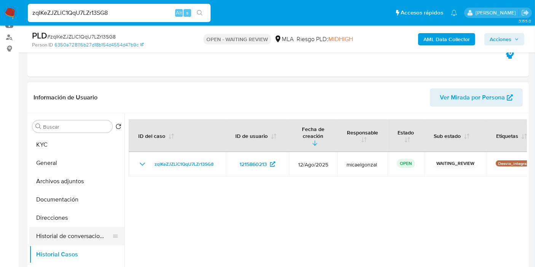
click at [61, 232] on button "Historial de conversaciones" at bounding box center [73, 236] width 89 height 18
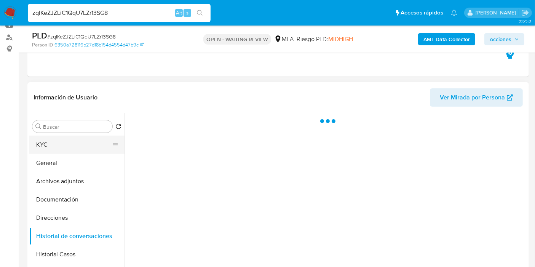
click at [82, 144] on button "KYC" at bounding box center [73, 144] width 89 height 18
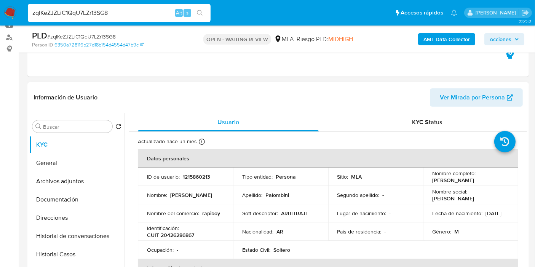
click at [185, 237] on p "CUIT 20426286867" at bounding box center [170, 234] width 47 height 7
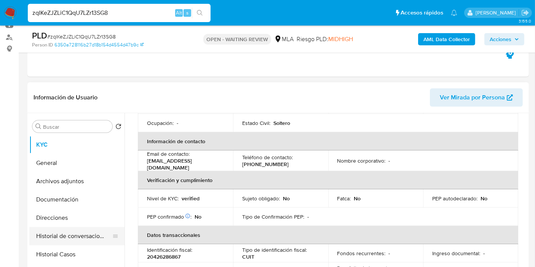
click at [94, 228] on button "Historial de conversaciones" at bounding box center [73, 236] width 89 height 18
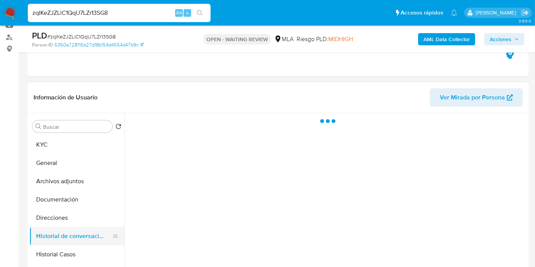
scroll to position [0, 0]
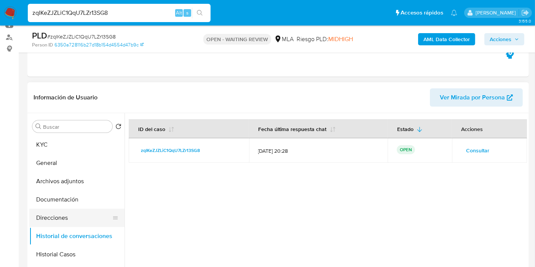
click at [49, 216] on button "Direcciones" at bounding box center [73, 218] width 89 height 18
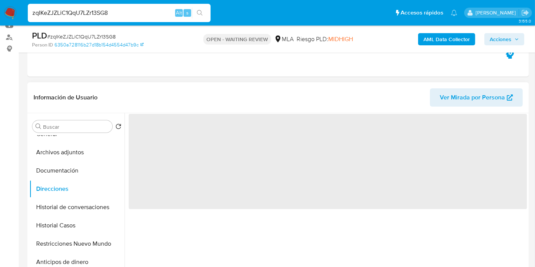
scroll to position [42, 0]
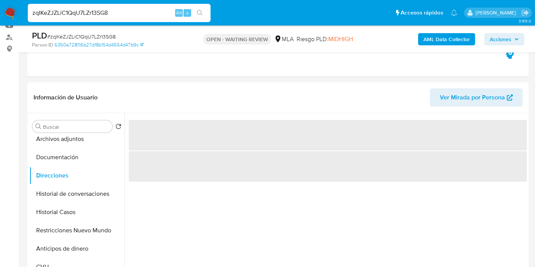
click at [104, 31] on div "PLD # zqIKeZJZLiC1QqU7LZr13SG8" at bounding box center [112, 35] width 161 height 11
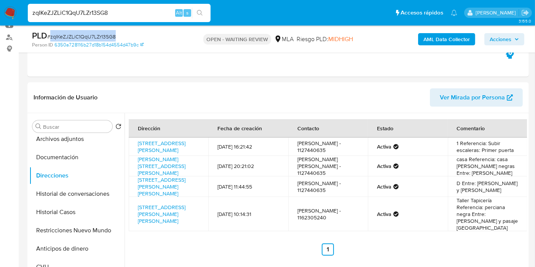
click at [15, 11] on img at bounding box center [10, 12] width 13 height 13
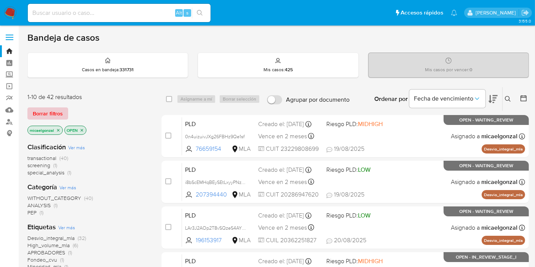
click at [50, 111] on span "Borrar filtros" at bounding box center [48, 113] width 30 height 11
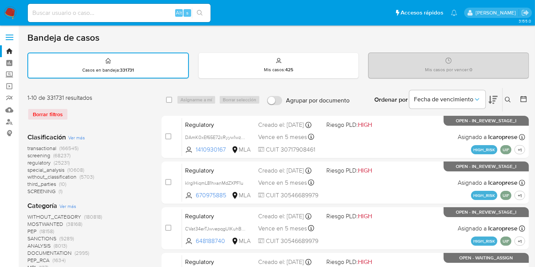
click at [508, 99] on icon at bounding box center [508, 100] width 6 height 6
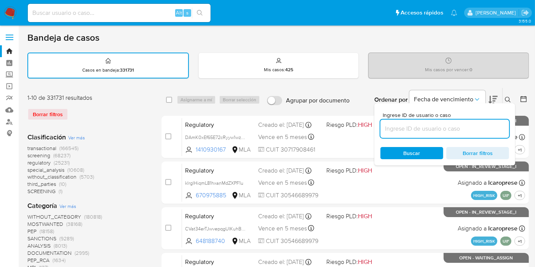
click at [420, 124] on input at bounding box center [444, 129] width 129 height 10
type input "zqIKeZJZLiC1QqU7LZr13SG8"
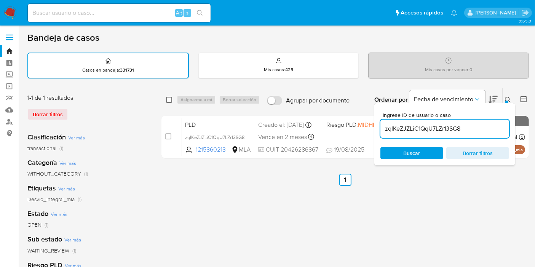
click at [169, 102] on input "checkbox" at bounding box center [169, 100] width 6 height 6
checkbox input "true"
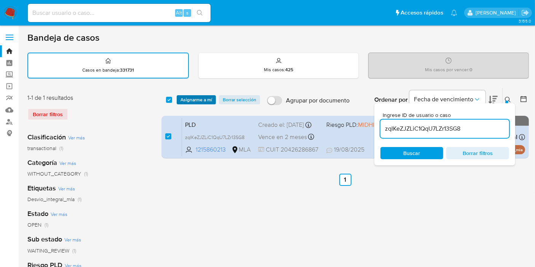
click at [192, 99] on span "Asignarme a mí" at bounding box center [196, 100] width 32 height 8
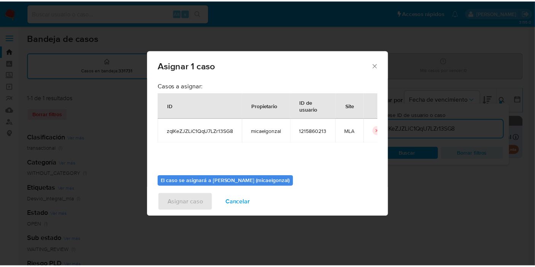
scroll to position [39, 0]
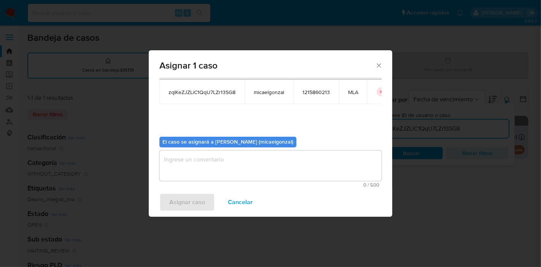
click at [209, 173] on textarea "assign-modal" at bounding box center [270, 165] width 222 height 30
click at [181, 202] on span "Asignar caso" at bounding box center [187, 202] width 36 height 17
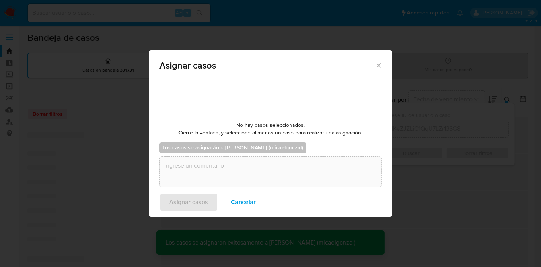
checkbox input "false"
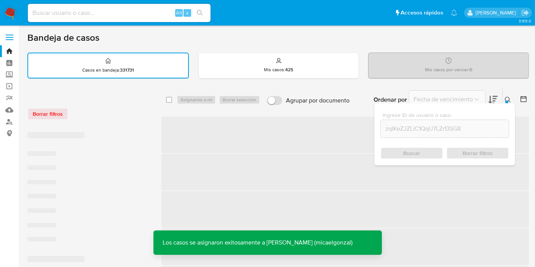
click at [84, 7] on div "Alt s" at bounding box center [119, 13] width 183 height 18
click at [83, 15] on input at bounding box center [119, 13] width 183 height 10
paste input "zqIKeZJZLiC1QqU7LZr13SG8"
type input "zqIKeZJZLiC1QqU7LZr13SG8"
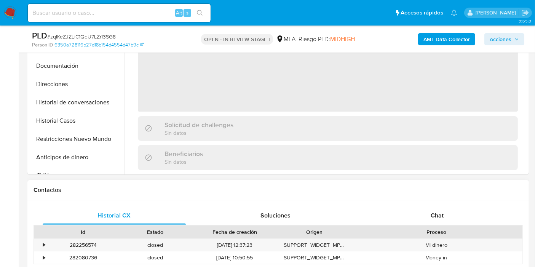
scroll to position [296, 0]
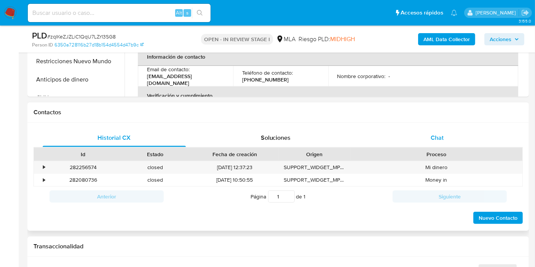
click at [435, 146] on div "Chat" at bounding box center [436, 138] width 143 height 18
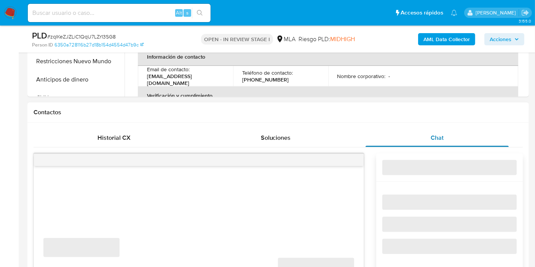
select select "10"
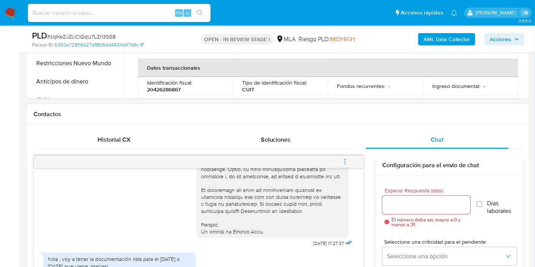
scroll to position [338, 0]
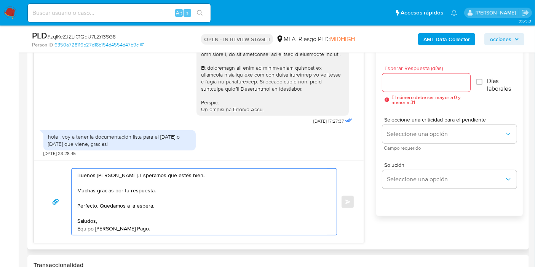
scroll to position [380, 0]
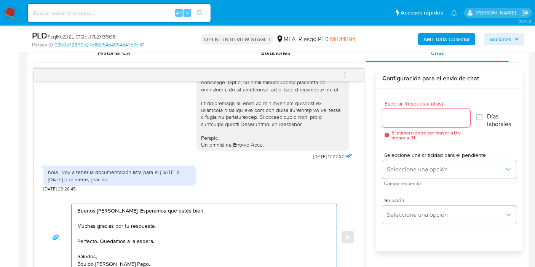
type textarea "Buenos días, Enzo. Esperamos que estés bien. Muchas gracias por tu respuesta. P…"
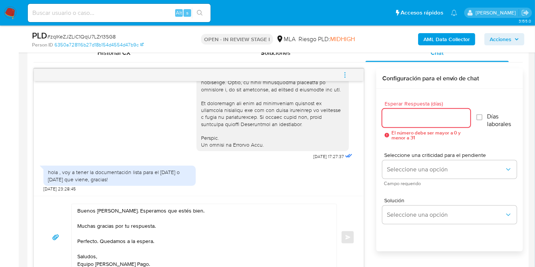
click at [446, 121] on input "Esperar Respuesta (días)" at bounding box center [426, 118] width 88 height 10
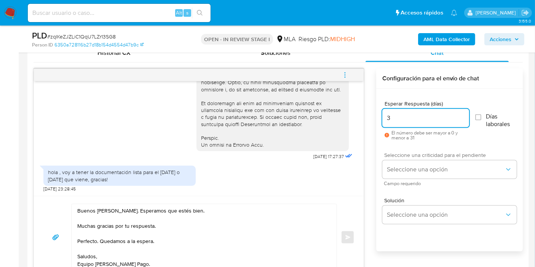
type input "3"
click at [417, 159] on div "Seleccione una criticidad para el pendiente Seleccione una opción Campo requeri…" at bounding box center [449, 168] width 134 height 33
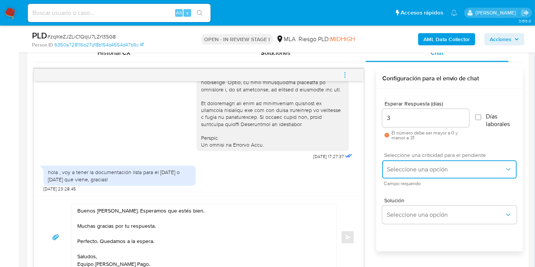
click at [415, 168] on span "Seleccione una opción" at bounding box center [446, 170] width 118 height 8
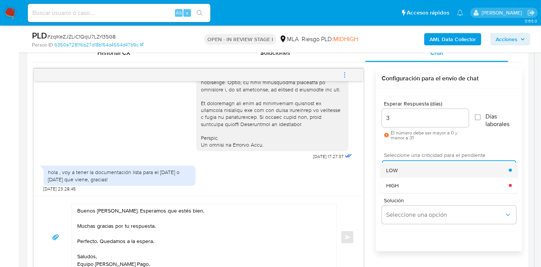
click at [418, 171] on div "LOW" at bounding box center [447, 169] width 123 height 15
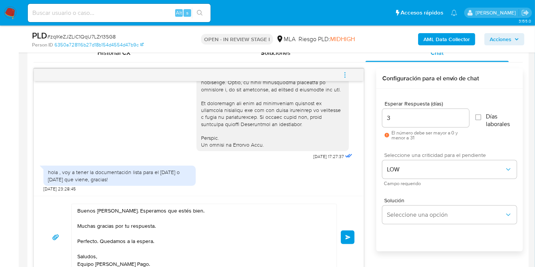
click at [309, 178] on div "hola , voy a tener la documentación lista para el viernes o lunes que viene, gr…" at bounding box center [198, 177] width 310 height 30
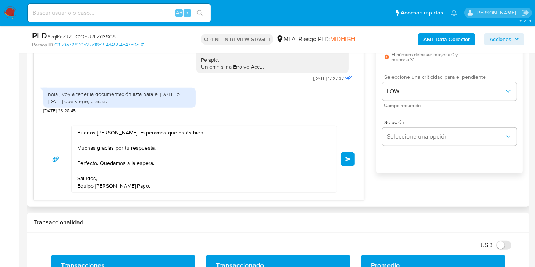
scroll to position [423, 0]
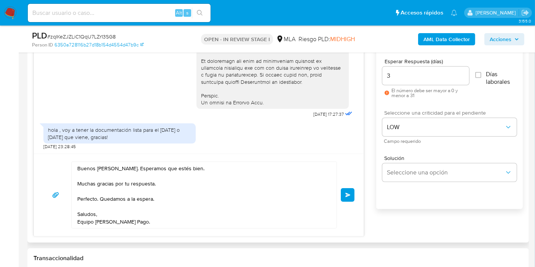
click at [348, 193] on span "Enviar" at bounding box center [347, 195] width 5 height 5
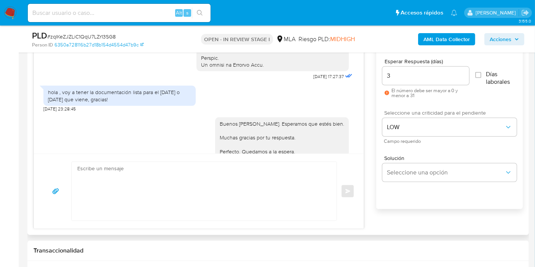
scroll to position [431, 0]
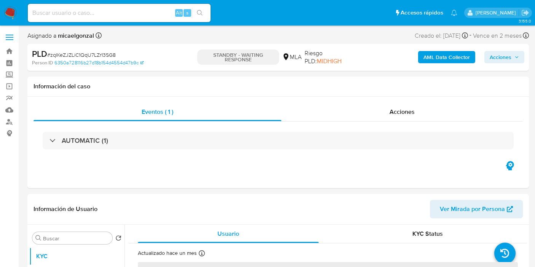
select select "10"
click at [126, 14] on input at bounding box center [119, 13] width 183 height 10
paste input "1MpWhrqZIEKz8x1BH4snOJTz"
type input "1MpWhrqZIEKz8x1BH4snOJTz"
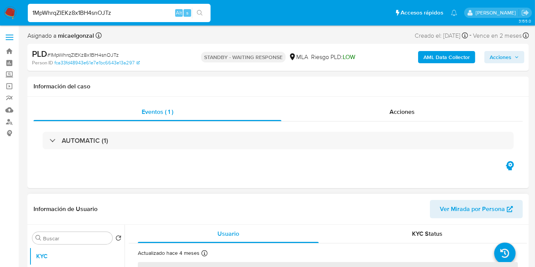
select select "10"
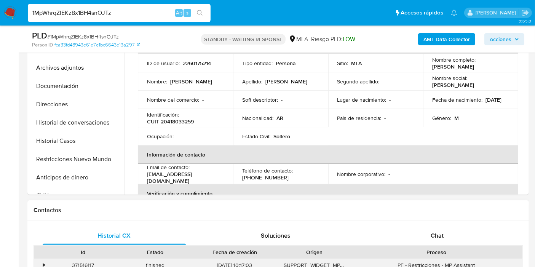
scroll to position [211, 0]
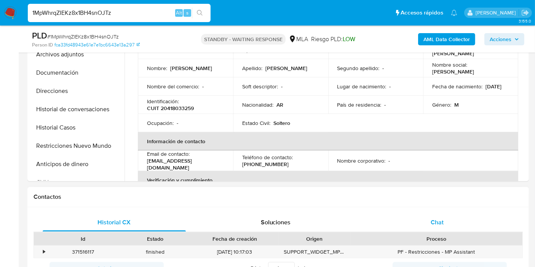
click at [453, 221] on div "Chat" at bounding box center [436, 222] width 143 height 18
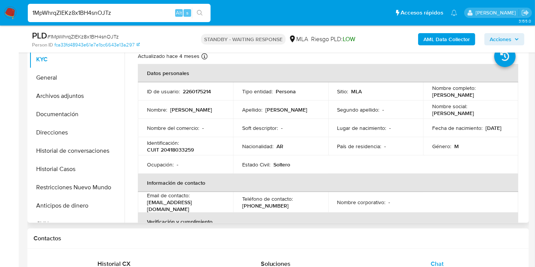
scroll to position [169, 0]
click at [201, 92] on p "2260175214" at bounding box center [197, 92] width 28 height 7
click at [173, 151] on p "CUIT 20418033259" at bounding box center [170, 150] width 47 height 7
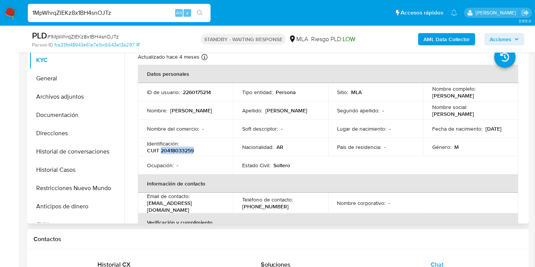
click at [170, 149] on p "CUIT 20418033259" at bounding box center [170, 150] width 47 height 7
click at [168, 150] on p "CUIT 20418033259" at bounding box center [170, 150] width 47 height 7
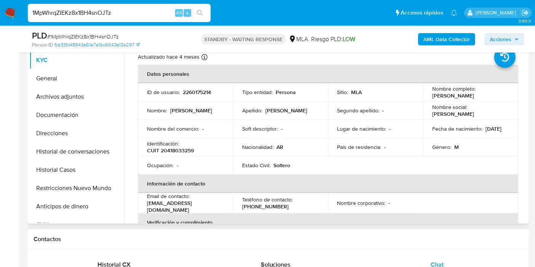
drag, startPoint x: 204, startPoint y: 188, endPoint x: 207, endPoint y: 120, distance: 68.5
click at [204, 188] on th "Información de contacto" at bounding box center [328, 183] width 380 height 18
click at [204, 94] on p "2260175214" at bounding box center [197, 92] width 28 height 7
copy p "2260175214"
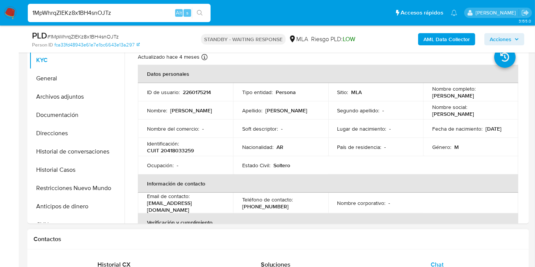
click at [100, 16] on input "1MpWhrqZIEKz8x1BH4snOJTz" at bounding box center [119, 13] width 183 height 10
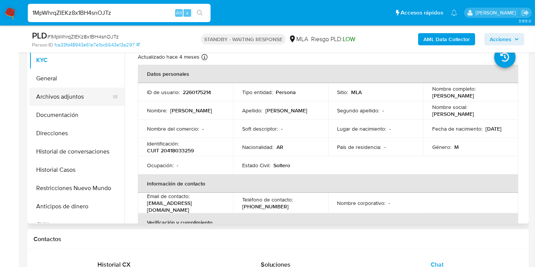
drag, startPoint x: 69, startPoint y: 83, endPoint x: 68, endPoint y: 100, distance: 17.5
click at [69, 83] on button "General" at bounding box center [76, 78] width 95 height 18
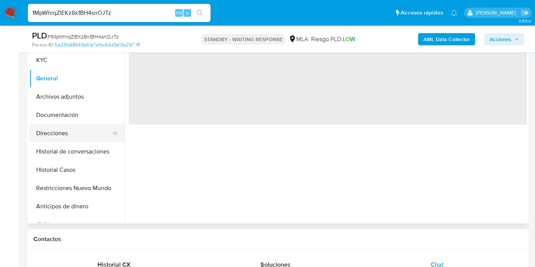
click at [64, 124] on button "Direcciones" at bounding box center [73, 133] width 89 height 18
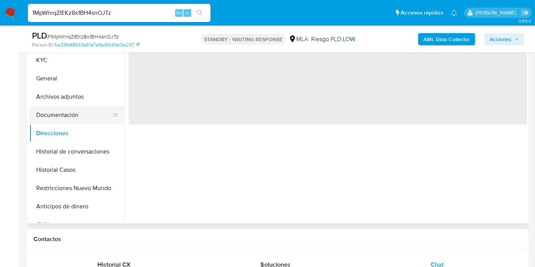
click at [70, 115] on button "Documentación" at bounding box center [73, 115] width 89 height 18
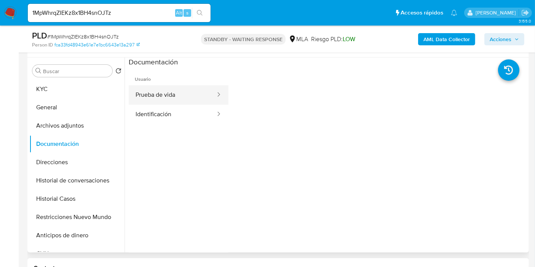
scroll to position [127, 0]
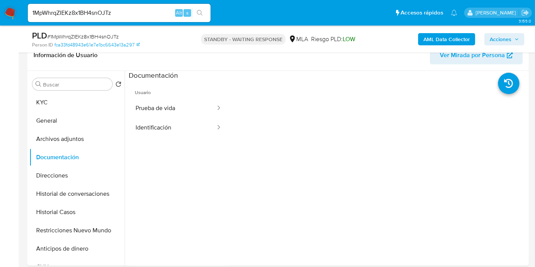
click at [92, 14] on input "1MpWhrqZIEKz8x1BH4snOJTz" at bounding box center [119, 13] width 183 height 10
paste input "XBxIysB2yx8mxHUIFXSLGoeg"
type input "XBxIysB2yx8mxHUIFXSLGoeg"
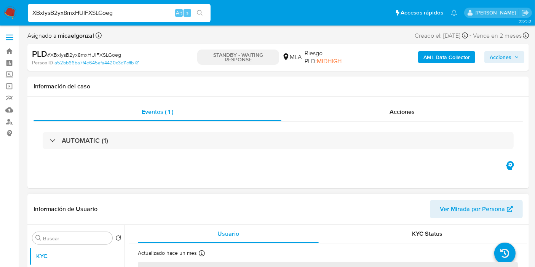
select select "10"
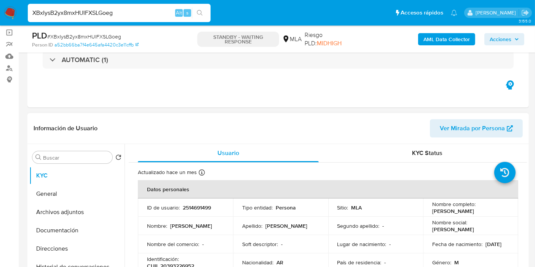
scroll to position [84, 0]
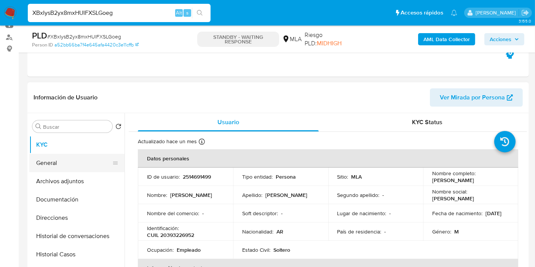
click at [70, 158] on button "General" at bounding box center [73, 163] width 89 height 18
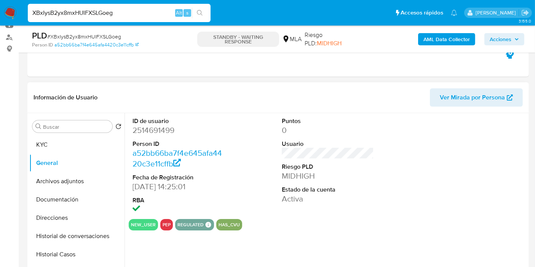
click at [162, 129] on dd "2514691499" at bounding box center [178, 130] width 92 height 11
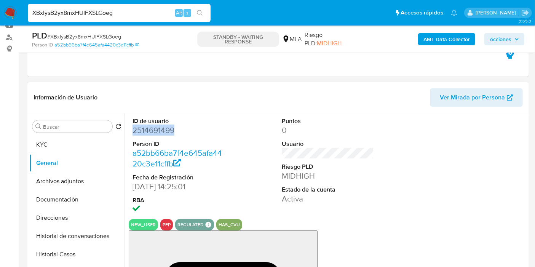
copy dd "2514691499"
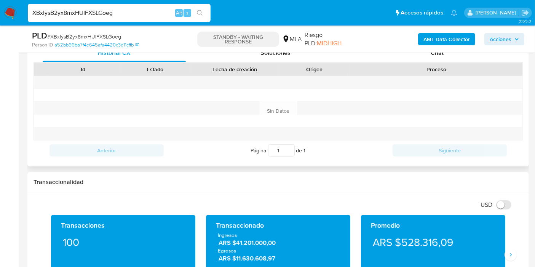
scroll to position [338, 0]
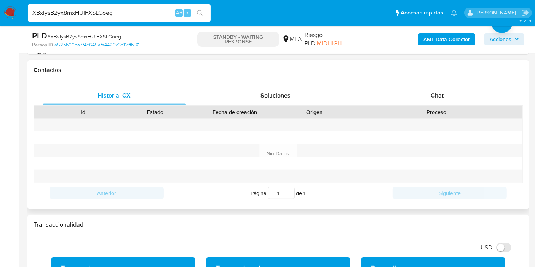
click at [430, 85] on div "Historial CX Soluciones Chat Id Estado Fecha de creación Origen Proceso Anterio…" at bounding box center [277, 144] width 501 height 129
click at [432, 92] on span "Chat" at bounding box center [436, 95] width 13 height 9
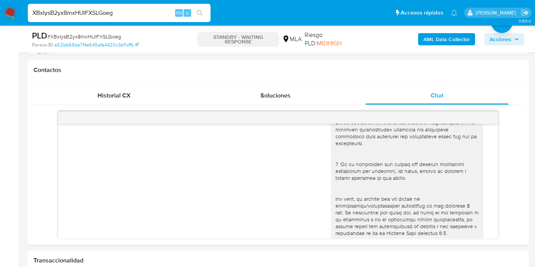
scroll to position [211, 0]
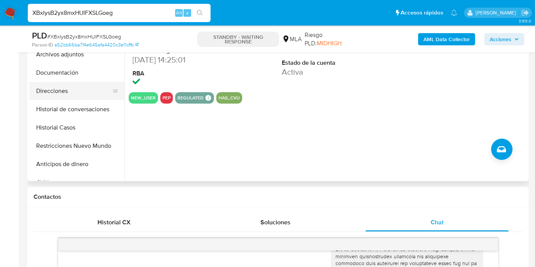
click at [78, 83] on button "Direcciones" at bounding box center [73, 91] width 89 height 18
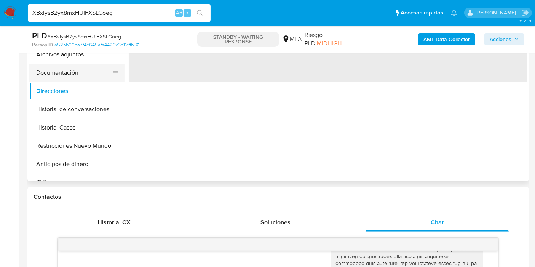
click at [78, 75] on button "Documentación" at bounding box center [73, 73] width 89 height 18
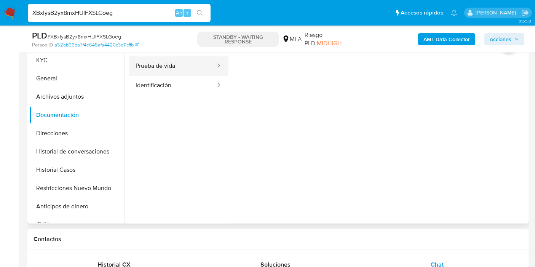
click at [170, 73] on button "Prueba de vida" at bounding box center [173, 65] width 88 height 19
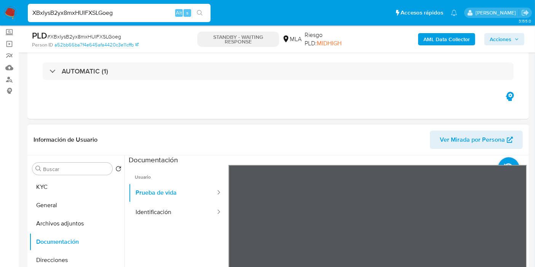
scroll to position [84, 0]
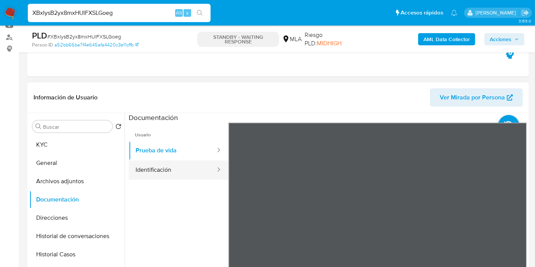
click at [191, 172] on button "Identificación" at bounding box center [173, 169] width 88 height 19
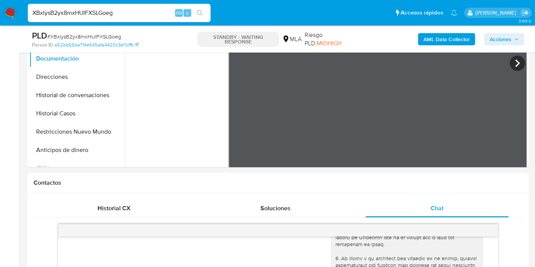
scroll to position [191, 0]
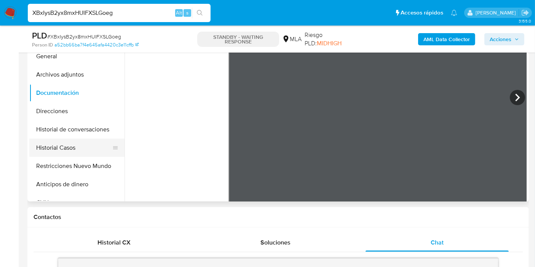
click at [74, 151] on button "Historial Casos" at bounding box center [73, 147] width 89 height 18
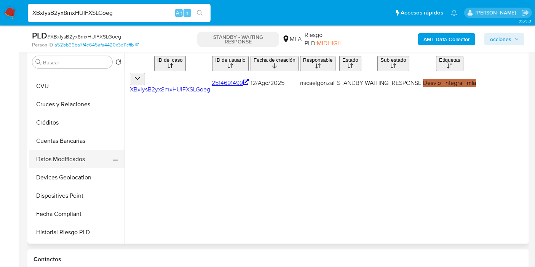
scroll to position [253, 0]
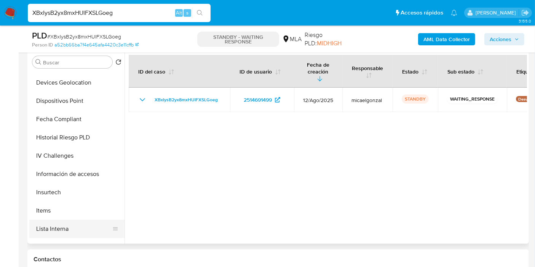
click at [60, 220] on button "Lista Interna" at bounding box center [73, 229] width 89 height 18
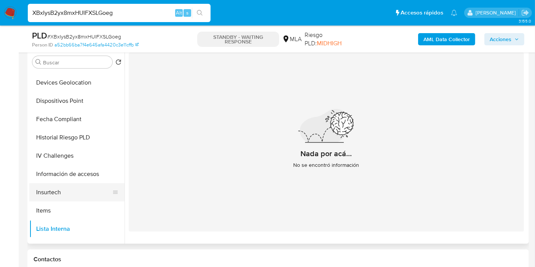
click at [72, 197] on button "Insurtech" at bounding box center [73, 192] width 89 height 18
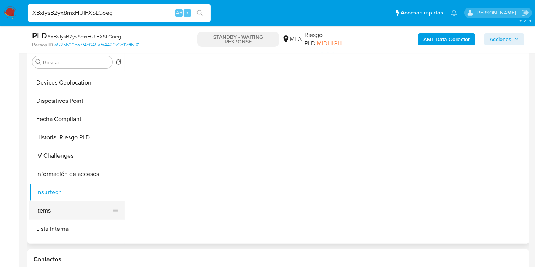
click at [68, 213] on button "Items" at bounding box center [73, 210] width 89 height 18
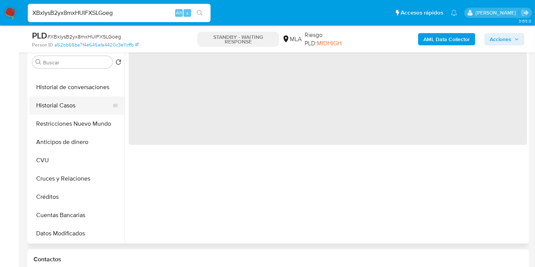
scroll to position [0, 0]
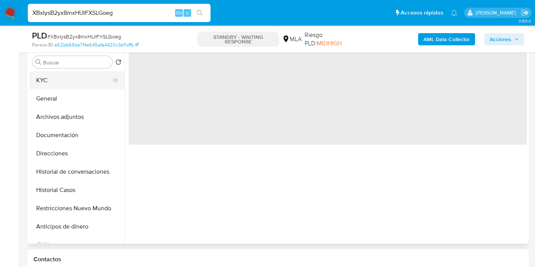
click at [67, 79] on button "KYC" at bounding box center [73, 80] width 89 height 18
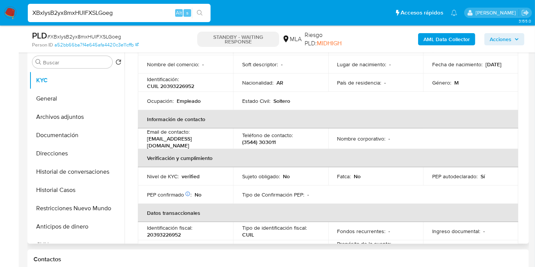
scroll to position [127, 0]
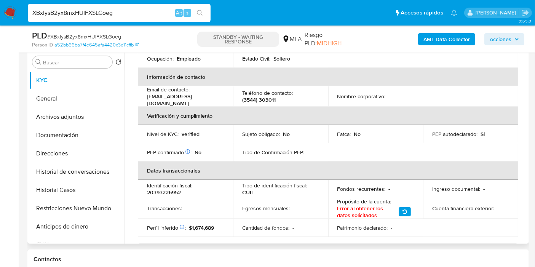
click at [467, 144] on table "Datos personales ID de usuario : 2514691499 Tipo entidad : Persona Sitio : MLA …" at bounding box center [328, 97] width 380 height 279
click at [336, 150] on table "Datos personales ID de usuario : 2514691499 Tipo entidad : Persona Sitio : MLA …" at bounding box center [328, 97] width 380 height 279
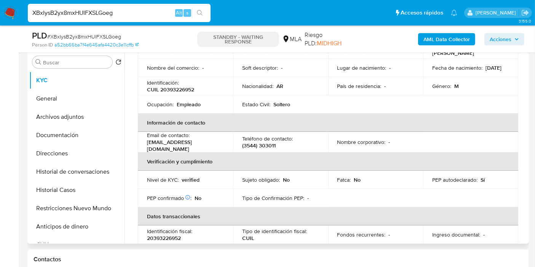
scroll to position [0, 0]
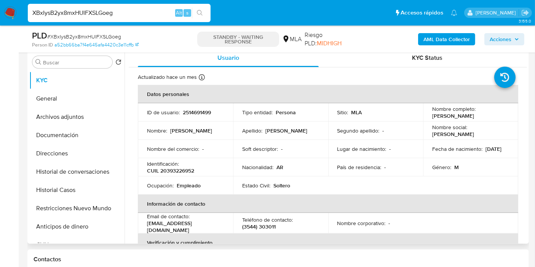
click at [169, 172] on p "CUIL 20393226952" at bounding box center [170, 170] width 47 height 7
copy p "20393226952"
click at [244, 171] on td "Nacionalidad : AR" at bounding box center [280, 167] width 95 height 18
click at [194, 173] on p "CUIL 20393226952" at bounding box center [170, 170] width 47 height 7
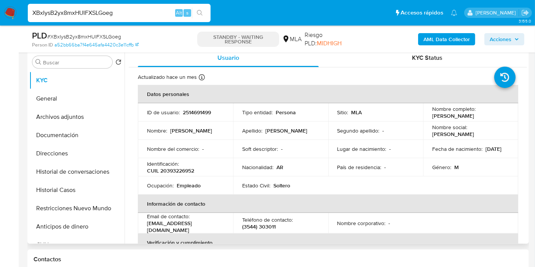
click at [194, 173] on p "CUIL 20393226952" at bounding box center [170, 170] width 47 height 7
click at [189, 172] on p "CUIL 20393226952" at bounding box center [170, 170] width 47 height 7
click at [205, 109] on p "2514691499" at bounding box center [197, 112] width 28 height 7
copy p "2514691499"
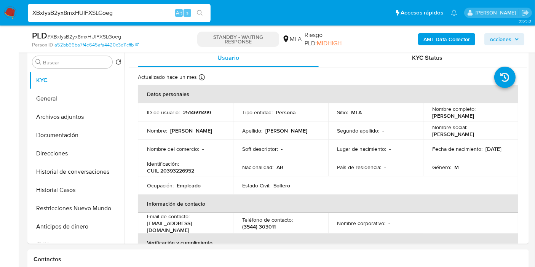
click at [103, 14] on input "XBxIysB2yx8mxHUIFXSLGoeg" at bounding box center [119, 13] width 183 height 10
paste input "vW97G1xGOqimvKgaUX7utp9l"
type input "vW97G1xGOqimvKgaUX7utp9l"
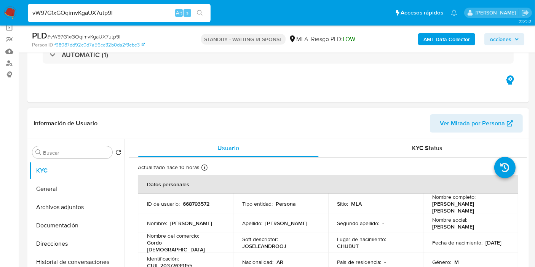
scroll to position [84, 0]
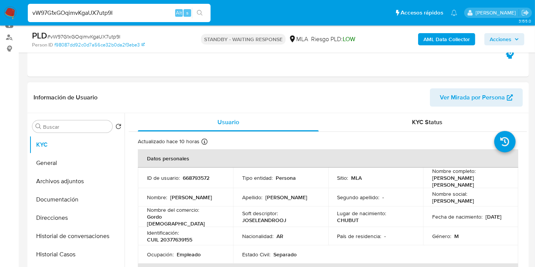
select select "10"
click at [78, 151] on button "KYC" at bounding box center [73, 144] width 89 height 18
click at [189, 178] on p "668793572" at bounding box center [196, 177] width 27 height 7
copy p "668793572"
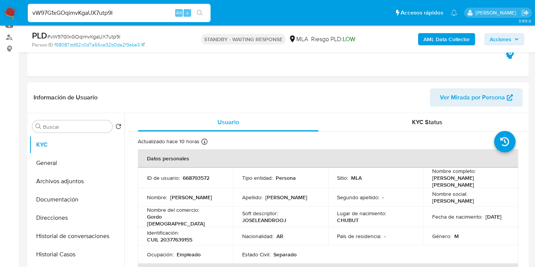
click at [169, 236] on p "CUIL 20377639155" at bounding box center [169, 239] width 45 height 7
copy p "20377639155"
click at [183, 236] on p "CUIL 20377639155" at bounding box center [169, 239] width 45 height 7
drag, startPoint x: 166, startPoint y: 234, endPoint x: 189, endPoint y: 235, distance: 23.2
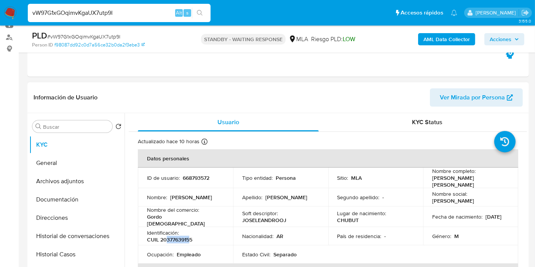
click at [189, 236] on p "CUIL 20377639155" at bounding box center [169, 239] width 45 height 7
copy p "37763915"
click at [60, 175] on button "Archivos adjuntos" at bounding box center [73, 181] width 89 height 18
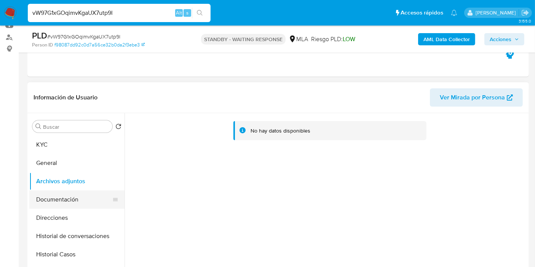
click at [76, 202] on button "Documentación" at bounding box center [73, 199] width 89 height 18
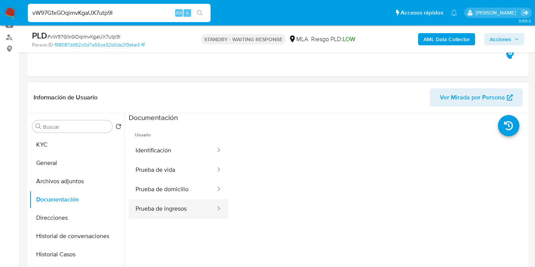
click at [183, 205] on button "Prueba de ingresos" at bounding box center [173, 208] width 88 height 19
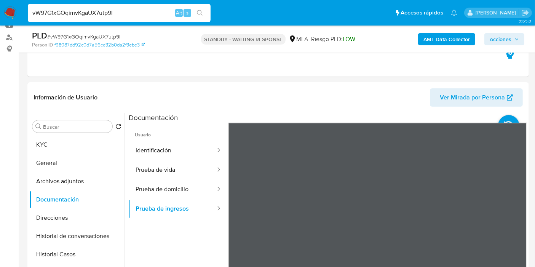
click at [403, 105] on div "Información de Usuario Ver Mirada por Persona Buscar Volver al orden por defect…" at bounding box center [277, 195] width 501 height 226
click at [83, 14] on input "vW97G1xGOqimvKgaUX7utp9l" at bounding box center [119, 13] width 183 height 10
paste input "bhLoRYgft6z0IlruJlAlP2av"
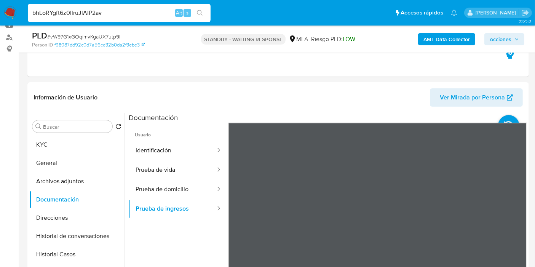
type input "bhLoRYgft6z0IlruJlAlP2av"
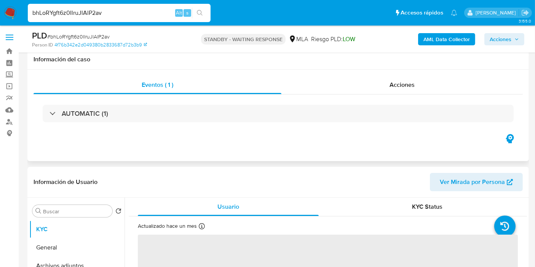
scroll to position [169, 0]
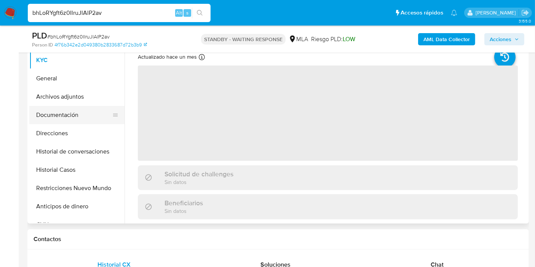
click at [64, 113] on button "Documentación" at bounding box center [73, 115] width 89 height 18
select select "10"
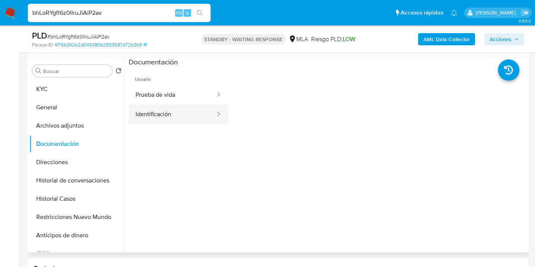
scroll to position [127, 0]
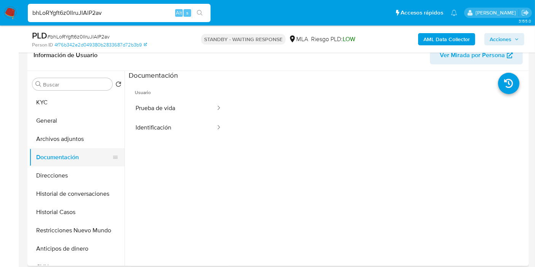
click at [93, 165] on button "Documentación" at bounding box center [73, 157] width 89 height 18
click at [67, 226] on button "Restricciones Nuevo Mundo" at bounding box center [73, 230] width 89 height 18
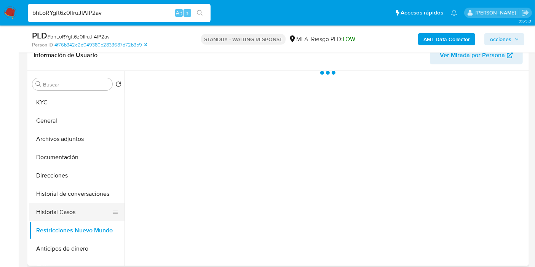
click at [84, 212] on button "Historial Casos" at bounding box center [73, 212] width 89 height 18
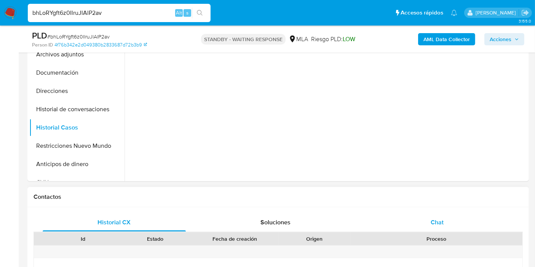
drag, startPoint x: 445, startPoint y: 220, endPoint x: 363, endPoint y: 223, distance: 81.5
click at [442, 220] on div "Chat" at bounding box center [436, 222] width 143 height 18
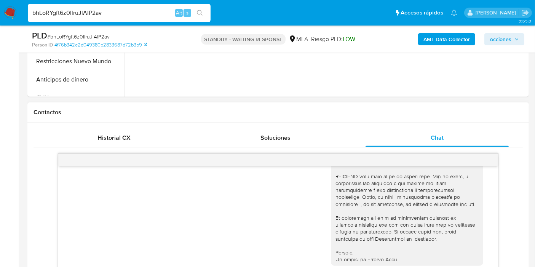
scroll to position [323, 0]
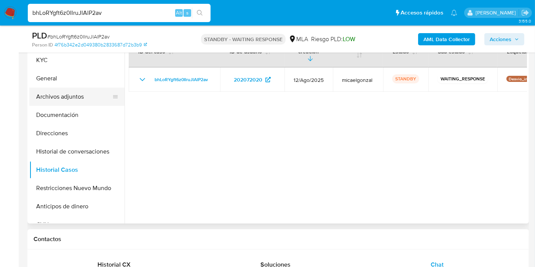
click at [73, 102] on button "Archivos adjuntos" at bounding box center [73, 97] width 89 height 18
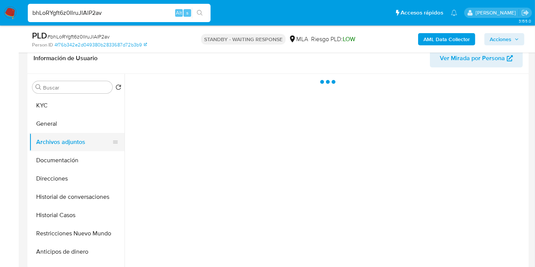
scroll to position [84, 0]
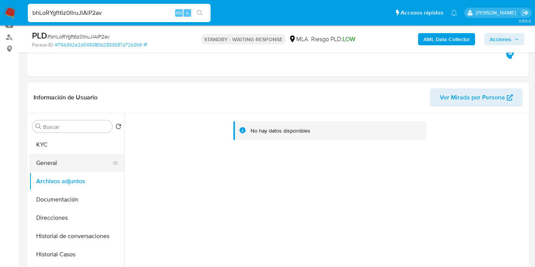
click at [78, 156] on button "General" at bounding box center [73, 163] width 89 height 18
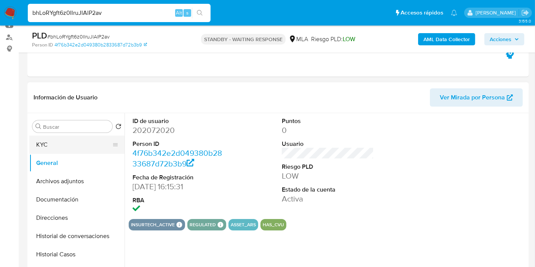
click at [67, 146] on button "KYC" at bounding box center [73, 144] width 89 height 18
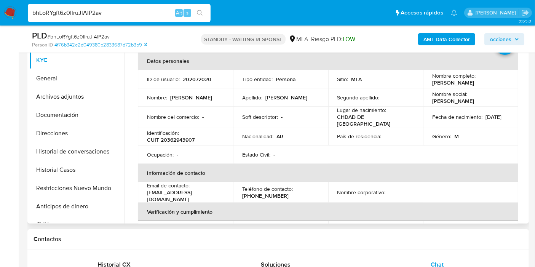
scroll to position [0, 0]
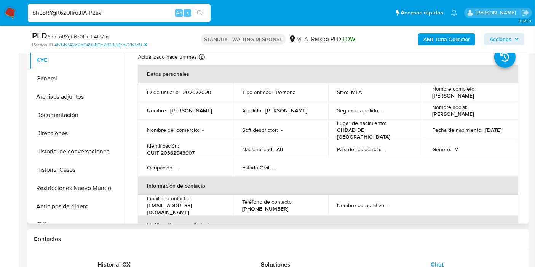
click at [176, 149] on p "CUIT 20362943907" at bounding box center [171, 152] width 48 height 7
copy p "20362943907"
click at [209, 94] on p "202072020" at bounding box center [197, 92] width 29 height 7
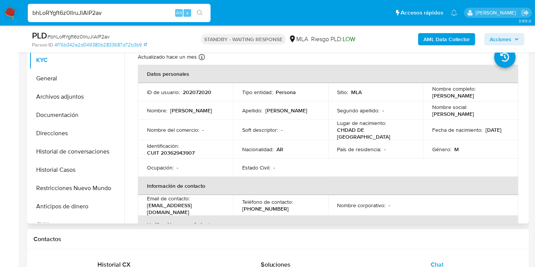
click at [203, 91] on p "202072020" at bounding box center [197, 92] width 29 height 7
copy p "202072020"
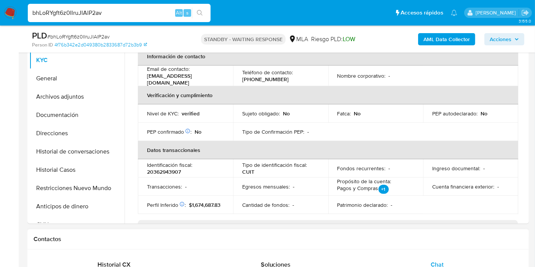
scroll to position [211, 0]
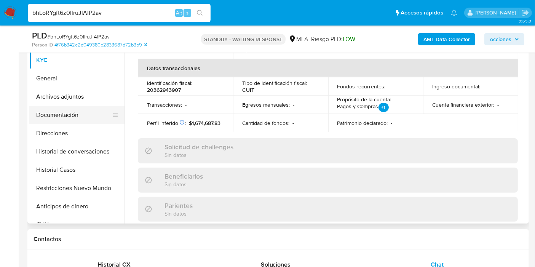
click at [70, 110] on button "Documentación" at bounding box center [73, 115] width 89 height 18
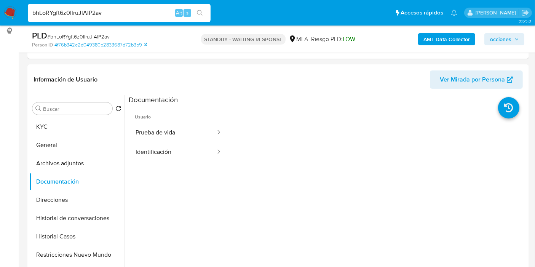
scroll to position [84, 0]
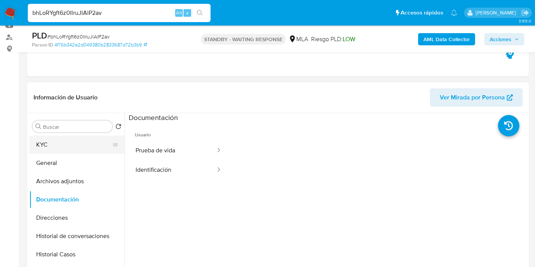
click at [69, 149] on button "KYC" at bounding box center [73, 144] width 89 height 18
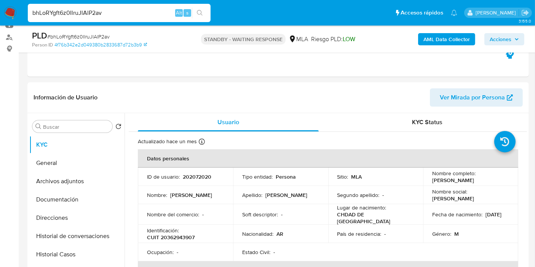
click at [114, 13] on input "bhLoRYgft6z0IlruJlAlP2av" at bounding box center [119, 13] width 183 height 10
paste input "E8uYiQf216f6UqQlTJosQIsA"
type input "E8uYiQf216f6UqQlTJosQIsA"
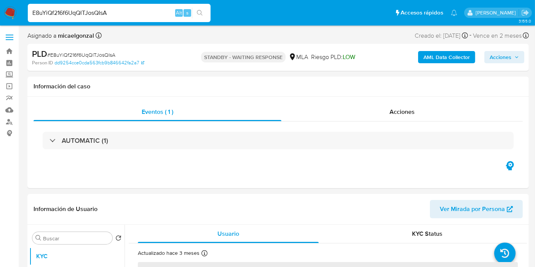
select select "10"
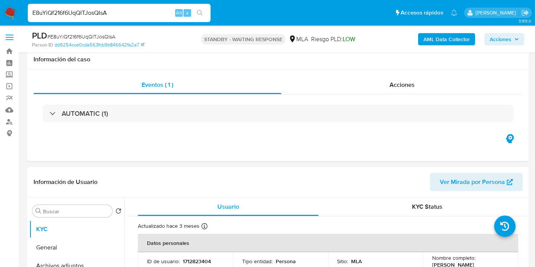
scroll to position [127, 0]
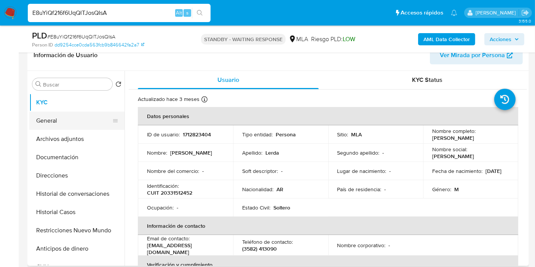
click at [69, 127] on button "General" at bounding box center [73, 120] width 89 height 18
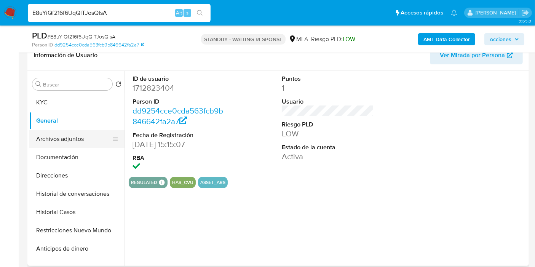
click at [80, 135] on button "Archivos adjuntos" at bounding box center [73, 139] width 89 height 18
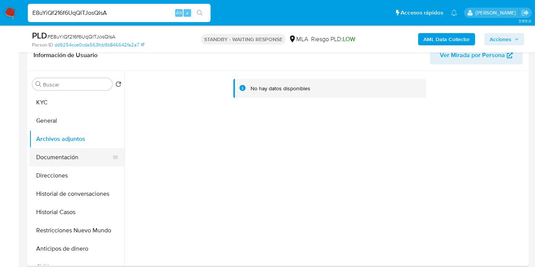
click at [53, 151] on button "Documentación" at bounding box center [73, 157] width 89 height 18
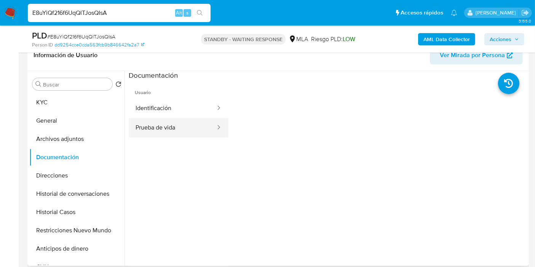
click at [177, 119] on button "Prueba de vida" at bounding box center [173, 127] width 88 height 19
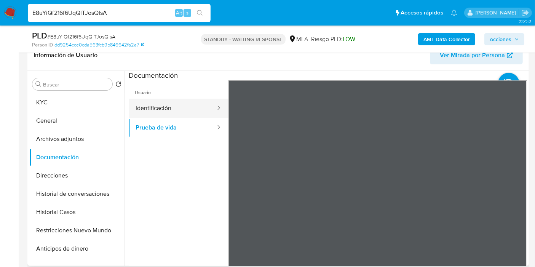
click at [188, 103] on button "Identificación" at bounding box center [173, 108] width 88 height 19
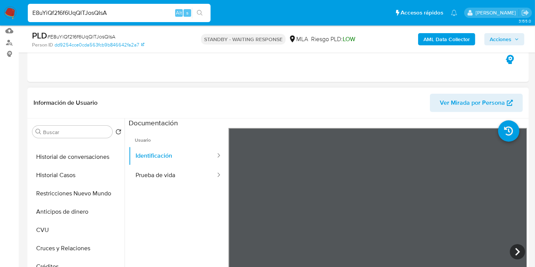
scroll to position [42, 0]
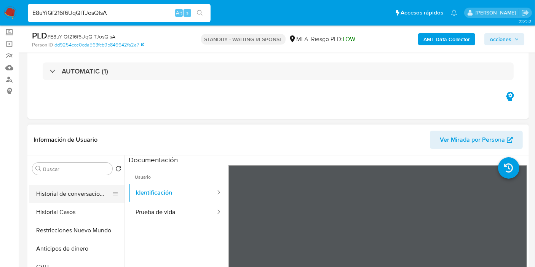
click at [61, 187] on button "Historial de conversaciones" at bounding box center [73, 194] width 89 height 18
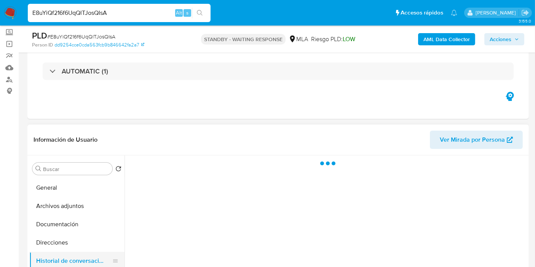
scroll to position [0, 0]
click at [61, 186] on button "KYC" at bounding box center [76, 187] width 95 height 18
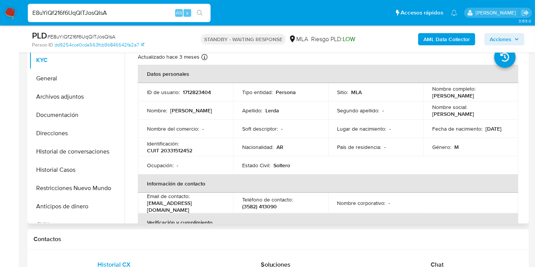
click at [169, 148] on p "CUIT 20331512452" at bounding box center [169, 150] width 45 height 7
copy p "20331512452"
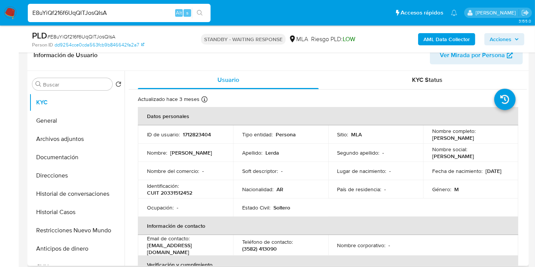
click at [199, 134] on p "1712823404" at bounding box center [197, 134] width 28 height 7
click at [187, 189] on p "CUIT 20331512452" at bounding box center [169, 192] width 45 height 7
click at [69, 5] on div "E8uYiQf216f6UqQlTJosQIsA Alt s" at bounding box center [119, 13] width 183 height 18
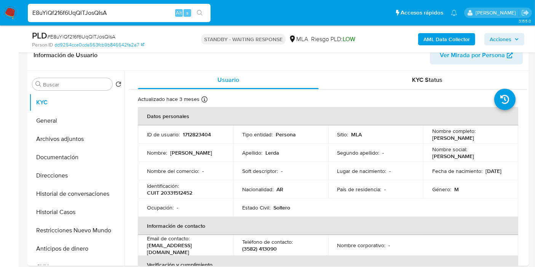
click at [72, 11] on input "E8uYiQf216f6UqQlTJosQIsA" at bounding box center [119, 13] width 183 height 10
paste input "i8bScEMHqBEySEtLxyyPNzms"
type input "i8bScEMHqBEySEtLxyyPNzms"
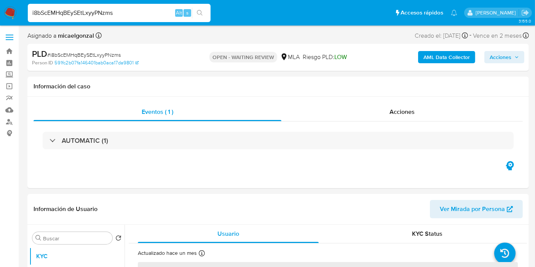
select select "10"
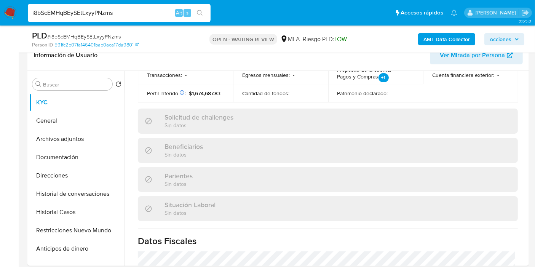
scroll to position [338, 0]
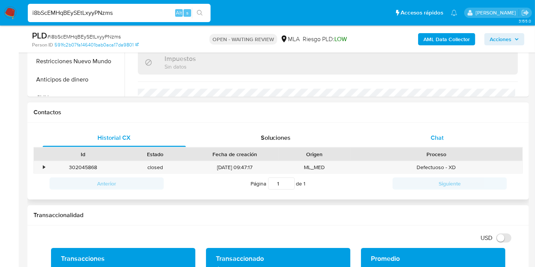
click at [449, 135] on div "Chat" at bounding box center [436, 138] width 143 height 18
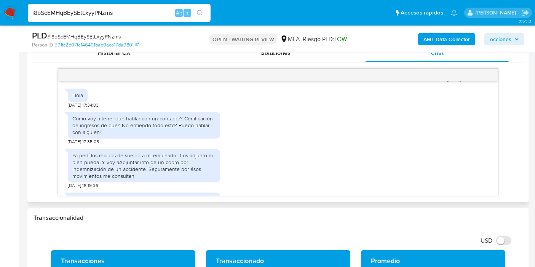
scroll to position [458, 0]
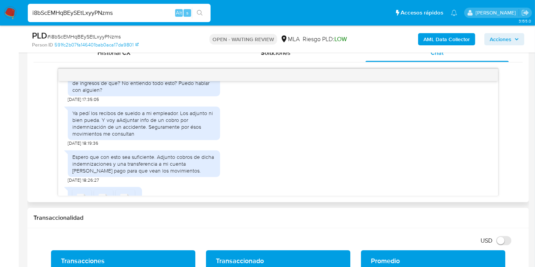
click at [156, 137] on div "Ya pedí los recibos de sueldo a mi empleador. Los adjunto ni bien pueda. Y voy …" at bounding box center [143, 124] width 143 height 28
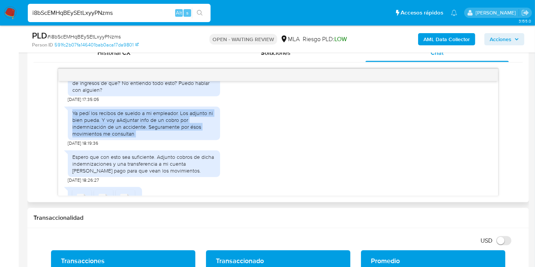
click at [156, 137] on div "Ya pedí los recibos de sueldo a mi empleador. Los adjunto ni bien pueda. Y voy …" at bounding box center [143, 124] width 143 height 28
click at [143, 137] on div "Ya pedí los recibos de sueldo a mi empleador. Los adjunto ni bien pueda. Y voy …" at bounding box center [143, 124] width 143 height 28
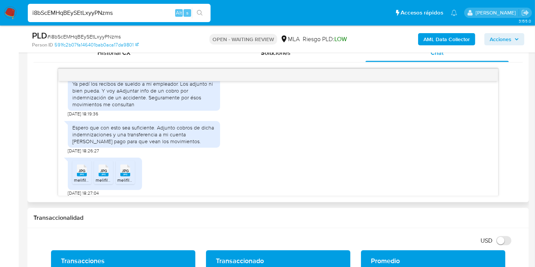
scroll to position [501, 0]
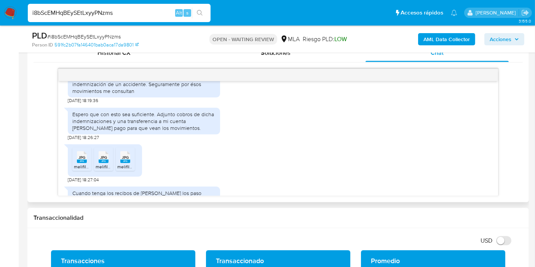
drag, startPoint x: 84, startPoint y: 171, endPoint x: 100, endPoint y: 172, distance: 16.0
click at [85, 160] on span "JPG" at bounding box center [81, 157] width 7 height 5
click at [103, 160] on span "JPG" at bounding box center [103, 157] width 7 height 5
click at [125, 160] on span "JPG" at bounding box center [125, 157] width 7 height 5
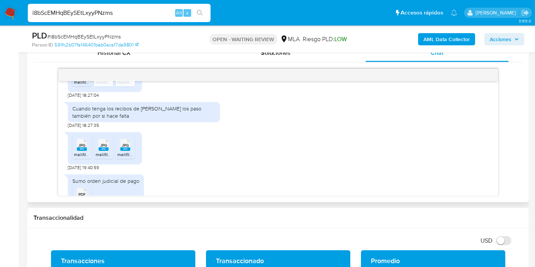
drag, startPoint x: 86, startPoint y: 166, endPoint x: 101, endPoint y: 164, distance: 15.3
click at [86, 158] on span "melifile7577705149554025579.jpg" at bounding box center [109, 154] width 70 height 6
drag, startPoint x: 106, startPoint y: 162, endPoint x: 126, endPoint y: 162, distance: 20.5
click at [108, 151] on rect at bounding box center [104, 148] width 10 height 3
click at [129, 151] on rect at bounding box center [125, 148] width 10 height 3
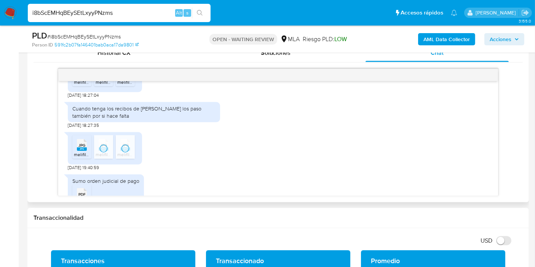
scroll to position [627, 0]
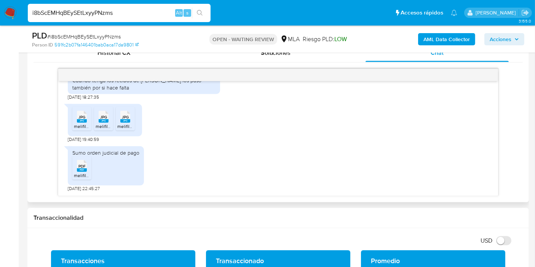
click at [86, 173] on span "melifile6974280466160448188.pdf" at bounding box center [109, 175] width 70 height 6
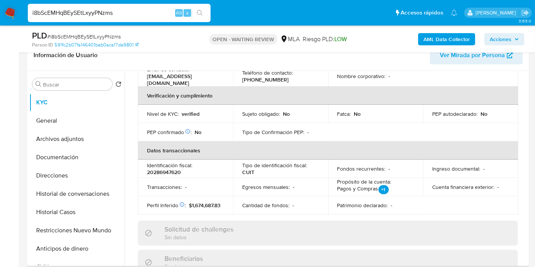
scroll to position [0, 0]
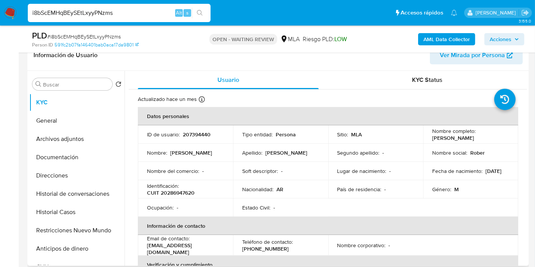
click at [199, 140] on td "ID de usuario : 207394440" at bounding box center [185, 134] width 95 height 18
click at [200, 133] on p "207394440" at bounding box center [197, 134] width 28 height 7
drag, startPoint x: 199, startPoint y: 131, endPoint x: 195, endPoint y: 137, distance: 7.5
click at [18, 13] on nav "Pausado Ver notificaciones i8bScEMHqBEySEtLxyyPNzms Alt s Accesos rápidos Presi…" at bounding box center [267, 12] width 535 height 25
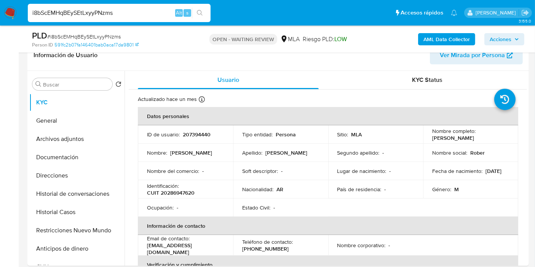
click at [14, 13] on img at bounding box center [10, 12] width 13 height 13
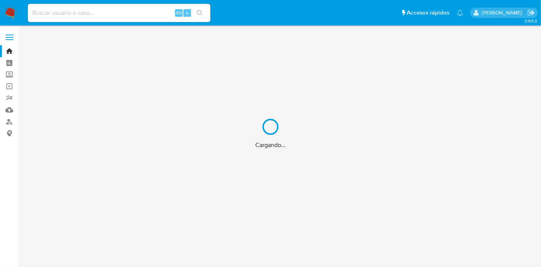
click at [112, 13] on div "Cargando..." at bounding box center [270, 133] width 541 height 267
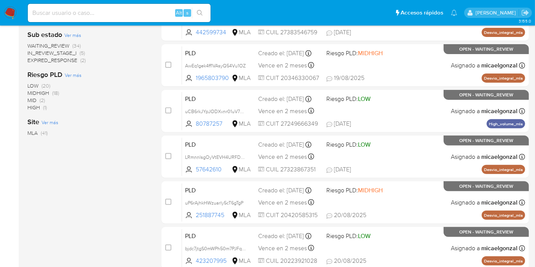
scroll to position [127, 0]
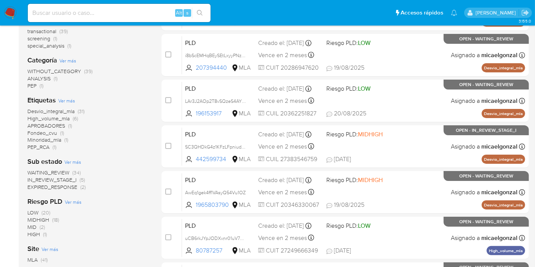
click at [95, 13] on input at bounding box center [119, 13] width 183 height 10
paste input "A7LcukXrdCo0vJ0U0myLTR4y"
type input "A7LcukXrdCo0vJ0U0myLTR4y"
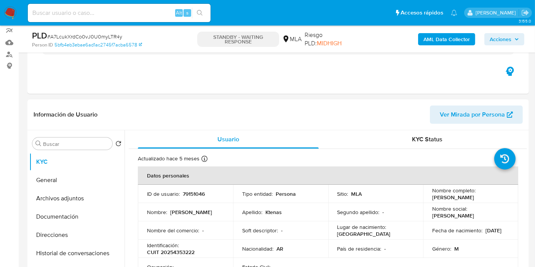
select select "10"
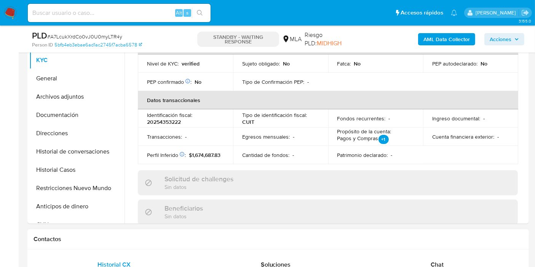
scroll to position [253, 0]
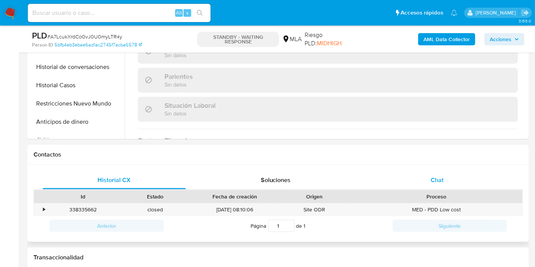
click at [445, 177] on div "Chat" at bounding box center [436, 180] width 143 height 18
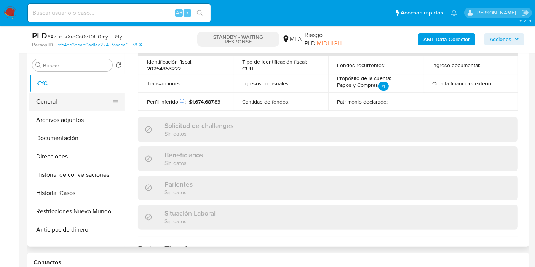
scroll to position [127, 0]
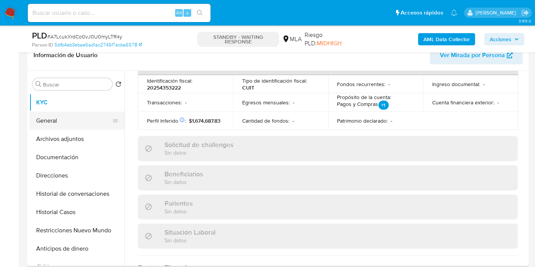
click at [73, 127] on button "General" at bounding box center [73, 120] width 89 height 18
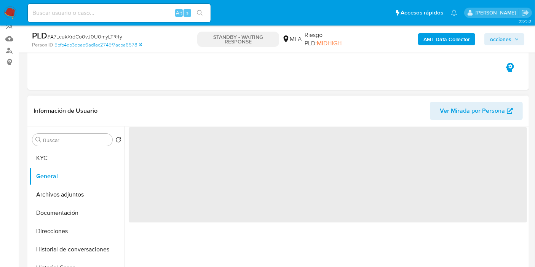
scroll to position [84, 0]
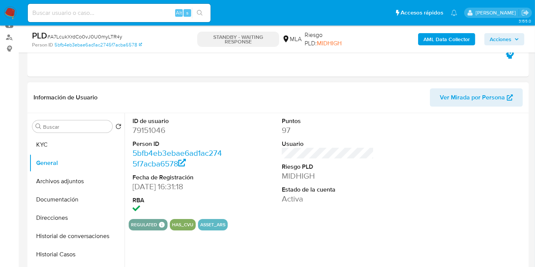
click at [140, 125] on dd "79151046" at bounding box center [178, 130] width 92 height 11
click at [142, 131] on dd "79151046" at bounding box center [178, 130] width 92 height 11
drag, startPoint x: 142, startPoint y: 131, endPoint x: 134, endPoint y: 135, distance: 9.1
drag, startPoint x: 134, startPoint y: 135, endPoint x: 115, endPoint y: 88, distance: 51.2
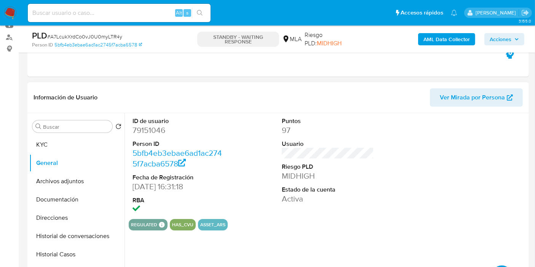
click at [102, 86] on div "Información de Usuario Ver Mirada por Persona" at bounding box center [277, 97] width 501 height 31
click at [148, 129] on dd "79151046" at bounding box center [178, 130] width 92 height 11
copy dd "79151046"
click at [62, 142] on button "KYC" at bounding box center [73, 144] width 89 height 18
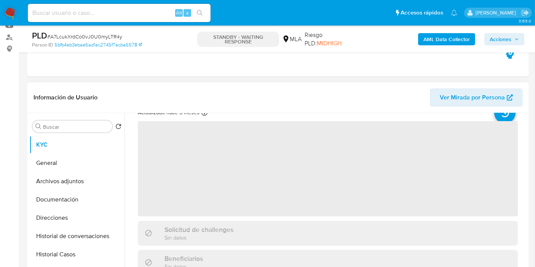
scroll to position [42, 0]
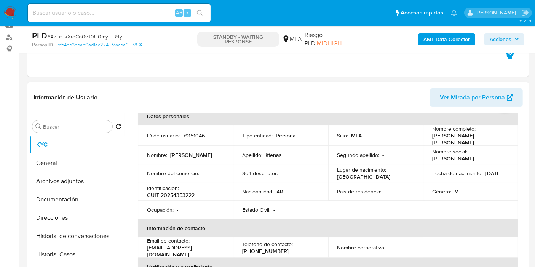
click at [172, 194] on p "CUIT 20254353222" at bounding box center [171, 194] width 48 height 7
copy p "20254353222"
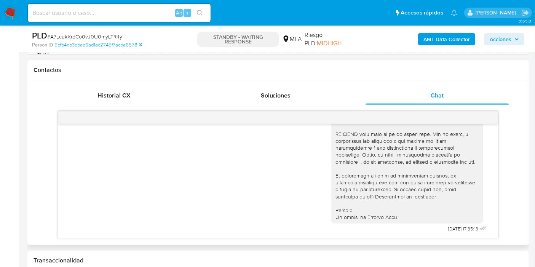
scroll to position [323, 0]
click at [251, 182] on div "18/08/2025 17:35:13" at bounding box center [278, 26] width 420 height 417
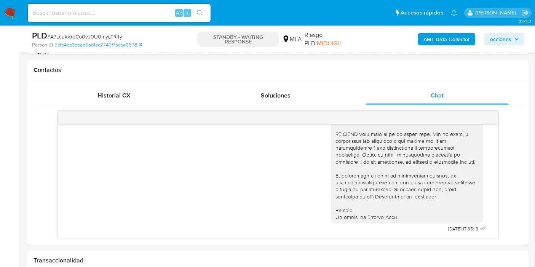
click at [99, 15] on input at bounding box center [119, 13] width 183 height 10
paste input "SXlGKxPm975byiKeLRVuJVBl"
type input "SXlGKxPm975byiKeLRVuJVBl"
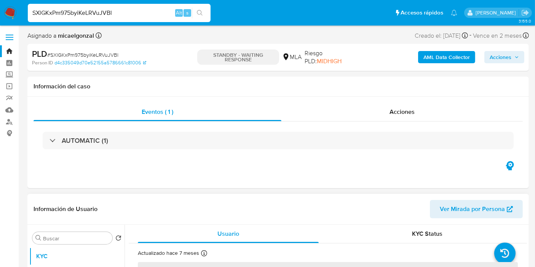
select select "10"
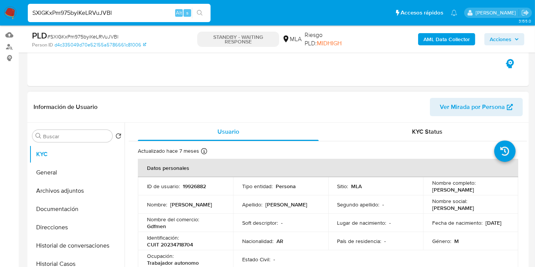
scroll to position [127, 0]
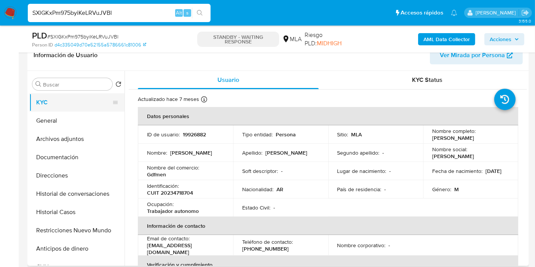
click at [86, 108] on button "KYC" at bounding box center [73, 102] width 89 height 18
click at [75, 116] on button "General" at bounding box center [73, 120] width 89 height 18
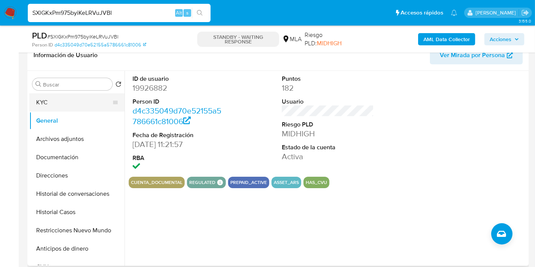
click at [50, 100] on button "KYC" at bounding box center [73, 102] width 89 height 18
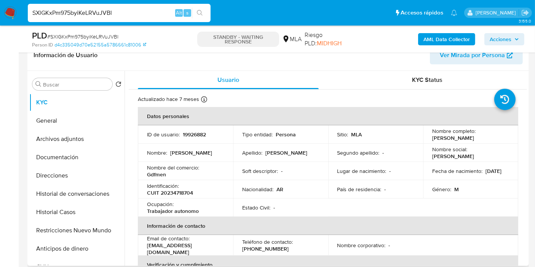
click at [170, 197] on td "Identificación : CUIT 20234718704" at bounding box center [185, 189] width 95 height 18
click at [199, 132] on p "19926882" at bounding box center [194, 134] width 23 height 7
copy p "19926882"
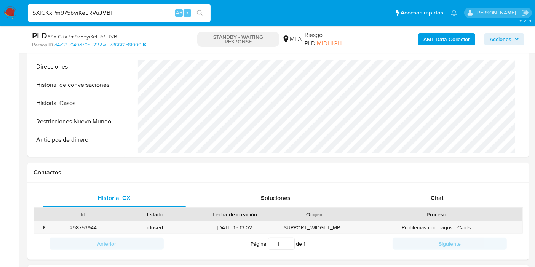
scroll to position [296, 0]
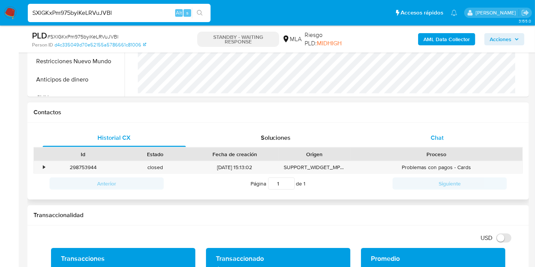
click at [463, 136] on div "Chat" at bounding box center [436, 138] width 143 height 18
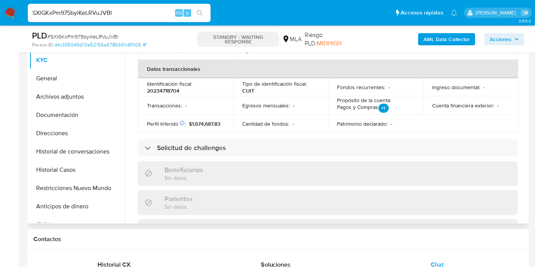
scroll to position [124, 0]
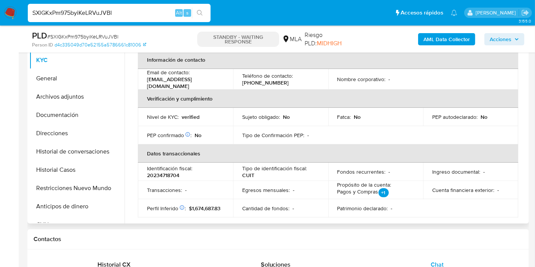
click at [161, 174] on p "20234718704" at bounding box center [163, 175] width 32 height 7
copy p "20234718704"
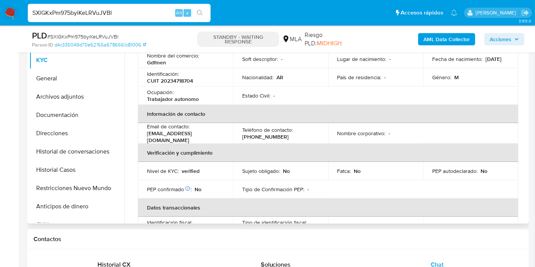
scroll to position [39, 0]
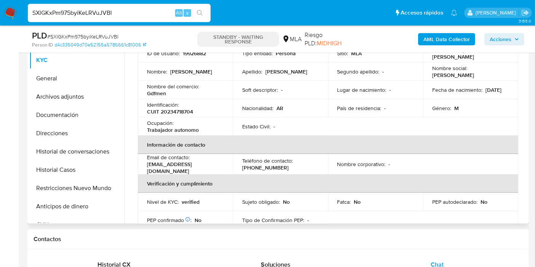
click at [170, 108] on p "CUIT 20234718704" at bounding box center [170, 111] width 46 height 7
click at [170, 109] on p "CUIT 20234718704" at bounding box center [170, 111] width 46 height 7
copy p "20234718704"
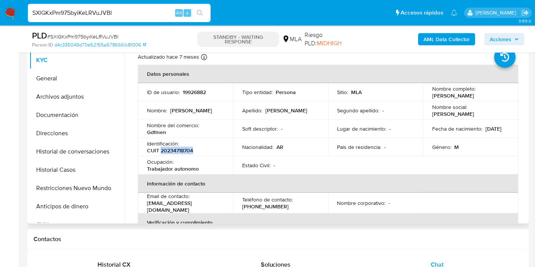
scroll to position [42, 0]
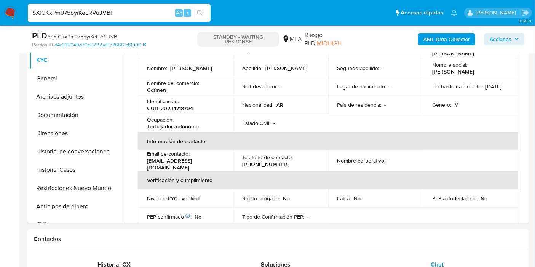
click at [90, 17] on input "SXlGKxPm975byiKeLRVuJVBl" at bounding box center [119, 13] width 183 height 10
paste input "fLAGVBo3UeVldYJ4q1Wr0r0y"
type input "fLAGVBo3UeVldYJ4q1Wr0r0y"
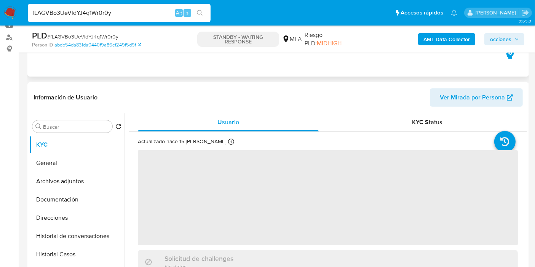
scroll to position [169, 0]
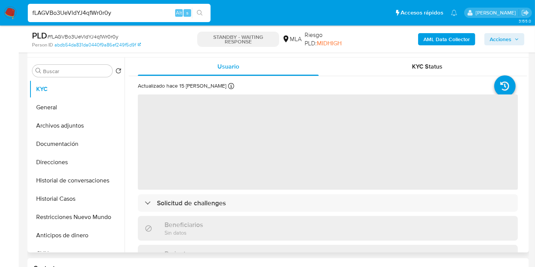
select select "10"
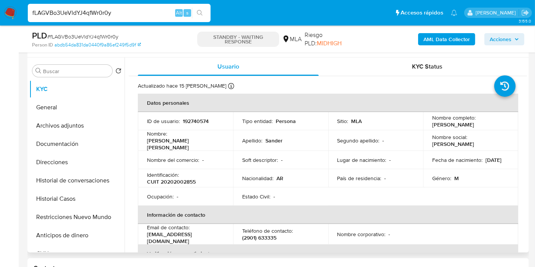
scroll to position [127, 0]
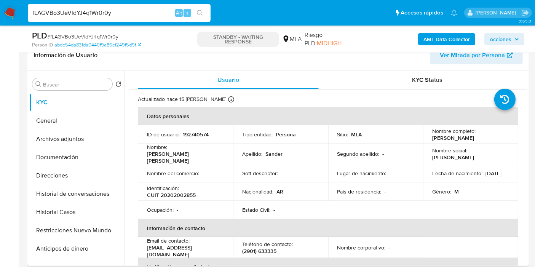
click at [179, 191] on p "CUIT 20202002855" at bounding box center [171, 194] width 49 height 7
copy p "20202002855"
click at [199, 135] on p "192740574" at bounding box center [196, 134] width 26 height 7
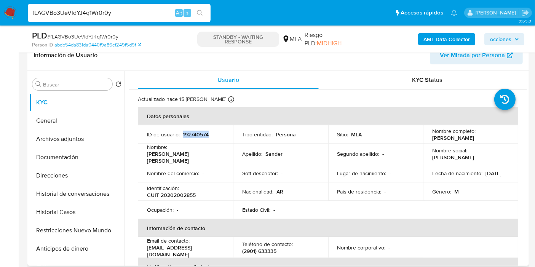
copy p "192740574"
click at [189, 191] on p "CUIT 20202002855" at bounding box center [171, 194] width 49 height 7
copy p "20202002855"
click at [234, 172] on td "Soft descriptor : -" at bounding box center [280, 173] width 95 height 18
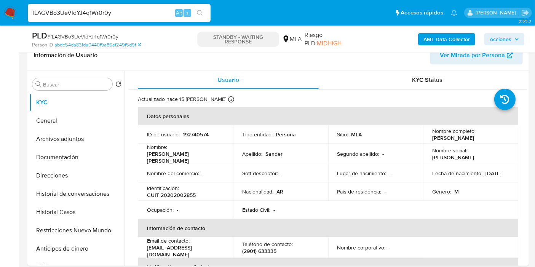
click at [91, 16] on input "fLAGVBo3UeVldYJ4q1Wr0r0y" at bounding box center [119, 13] width 183 height 10
paste input "BnzPm7njQcwegoI65atuXwtR"
type input "BnzPm7njQcwegoI65atuXwtR"
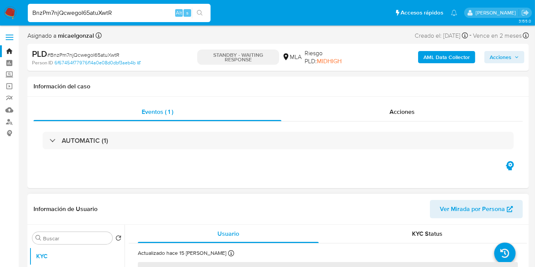
select select "10"
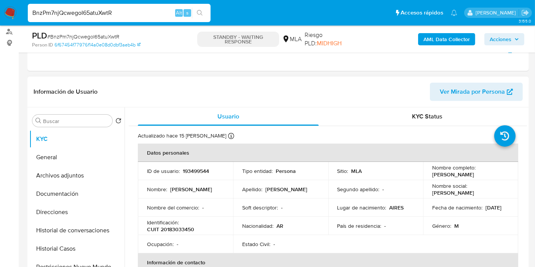
scroll to position [127, 0]
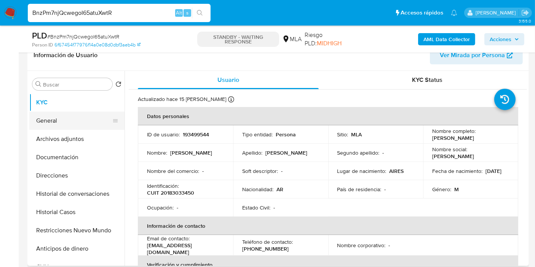
click at [67, 124] on button "General" at bounding box center [73, 120] width 89 height 18
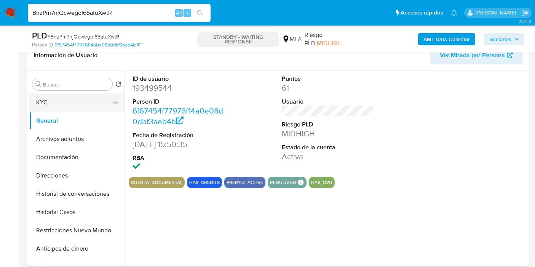
click at [67, 107] on button "KYC" at bounding box center [73, 102] width 89 height 18
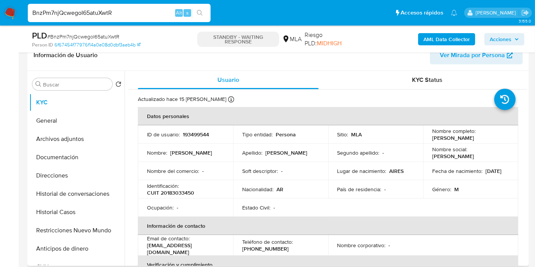
click at [183, 195] on p "CUIT 20183033450" at bounding box center [170, 192] width 47 height 7
copy p "20183033450"
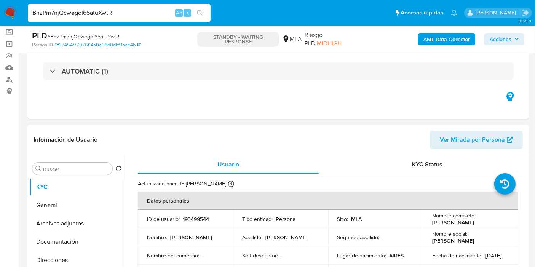
click at [194, 218] on p "193499544" at bounding box center [196, 218] width 26 height 7
copy p "193499544"
click at [113, 9] on input "BnzPm7njQcwegoI65atuXwtR" at bounding box center [119, 13] width 183 height 10
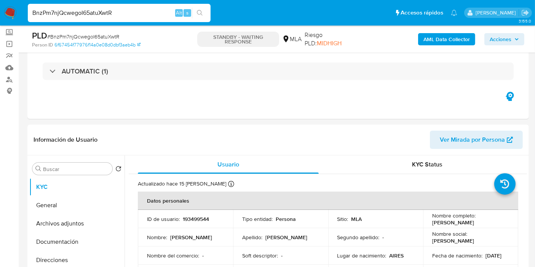
paste input "Tpva5l07RudSBMhAijkrokg9"
type input "Tpva5l07RudSBMhAijkrokg9"
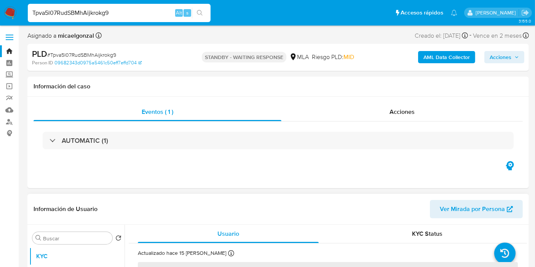
select select "10"
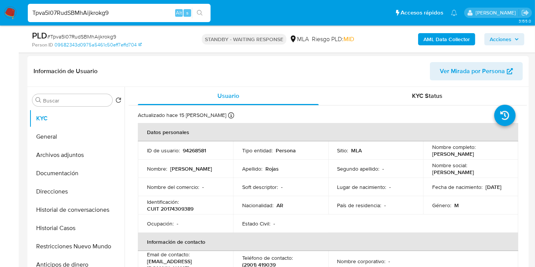
scroll to position [169, 0]
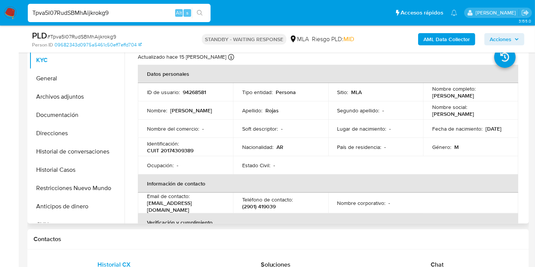
click at [171, 150] on p "CUIT 20174309389" at bounding box center [170, 150] width 46 height 7
click at [202, 94] on p "94268581" at bounding box center [194, 92] width 23 height 7
click at [76, 121] on button "Documentación" at bounding box center [73, 115] width 89 height 18
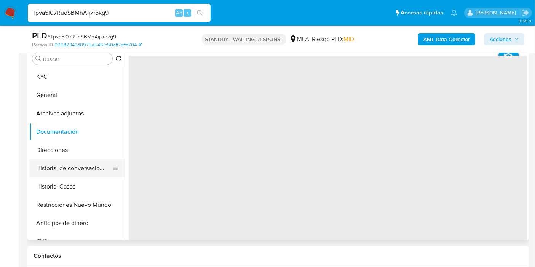
scroll to position [127, 0]
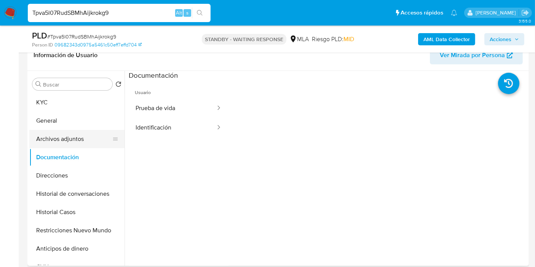
click at [80, 142] on button "Archivos adjuntos" at bounding box center [73, 139] width 89 height 18
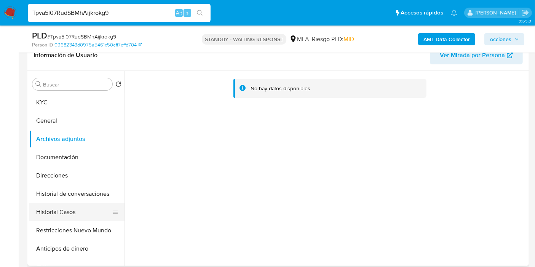
click at [72, 203] on button "Historial Casos" at bounding box center [73, 212] width 89 height 18
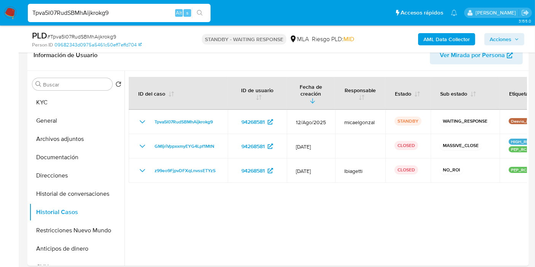
click at [124, 12] on input "Tpva5l07RudSBMhAijkrokg9" at bounding box center [119, 13] width 183 height 10
paste input "fRUqwWmyO8sruedd3K2BxfFW"
type input "fRUqwWmyO8sruedd3K2BxfFW"
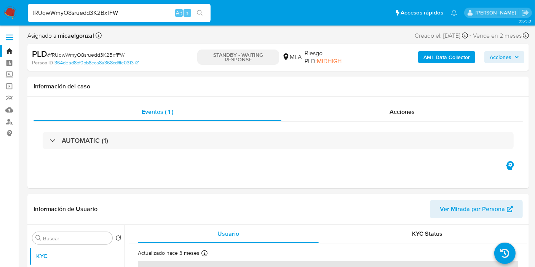
select select "10"
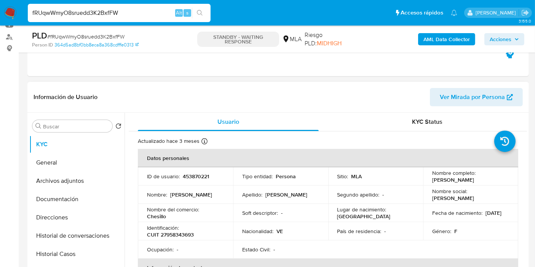
scroll to position [127, 0]
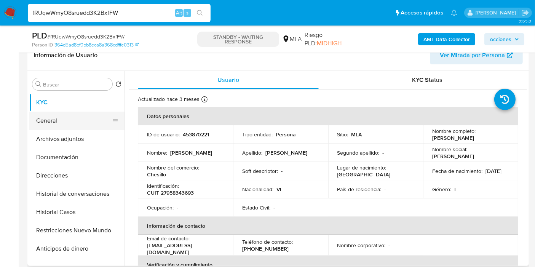
click at [59, 124] on button "General" at bounding box center [73, 120] width 89 height 18
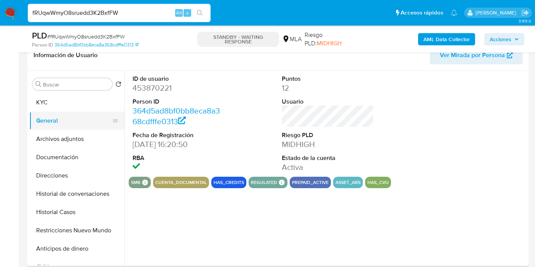
click at [79, 126] on button "General" at bounding box center [73, 120] width 89 height 18
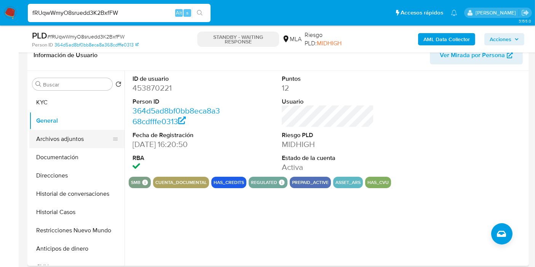
click at [72, 139] on button "Archivos adjuntos" at bounding box center [73, 139] width 89 height 18
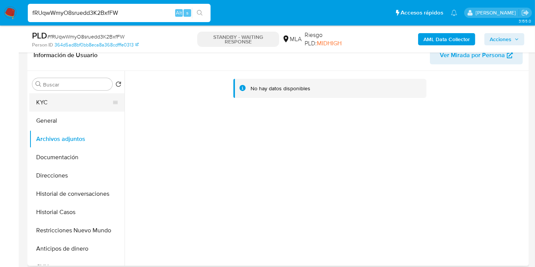
click at [73, 103] on button "KYC" at bounding box center [73, 102] width 89 height 18
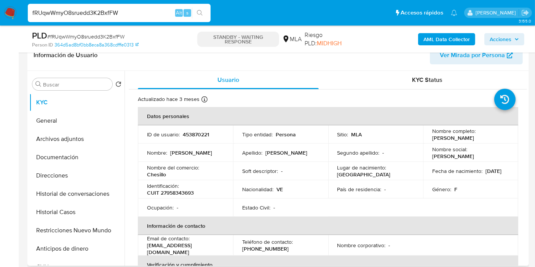
click at [170, 191] on p "CUIT 27958343693" at bounding box center [170, 192] width 47 height 7
drag, startPoint x: 170, startPoint y: 191, endPoint x: 167, endPoint y: 193, distance: 4.3
click at [167, 193] on p "CUIT 27958343693" at bounding box center [170, 192] width 47 height 7
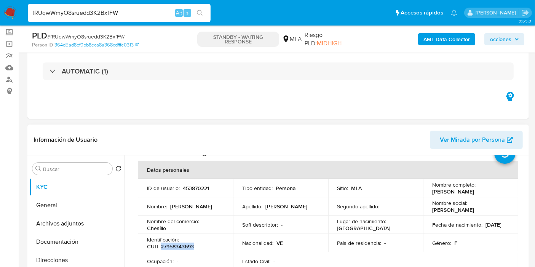
scroll to position [42, 0]
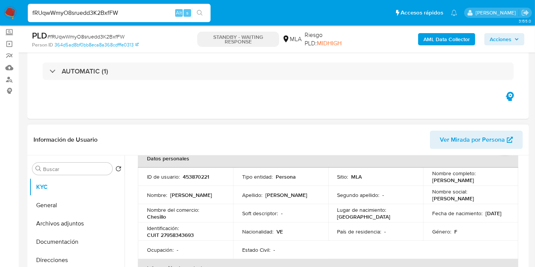
click at [198, 179] on p "453870221" at bounding box center [196, 176] width 26 height 7
click at [198, 177] on p "453870221" at bounding box center [196, 176] width 26 height 7
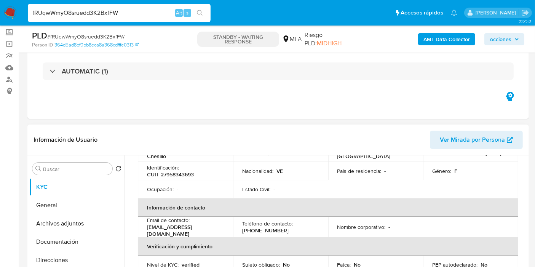
scroll to position [127, 0]
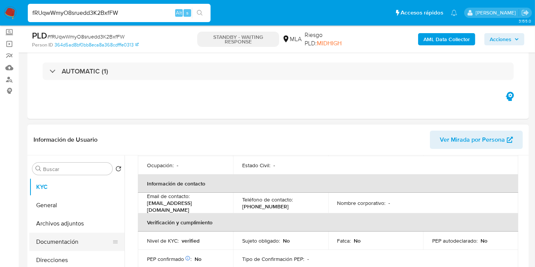
click at [75, 232] on button "Documentación" at bounding box center [73, 241] width 89 height 18
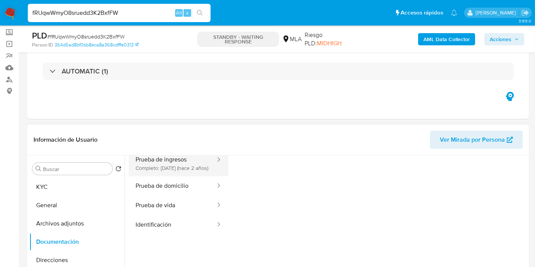
scroll to position [19, 0]
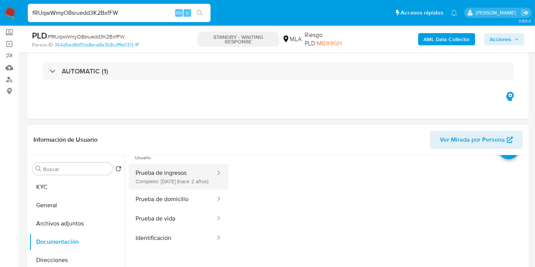
click at [169, 181] on button "Prueba de ingresos Completo: 13/05/2023 (hace 2 años)" at bounding box center [173, 177] width 88 height 26
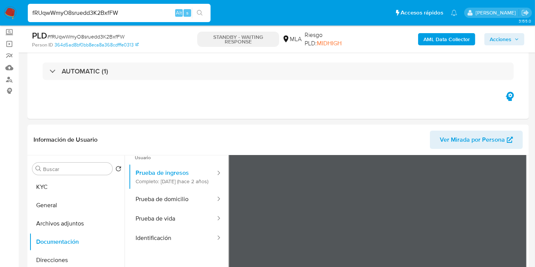
click at [99, 14] on input "fRUqwWmyO8sruedd3K2BxfFW" at bounding box center [119, 13] width 183 height 10
paste input "PjvXASLLpyVRV5pkQe3G7w8C"
type input "PjvXASLLpyVRV5pkQe3G7w8C"
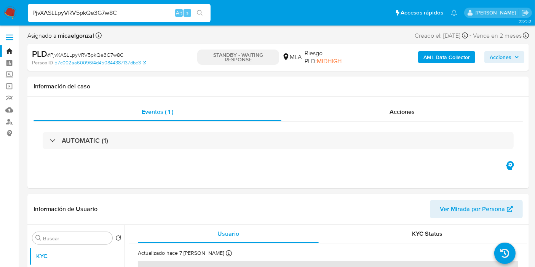
select select "10"
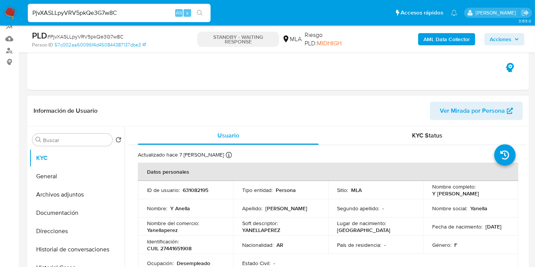
scroll to position [84, 0]
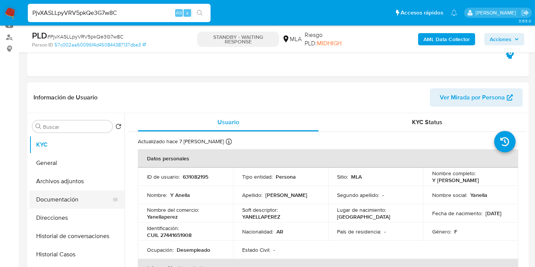
click at [55, 206] on button "Documentación" at bounding box center [73, 199] width 89 height 18
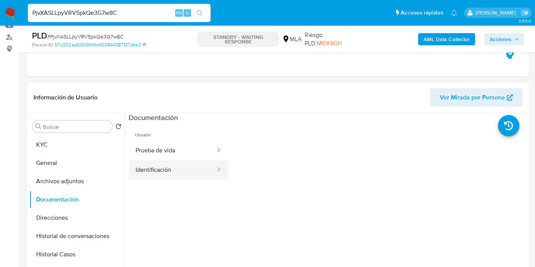
click at [159, 162] on button "Identificación" at bounding box center [173, 169] width 88 height 19
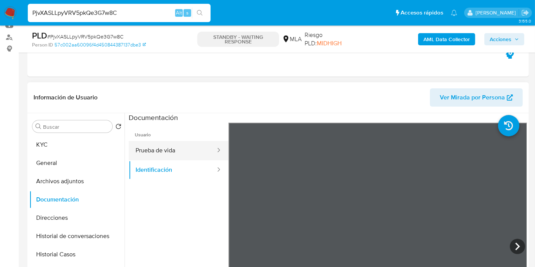
click at [187, 150] on button "Prueba de vida" at bounding box center [173, 150] width 88 height 19
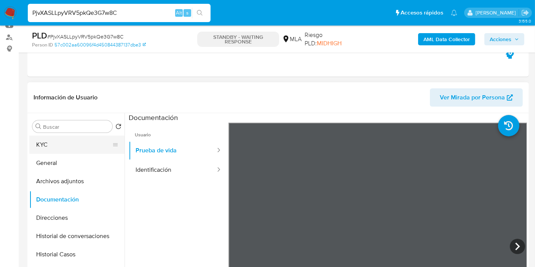
click at [45, 140] on button "KYC" at bounding box center [73, 144] width 89 height 18
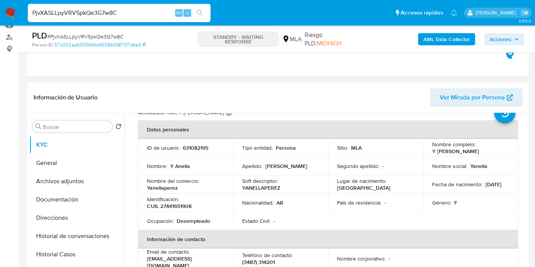
scroll to position [42, 0]
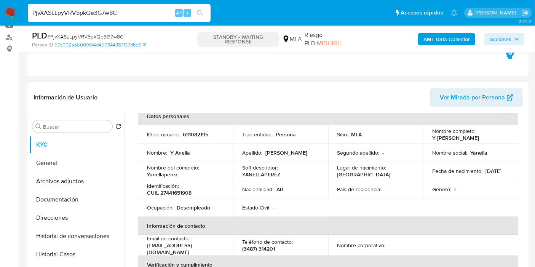
click at [181, 189] on p "CUIL 27441651908" at bounding box center [169, 192] width 45 height 7
click at [248, 189] on p "Nacionalidad :" at bounding box center [257, 189] width 31 height 7
click at [175, 193] on p "CUIL 27441651908" at bounding box center [169, 192] width 45 height 7
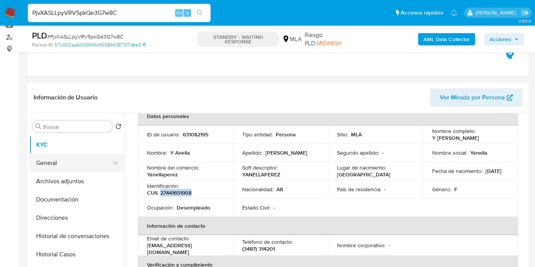
click at [62, 159] on button "General" at bounding box center [73, 163] width 89 height 18
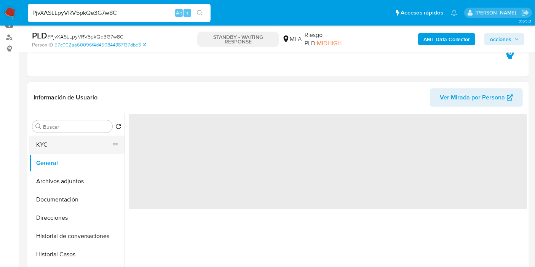
drag, startPoint x: 69, startPoint y: 143, endPoint x: 116, endPoint y: 143, distance: 47.6
click at [70, 143] on button "KYC" at bounding box center [73, 144] width 89 height 18
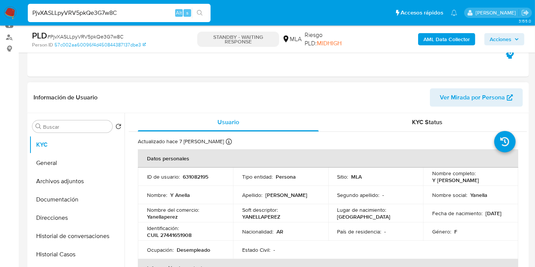
click at [201, 173] on p "631082195" at bounding box center [195, 176] width 25 height 7
click at [183, 234] on p "CUIL 27441651908" at bounding box center [169, 234] width 45 height 7
click at [172, 238] on p "CUIL 27441651908" at bounding box center [169, 234] width 45 height 7
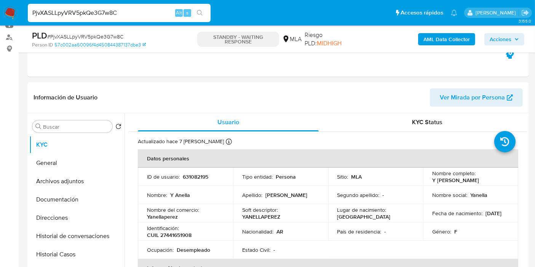
click at [117, 19] on div "PjvXASLLpyVRV5pkQe3G7w8C Alt s" at bounding box center [119, 13] width 183 height 18
click at [116, 16] on input "PjvXASLLpyVRV5pkQe3G7w8C" at bounding box center [119, 13] width 183 height 10
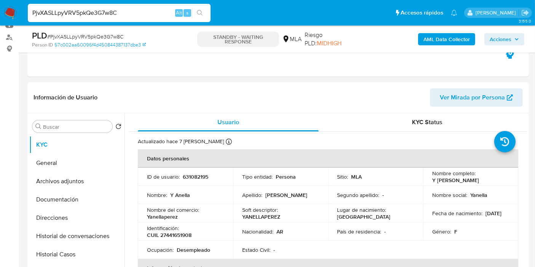
paste input "C0xctjH0s5nY1kzo80o44n1t"
type input "C0xctjH0s5nY1kzo80o44n1t"
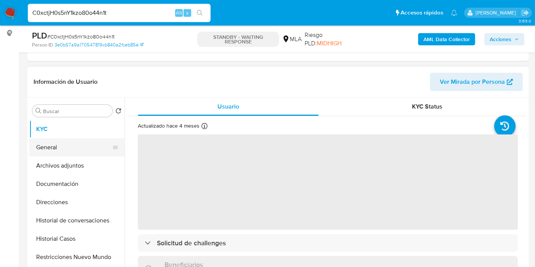
scroll to position [127, 0]
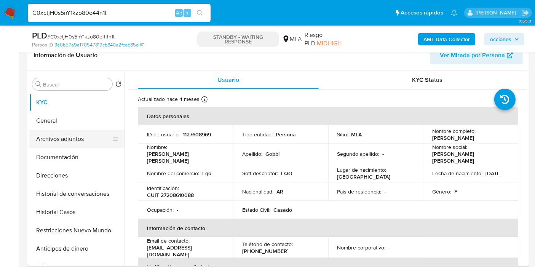
click at [75, 130] on button "Archivos adjuntos" at bounding box center [73, 139] width 89 height 18
select select "10"
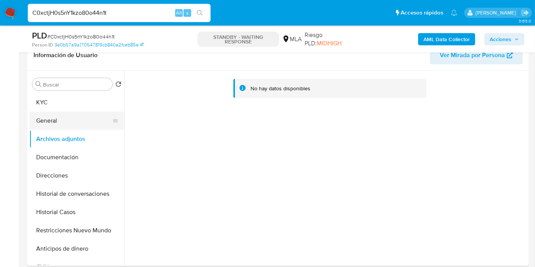
click at [81, 124] on button "General" at bounding box center [73, 120] width 89 height 18
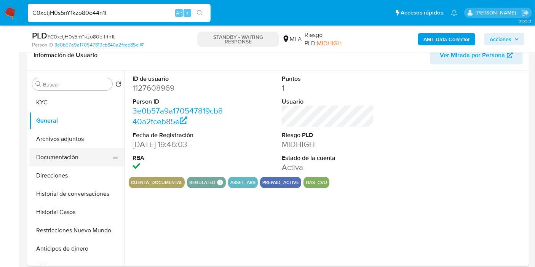
click at [72, 156] on button "Documentación" at bounding box center [73, 157] width 89 height 18
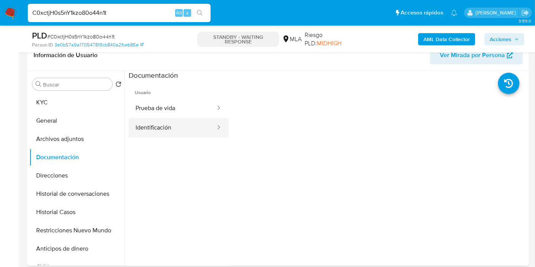
click at [156, 136] on button "Identificación" at bounding box center [173, 127] width 88 height 19
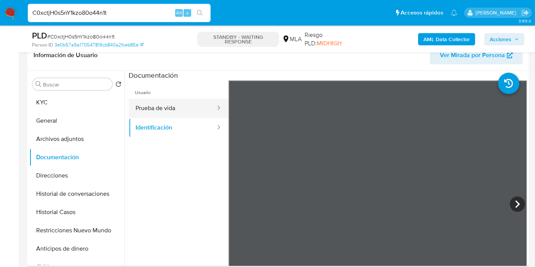
click at [173, 102] on button "Prueba de vida" at bounding box center [173, 108] width 88 height 19
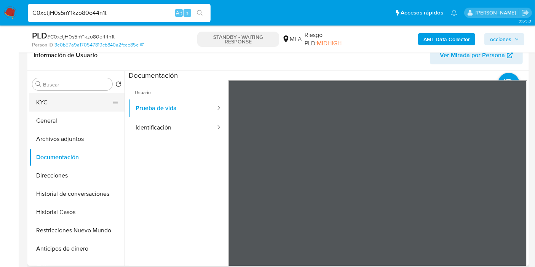
click at [53, 103] on button "KYC" at bounding box center [73, 102] width 89 height 18
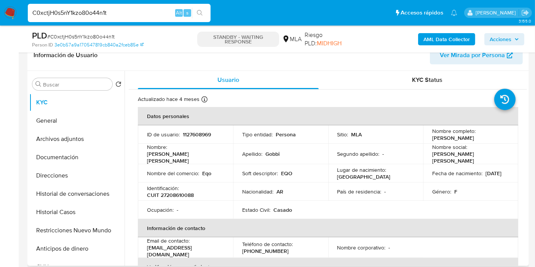
click at [192, 191] on p "CUIT 27208610088" at bounding box center [170, 194] width 47 height 7
click at [184, 194] on p "CUIT 27208610088" at bounding box center [170, 194] width 47 height 7
drag, startPoint x: 189, startPoint y: 138, endPoint x: 197, endPoint y: 132, distance: 9.7
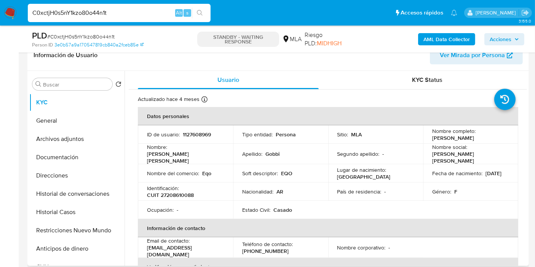
click at [189, 138] on td "ID de usuario : 1127608969" at bounding box center [185, 134] width 95 height 18
click at [197, 132] on p "1127608969" at bounding box center [197, 134] width 28 height 7
click at [104, 10] on input "C0xctjH0s5nY1kzo80o44n1t" at bounding box center [119, 13] width 183 height 10
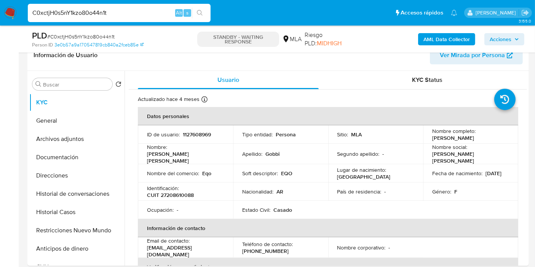
paste input "SfMLZnfiHSkIpy32lGXQfQ7U"
type input "SfMLZnfiHSkIpy32lGXQfQ7U"
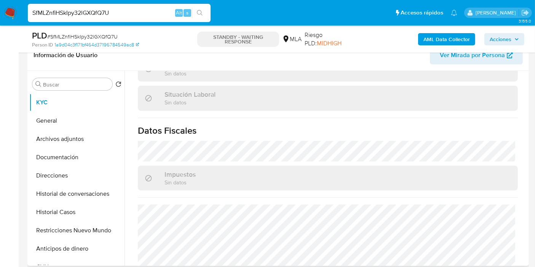
scroll to position [253, 0]
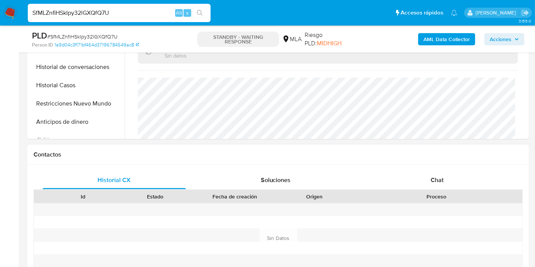
select select "10"
click at [455, 177] on div "Chat" at bounding box center [436, 180] width 143 height 18
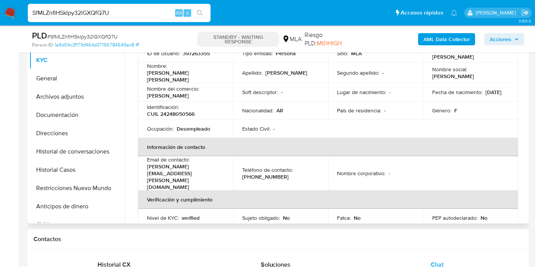
scroll to position [27, 0]
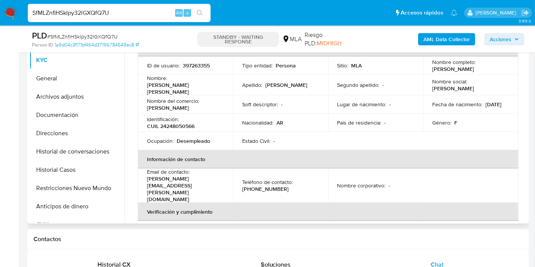
click at [191, 132] on td "Ocupación : Desempleado" at bounding box center [185, 141] width 95 height 18
click at [189, 123] on p "CUIL 24248050566" at bounding box center [171, 126] width 48 height 7
click at [186, 64] on p "397263355" at bounding box center [196, 65] width 27 height 7
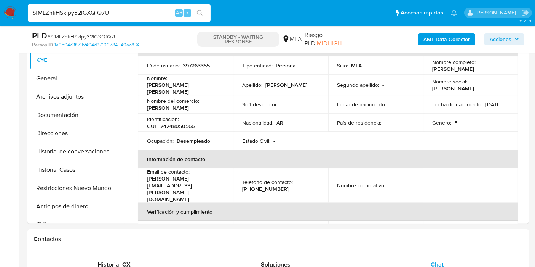
click at [122, 14] on input "SfMLZnfiHSkIpy32lGXQfQ7U" at bounding box center [119, 13] width 183 height 10
paste input "0DPp4yLW67ZTKRCpWQxEGF9P"
type input "0DPp4yLW67ZTKRCpWQxEGF9P"
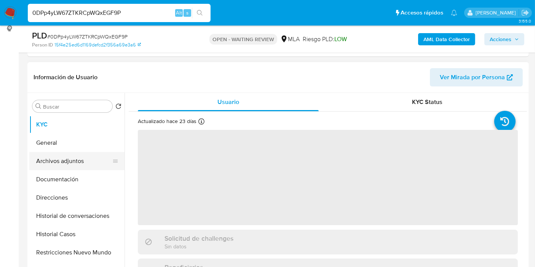
scroll to position [127, 0]
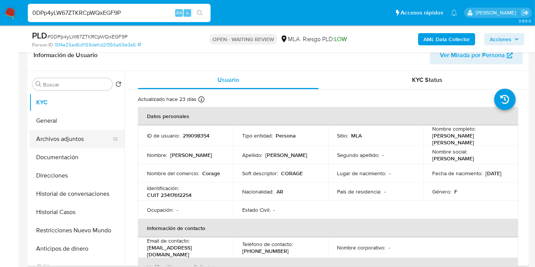
click at [81, 138] on button "Archivos adjuntos" at bounding box center [73, 139] width 89 height 18
select select "10"
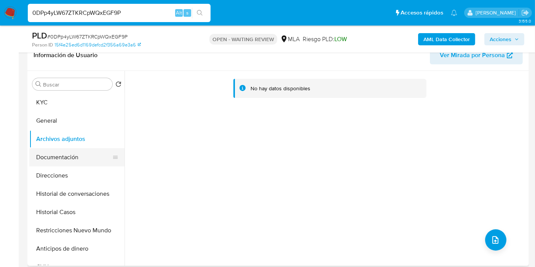
click at [78, 159] on button "Documentación" at bounding box center [73, 157] width 89 height 18
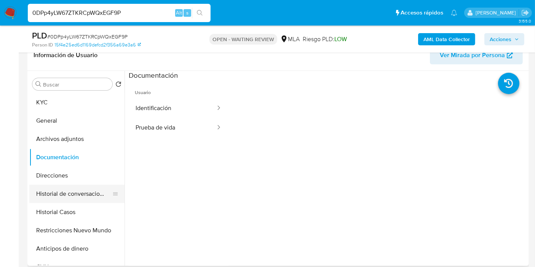
click at [54, 193] on button "Historial de conversaciones" at bounding box center [73, 194] width 89 height 18
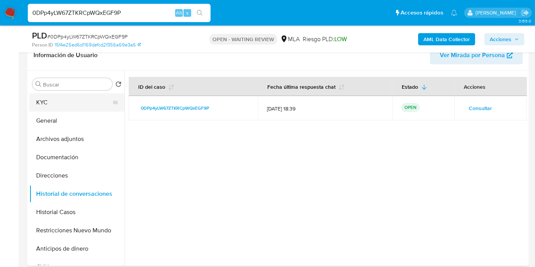
click at [73, 104] on button "KYC" at bounding box center [73, 102] width 89 height 18
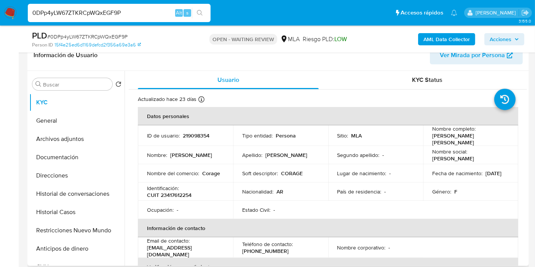
click at [296, 188] on div "Nacionalidad : AR" at bounding box center [280, 191] width 77 height 7
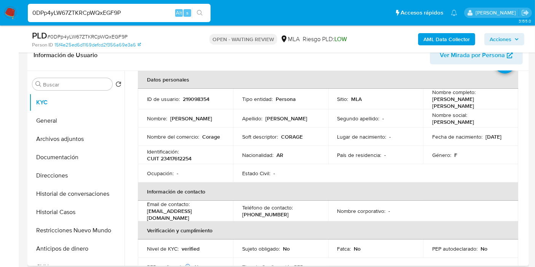
scroll to position [0, 0]
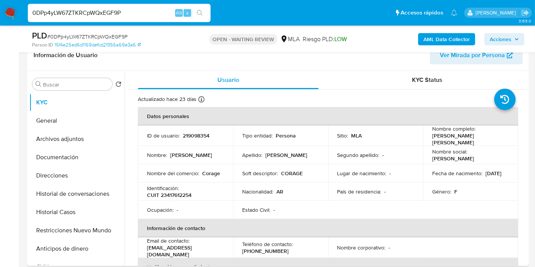
click at [188, 127] on td "ID de usuario : 219098354" at bounding box center [185, 135] width 95 height 21
click at [191, 137] on p "219098354" at bounding box center [196, 135] width 27 height 7
click at [183, 201] on td "Ocupación : -" at bounding box center [185, 210] width 95 height 18
click at [181, 191] on p "CUIT 23417612254" at bounding box center [169, 194] width 45 height 7
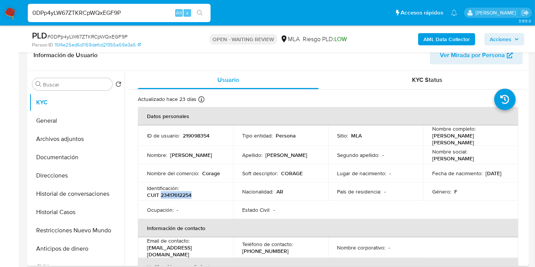
click at [181, 191] on p "CUIT 23417612254" at bounding box center [169, 194] width 45 height 7
click at [123, 15] on input "0DPp4yLW67ZTKRCpWQxEGF9P" at bounding box center [119, 13] width 183 height 10
paste input "URCO1fSTMgDS1x0G3fuC0Y5e"
type input "URCO1fSTMgDS1x0G3fuC0Y5e"
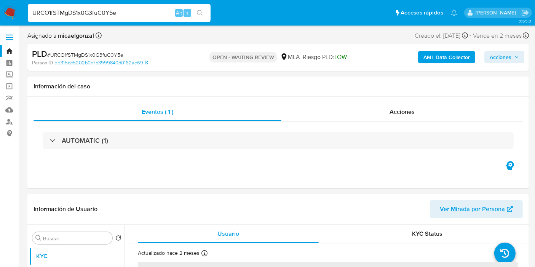
select select "10"
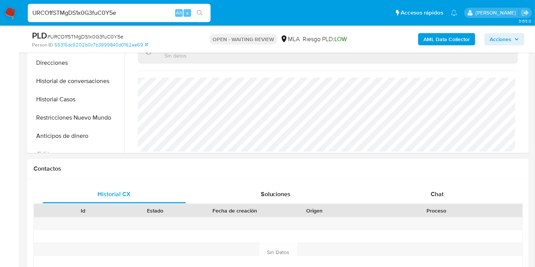
scroll to position [253, 0]
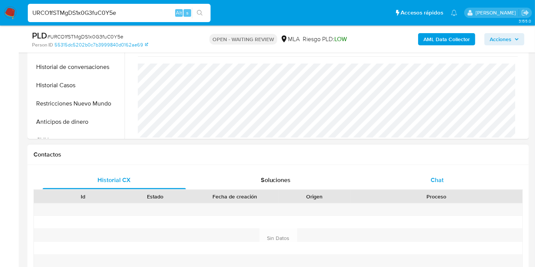
click at [430, 184] on div "Chat" at bounding box center [436, 180] width 143 height 18
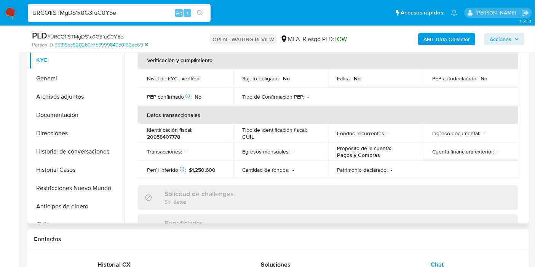
scroll to position [114, 0]
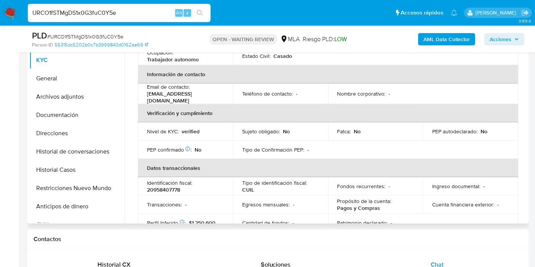
click at [164, 188] on p "20958407778" at bounding box center [163, 189] width 33 height 7
click at [166, 186] on p "20958407778" at bounding box center [163, 189] width 33 height 7
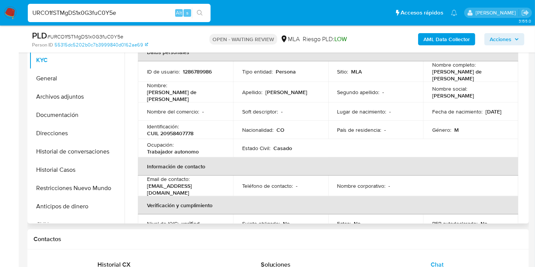
scroll to position [0, 0]
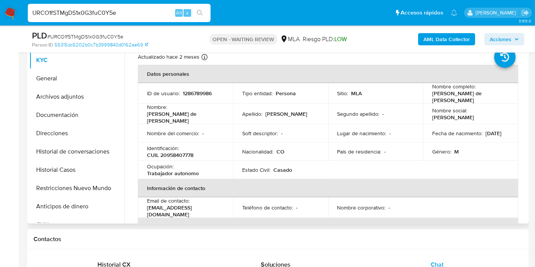
click at [186, 157] on td "Identificación : CUIL 20958407778" at bounding box center [185, 151] width 95 height 18
click at [182, 151] on p "CUIL 20958407778" at bounding box center [170, 154] width 46 height 7
click at [291, 161] on td "Estado Civil : Casado" at bounding box center [280, 170] width 95 height 18
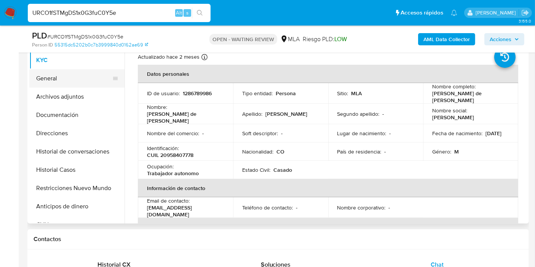
click at [70, 80] on button "General" at bounding box center [73, 78] width 89 height 18
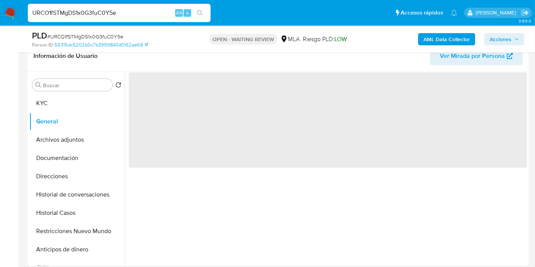
scroll to position [84, 0]
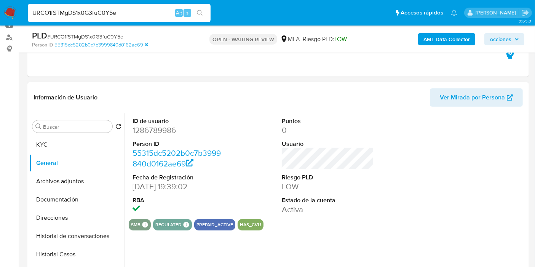
click at [141, 141] on dt "Person ID" at bounding box center [178, 144] width 92 height 8
click at [149, 135] on dl "ID de usuario 1286789986 Person ID 55315dc5202b0c7b3999840d0162ae69 Fecha de Re…" at bounding box center [178, 166] width 92 height 98
click at [154, 125] on dd "1286789986" at bounding box center [178, 130] width 92 height 11
click at [108, 33] on span "# URCO1fSTMgDS1x0G3fuC0Y5e" at bounding box center [85, 37] width 76 height 8
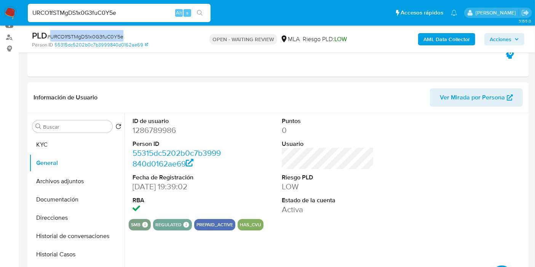
click at [108, 33] on span "# URCO1fSTMgDS1x0G3fuC0Y5e" at bounding box center [85, 37] width 76 height 8
drag, startPoint x: 12, startPoint y: 3, endPoint x: 4, endPoint y: 10, distance: 10.5
click at [12, 3] on nav "Pausado Ver notificaciones URCO1fSTMgDS1x0G3fuC0Y5e Alt s Accesos rápidos Presi…" at bounding box center [267, 12] width 535 height 25
click at [4, 10] on img at bounding box center [10, 12] width 13 height 13
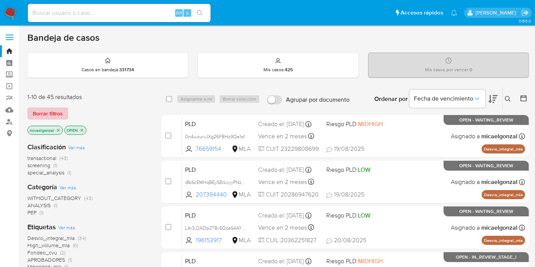
click at [63, 112] on button "Borrar filtros" at bounding box center [47, 113] width 41 height 12
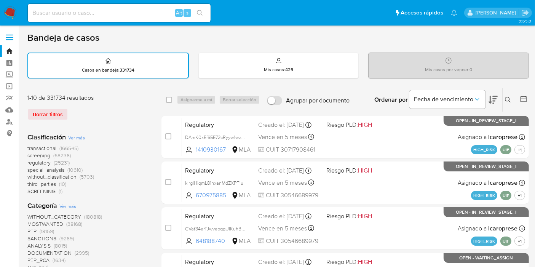
click at [510, 106] on div "Ingrese ID de usuario o caso Buscar Borrar filtros" at bounding box center [508, 100] width 13 height 24
click at [511, 100] on button at bounding box center [508, 99] width 13 height 9
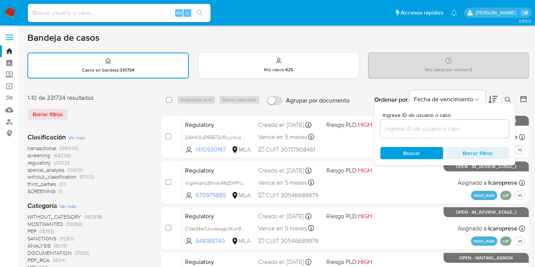
click at [435, 132] on input at bounding box center [444, 129] width 129 height 10
type input "V"
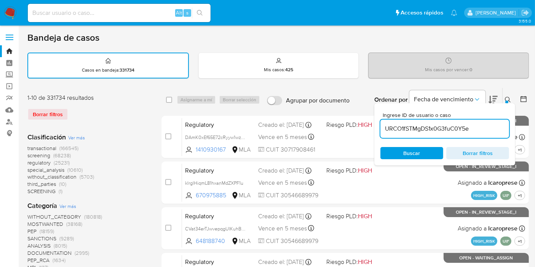
type input "URCO1fSTMgDS1x0G3fuC0Y5e"
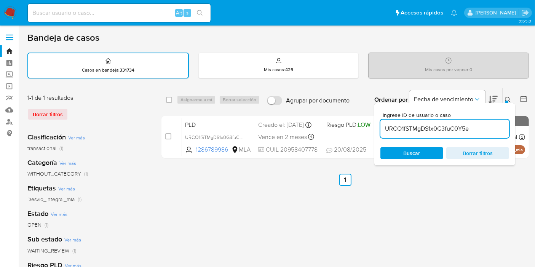
click at [166, 102] on span at bounding box center [169, 100] width 6 height 6
click at [166, 102] on input "checkbox" at bounding box center [169, 100] width 6 height 6
checkbox input "true"
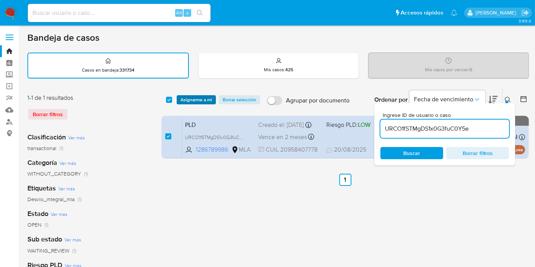
click at [183, 97] on span "Asignarme a mí" at bounding box center [196, 100] width 32 height 8
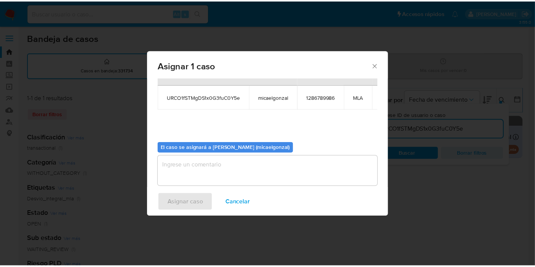
scroll to position [46, 0]
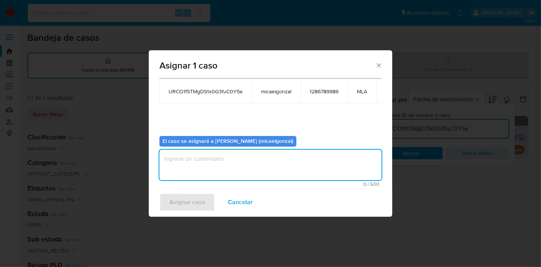
click at [285, 160] on textarea "assign-modal" at bounding box center [270, 165] width 222 height 30
click at [189, 198] on span "Asignar caso" at bounding box center [187, 202] width 36 height 17
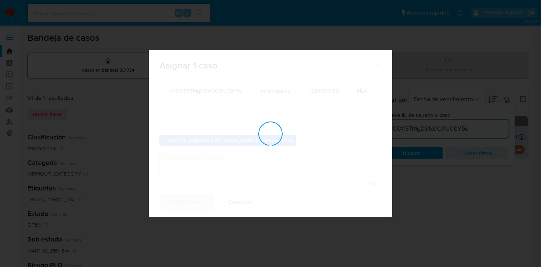
checkbox input "false"
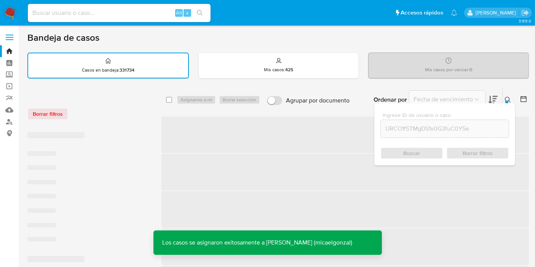
click at [116, 20] on div "Alt s" at bounding box center [119, 13] width 183 height 18
click at [119, 17] on input at bounding box center [119, 13] width 183 height 10
paste input "URCO1fSTMgDS1x0G3fuC0Y5e"
type input "URCO1fSTMgDS1x0G3fuC0Y5e"
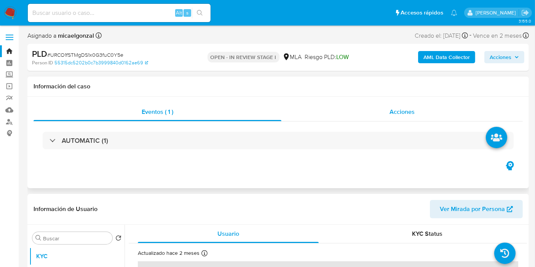
select select "10"
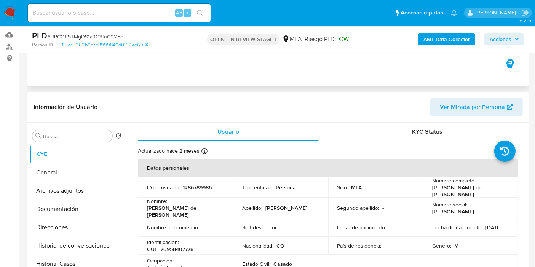
scroll to position [169, 0]
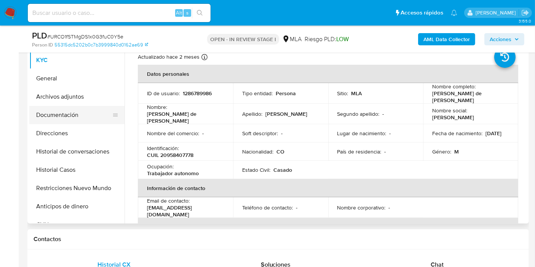
click at [82, 111] on button "Documentación" at bounding box center [73, 115] width 89 height 18
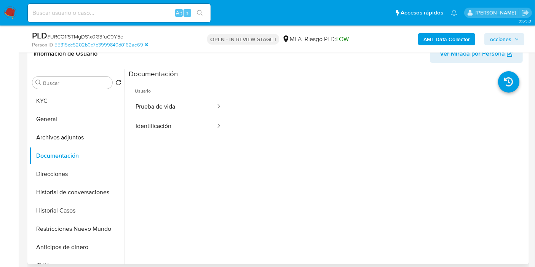
scroll to position [127, 0]
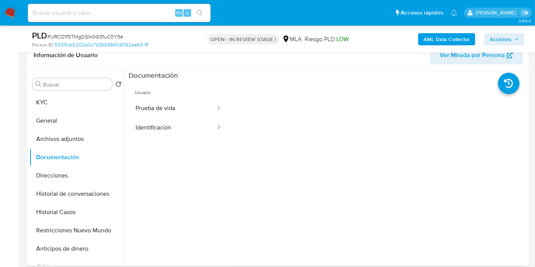
click at [178, 138] on ul "Usuario Prueba de vida Identificación" at bounding box center [179, 189] width 100 height 219
click at [183, 119] on button "Identificación" at bounding box center [173, 127] width 88 height 19
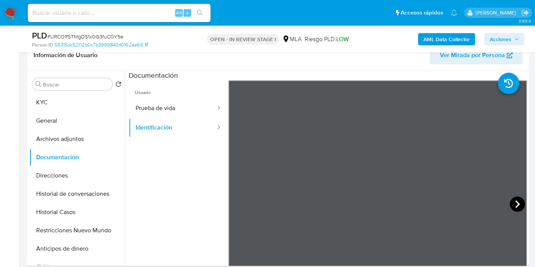
click at [509, 201] on icon at bounding box center [516, 203] width 15 height 15
click at [162, 113] on button "Prueba de vida" at bounding box center [173, 108] width 88 height 19
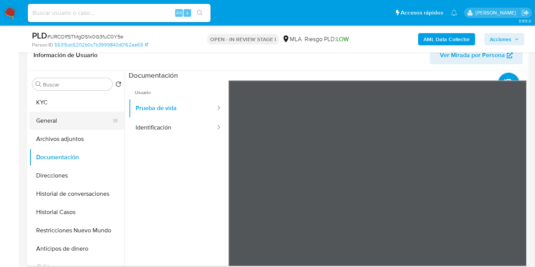
click at [29, 122] on button "General" at bounding box center [73, 120] width 89 height 18
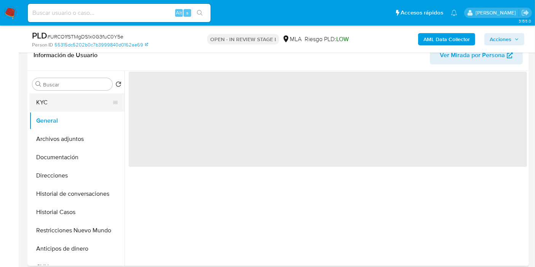
click at [71, 98] on button "KYC" at bounding box center [73, 102] width 89 height 18
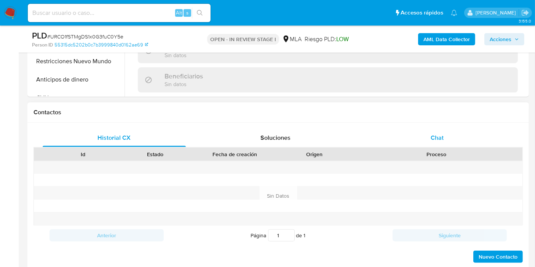
click at [457, 137] on div "Chat" at bounding box center [436, 138] width 143 height 18
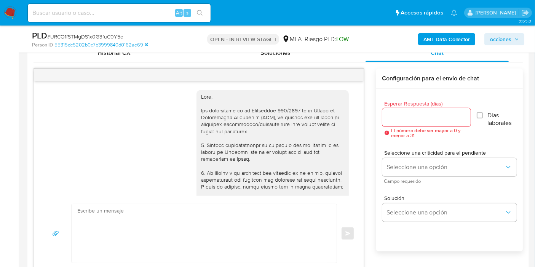
scroll to position [347, 0]
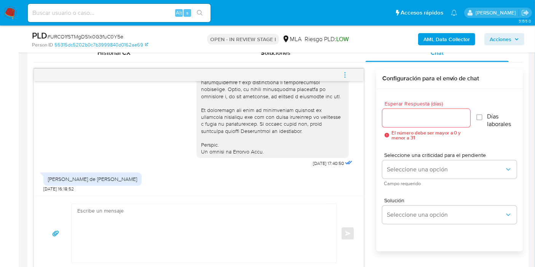
click at [231, 217] on textarea at bounding box center [202, 233] width 250 height 59
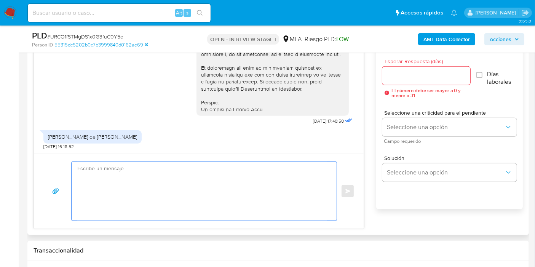
click at [206, 173] on textarea at bounding box center [202, 191] width 250 height 59
type textarea "b"
paste textarea "Lo ipsumdo si ame consectetur adipiscinge se do eiusmo te Incidid Utla, etdolor…"
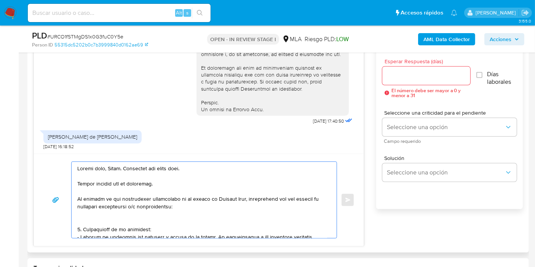
click at [139, 224] on textarea at bounding box center [202, 200] width 250 height 76
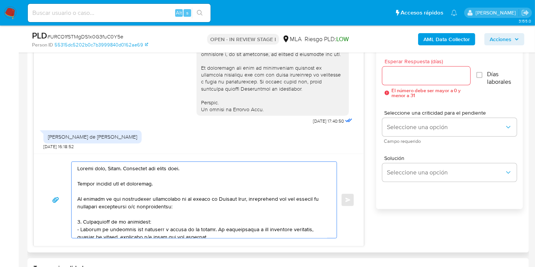
scroll to position [84, 0]
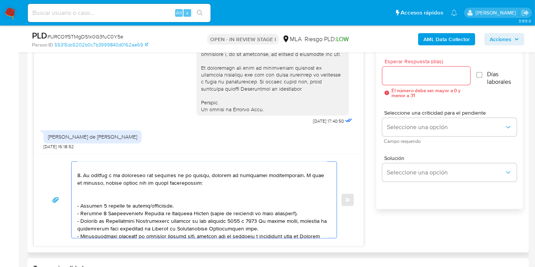
click at [169, 196] on textarea at bounding box center [202, 200] width 250 height 76
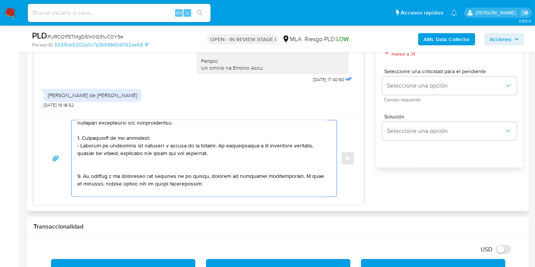
scroll to position [465, 0]
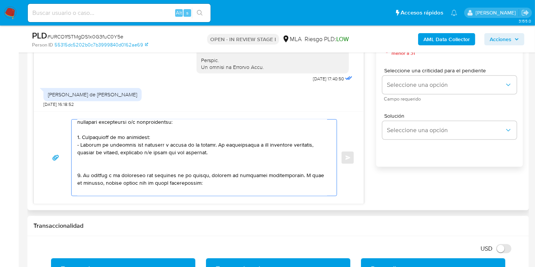
click at [93, 158] on textarea at bounding box center [202, 157] width 250 height 76
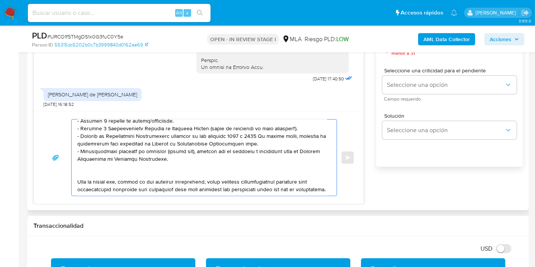
scroll to position [84, 0]
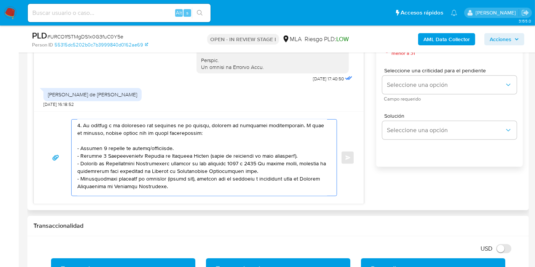
drag, startPoint x: 291, startPoint y: 169, endPoint x: 267, endPoint y: 164, distance: 24.2
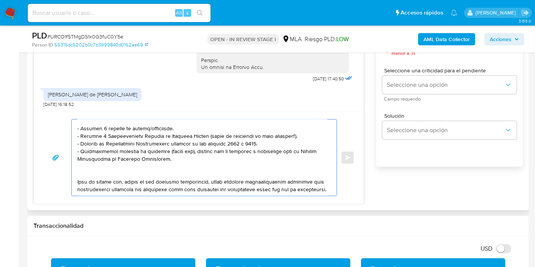
click at [129, 158] on textarea at bounding box center [202, 157] width 250 height 76
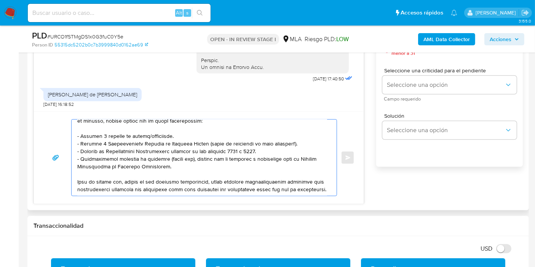
scroll to position [112, 0]
click at [205, 172] on textarea at bounding box center [202, 157] width 250 height 76
click at [182, 192] on textarea at bounding box center [202, 157] width 250 height 76
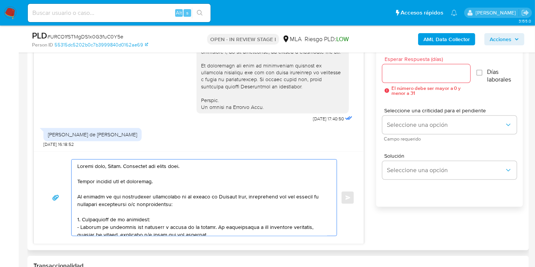
scroll to position [338, 0]
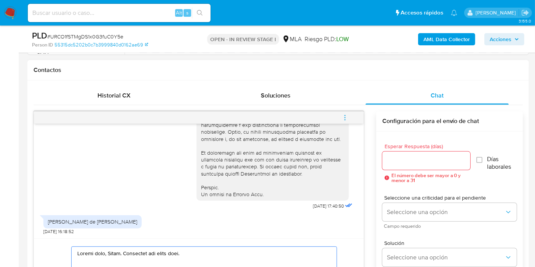
type textarea "Loremi dolo, Sitam. Consectet adi elits doei. Tempor incidid utl et doloremag. …"
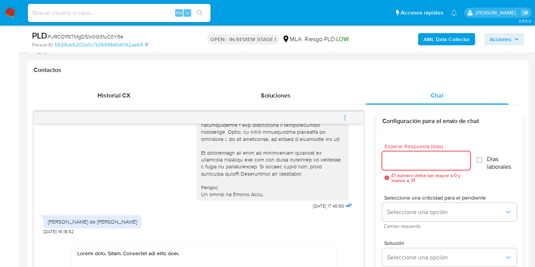
click at [408, 158] on input "Esperar Respuesta (días)" at bounding box center [426, 161] width 88 height 10
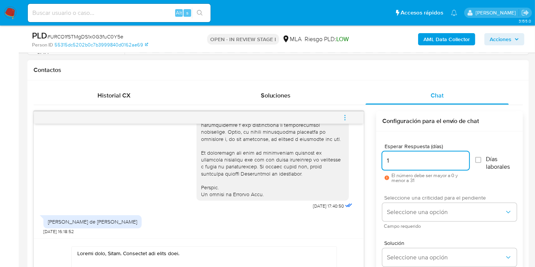
type input "1"
click at [409, 199] on span "Seleccione una criticidad para el pendiente" at bounding box center [451, 197] width 134 height 5
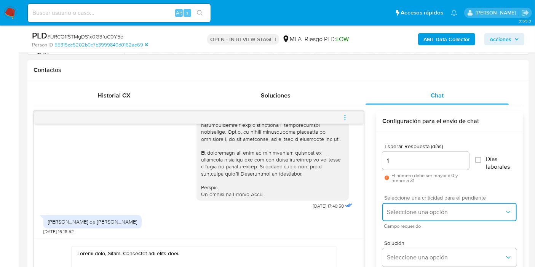
click at [410, 213] on span "Seleccione una opción" at bounding box center [446, 212] width 118 height 8
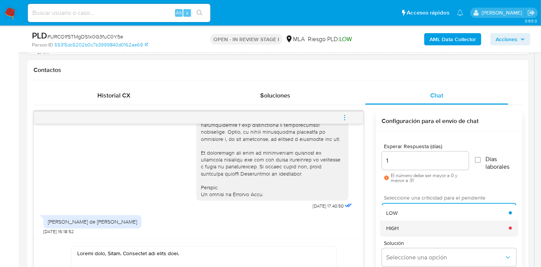
click at [398, 220] on div "HIGH" at bounding box center [447, 227] width 123 height 15
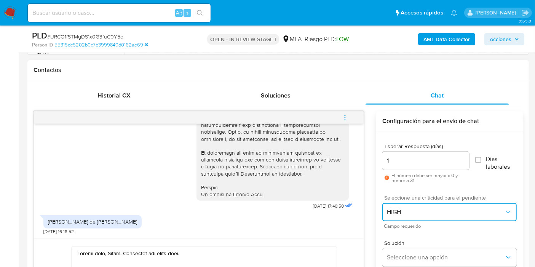
scroll to position [380, 0]
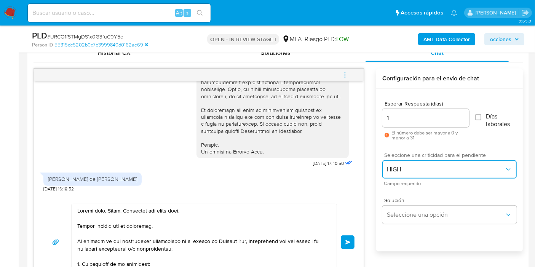
click at [394, 177] on button "HIGH" at bounding box center [449, 169] width 134 height 18
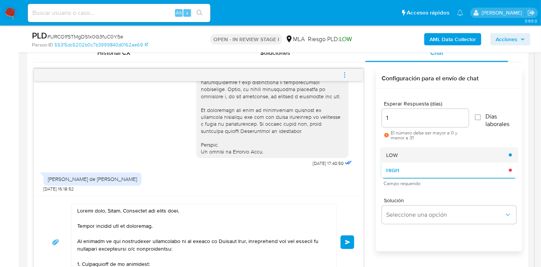
click at [403, 157] on div "LOW" at bounding box center [447, 154] width 123 height 15
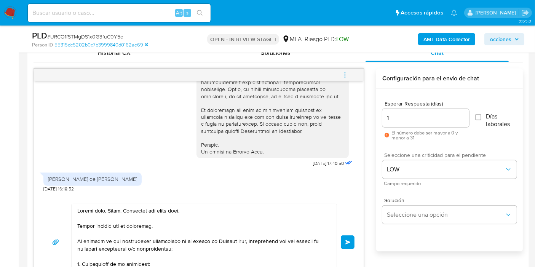
click at [348, 241] on span "Enviar" at bounding box center [347, 242] width 5 height 5
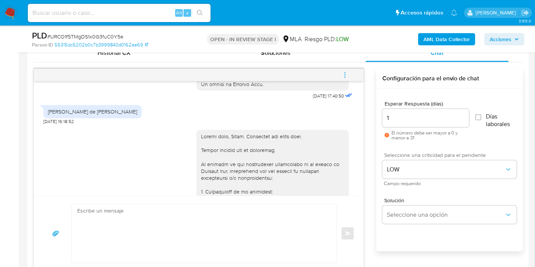
scroll to position [484, 0]
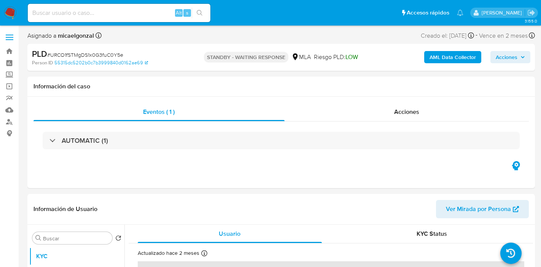
select select "10"
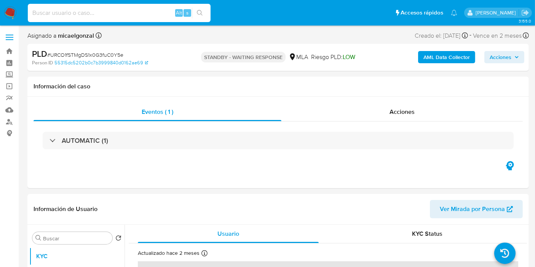
click at [95, 14] on input at bounding box center [119, 13] width 183 height 10
paste input "JbwgsZfgAp1DXhWqV2MJZZIr"
type input "JbwgsZfgAp1DXhWqV2MJZZIr"
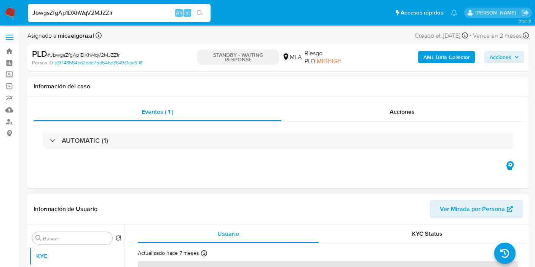
select select "10"
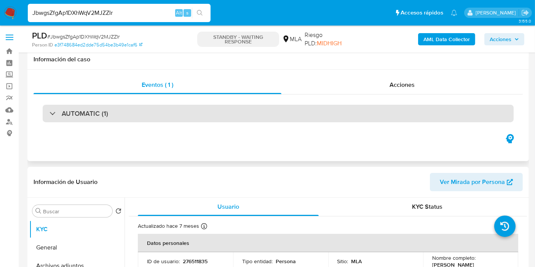
scroll to position [84, 0]
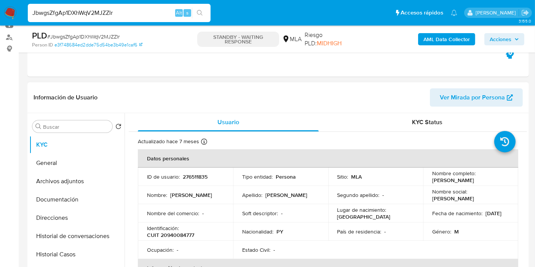
click at [177, 230] on p "Identificación :" at bounding box center [163, 227] width 32 height 7
click at [183, 239] on td "Identificación : CUIT 20940084777" at bounding box center [185, 231] width 95 height 18
click at [188, 178] on p "276511835" at bounding box center [195, 176] width 25 height 7
copy p "276511835"
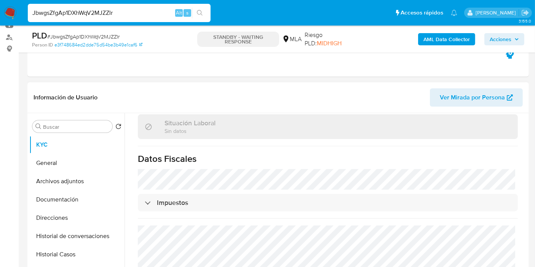
scroll to position [253, 0]
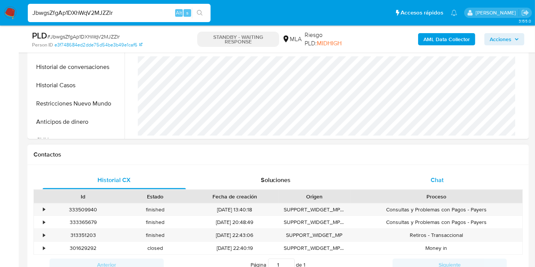
click at [450, 177] on div "Chat" at bounding box center [436, 180] width 143 height 18
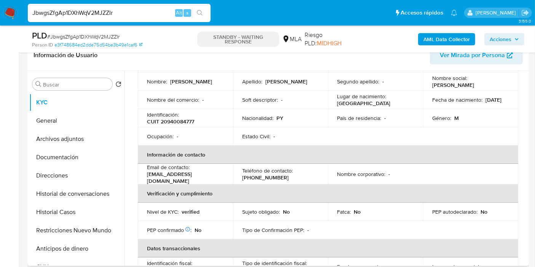
scroll to position [60, 0]
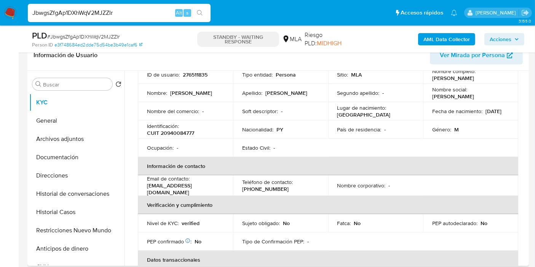
click at [183, 135] on p "CUIT 20940084777" at bounding box center [170, 132] width 47 height 7
copy p "20940084777"
click at [101, 12] on input "JbwgsZfgAp1DXhWqV2MJZZIr" at bounding box center [119, 13] width 183 height 10
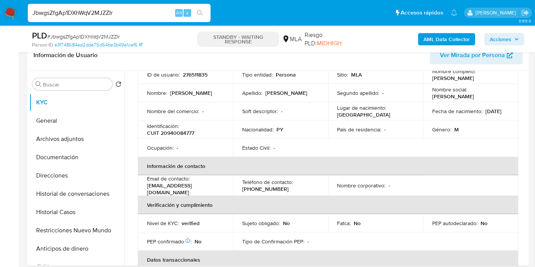
paste input "FNBblTZEIsXx82RPv4shiFc"
type input "FNBblTZEIsXx82RPv4shiFcr"
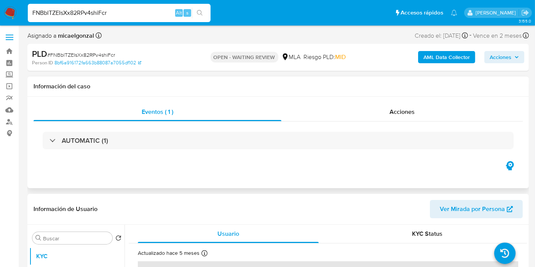
select select "10"
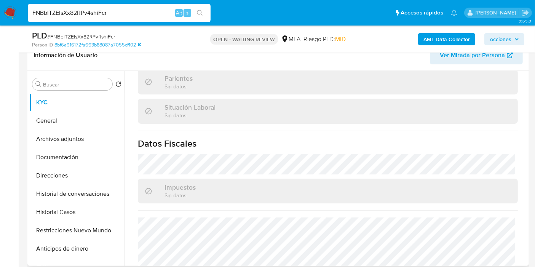
scroll to position [407, 0]
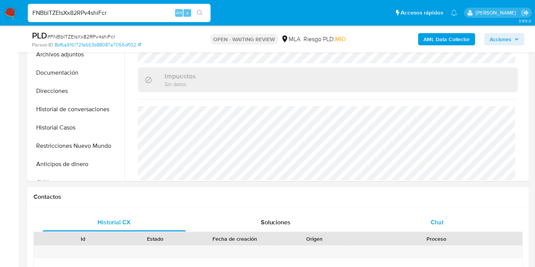
drag, startPoint x: 461, startPoint y: 196, endPoint x: 451, endPoint y: 219, distance: 24.9
click at [460, 198] on h1 "Contactos" at bounding box center [277, 197] width 489 height 8
click at [449, 222] on div "Chat" at bounding box center [436, 222] width 143 height 18
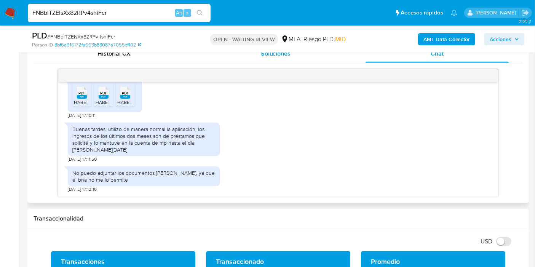
scroll to position [380, 0]
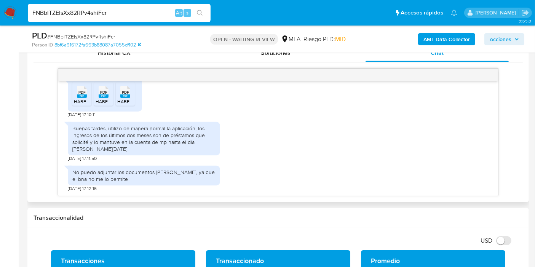
click at [126, 146] on div "Buenas tardes, utilizo de manera normal la aplicación, los ingresos de los últi…" at bounding box center [143, 139] width 143 height 28
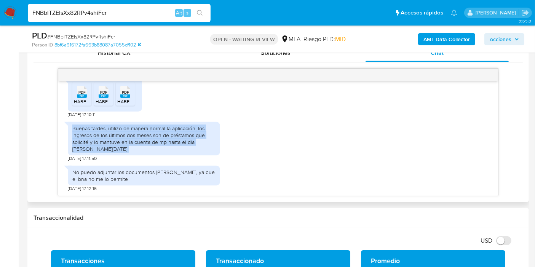
click at [126, 146] on div "Buenas tardes, utilizo de manera normal la aplicación, los ingresos de los últi…" at bounding box center [143, 139] width 143 height 28
click at [162, 142] on div "Buenas tardes, utilizo de manera normal la aplicación, los ingresos de los últi…" at bounding box center [143, 139] width 143 height 28
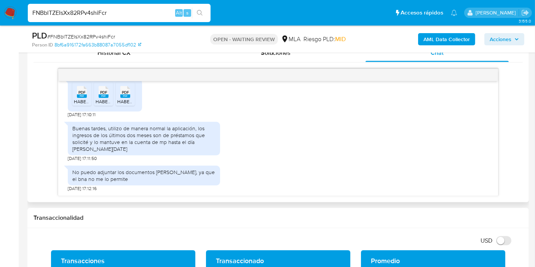
click at [189, 146] on div "Buenas tardes, utilizo de manera normal la aplicación, los ingresos de los últi…" at bounding box center [143, 139] width 143 height 28
click at [187, 148] on div "Buenas tardes, utilizo de manera normal la aplicación, los ingresos de los últi…" at bounding box center [143, 139] width 143 height 28
click at [186, 148] on div "Buenas tardes, utilizo de manera normal la aplicación, los ingresos de los últi…" at bounding box center [143, 139] width 143 height 28
click at [146, 177] on div "No puedo adjuntar los documentos del préstamo, ya que el bna no me lo permite" at bounding box center [143, 176] width 143 height 14
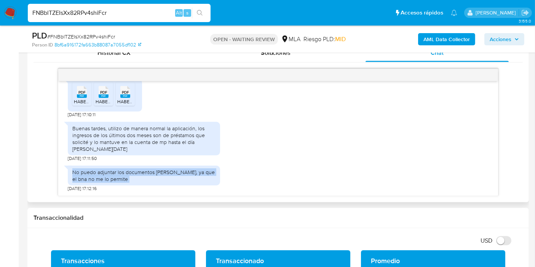
click at [146, 177] on div "No puedo adjuntar los documentos del préstamo, ya que el bna no me lo permite" at bounding box center [143, 176] width 143 height 14
click at [113, 166] on div "No puedo adjuntar los documentos del préstamo, ya que el bna no me lo permite" at bounding box center [144, 176] width 152 height 20
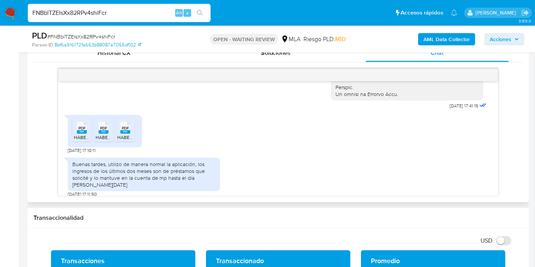
click at [79, 134] on rect at bounding box center [82, 131] width 10 height 3
click at [94, 142] on li "PDF PDF HABERES JULIO 2025.pdf" at bounding box center [103, 130] width 19 height 24
click at [122, 131] on span "PDF" at bounding box center [125, 128] width 7 height 5
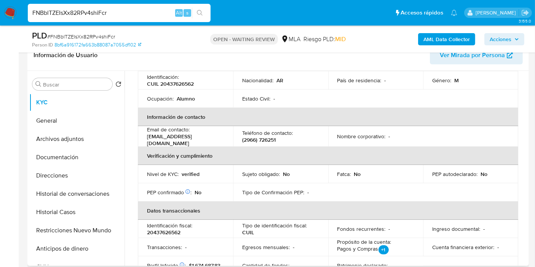
scroll to position [69, 0]
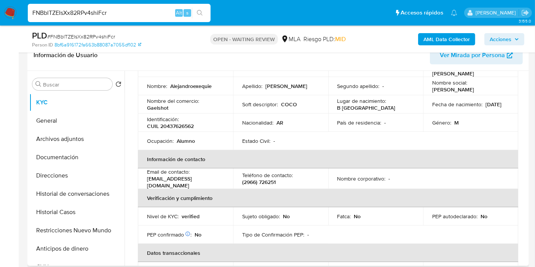
click at [185, 164] on th "Información de contacto" at bounding box center [328, 159] width 380 height 18
click at [186, 141] on p "Alumno" at bounding box center [186, 140] width 18 height 7
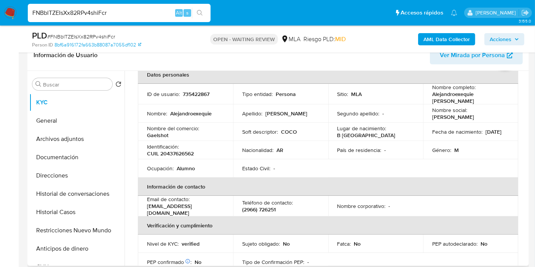
scroll to position [0, 0]
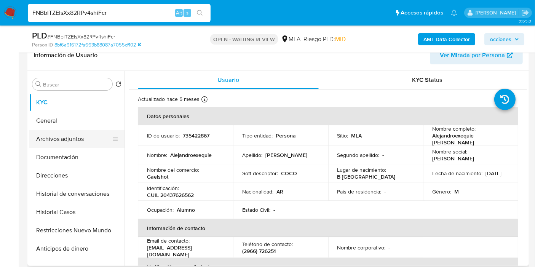
click at [67, 130] on button "Archivos adjuntos" at bounding box center [73, 139] width 89 height 18
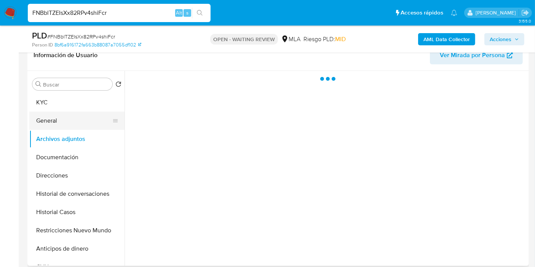
click at [68, 125] on button "General" at bounding box center [73, 120] width 89 height 18
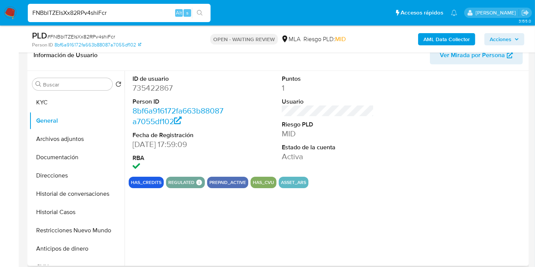
click at [142, 89] on dd "735422867" at bounding box center [178, 88] width 92 height 11
copy dd "735422867"
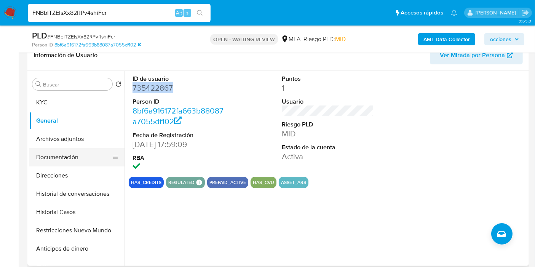
click at [60, 152] on button "Documentación" at bounding box center [73, 157] width 89 height 18
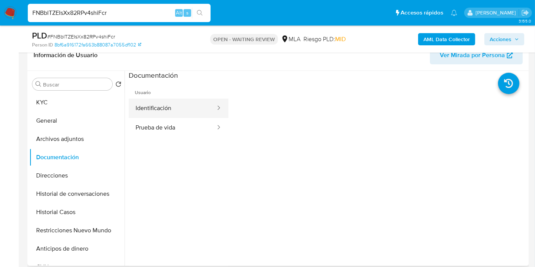
click at [187, 108] on button "Identificación" at bounding box center [173, 108] width 88 height 19
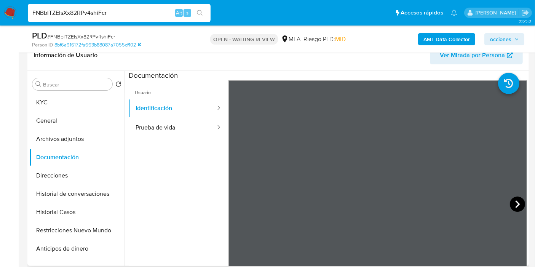
click at [510, 199] on icon at bounding box center [516, 203] width 15 height 15
click at [244, 204] on icon at bounding box center [237, 203] width 15 height 15
click at [104, 11] on input "FNBblTZEIsXx82RPv4shiFcr" at bounding box center [119, 13] width 183 height 10
paste input "2UsBdhRpEpZ0nbThO8h7HDGH"
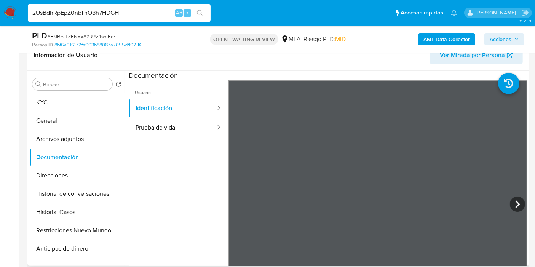
type input "2UsBdhRpEpZ0nbThO8h7HDGH"
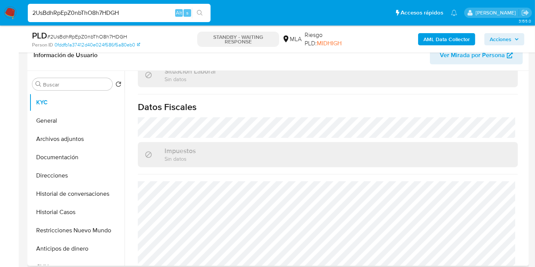
scroll to position [419, 0]
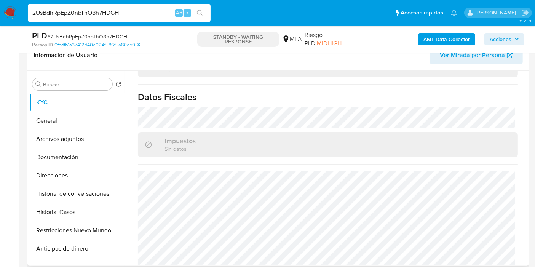
select select "10"
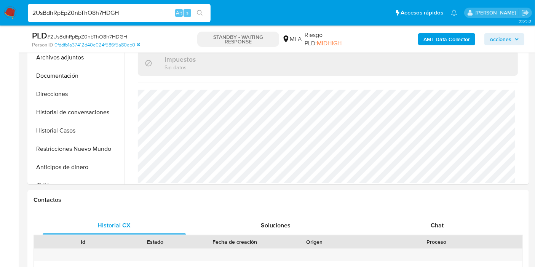
scroll to position [296, 0]
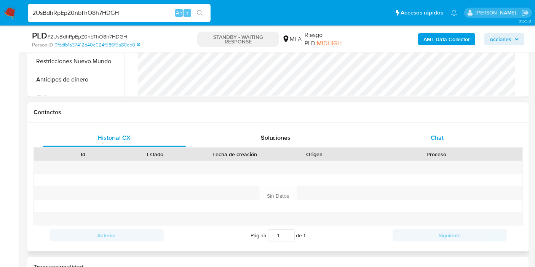
click at [433, 133] on span "Chat" at bounding box center [436, 137] width 13 height 9
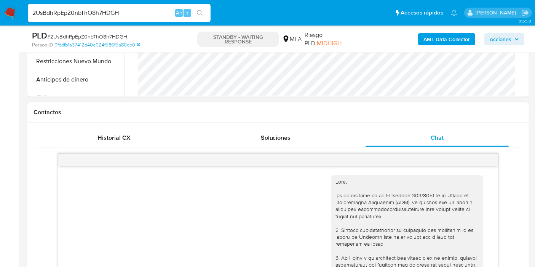
scroll to position [324, 0]
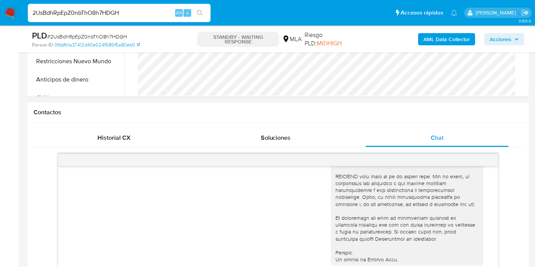
click at [104, 126] on div "Historial CX Soluciones Chat Id Estado Fecha de creación Origen Proceso Anterio…" at bounding box center [277, 205] width 501 height 164
click at [126, 142] on div "Historial CX" at bounding box center [114, 138] width 143 height 18
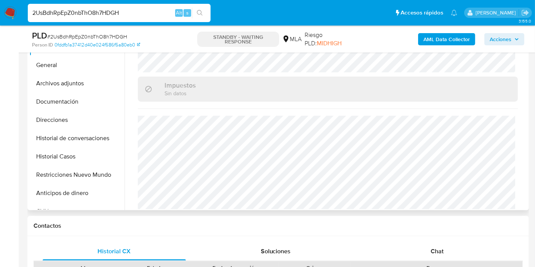
scroll to position [169, 0]
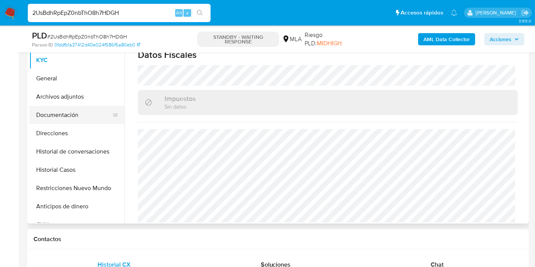
click at [89, 115] on button "Documentación" at bounding box center [73, 115] width 89 height 18
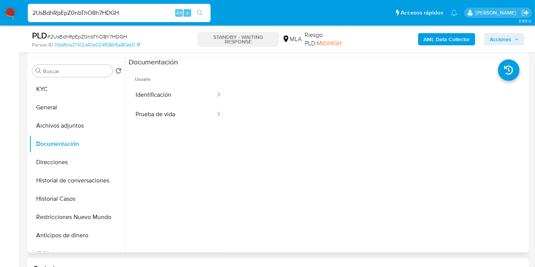
scroll to position [127, 0]
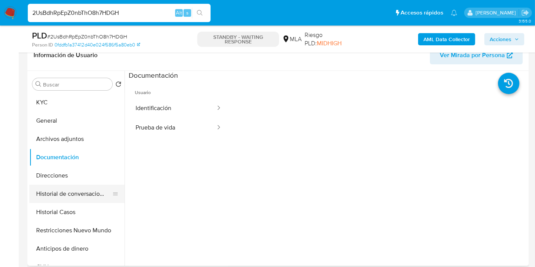
click at [53, 191] on button "Historial de conversaciones" at bounding box center [73, 194] width 89 height 18
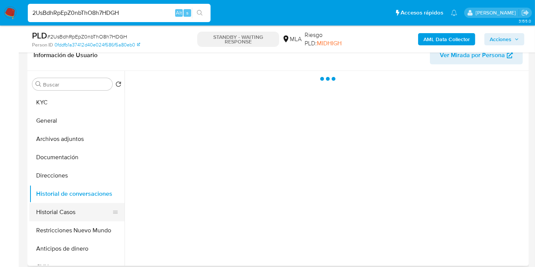
click at [59, 211] on button "Historial Casos" at bounding box center [73, 212] width 89 height 18
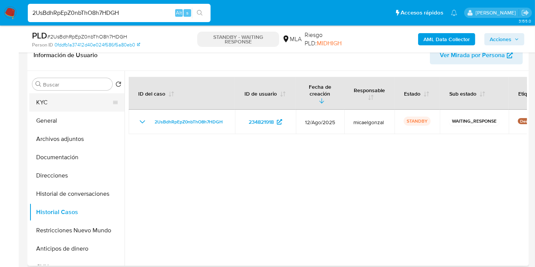
click at [69, 106] on button "KYC" at bounding box center [73, 102] width 89 height 18
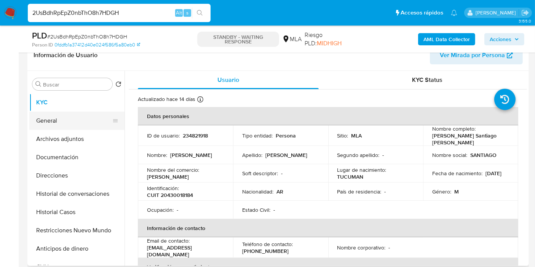
click at [60, 120] on button "General" at bounding box center [73, 120] width 89 height 18
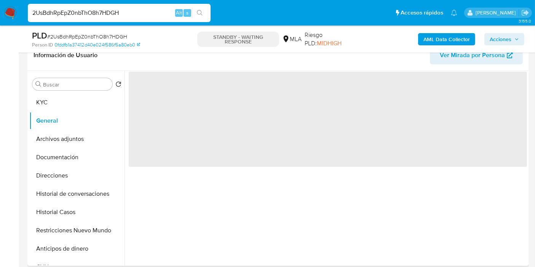
click at [70, 90] on div "Buscar Volver al orden por defecto KYC General Archivos adjuntos Documentación …" at bounding box center [76, 169] width 95 height 194
click at [66, 107] on button "KYC" at bounding box center [73, 102] width 89 height 18
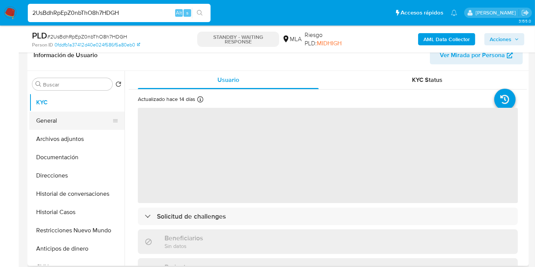
click at [61, 123] on button "General" at bounding box center [73, 120] width 89 height 18
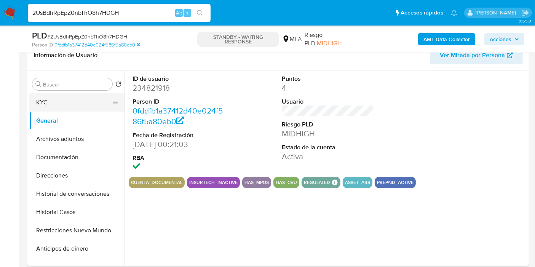
click at [82, 107] on button "KYC" at bounding box center [73, 102] width 89 height 18
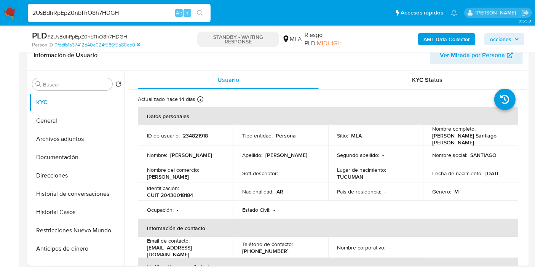
click at [183, 132] on p "234821918" at bounding box center [195, 135] width 25 height 7
click at [192, 134] on p "234821918" at bounding box center [195, 135] width 25 height 7
copy p "234821918"
click at [282, 155] on p "Figueroa" at bounding box center [286, 154] width 42 height 7
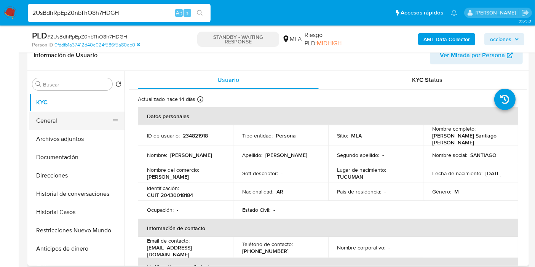
click at [78, 123] on button "General" at bounding box center [73, 120] width 89 height 18
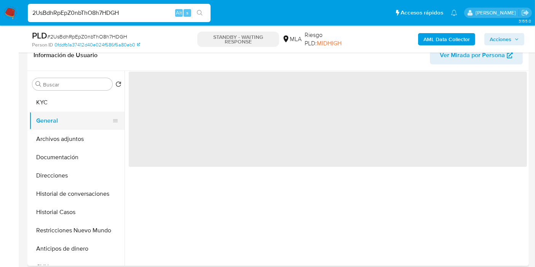
click at [81, 111] on button "General" at bounding box center [73, 120] width 89 height 18
click at [81, 106] on button "KYC" at bounding box center [73, 102] width 89 height 18
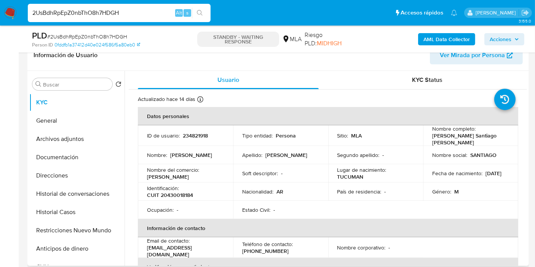
drag, startPoint x: 176, startPoint y: 197, endPoint x: 180, endPoint y: 193, distance: 6.2
click at [178, 196] on td "Identificación : CUIT 20430018184" at bounding box center [185, 191] width 95 height 18
click at [180, 193] on p "CUIT 20430018184" at bounding box center [170, 194] width 46 height 7
copy p "20430018184"
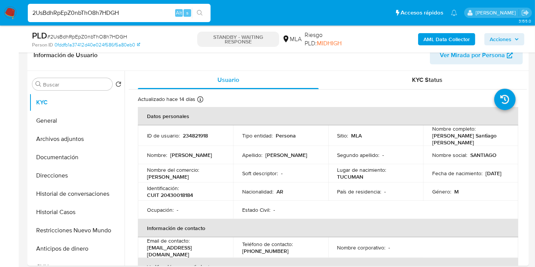
drag, startPoint x: 72, startPoint y: 22, endPoint x: 79, endPoint y: 17, distance: 8.7
click at [75, 21] on div "2UsBdhRpEpZ0nbThO8h7HDGH Alt s" at bounding box center [119, 12] width 183 height 21
click at [80, 16] on input "2UsBdhRpEpZ0nbThO8h7HDGH" at bounding box center [119, 13] width 183 height 10
paste input "uP6rAjhkHWzuarly5cT6gTgP"
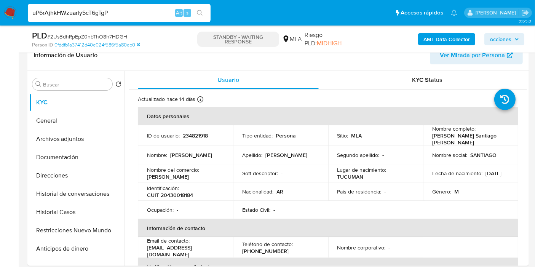
type input "uP6rAjhkHWzuarly5cT6gTgP"
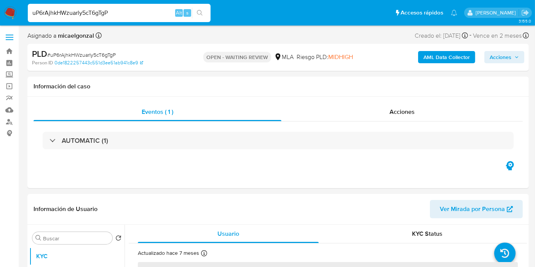
select select "10"
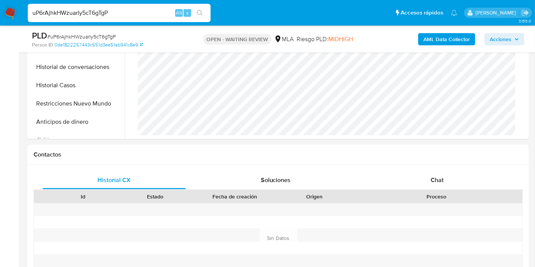
scroll to position [380, 0]
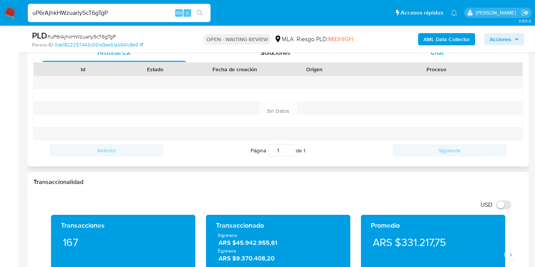
click at [454, 61] on div "Chat" at bounding box center [436, 53] width 143 height 18
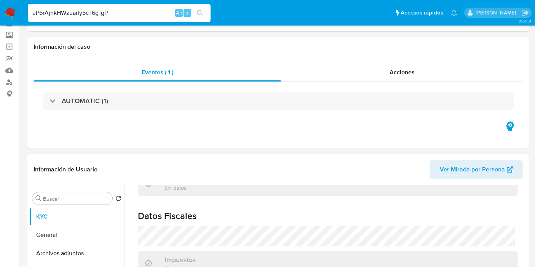
scroll to position [84, 0]
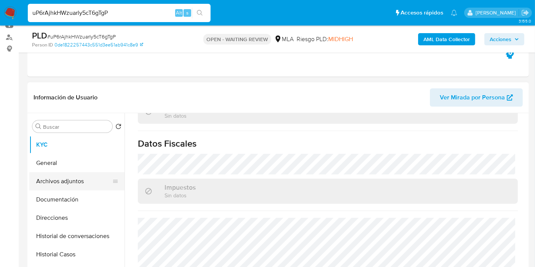
click at [88, 172] on button "Archivos adjuntos" at bounding box center [73, 181] width 89 height 18
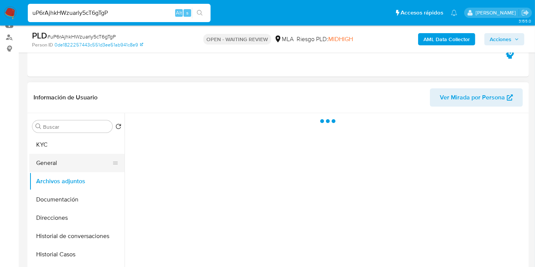
scroll to position [0, 0]
click at [68, 159] on button "General" at bounding box center [73, 163] width 89 height 18
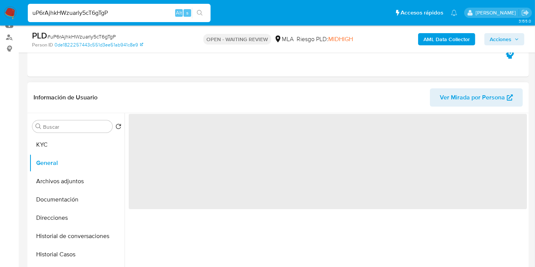
click at [162, 133] on span "‌" at bounding box center [328, 161] width 398 height 95
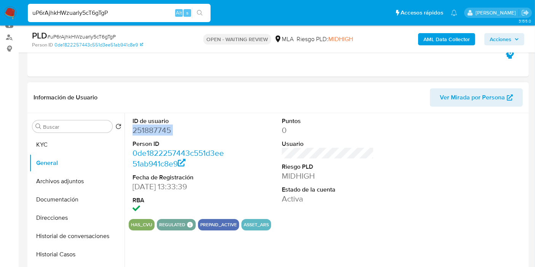
click at [162, 133] on dd "251887745" at bounding box center [178, 130] width 92 height 11
copy dd "251887745"
click at [58, 135] on button "KYC" at bounding box center [73, 144] width 89 height 18
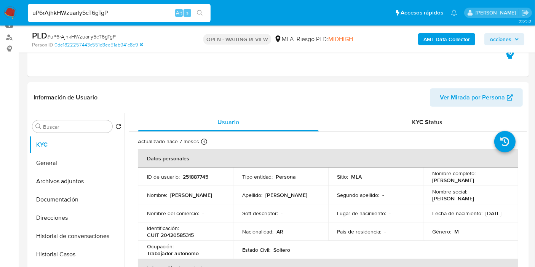
click at [175, 224] on p "Identificación :" at bounding box center [163, 227] width 32 height 7
click at [173, 232] on p "CUIT 20420585315" at bounding box center [170, 234] width 47 height 7
drag, startPoint x: 173, startPoint y: 232, endPoint x: 167, endPoint y: 237, distance: 8.4
click at [167, 237] on p "CUIT 20420585315" at bounding box center [170, 234] width 47 height 7
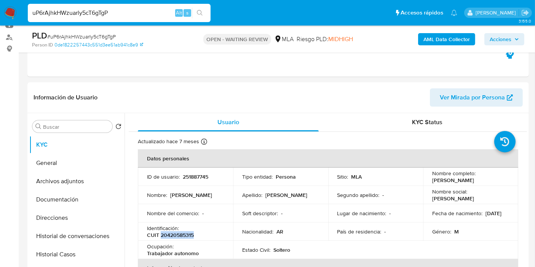
copy p "20420585315"
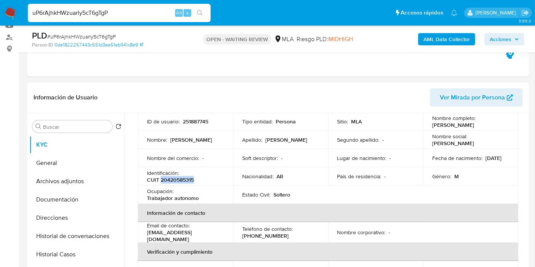
scroll to position [42, 0]
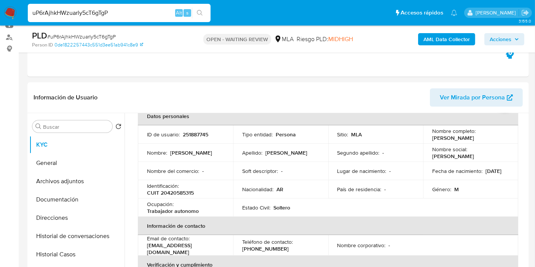
click at [107, 34] on span "# uP6rAjhkHWzuarly5cT6gTgP" at bounding box center [81, 37] width 68 height 8
copy span "uP6rAjhkHWzuarly5cT6gTgP"
click at [13, 12] on img at bounding box center [10, 12] width 13 height 13
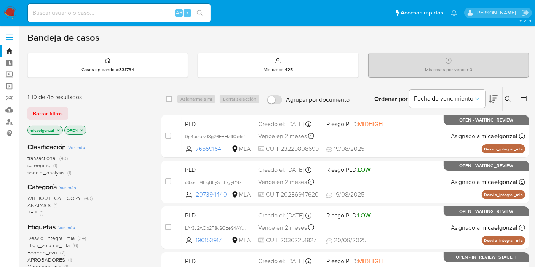
click at [49, 110] on span "Borrar filtros" at bounding box center [48, 113] width 30 height 11
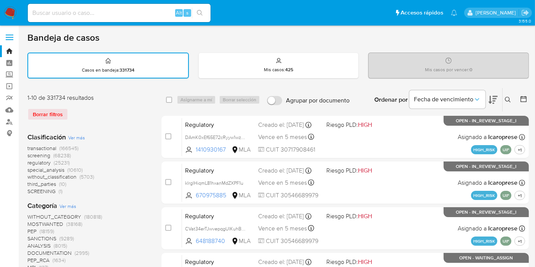
click at [509, 102] on button at bounding box center [508, 99] width 13 height 9
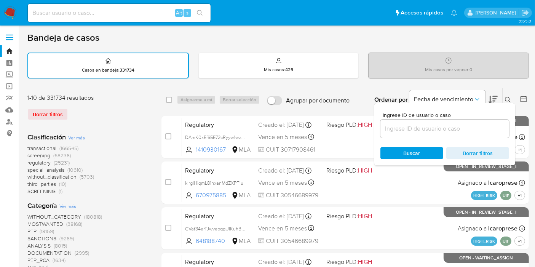
click at [450, 135] on div at bounding box center [444, 128] width 129 height 18
drag, startPoint x: 450, startPoint y: 133, endPoint x: 443, endPoint y: 129, distance: 8.0
click at [447, 132] on div at bounding box center [444, 128] width 129 height 18
click at [443, 129] on input at bounding box center [444, 129] width 129 height 10
paste input "uP6rAjhkHWzuarly5cT6gTgP"
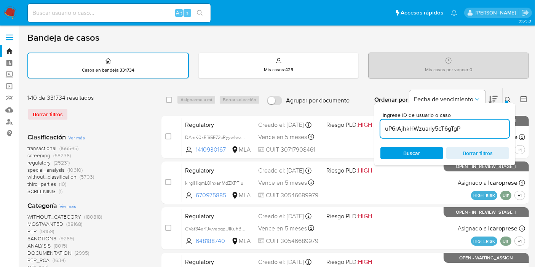
type input "uP6rAjhkHWzuarly5cT6gTgP"
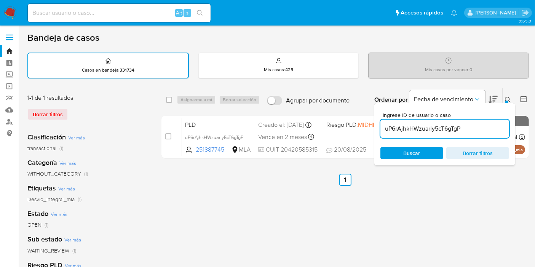
click at [166, 95] on div "select-all-cases-checkbox" at bounding box center [170, 99] width 9 height 9
click at [170, 102] on input "checkbox" at bounding box center [169, 100] width 6 height 6
checkbox input "true"
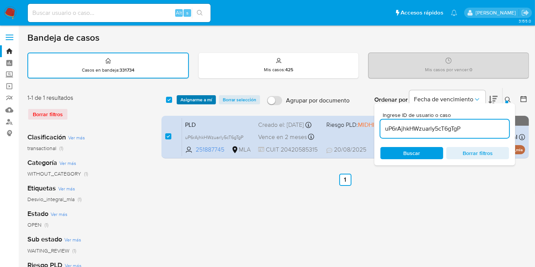
click at [193, 97] on span "Asignarme a mí" at bounding box center [196, 100] width 32 height 8
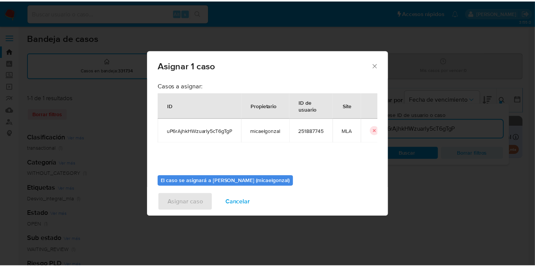
scroll to position [39, 0]
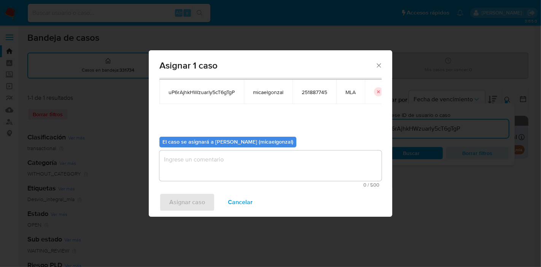
click at [202, 175] on textarea "assign-modal" at bounding box center [270, 165] width 222 height 30
click at [167, 202] on button "Asignar caso" at bounding box center [187, 202] width 56 height 18
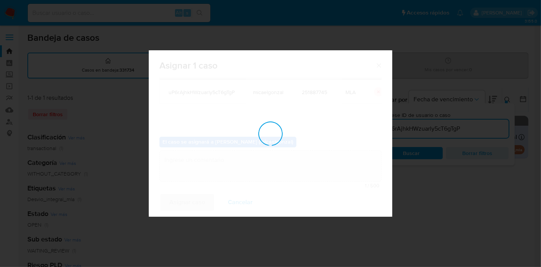
checkbox input "false"
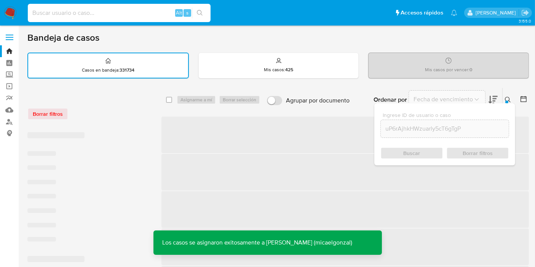
click at [84, 13] on input at bounding box center [119, 13] width 183 height 10
paste input "uP6rAjhkHWzuarly5cT6gTgP"
type input "uP6rAjhkHWzuarly5cT6gTgP"
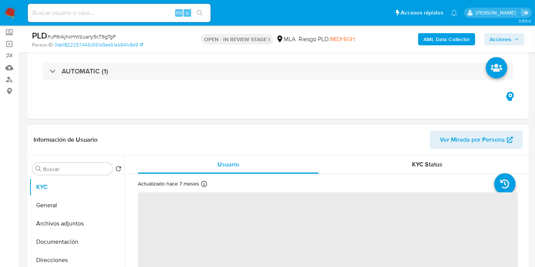
scroll to position [42, 0]
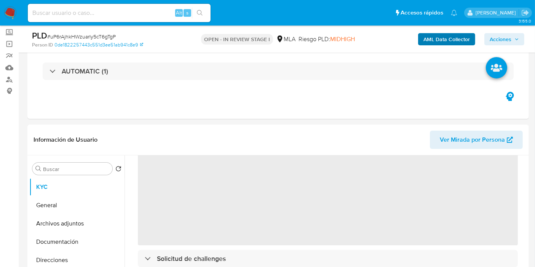
select select "10"
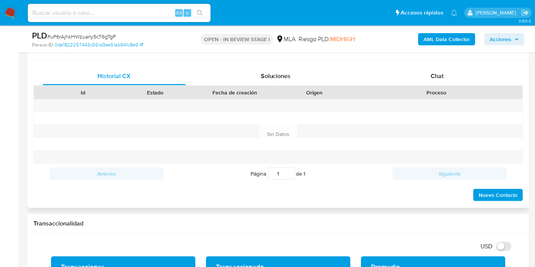
scroll to position [296, 0]
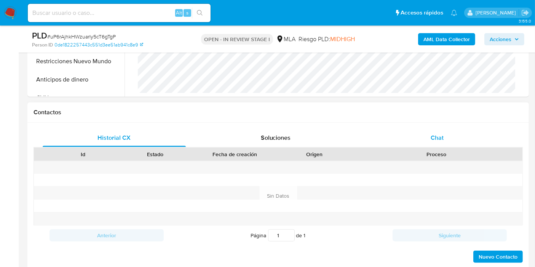
click at [440, 142] on div "Chat" at bounding box center [436, 138] width 143 height 18
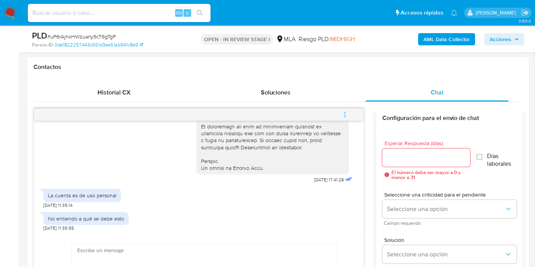
scroll to position [423, 0]
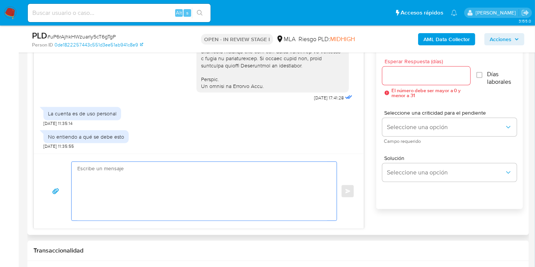
click at [178, 189] on textarea at bounding box center [202, 191] width 250 height 59
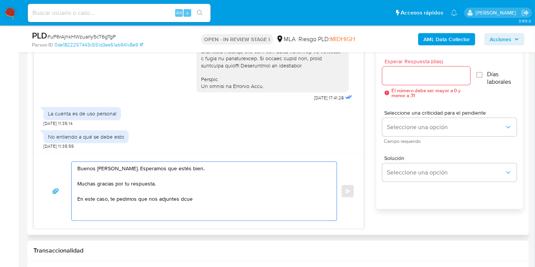
click at [109, 197] on textarea "Buenos [PERSON_NAME]. Esperamos que estés bien. Muchas gracias por tu respuesta…" at bounding box center [202, 191] width 250 height 59
click at [202, 198] on textarea "Buenos [PERSON_NAME]. Esperamos que estés bien. Muchas gracias por tu respuesta…" at bounding box center [202, 191] width 250 height 59
click at [71, 212] on div "Buenos [PERSON_NAME]. Esperamos que estés bien. Muchas gracias por tu respuesta…" at bounding box center [204, 190] width 266 height 59
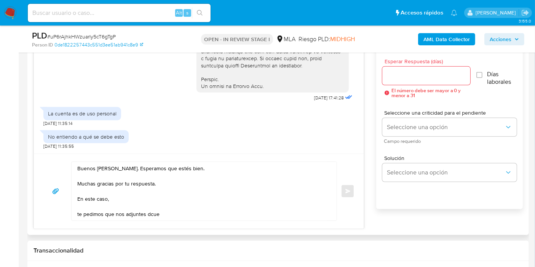
click at [74, 212] on div "Buenos [PERSON_NAME]. Esperamos que estés bien. Muchas gracias por tu respuesta…" at bounding box center [202, 191] width 261 height 59
click at [77, 212] on textarea "Buenos [PERSON_NAME]. Esperamos que estés bien. Muchas gracias por tu respuesta…" at bounding box center [202, 191] width 250 height 59
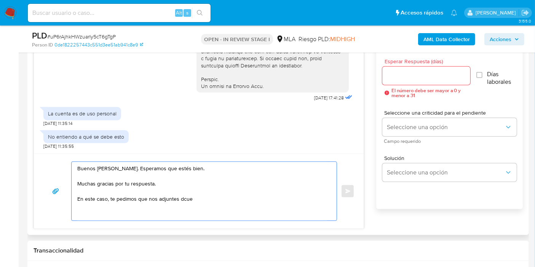
click at [187, 196] on textarea "Buenos [PERSON_NAME]. Esperamos que estés bien. Muchas gracias por tu respuesta…" at bounding box center [202, 191] width 250 height 59
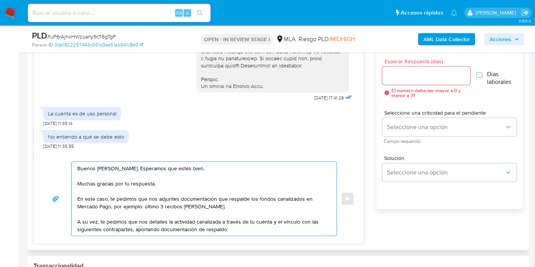
click at [287, 221] on textarea "Buenos [PERSON_NAME]. Esperamos que estés bien. Muchas gracias por tu respuesta…" at bounding box center [202, 199] width 250 height 74
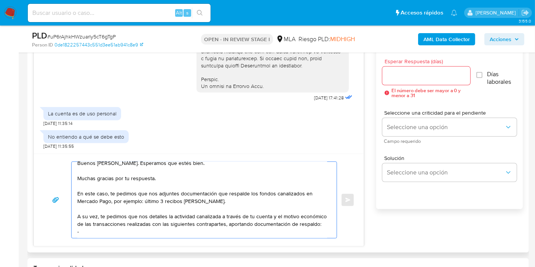
scroll to position [18, 0]
paste textarea "20216385587"
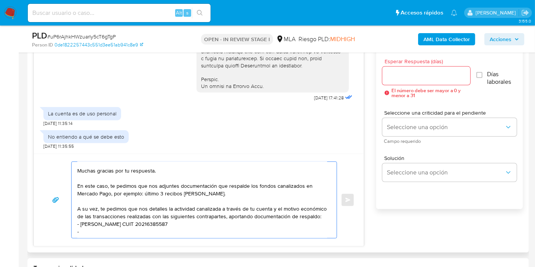
paste textarea "[PERSON_NAME]"
paste textarea "27177446217"
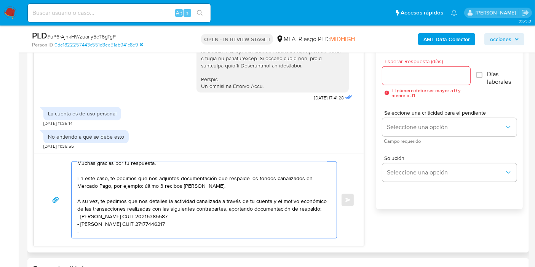
paste textarea "[PERSON_NAME]"
paste textarea "20387633708"
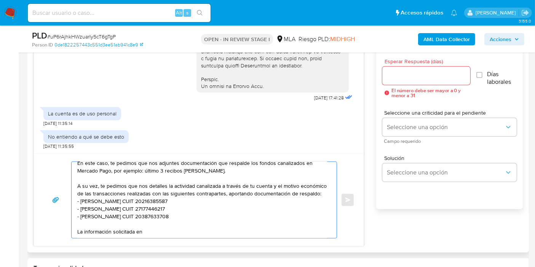
paste textarea "necesario para cumplir con las regulaciones emitidas por la Unidad de Informaci…"
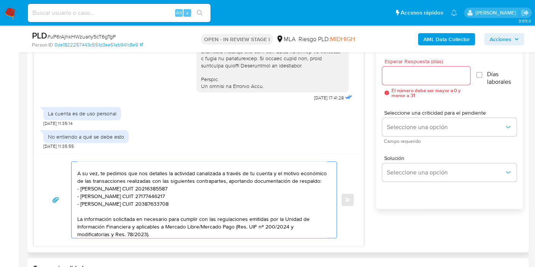
scroll to position [64, 0]
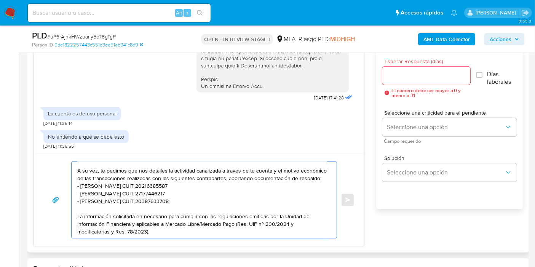
click at [160, 207] on textarea "Buenos [PERSON_NAME]. Esperamos que estés bien. Muchas gracias por tu respuesta…" at bounding box center [202, 200] width 250 height 76
click at [226, 223] on textarea "Buenos [PERSON_NAME]. Esperamos que estés bien. Muchas gracias por tu respuesta…" at bounding box center [202, 200] width 250 height 76
paste textarea "no será divulgada a terceros y formará parte de tu legajo."
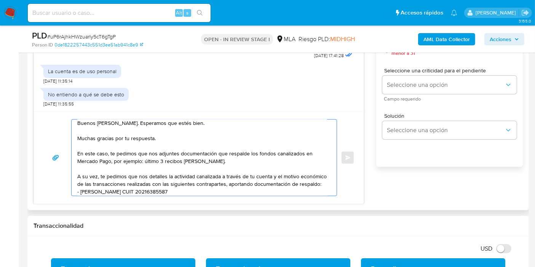
scroll to position [0, 0]
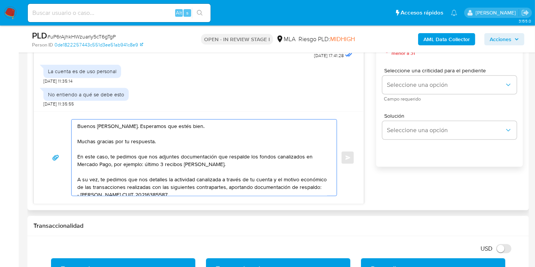
click at [141, 166] on textarea "Buenos [PERSON_NAME]. Esperamos que estés bien. Muchas gracias por tu respuesta…" at bounding box center [202, 157] width 250 height 76
click at [156, 143] on textarea "Buenos [PERSON_NAME]. Esperamos que estés bien. Muchas gracias por tu respuesta…" at bounding box center [202, 157] width 250 height 76
drag, startPoint x: 124, startPoint y: 164, endPoint x: 115, endPoint y: 171, distance: 12.3
click at [123, 164] on textarea "Buenos [PERSON_NAME]. Esperamos que estés bien. Muchas gracias por tu respuesta…" at bounding box center [202, 157] width 250 height 76
click at [115, 171] on textarea "Buenos [PERSON_NAME]. Esperamos que estés bien. Muchas gracias por tu respuesta…" at bounding box center [202, 157] width 250 height 76
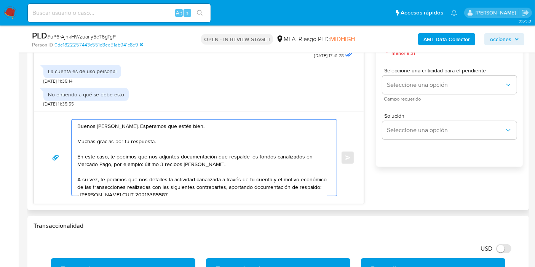
click at [188, 165] on textarea "Buenos [PERSON_NAME]. Esperamos que estés bien. Muchas gracias por tu respuesta…" at bounding box center [202, 157] width 250 height 76
click at [216, 164] on textarea "Buenos [PERSON_NAME]. Esperamos que estés bien. Muchas gracias por tu respuesta…" at bounding box center [202, 157] width 250 height 76
click at [266, 158] on textarea "Buenos [PERSON_NAME]. Esperamos que estés bien. Muchas gracias por tu respuesta…" at bounding box center [202, 157] width 250 height 76
click at [122, 172] on textarea "Buenos [PERSON_NAME]. Esperamos que estés bien. Muchas gracias por tu respuesta…" at bounding box center [202, 157] width 250 height 76
click at [317, 153] on textarea "Buenos [PERSON_NAME]. Esperamos que estés bien. Muchas gracias por tu respuesta…" at bounding box center [202, 157] width 250 height 76
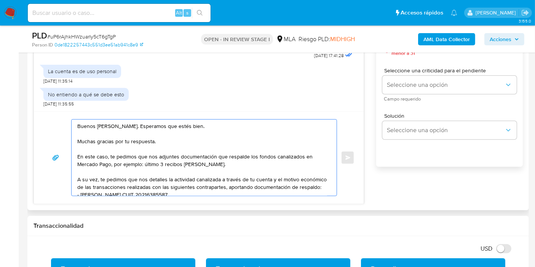
click at [260, 165] on textarea "Buenos [PERSON_NAME]. Esperamos que estés bien. Muchas gracias por tu respuesta…" at bounding box center [202, 157] width 250 height 76
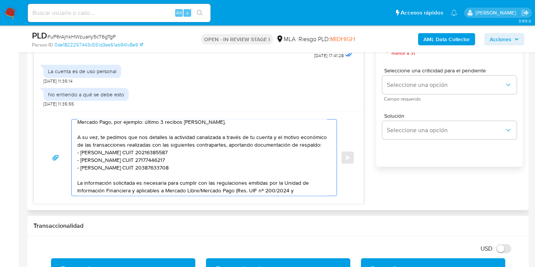
click at [190, 167] on textarea "Buenos [PERSON_NAME]. Esperamos que estés bien. Muchas gracias por tu respuesta…" at bounding box center [202, 157] width 250 height 76
click at [215, 146] on textarea "Buenos [PERSON_NAME]. Esperamos que estés bien. Muchas gracias por tu respuesta…" at bounding box center [202, 157] width 250 height 76
click at [241, 138] on textarea "Buenos [PERSON_NAME]. Esperamos que estés bien. Muchas gracias por tu respuesta…" at bounding box center [202, 157] width 250 height 76
click at [117, 142] on textarea "Buenos [PERSON_NAME]. Esperamos que estés bien. Muchas gracias por tu respuesta…" at bounding box center [202, 157] width 250 height 76
click at [195, 140] on textarea "Buenos [PERSON_NAME]. Esperamos que estés bien. Muchas gracias por tu respuesta…" at bounding box center [202, 157] width 250 height 76
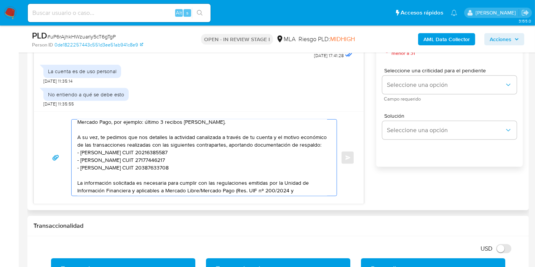
click at [209, 156] on textarea "Buenos [PERSON_NAME]. Esperamos que estés bien. Muchas gracias por tu respuesta…" at bounding box center [202, 157] width 250 height 76
click at [99, 166] on textarea "Buenos [PERSON_NAME]. Esperamos que estés bien. Muchas gracias por tu respuesta…" at bounding box center [202, 157] width 250 height 76
click at [93, 161] on textarea "Buenos [PERSON_NAME]. Esperamos que estés bien. Muchas gracias por tu respuesta…" at bounding box center [202, 157] width 250 height 76
click at [89, 176] on textarea "Buenos [PERSON_NAME]. Esperamos que estés bien. Muchas gracias por tu respuesta…" at bounding box center [202, 157] width 250 height 76
click at [0, 0] on lt-span "[PERSON_NAME]" at bounding box center [0, 0] width 0 height 0
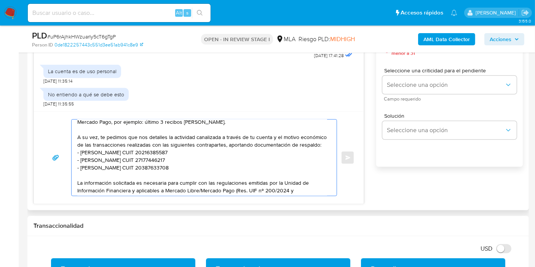
click at [108, 171] on textarea "Buenos [PERSON_NAME]. Esperamos que estés bien. Muchas gracias por tu respuesta…" at bounding box center [202, 157] width 250 height 76
click at [108, 177] on textarea "Buenos [PERSON_NAME]. Esperamos que estés bien. Muchas gracias por tu respuesta…" at bounding box center [202, 157] width 250 height 76
click at [0, 0] on lt-span "[PERSON_NAME]" at bounding box center [0, 0] width 0 height 0
click at [125, 180] on textarea "Buenos [PERSON_NAME]. Esperamos que estés bien. Muchas gracias por tu respuesta…" at bounding box center [202, 157] width 250 height 76
click at [128, 175] on textarea "Buenos [PERSON_NAME]. Esperamos que estés bien. Muchas gracias por tu respuesta…" at bounding box center [202, 157] width 250 height 76
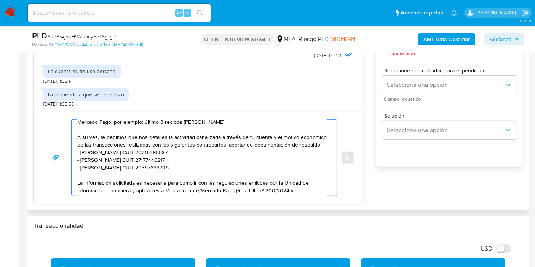
click at [174, 151] on textarea "Buenos [PERSON_NAME]. Esperamos que estés bien. Muchas gracias por tu respuesta…" at bounding box center [202, 157] width 250 height 76
drag, startPoint x: 137, startPoint y: 194, endPoint x: 145, endPoint y: 180, distance: 16.5
click at [138, 193] on textarea "Buenos [PERSON_NAME]. Esperamos que estés bien. Muchas gracias por tu respuesta…" at bounding box center [202, 157] width 250 height 76
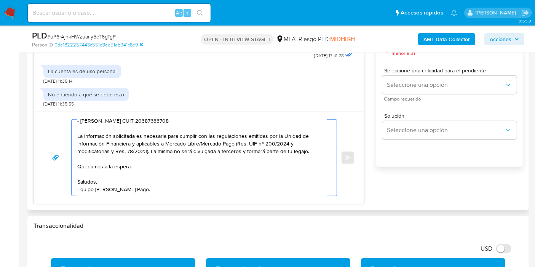
scroll to position [112, 0]
click at [182, 154] on textarea "Buenos [PERSON_NAME]. Esperamos que estés bien. Muchas gracias por tu respuesta…" at bounding box center [202, 157] width 250 height 76
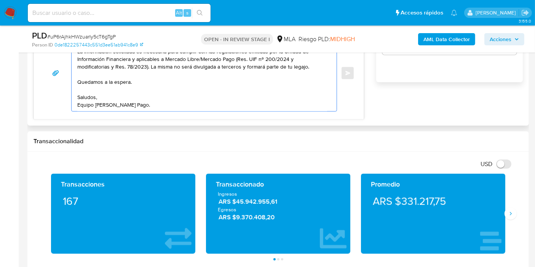
click at [125, 105] on textarea "Buenos [PERSON_NAME]. Esperamos que estés bien. Muchas gracias por tu respuesta…" at bounding box center [202, 73] width 250 height 76
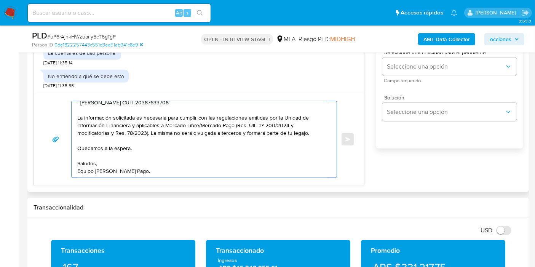
scroll to position [423, 0]
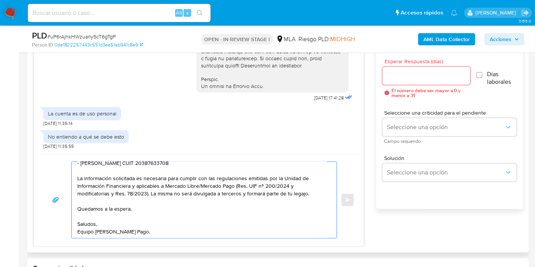
type textarea "Buenos [PERSON_NAME]. Esperamos que estés bien. Muchas gracias por tu respuesta…"
click at [412, 74] on input "Esperar Respuesta (días)" at bounding box center [426, 76] width 88 height 10
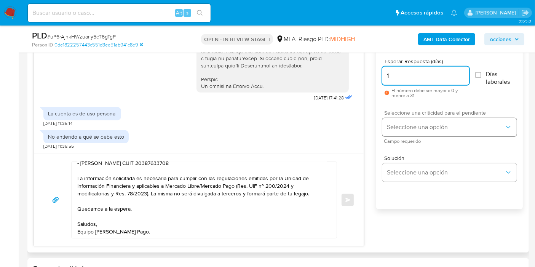
type input "1"
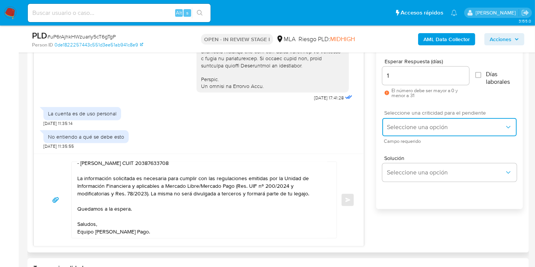
click at [411, 123] on span "Seleccione una opción" at bounding box center [446, 127] width 118 height 8
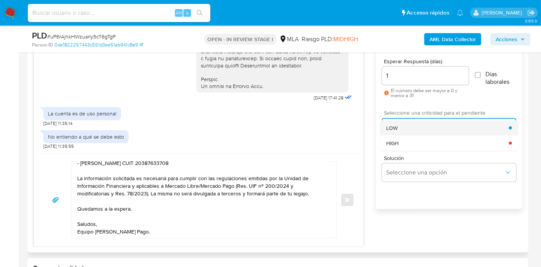
click at [407, 126] on div "LOW" at bounding box center [447, 127] width 123 height 15
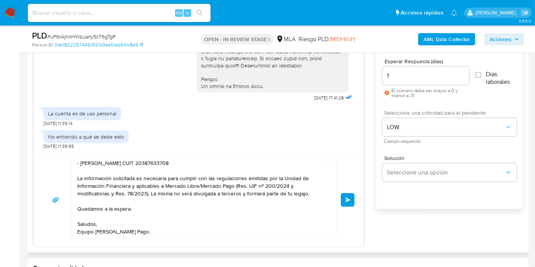
click at [353, 193] on button "Enviar" at bounding box center [348, 200] width 14 height 14
click at [351, 197] on button "Enviar" at bounding box center [348, 200] width 14 height 14
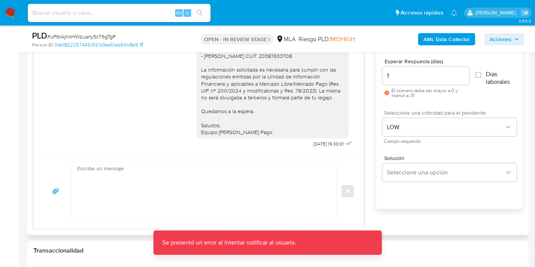
scroll to position [571, 0]
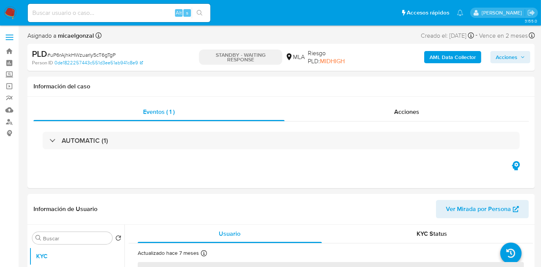
select select "10"
